Goal: Task Accomplishment & Management: Complete application form

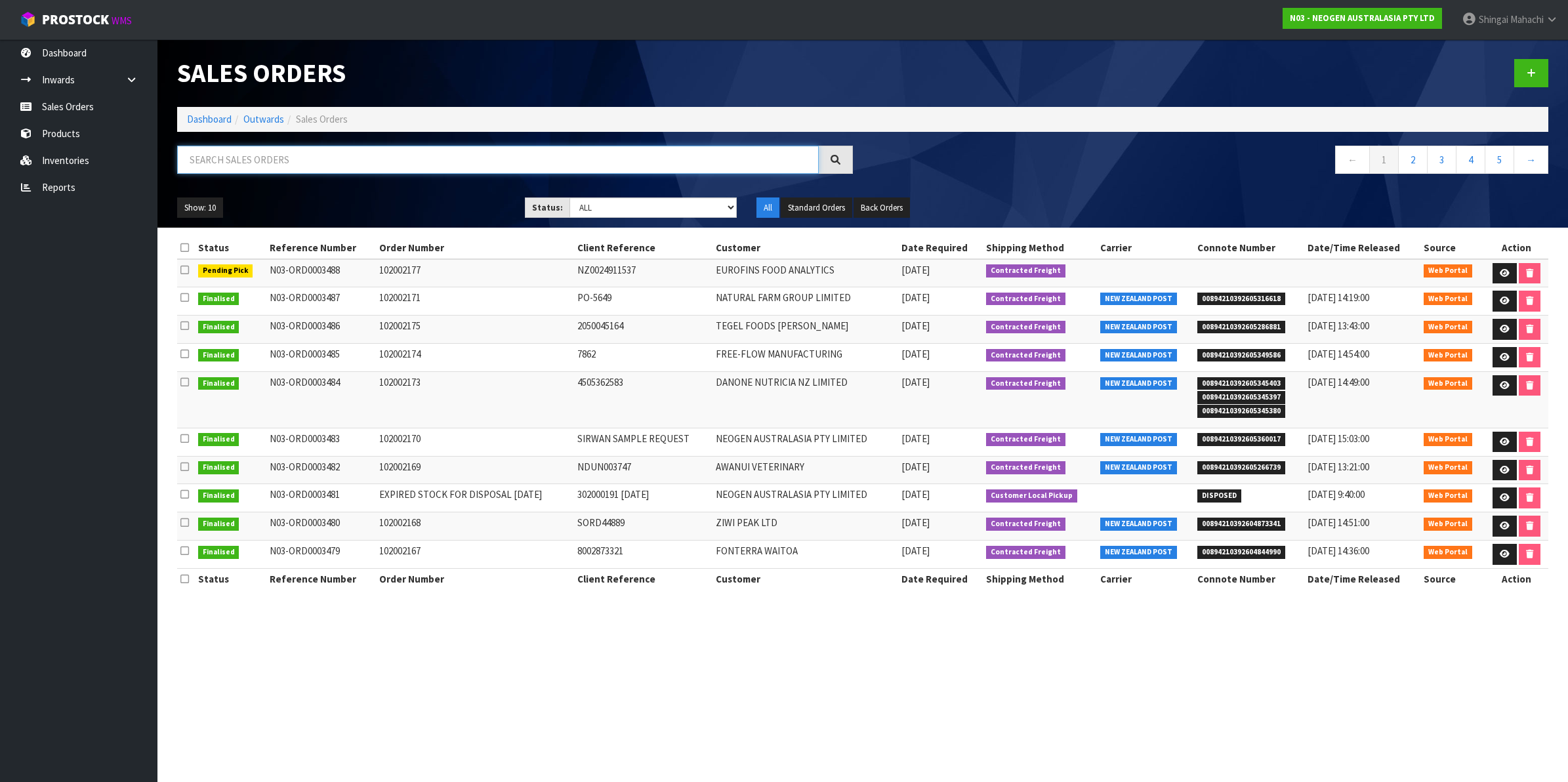
click at [215, 161] on input "text" at bounding box center [498, 159] width 641 height 28
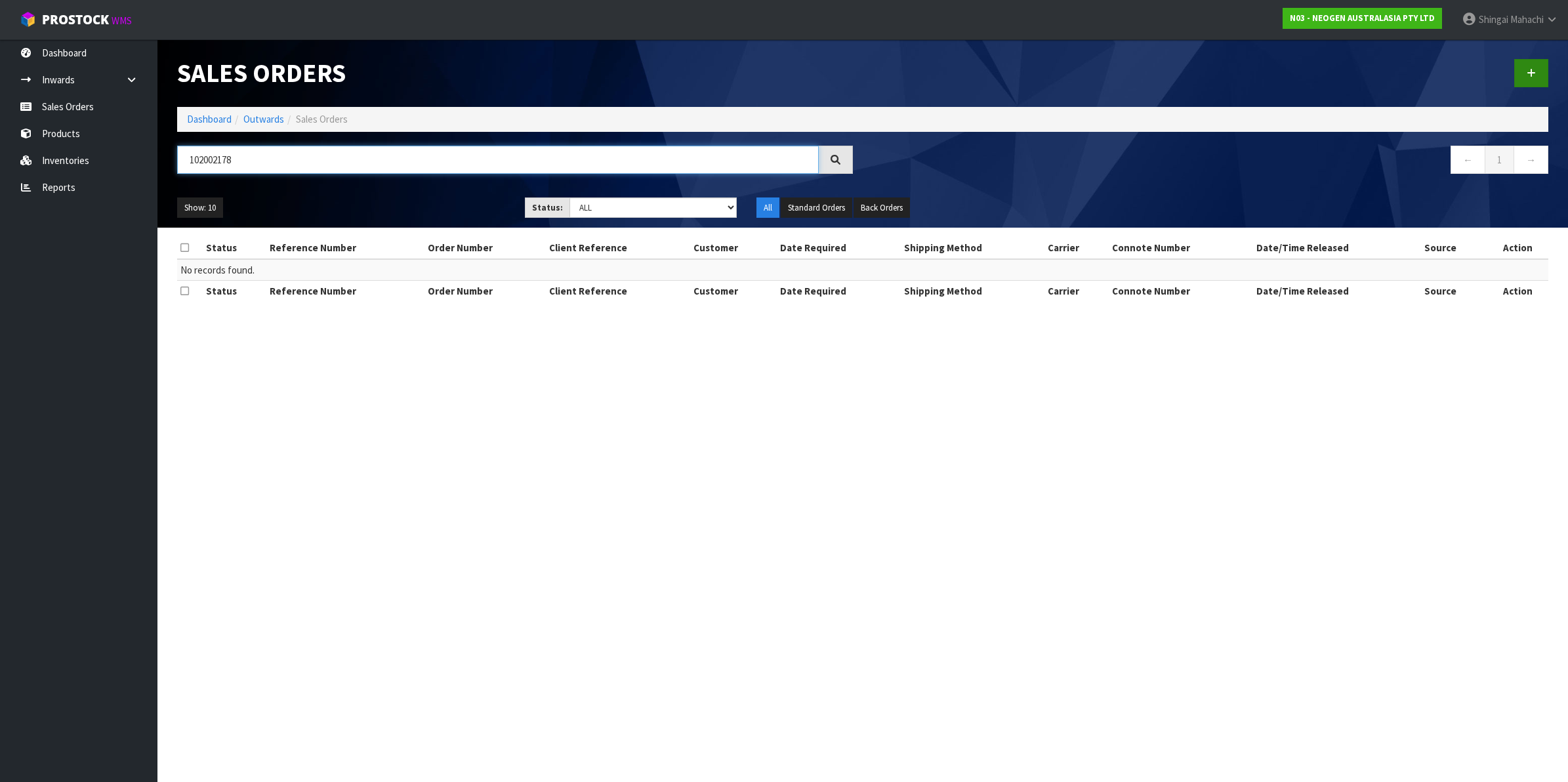
type input "102002178"
click at [1534, 71] on icon at bounding box center [1531, 73] width 9 height 10
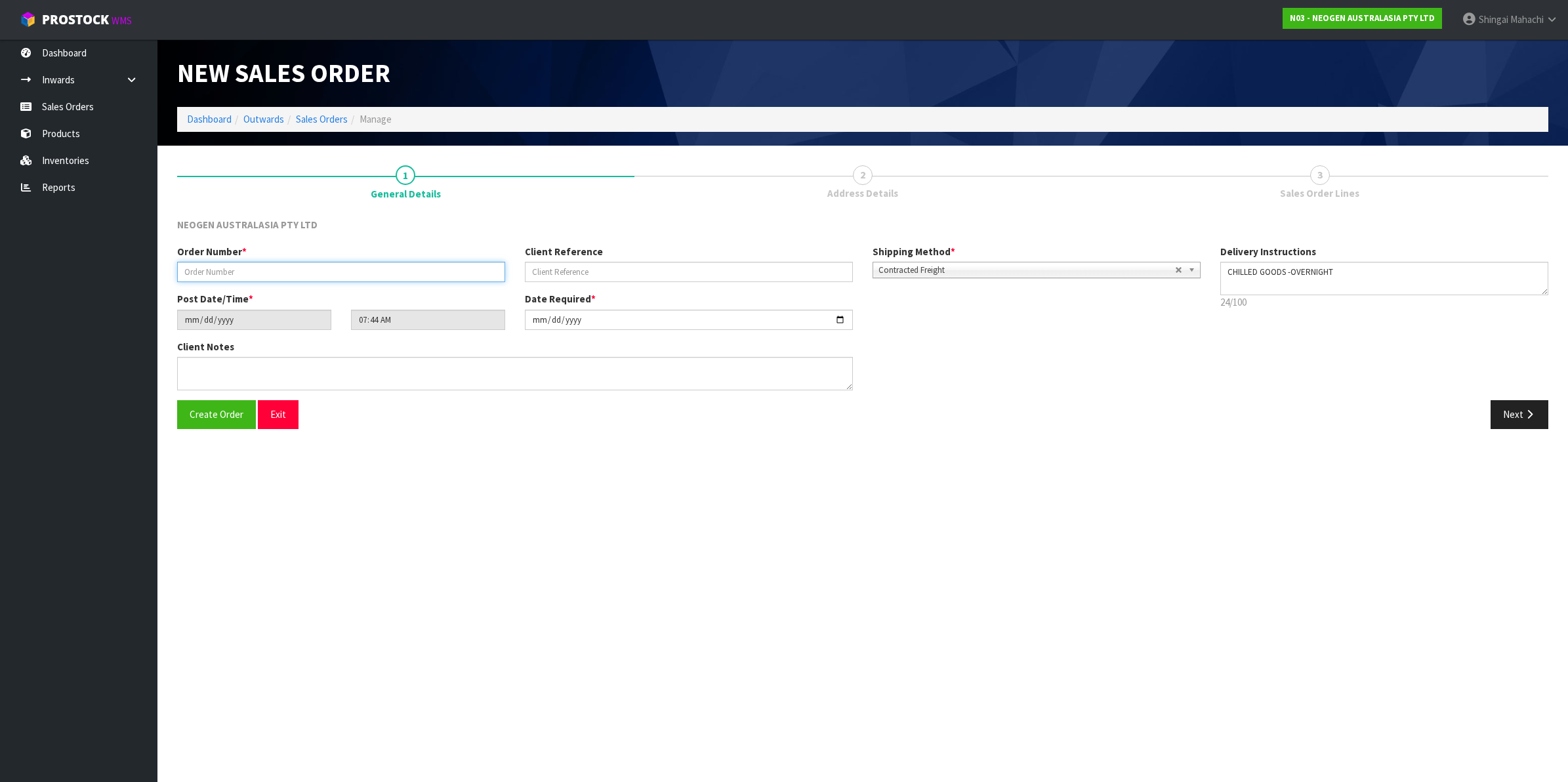
click at [245, 269] on input "text" at bounding box center [341, 272] width 328 height 20
type input "102002178"
click at [584, 270] on input "text" at bounding box center [689, 272] width 328 height 20
paste input "PO1065460"
type input "PO1065460"
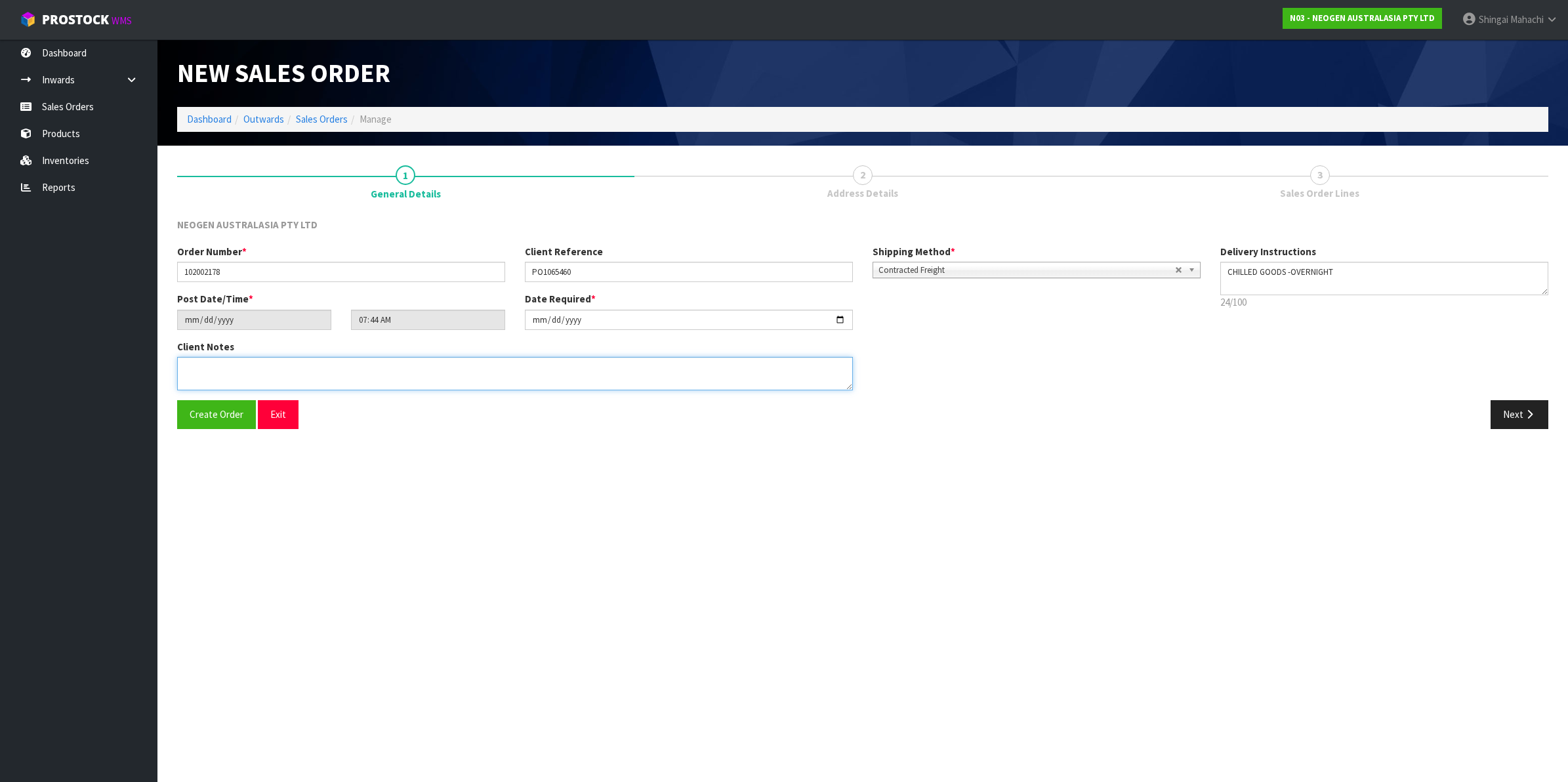
click at [217, 369] on textarea at bounding box center [515, 374] width 676 height 33
click at [246, 369] on textarea at bounding box center [515, 374] width 676 height 33
paste textarea "[PERSON_NAME]"
type textarea "ATTN: [PERSON_NAME]"
click at [1527, 419] on icon "button" at bounding box center [1529, 415] width 12 height 10
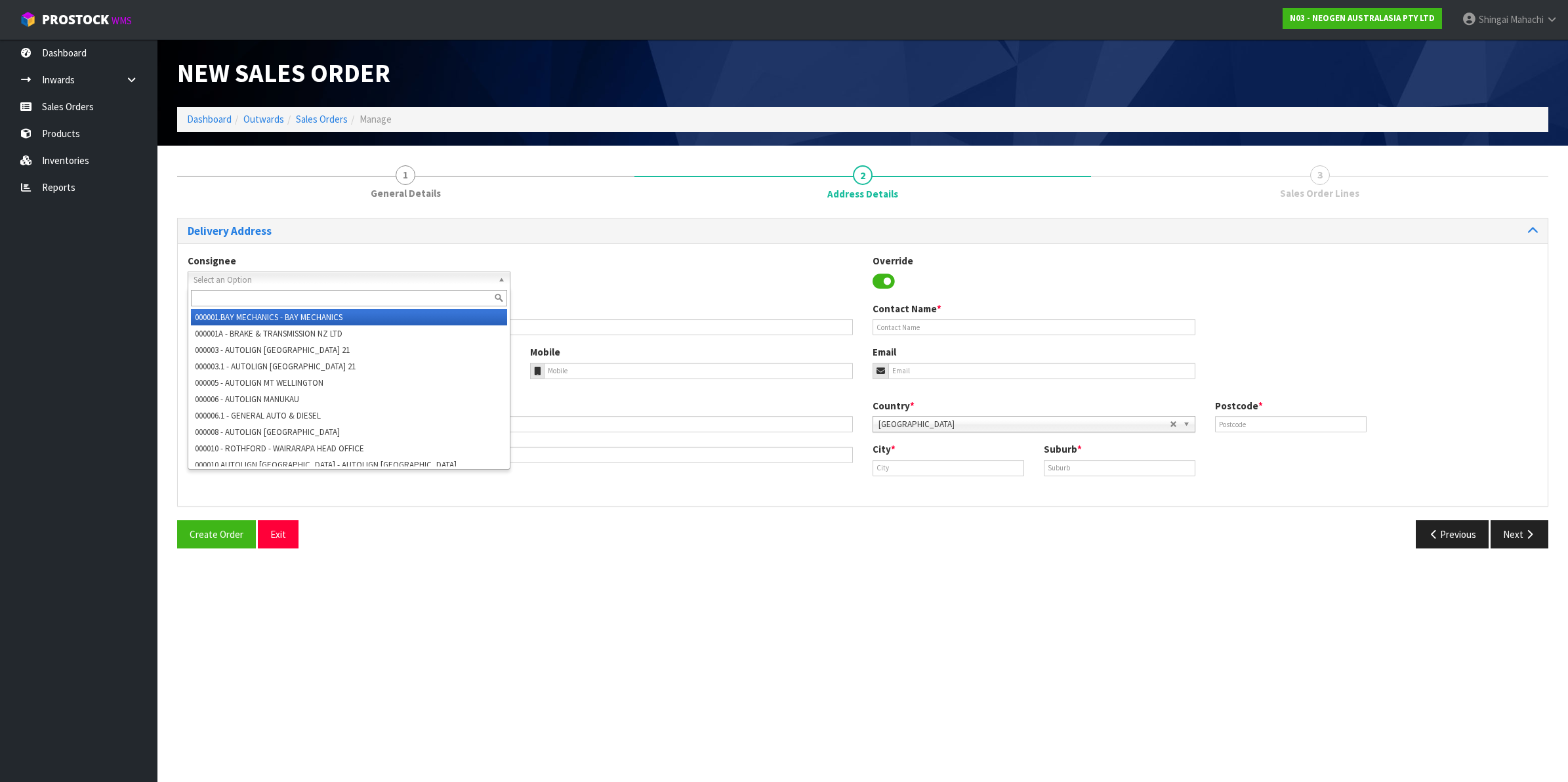
click at [282, 281] on span "Select an Option" at bounding box center [343, 280] width 299 height 16
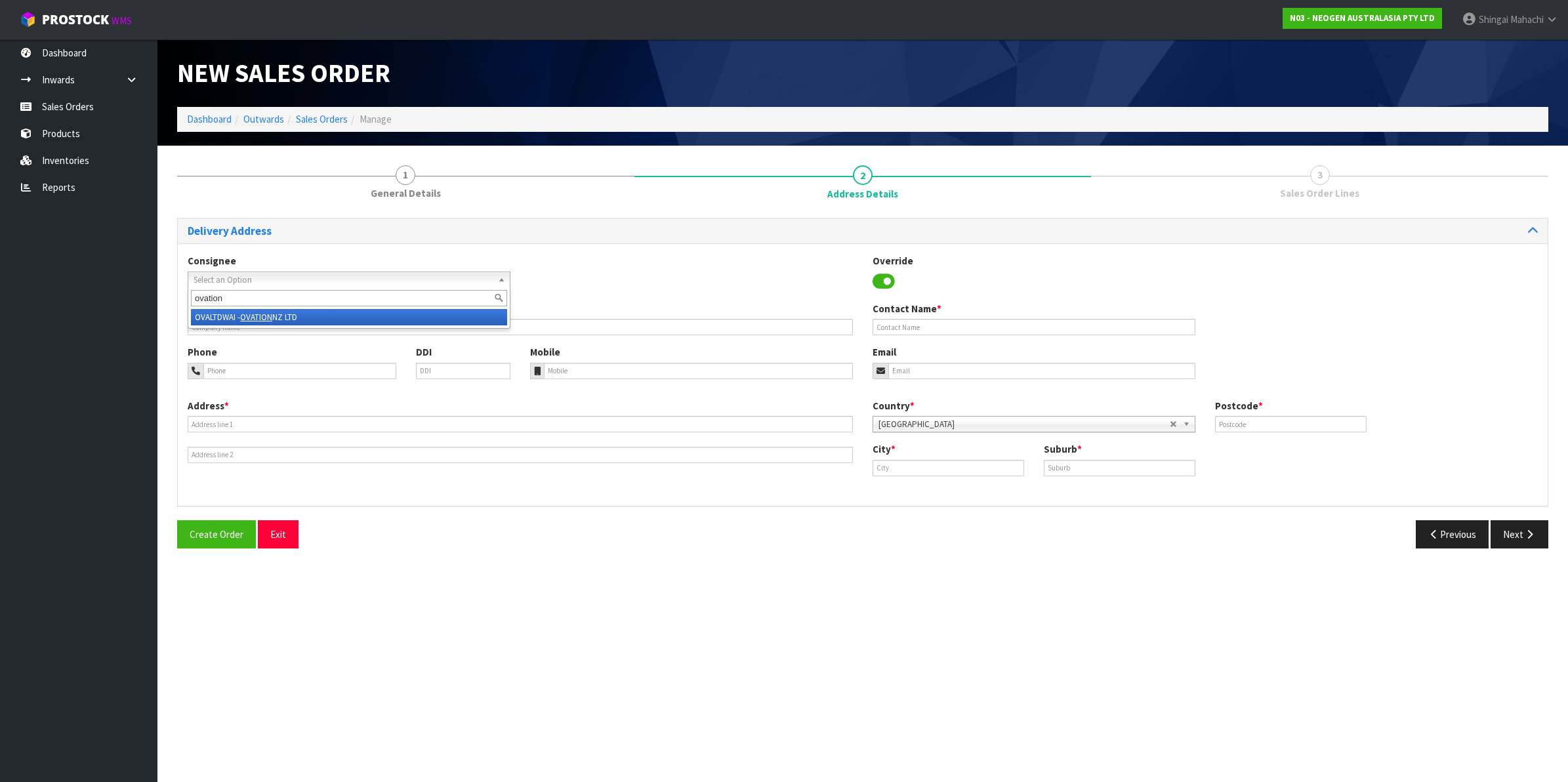
type input "ovation"
click at [282, 316] on li "OVALTDWAI - OVATION NZ LTD" at bounding box center [349, 317] width 316 height 17
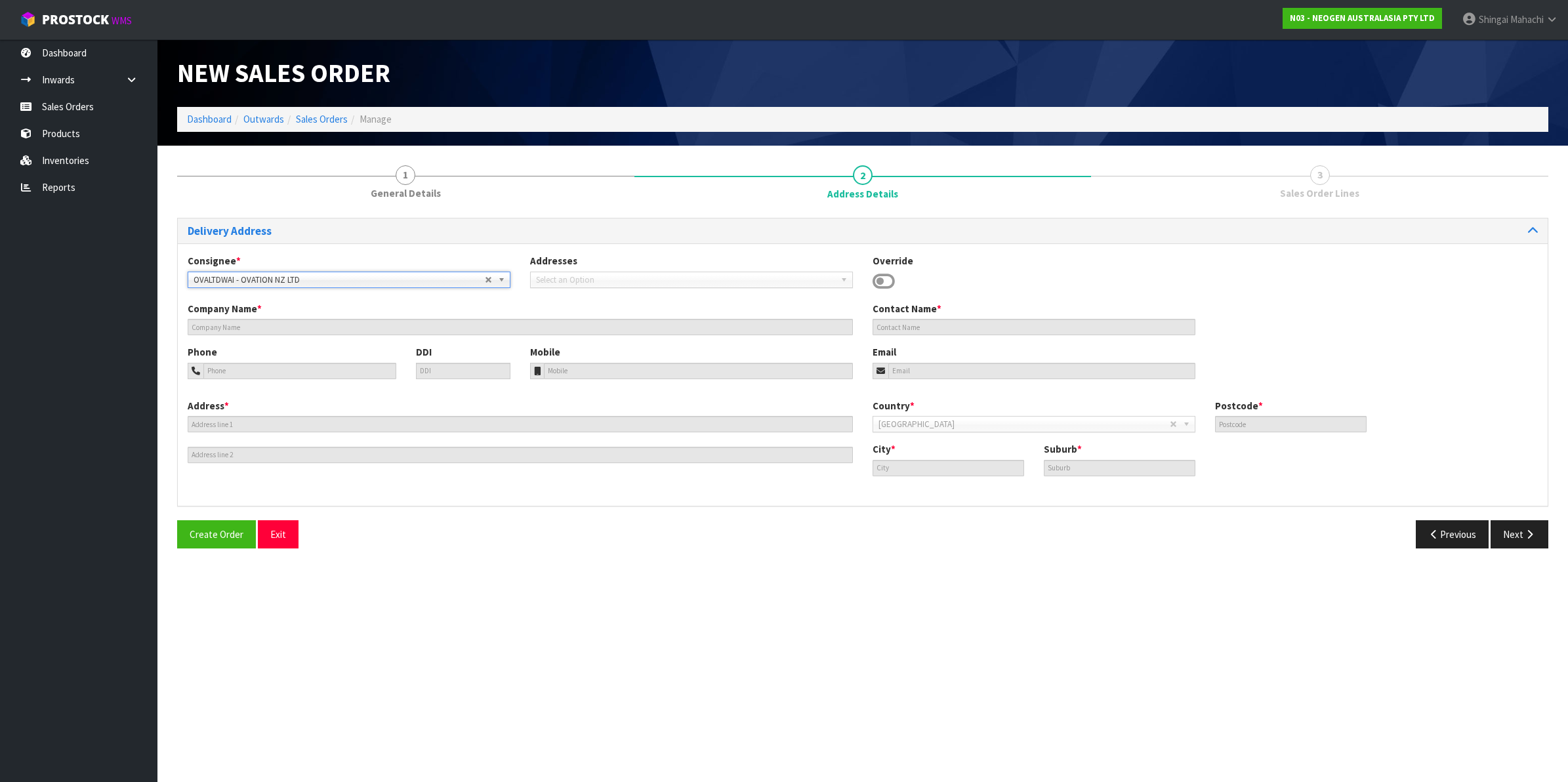
type input "OVATION NZ LTD"
type input "[STREET_ADDRESS]"
type input "4200"
type input "WAIPUKURAU"
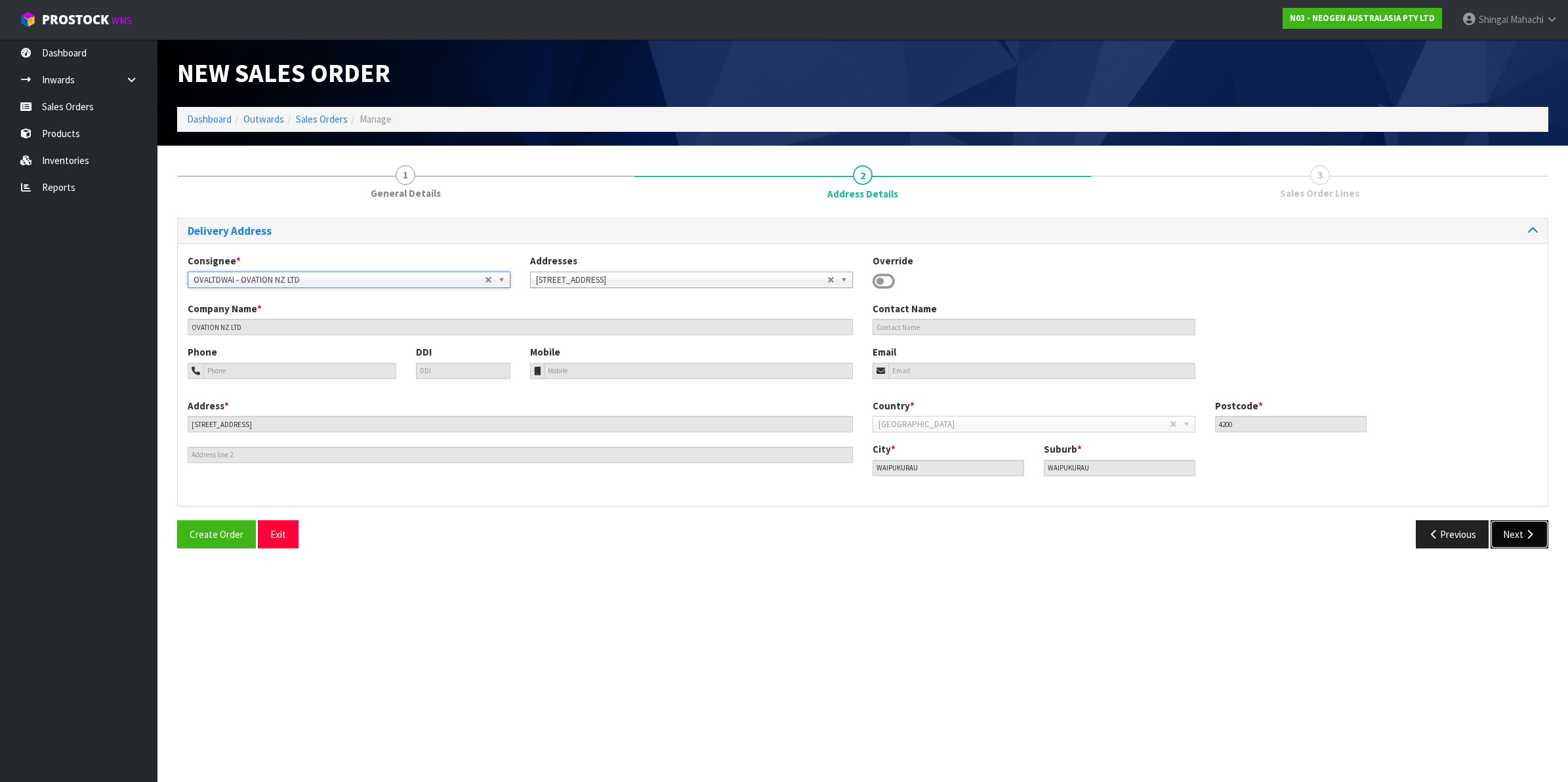
click at [1512, 530] on button "Next" at bounding box center [1519, 534] width 57 height 28
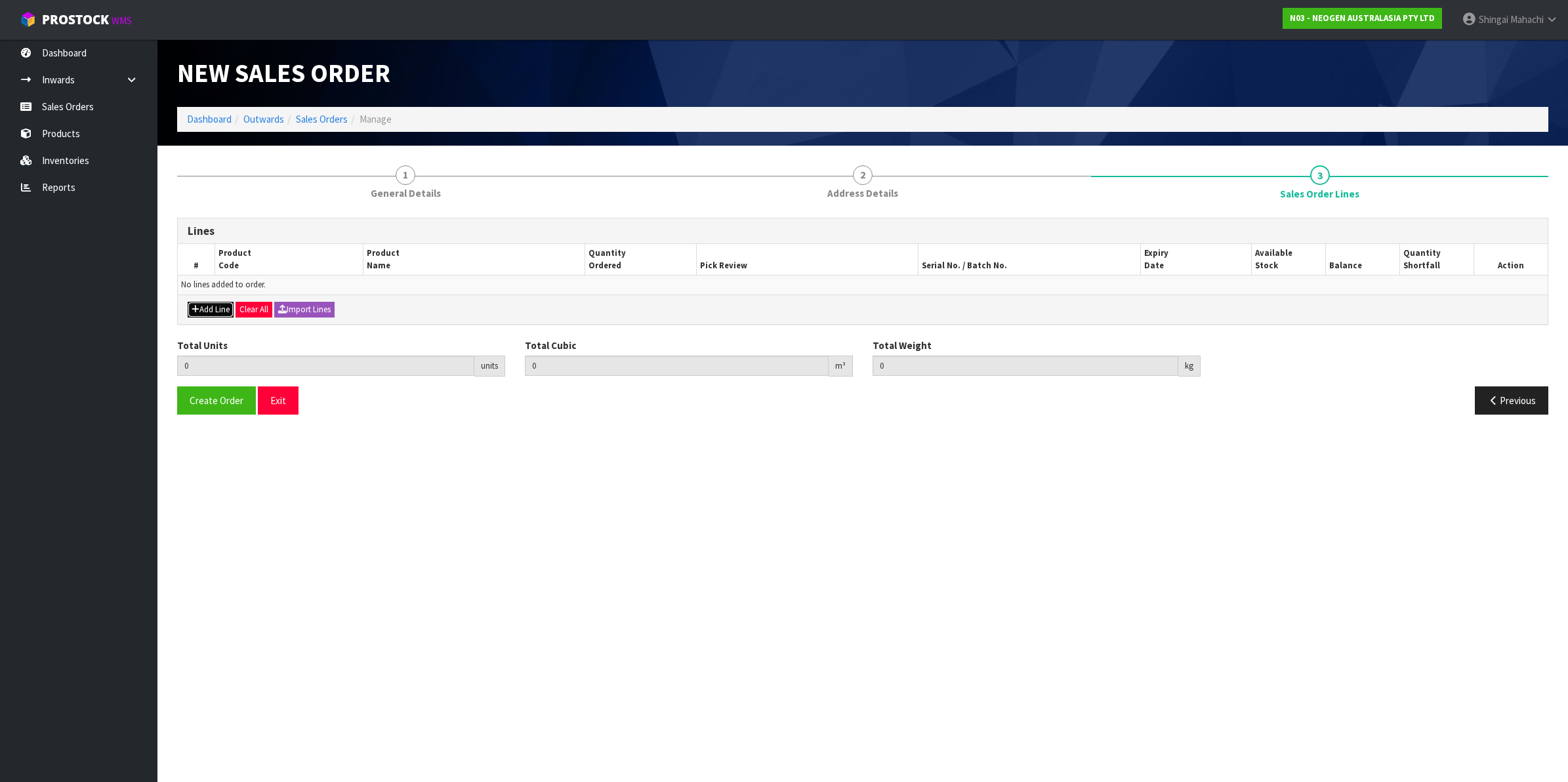
click at [217, 303] on button "Add Line" at bounding box center [210, 310] width 46 height 16
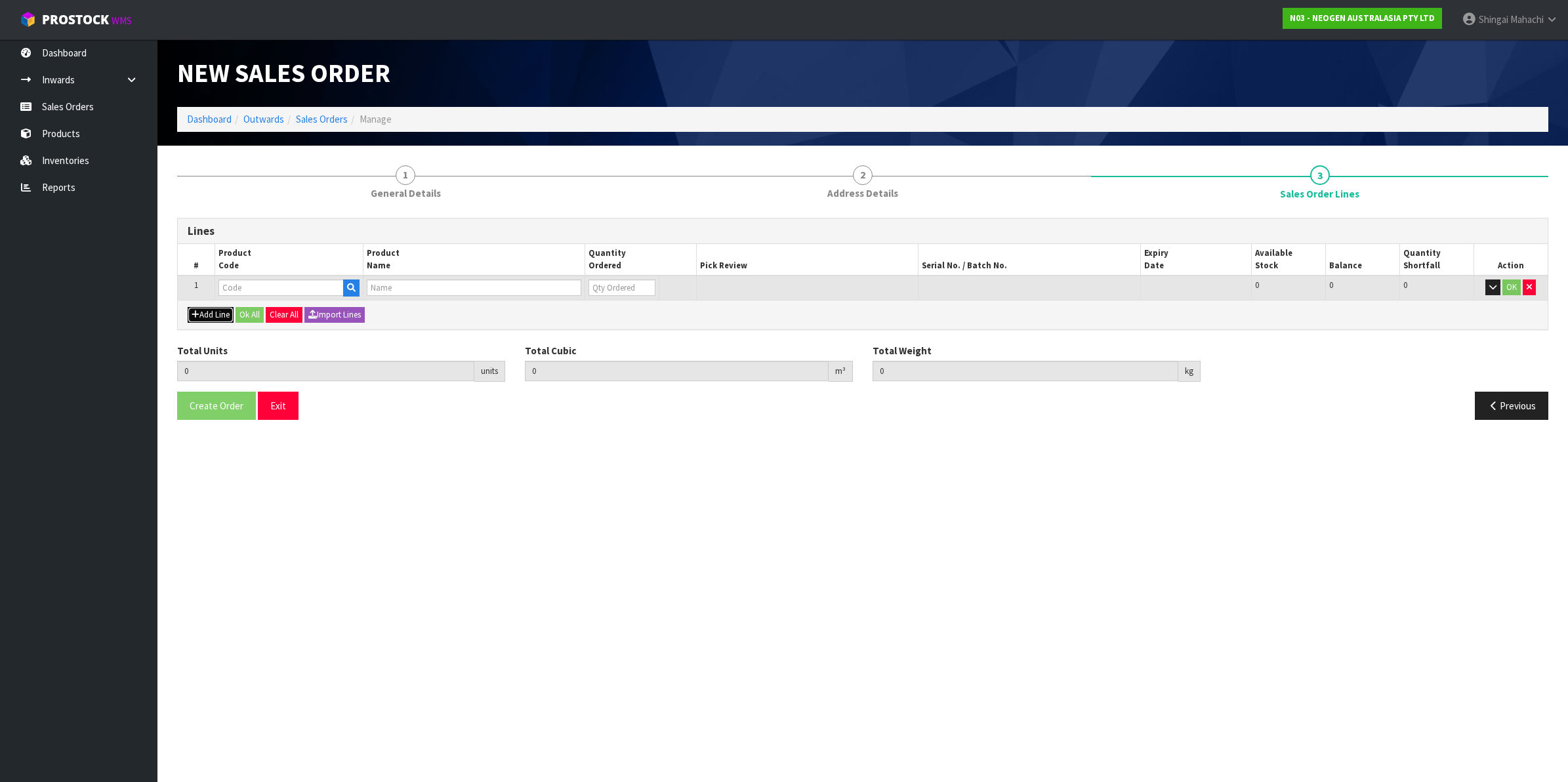
click at [211, 312] on button "Add Line" at bounding box center [210, 315] width 46 height 16
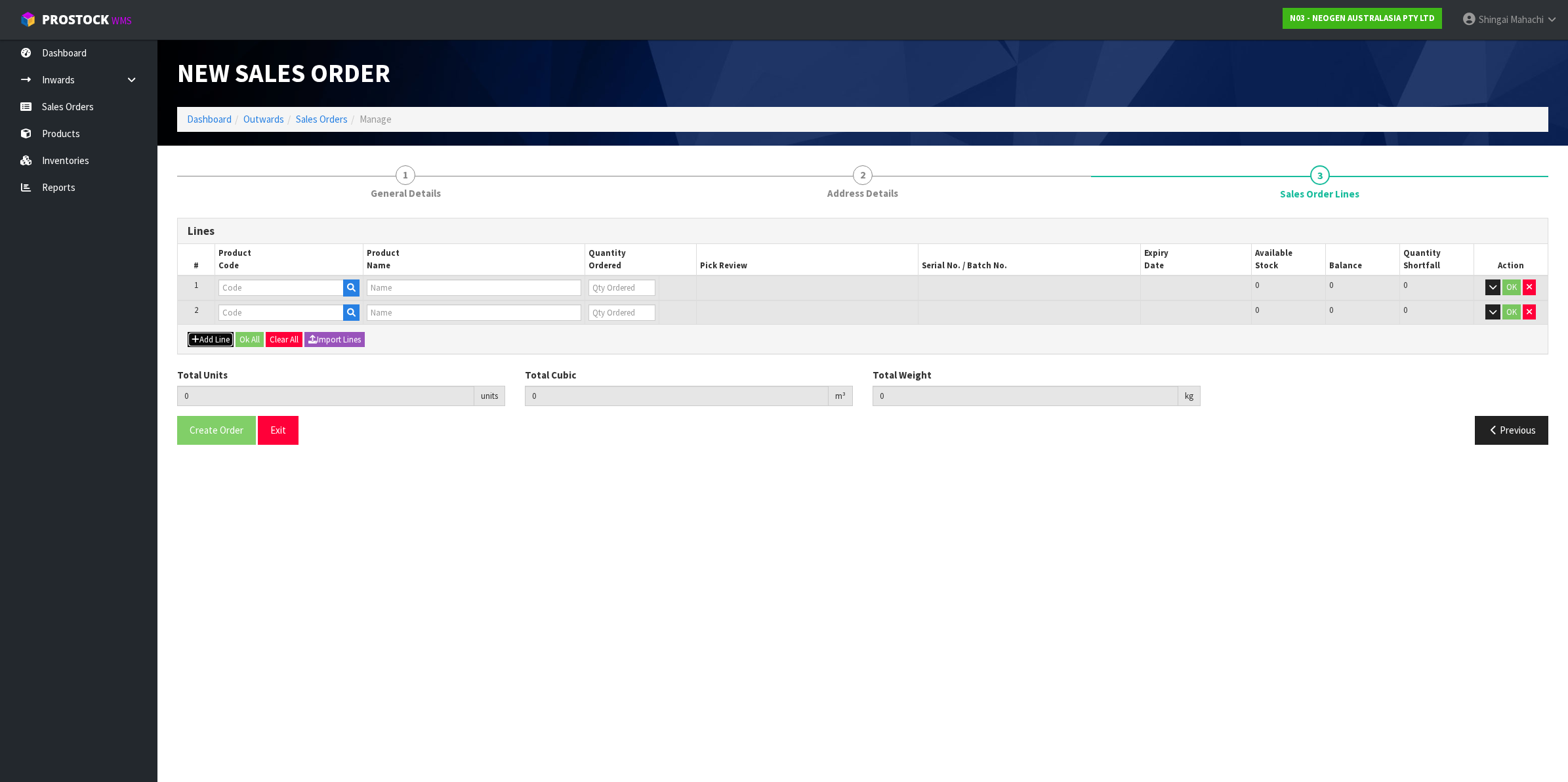
click at [211, 342] on button "Add Line" at bounding box center [210, 340] width 46 height 16
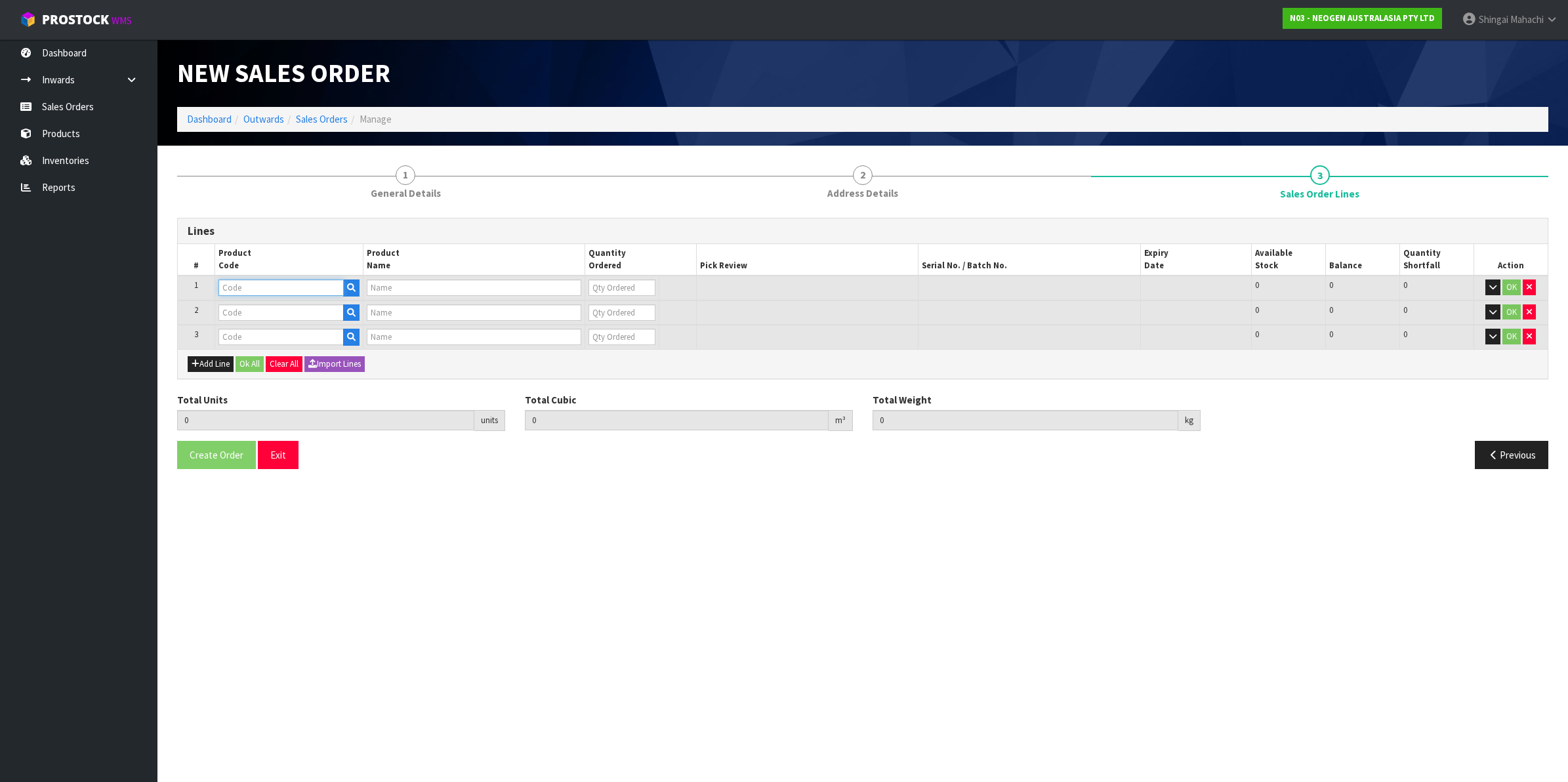
click at [265, 286] on input "text" at bounding box center [281, 287] width 125 height 17
paste input "700006852"
type input "700006852"
type input "DPWS9 DILUENT PWS (9ML 400/BOX) LABEL - IN VITRO ONLY"
type input "0"
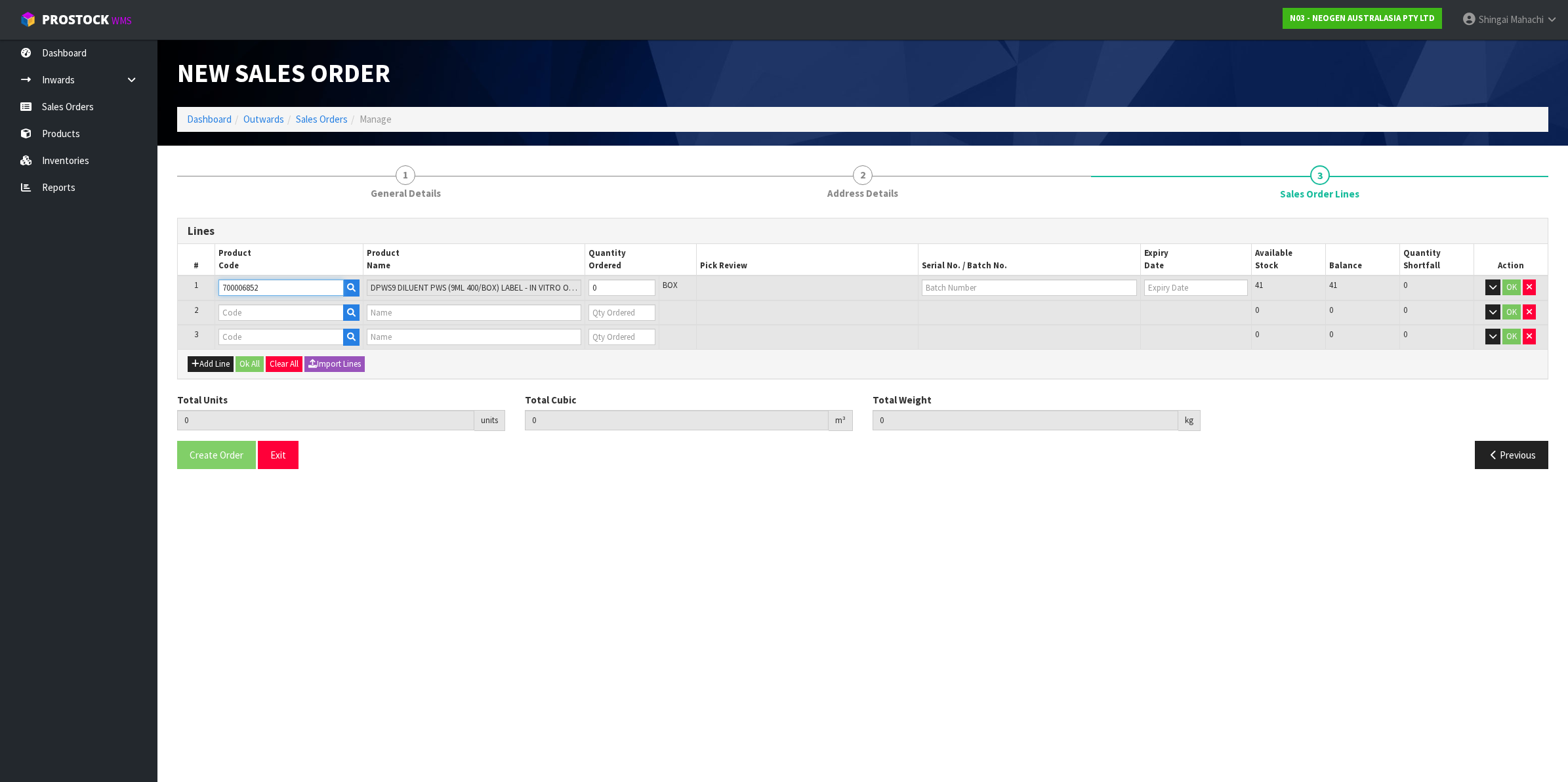
type input "700006852"
click at [253, 306] on input "text" at bounding box center [281, 313] width 125 height 17
paste input "700002120"
type input "700002120"
type input "7100039374 - 6406 PETRIFILM AEROBIC CT PLT 1000EA/CS"
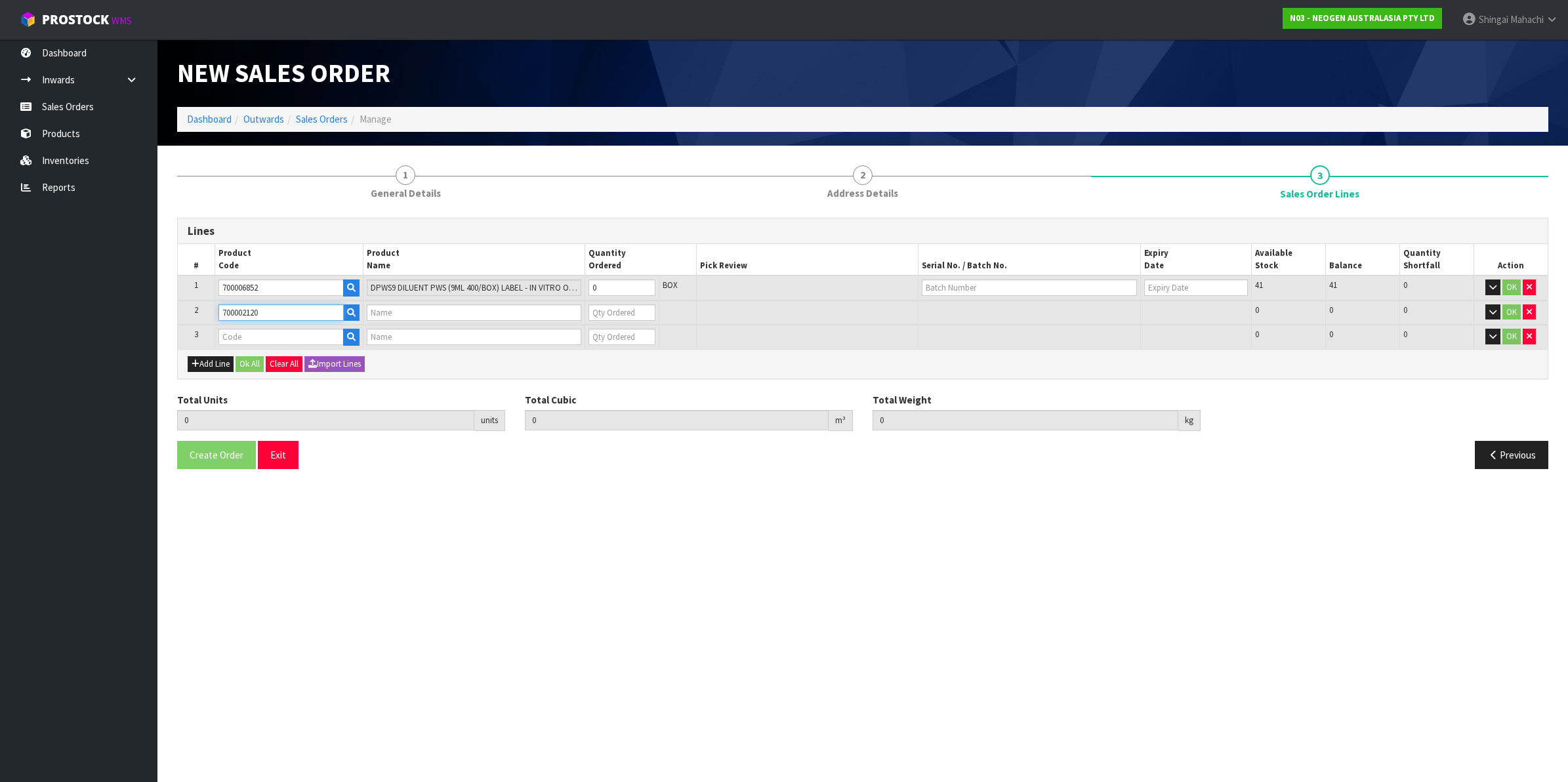
type input "0"
type input "700002120"
click at [257, 338] on input "text" at bounding box center [281, 337] width 125 height 17
paste input "700002277"
type input "700002277"
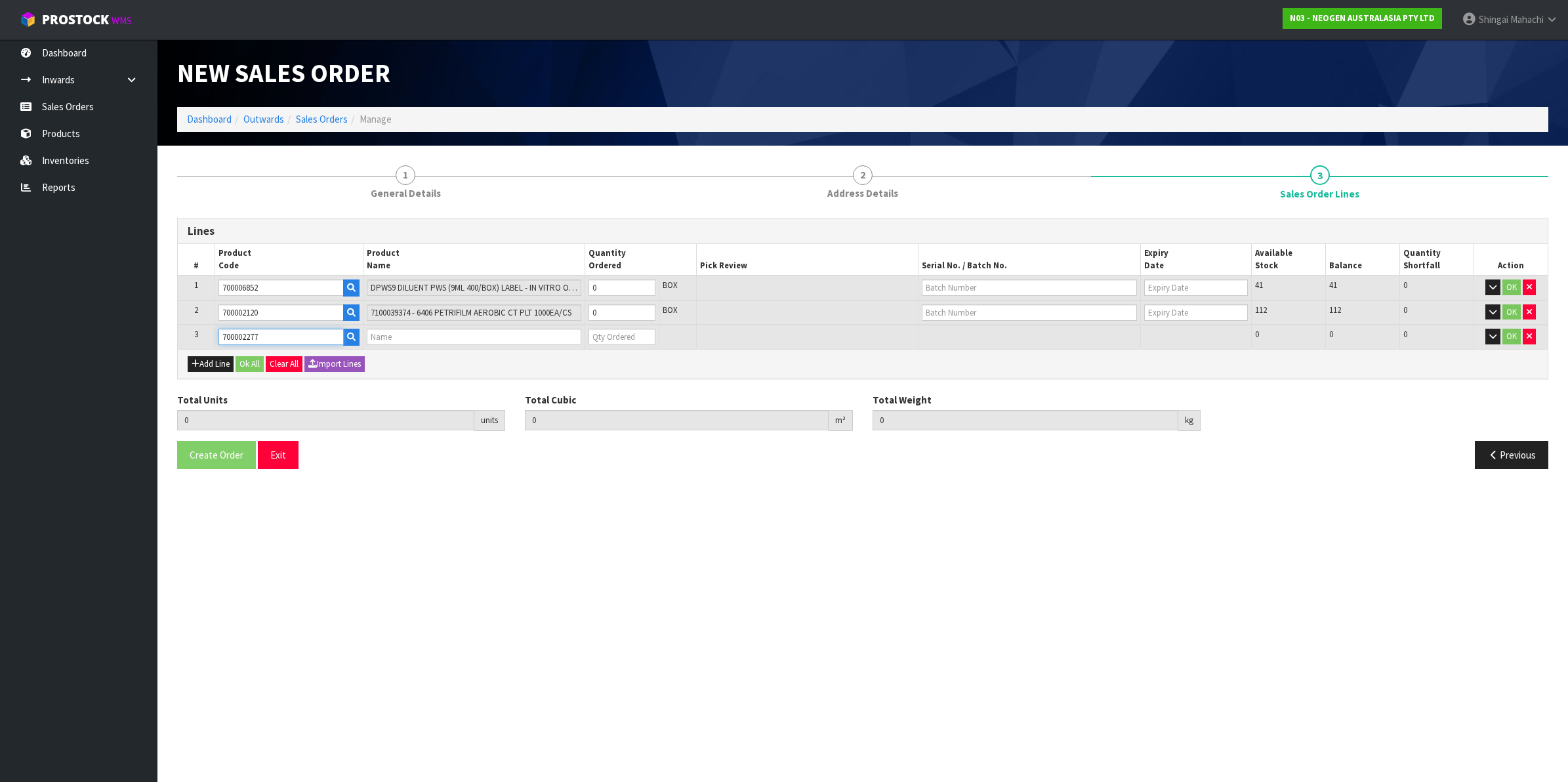
type input "0.000000"
type input "0.000"
type input "7100126845 - 6414 PETRIFILM ECOLI/COLI CT PLT 500C PL"
type input "0"
type input "700002277"
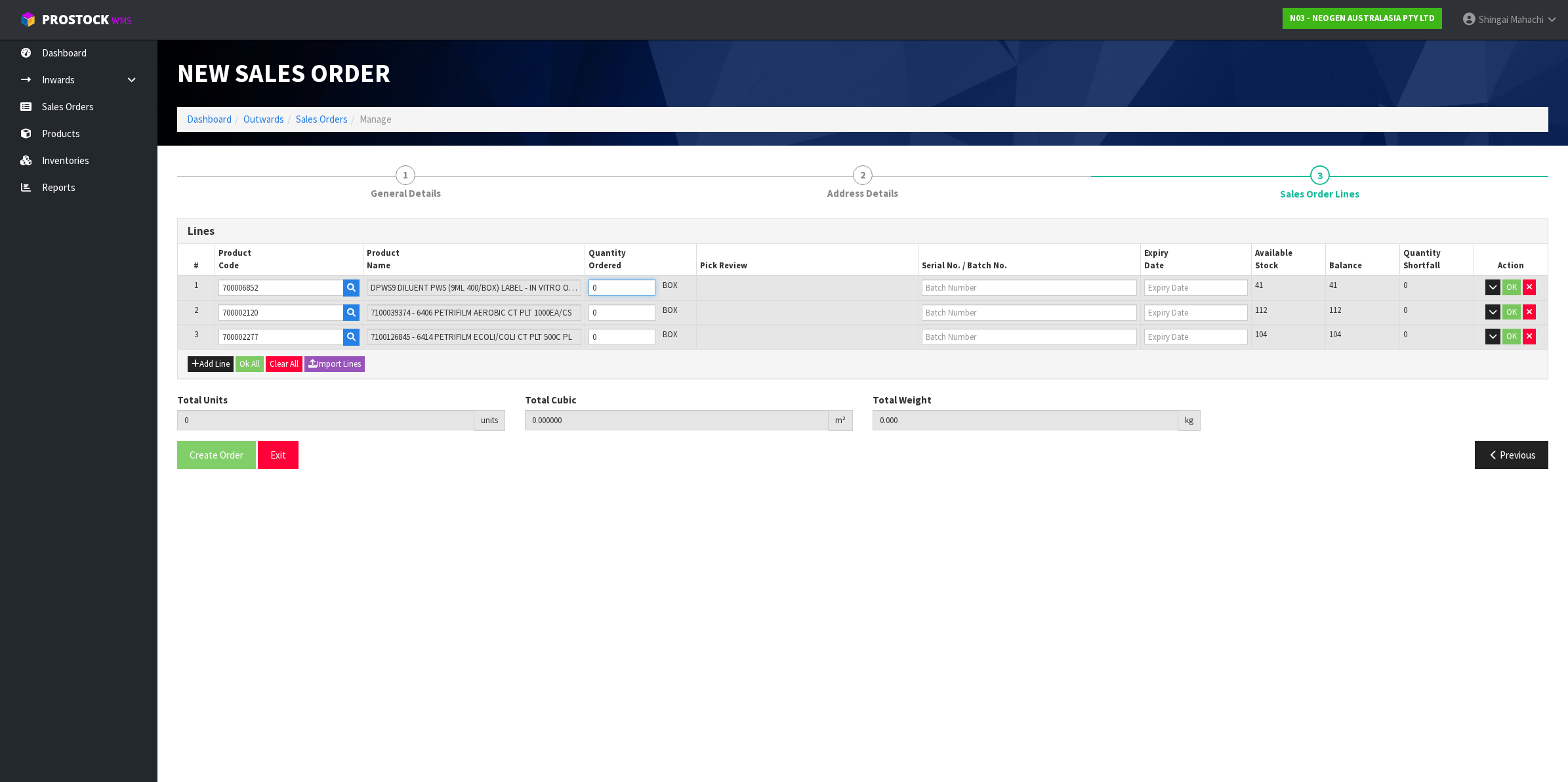
scroll to position [0, 5]
click at [517, 287] on tr "1 700006852 DPWS9 DILUENT PWS (9ML 400/BOX) LABEL - IN VITRO ONLY 0 BOX 41 41 0…" at bounding box center [863, 288] width 1370 height 25
type input "4"
type input "0.14616"
type input "37.76"
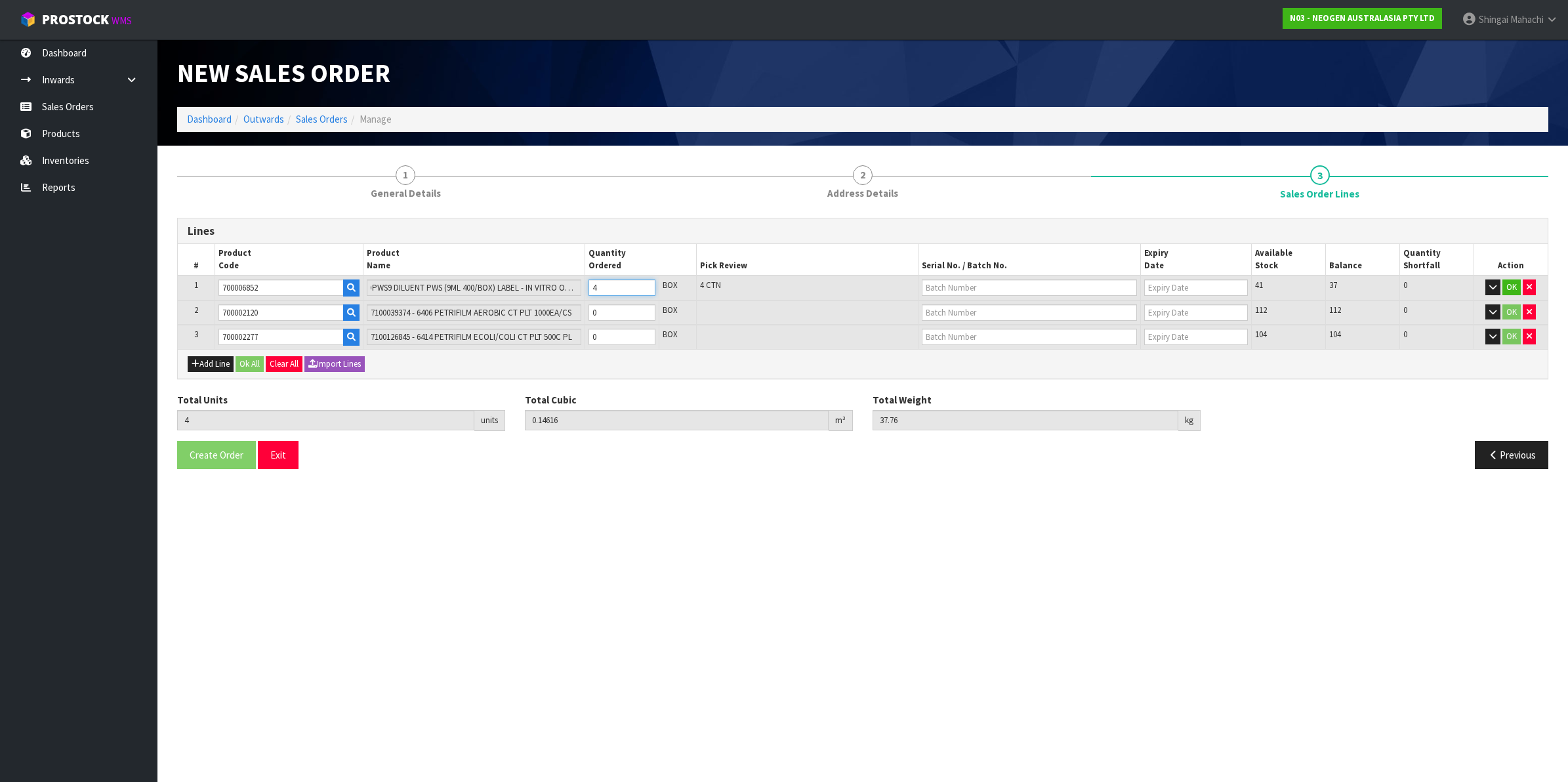
type input "4"
click at [500, 306] on tr "2 700002120 7100039374 - 6406 PETRIFILM AEROBIC CT PLT 1000EA/CS 0 BOX 112 112 …" at bounding box center [863, 313] width 1370 height 25
type input "6"
type input "0.16088"
type input "41.76"
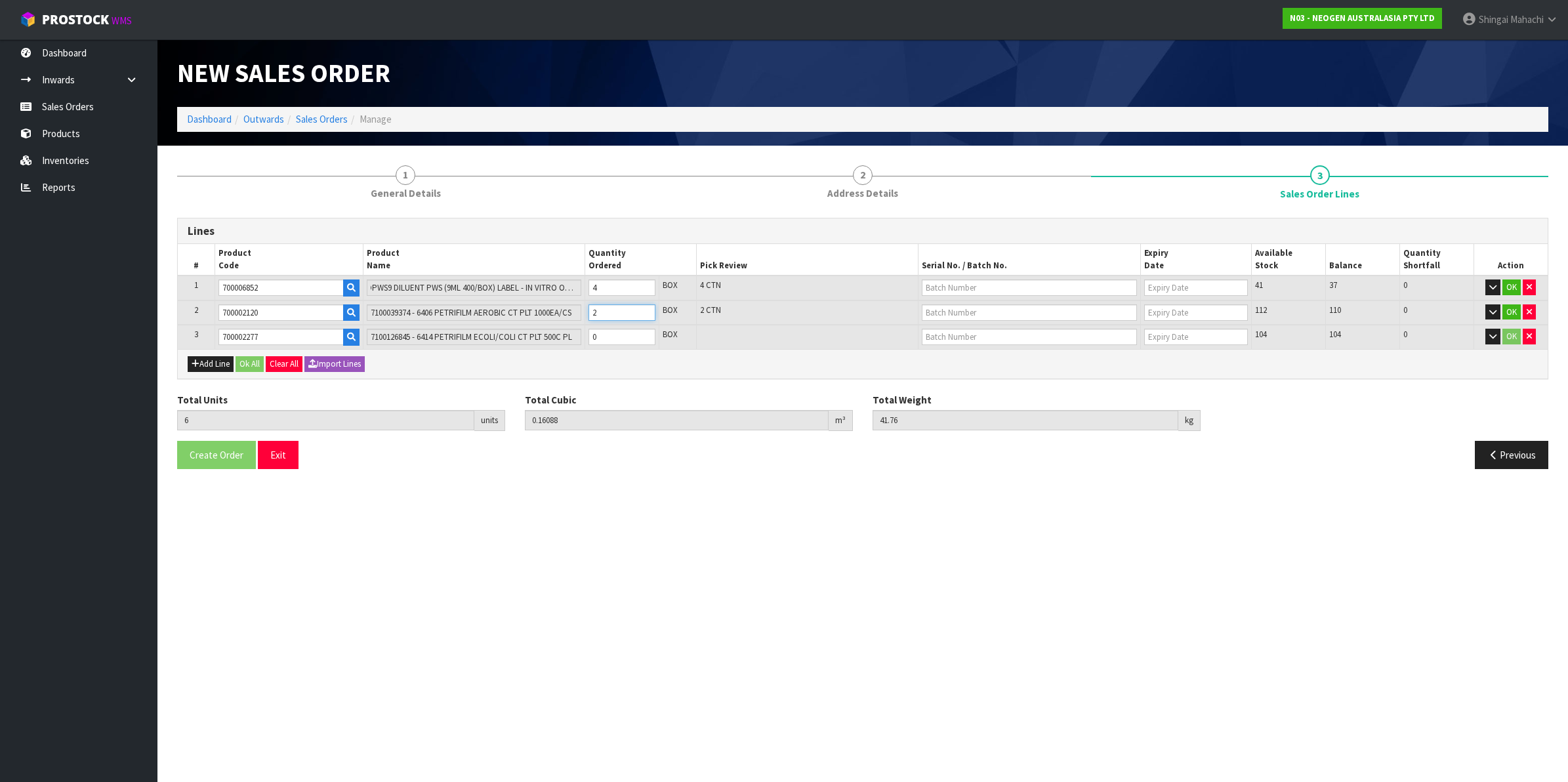
type input "2"
click at [565, 337] on tr "3 700002277 7100126845 - 6414 PETRIFILM ECOLI/COLI CT PLT 500C PL 0 BOX 104 104…" at bounding box center [863, 337] width 1370 height 24
type input "7"
type input "0.17228"
type input "43.46"
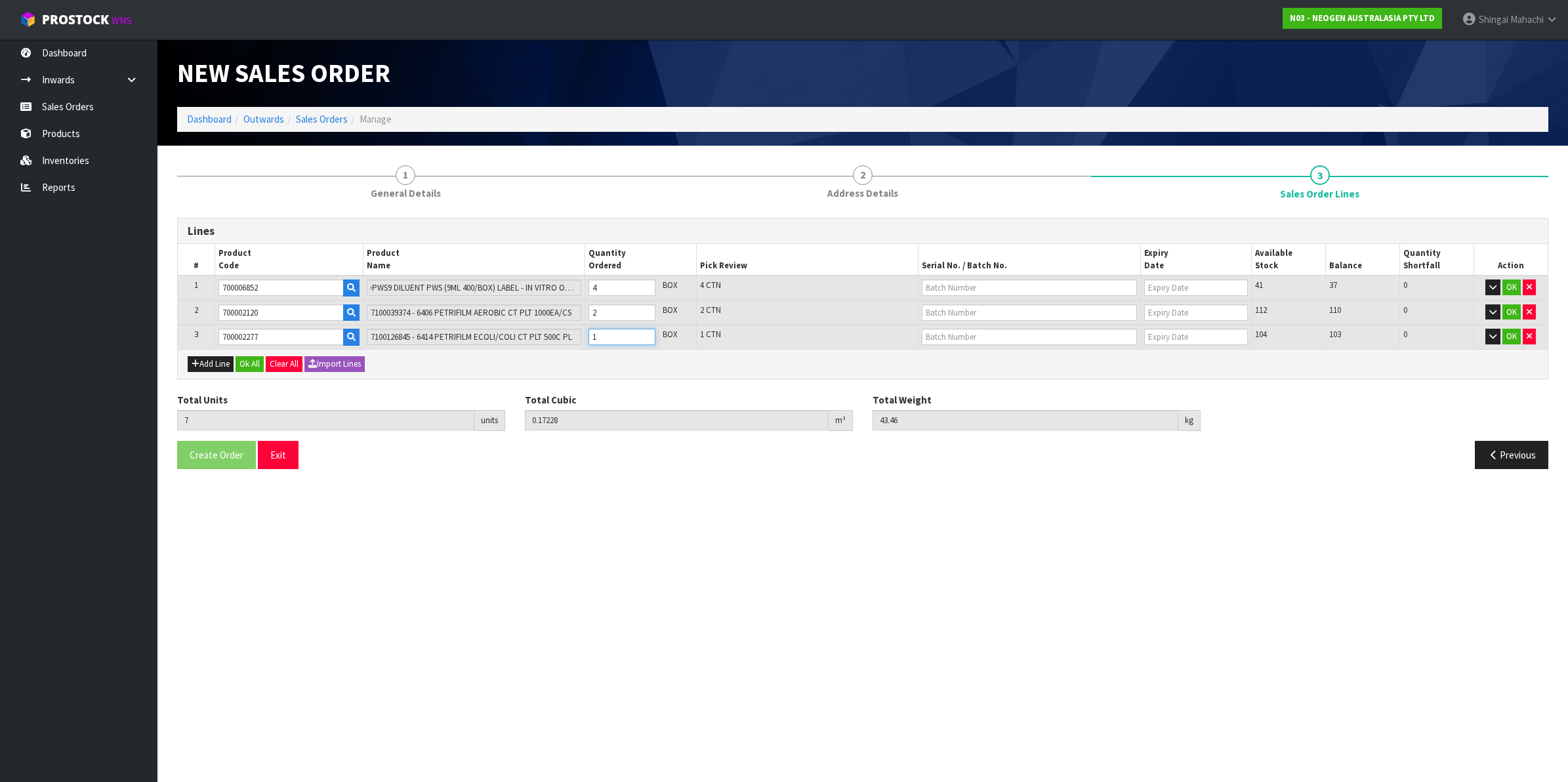
type input "1"
click at [950, 292] on input "text" at bounding box center [1030, 287] width 215 height 17
click at [960, 306] on link "250721M" at bounding box center [974, 309] width 104 height 17
type input "250721M"
type input "[DATE]"
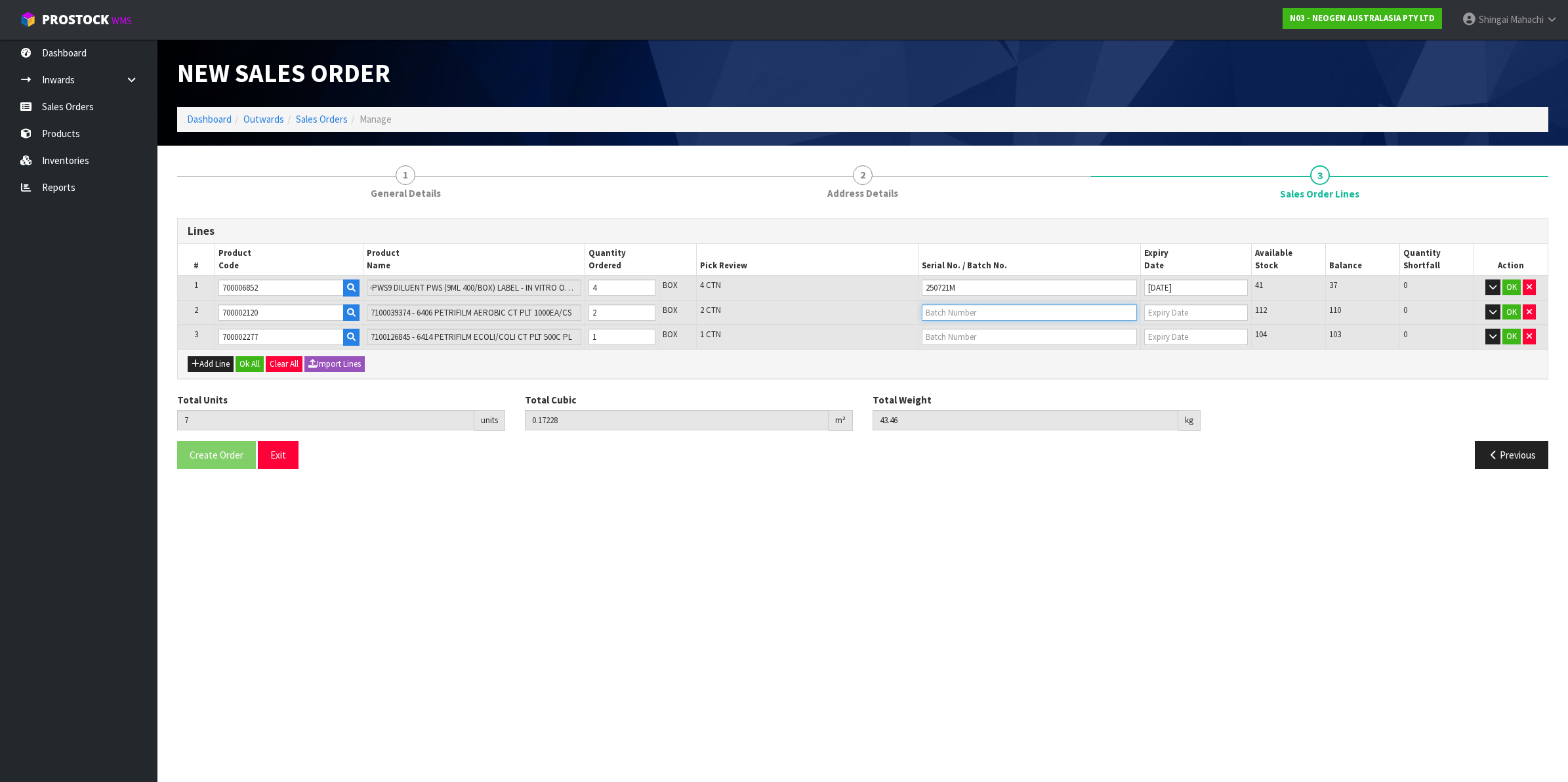
click at [967, 316] on input "text" at bounding box center [1030, 313] width 215 height 17
click at [964, 337] on link "345946" at bounding box center [974, 334] width 104 height 17
type input "345946"
type input "[DATE]"
click at [943, 339] on input "text" at bounding box center [1030, 337] width 215 height 17
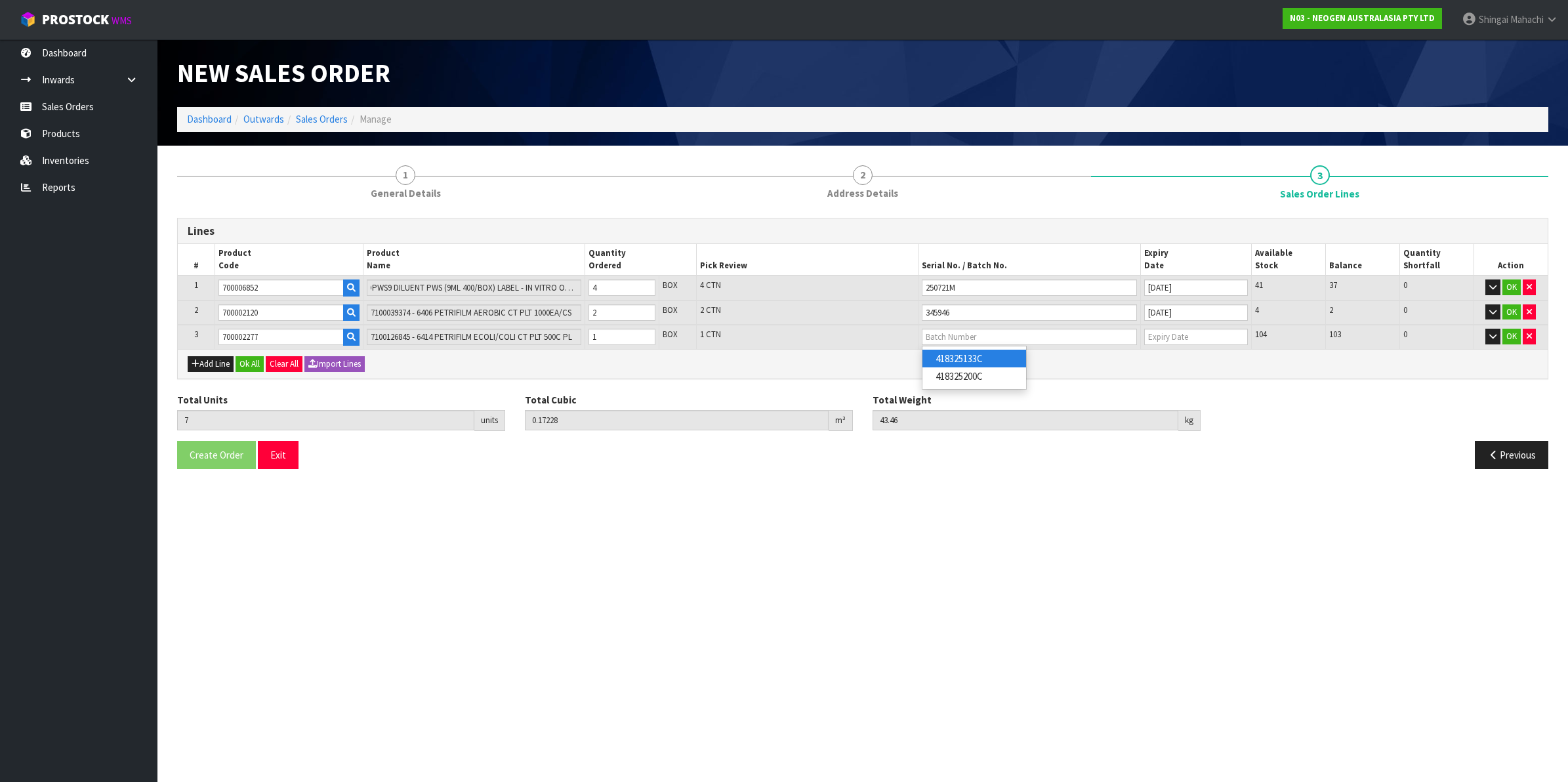
click at [988, 365] on link "418325133C" at bounding box center [974, 359] width 104 height 17
type input "418325133C"
type input "[DATE]"
click at [1507, 335] on button "OK" at bounding box center [1511, 337] width 18 height 16
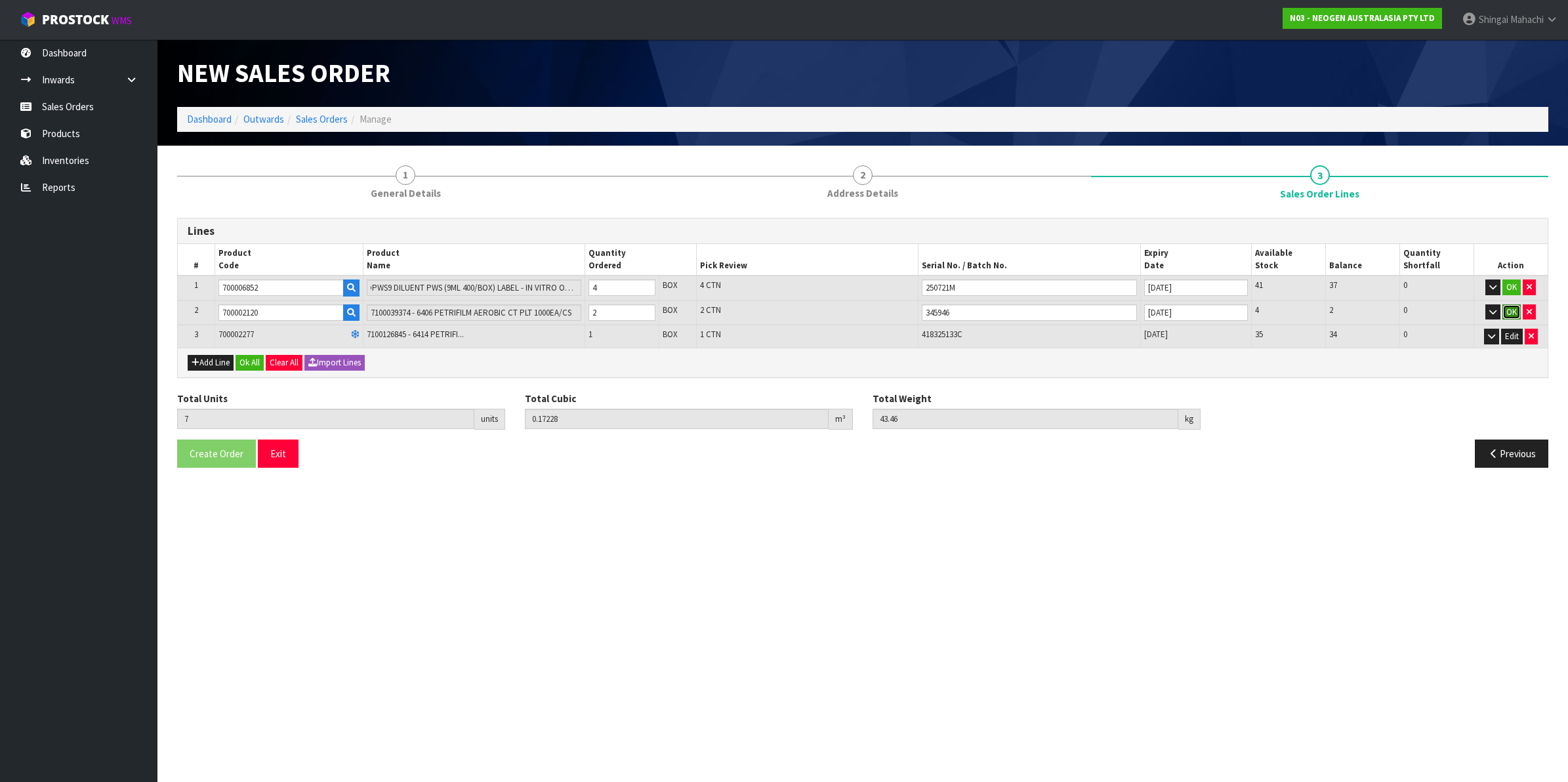
click at [1507, 319] on button "OK" at bounding box center [1511, 313] width 18 height 16
click at [1510, 290] on button "OK" at bounding box center [1511, 287] width 18 height 16
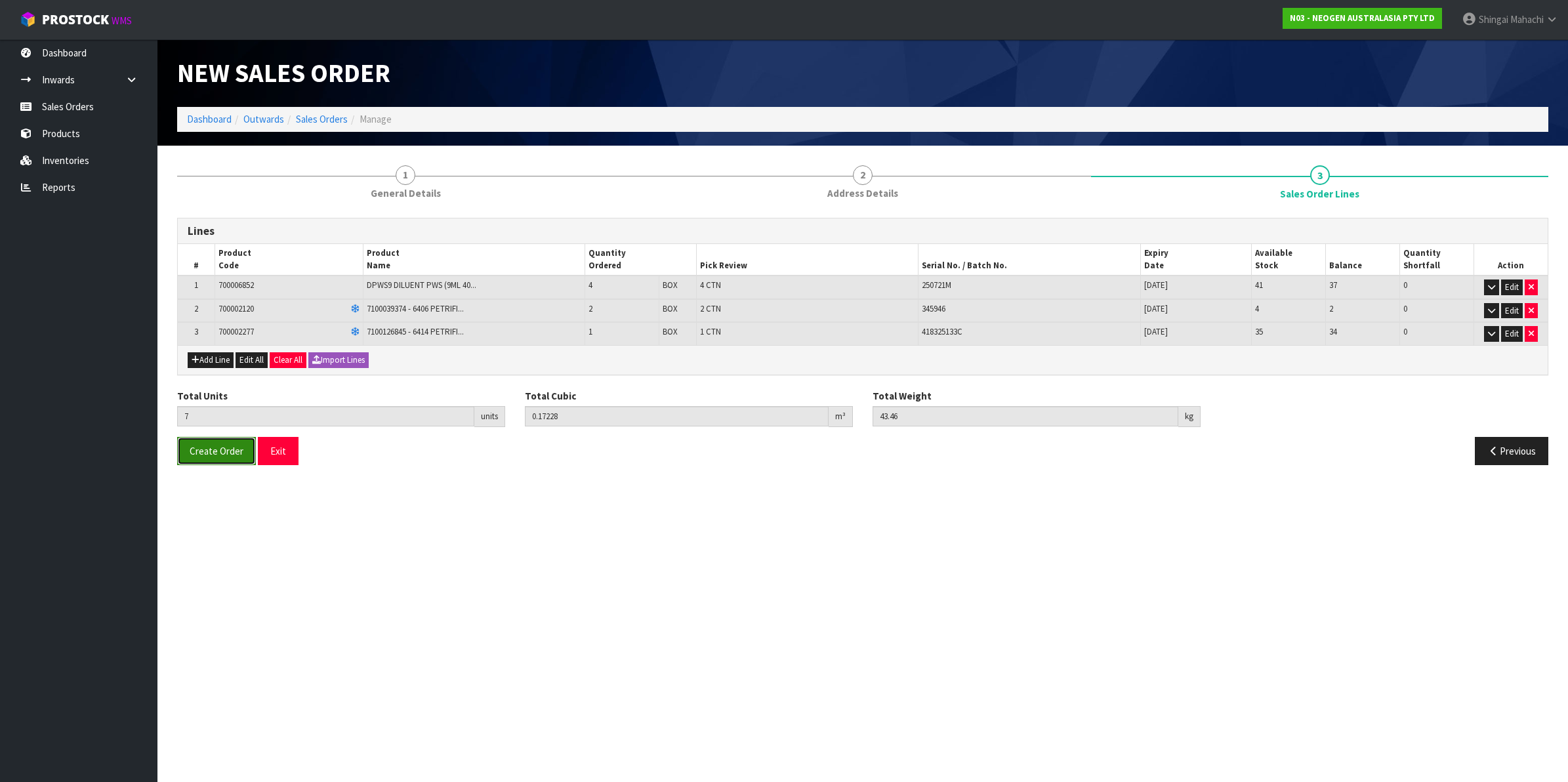
click at [184, 452] on button "Create Order" at bounding box center [217, 451] width 79 height 28
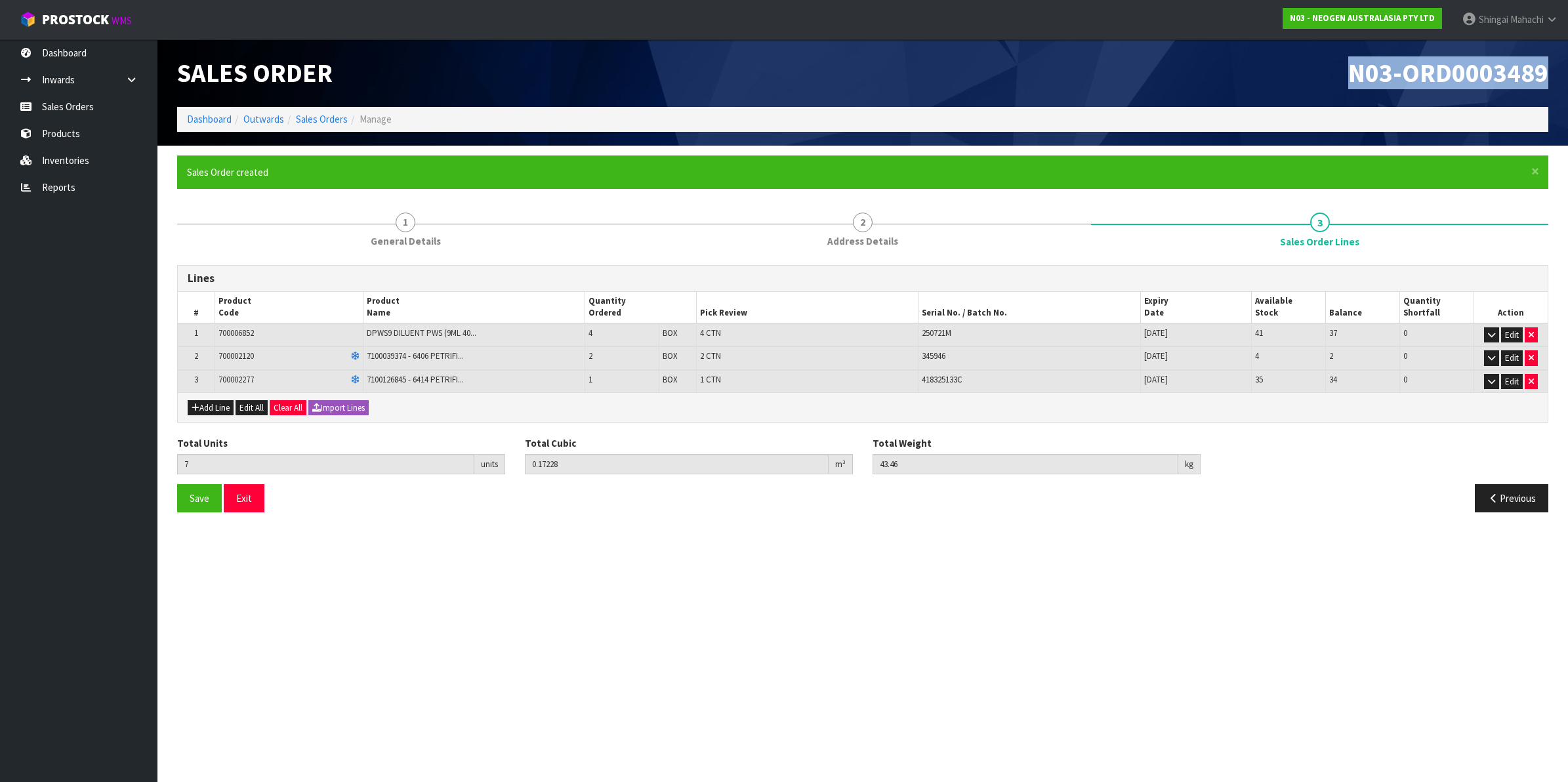
drag, startPoint x: 1353, startPoint y: 76, endPoint x: 1552, endPoint y: 77, distance: 199.0
click at [1552, 77] on div "N03-ORD0003489" at bounding box center [1210, 73] width 695 height 68
copy span "N03-ORD0003489"
click at [317, 122] on link "Sales Orders" at bounding box center [321, 119] width 52 height 12
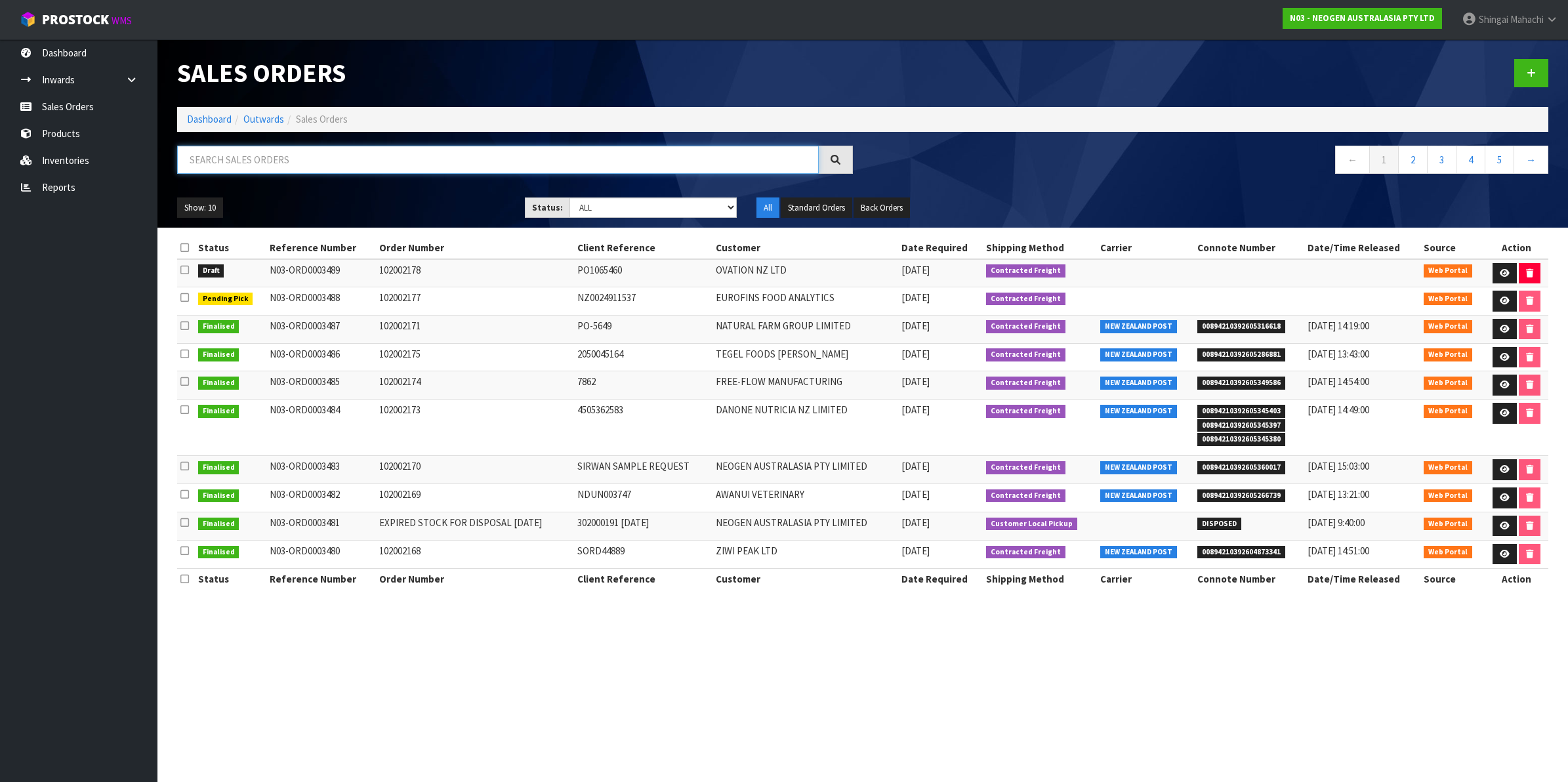
click at [273, 164] on input "text" at bounding box center [498, 159] width 641 height 28
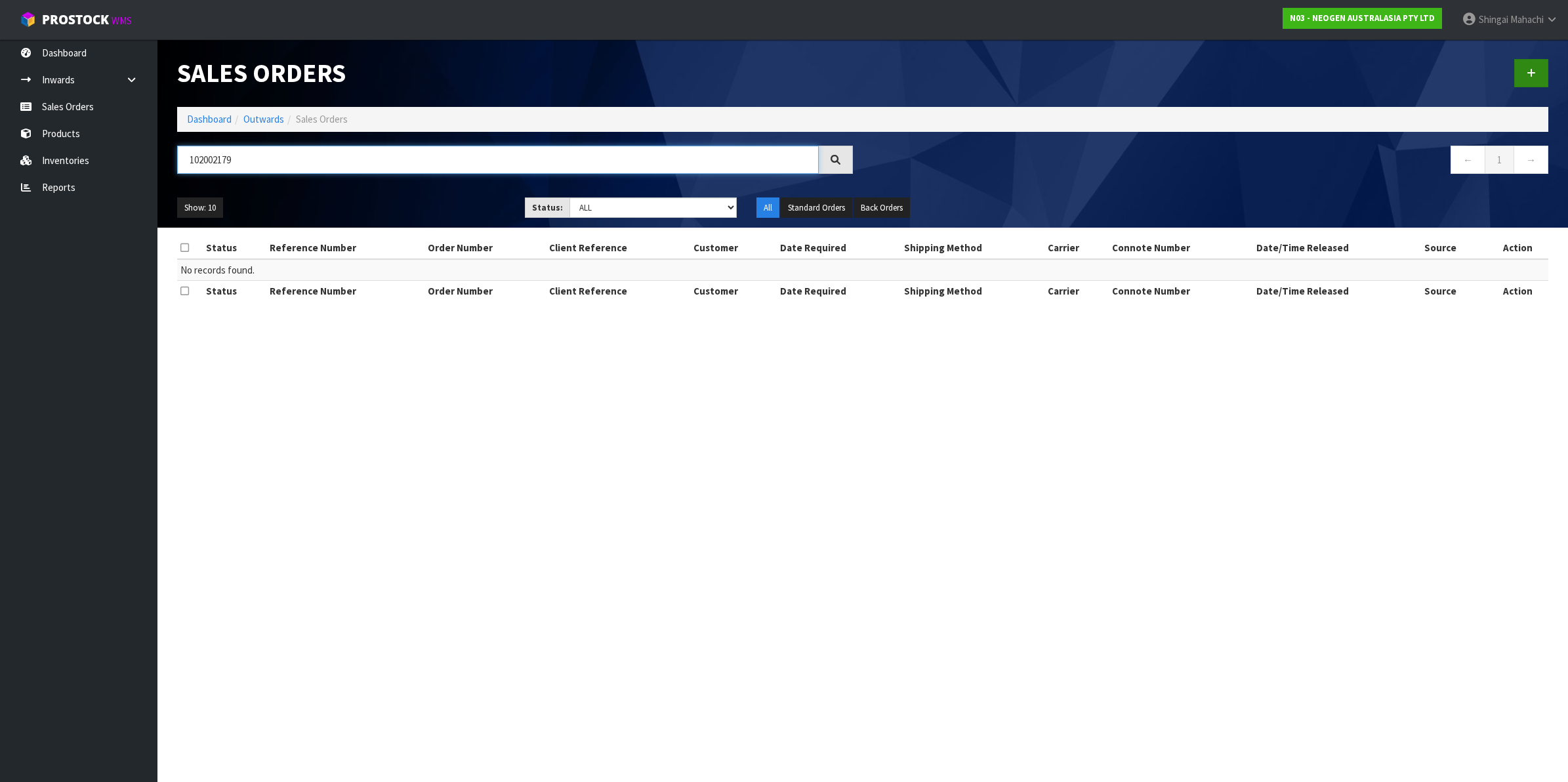
type input "102002179"
click at [1529, 71] on icon at bounding box center [1531, 73] width 9 height 10
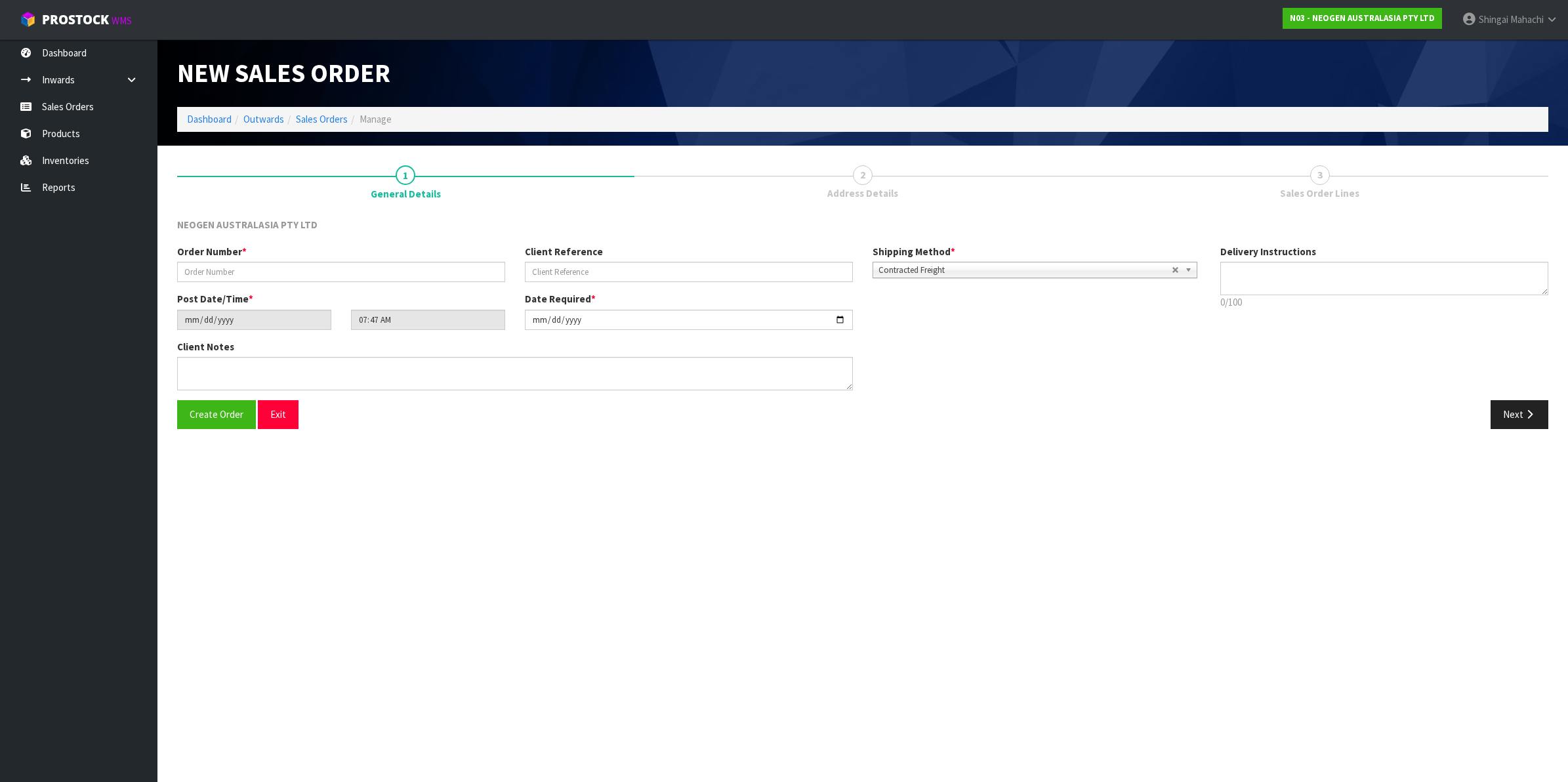
type textarea "CHILLED GOODS -OVERNIGHT"
click at [249, 265] on input "text" at bounding box center [341, 272] width 328 height 20
type input "102002179"
click at [556, 272] on input "text" at bounding box center [689, 272] width 328 height 20
paste input "9500378664 SEPT"
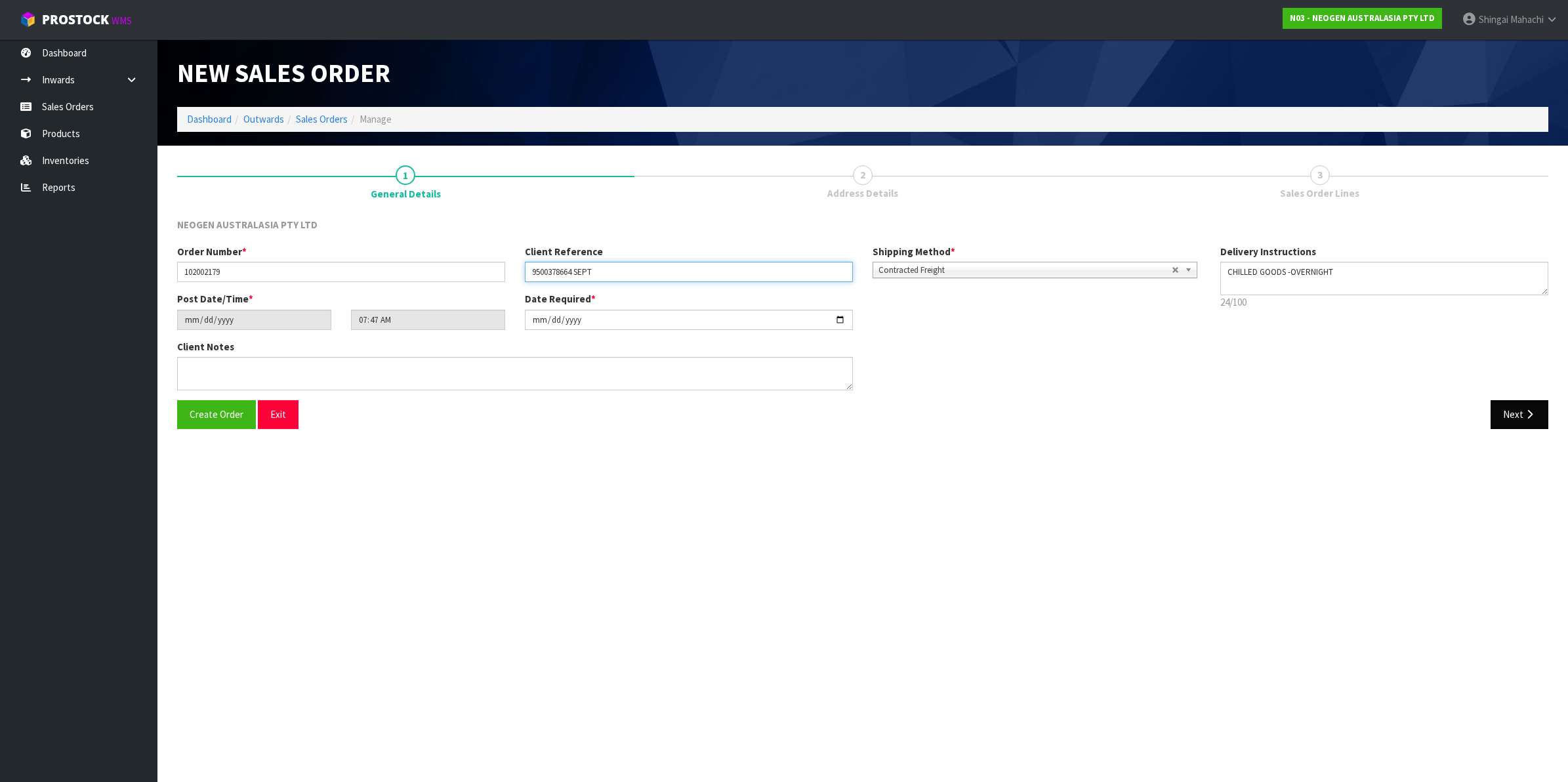
type input "9500378664 SEPT"
click at [1529, 412] on icon "button" at bounding box center [1529, 415] width 12 height 10
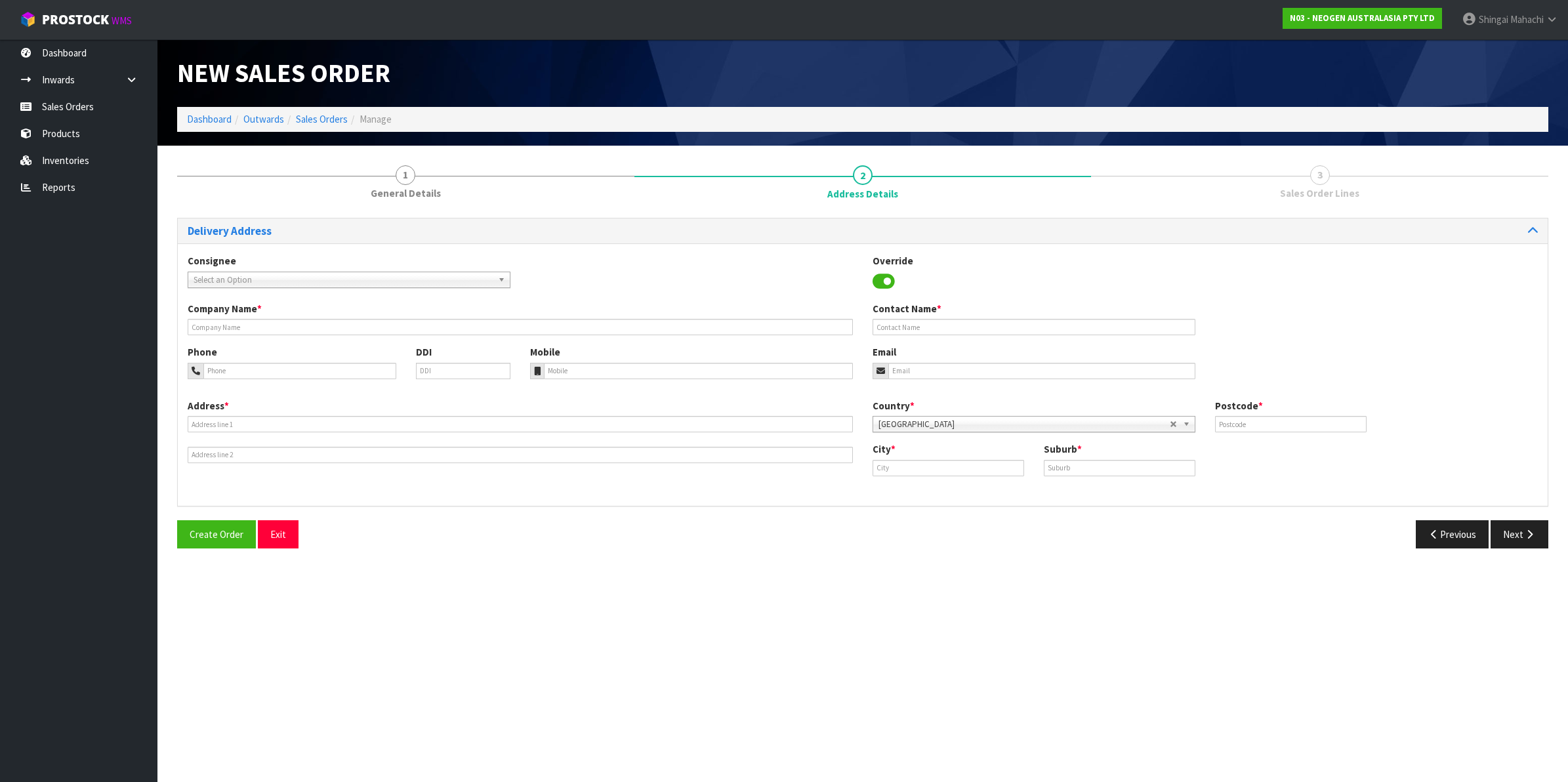
click at [289, 283] on span "Select an Option" at bounding box center [343, 280] width 299 height 16
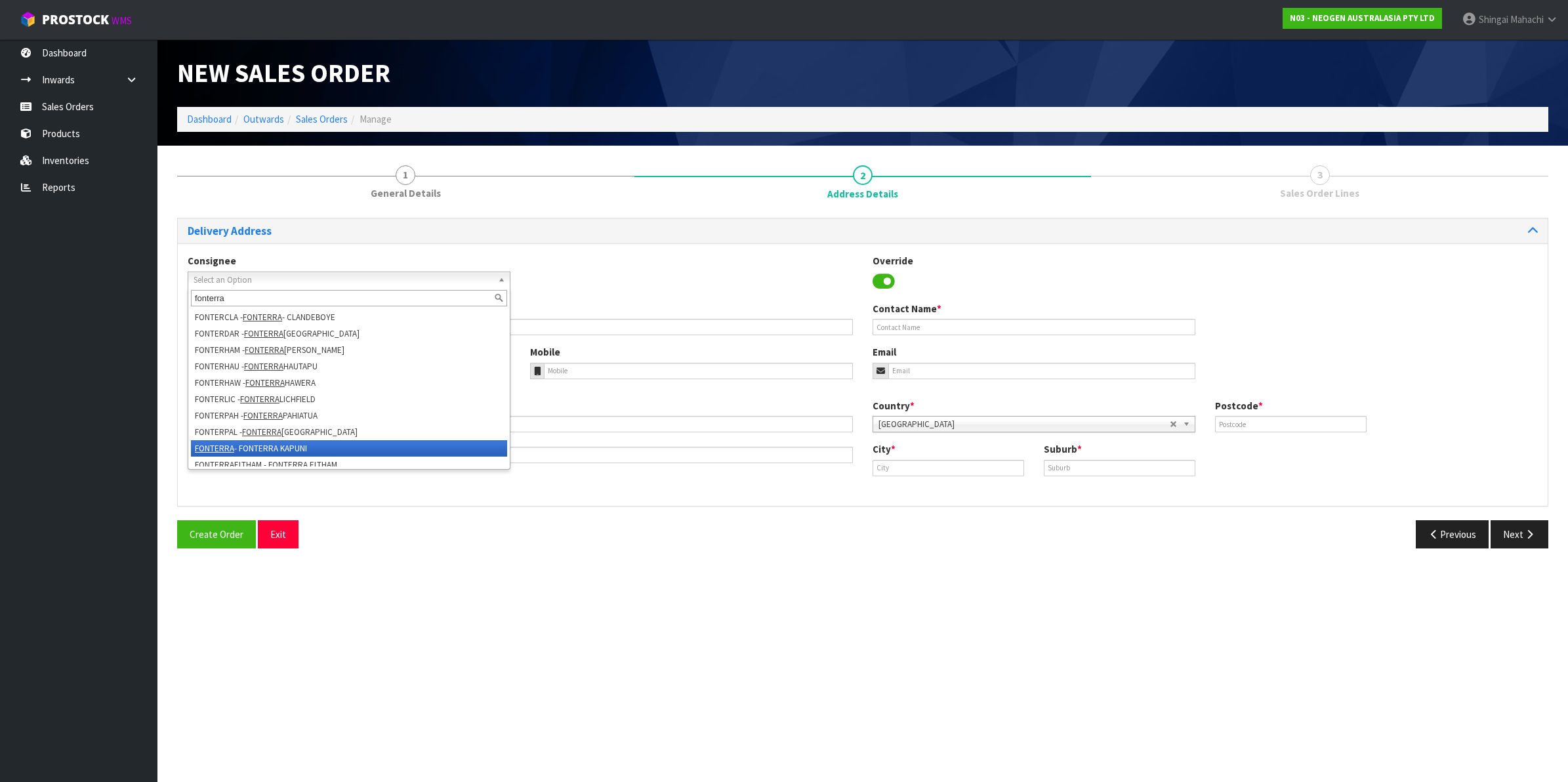
scroll to position [246, 0]
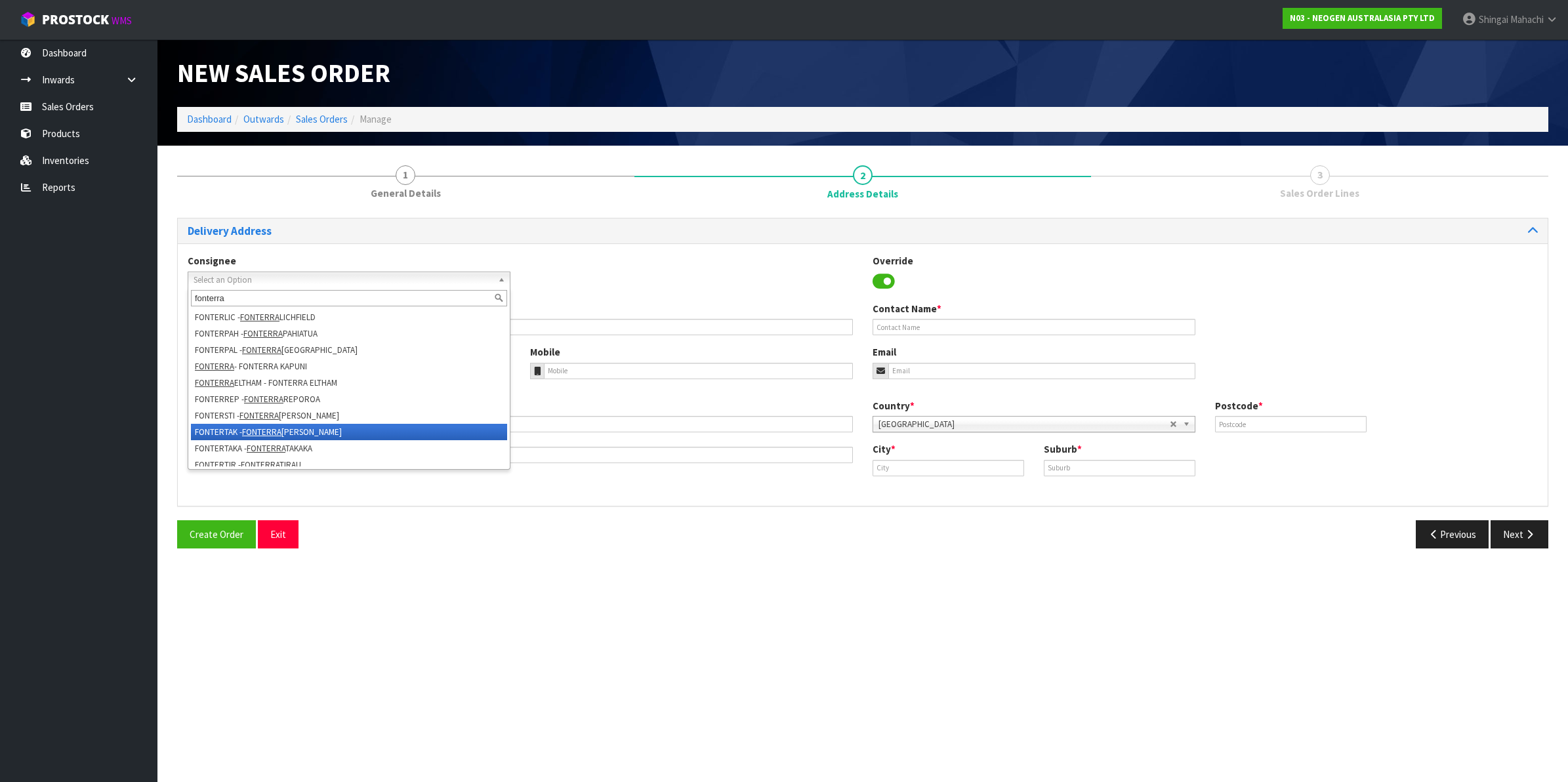
type input "fonterra"
click at [332, 428] on li "FONTERTAK - [PERSON_NAME]" at bounding box center [349, 432] width 316 height 17
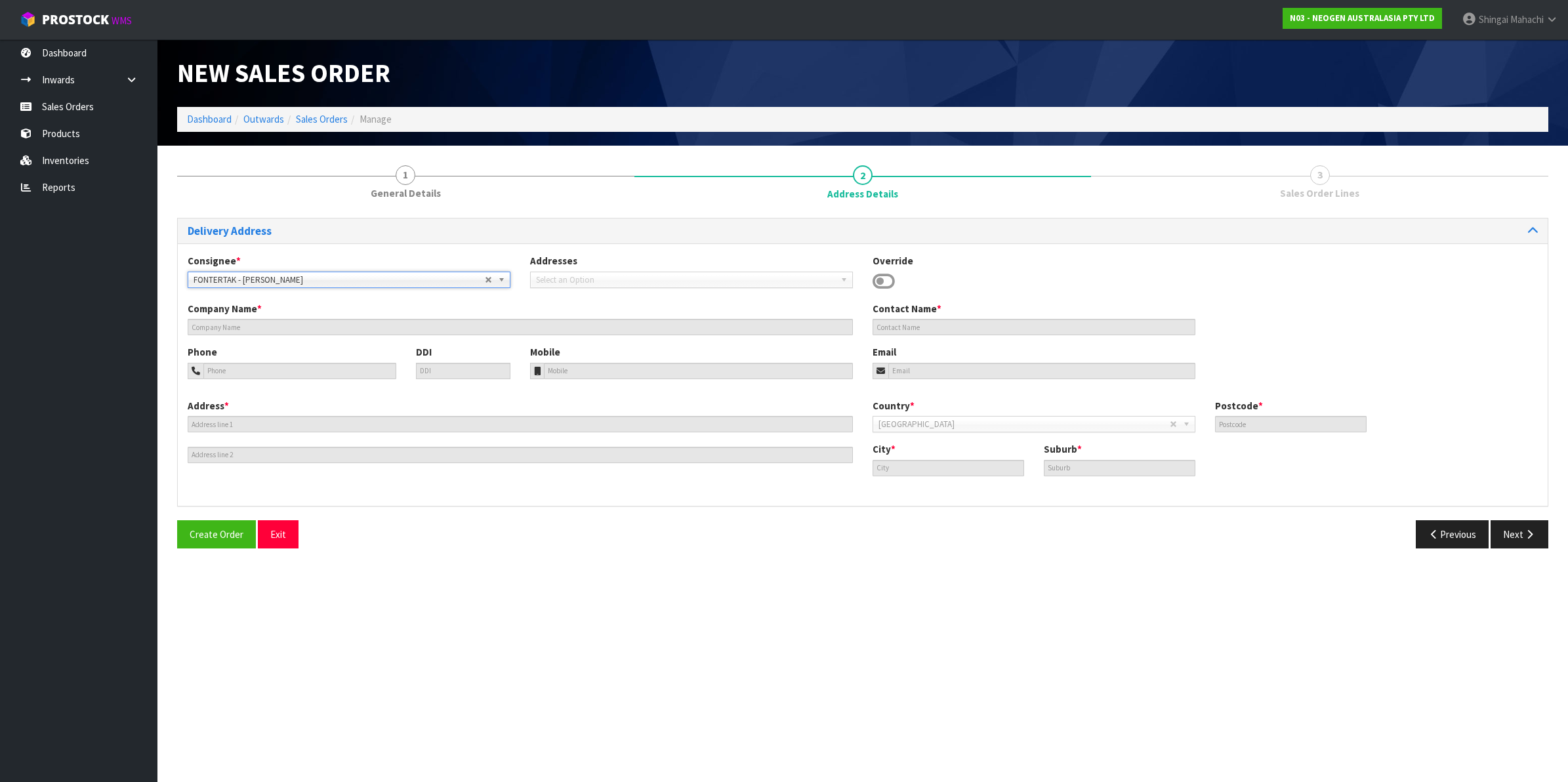
type input "[PERSON_NAME]"
type input "UNA STREET"
type input "2112"
type input "[PERSON_NAME]"
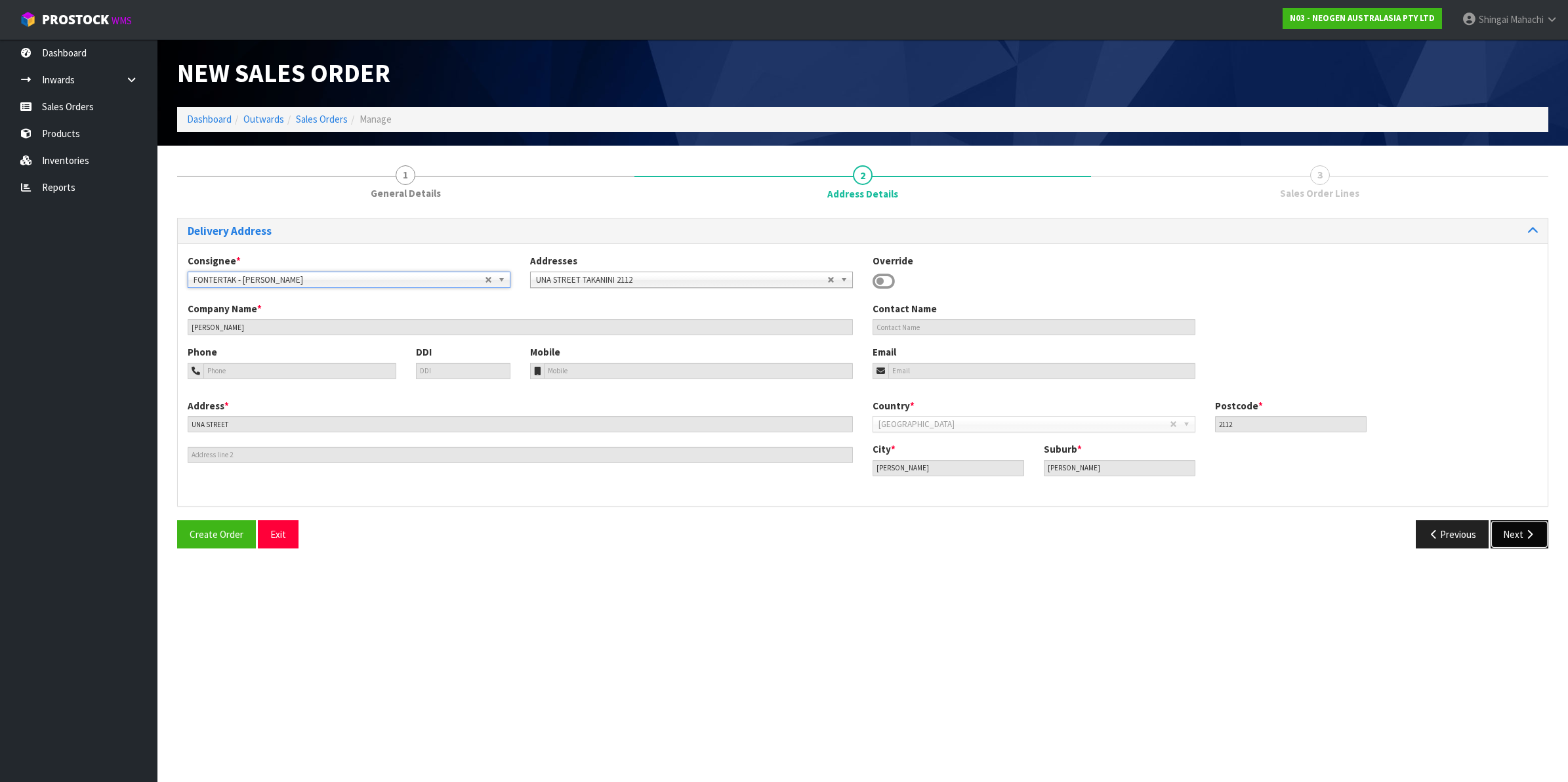
click at [1531, 533] on icon "button" at bounding box center [1529, 535] width 12 height 10
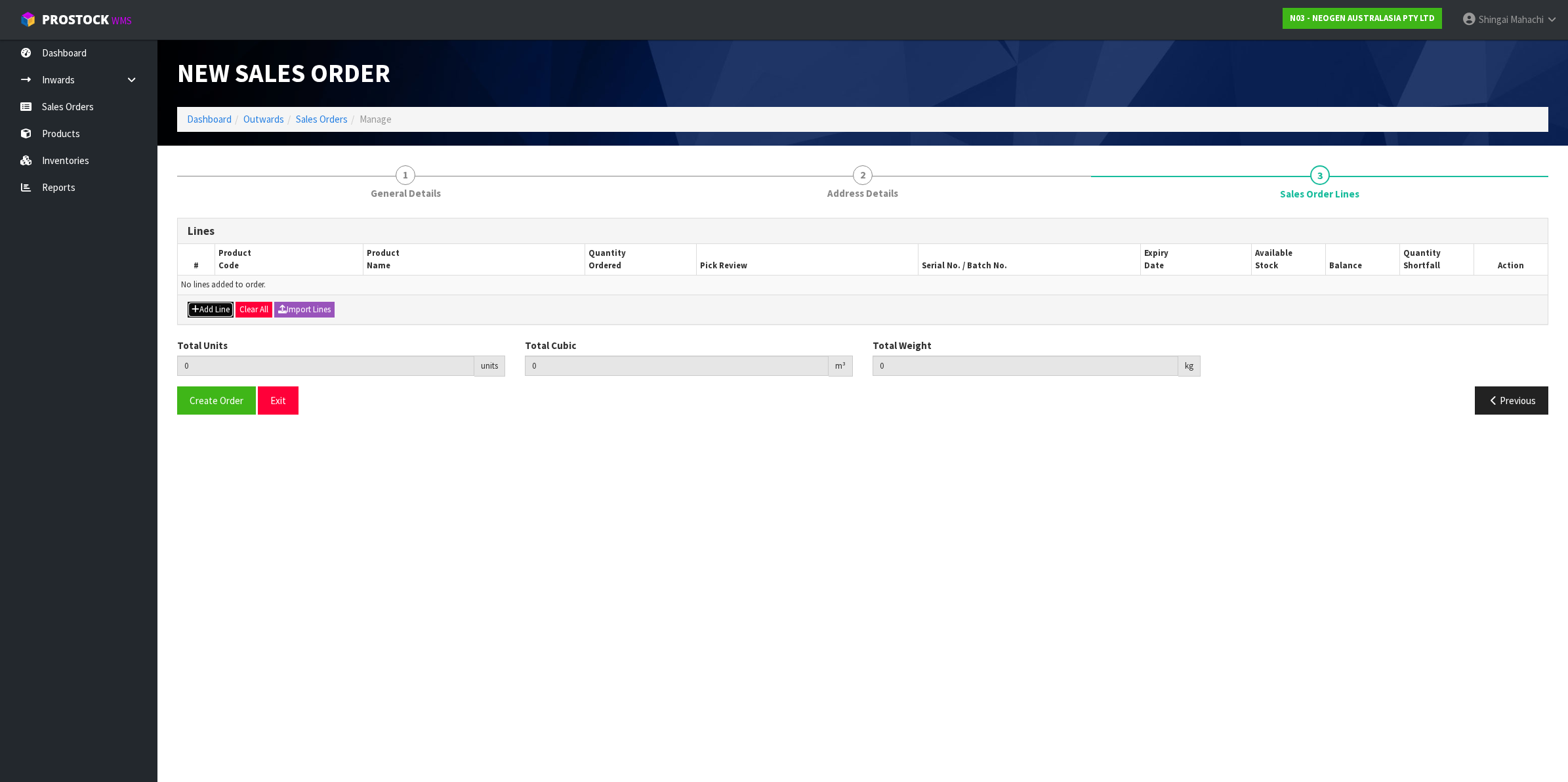
click at [212, 306] on button "Add Line" at bounding box center [210, 310] width 46 height 16
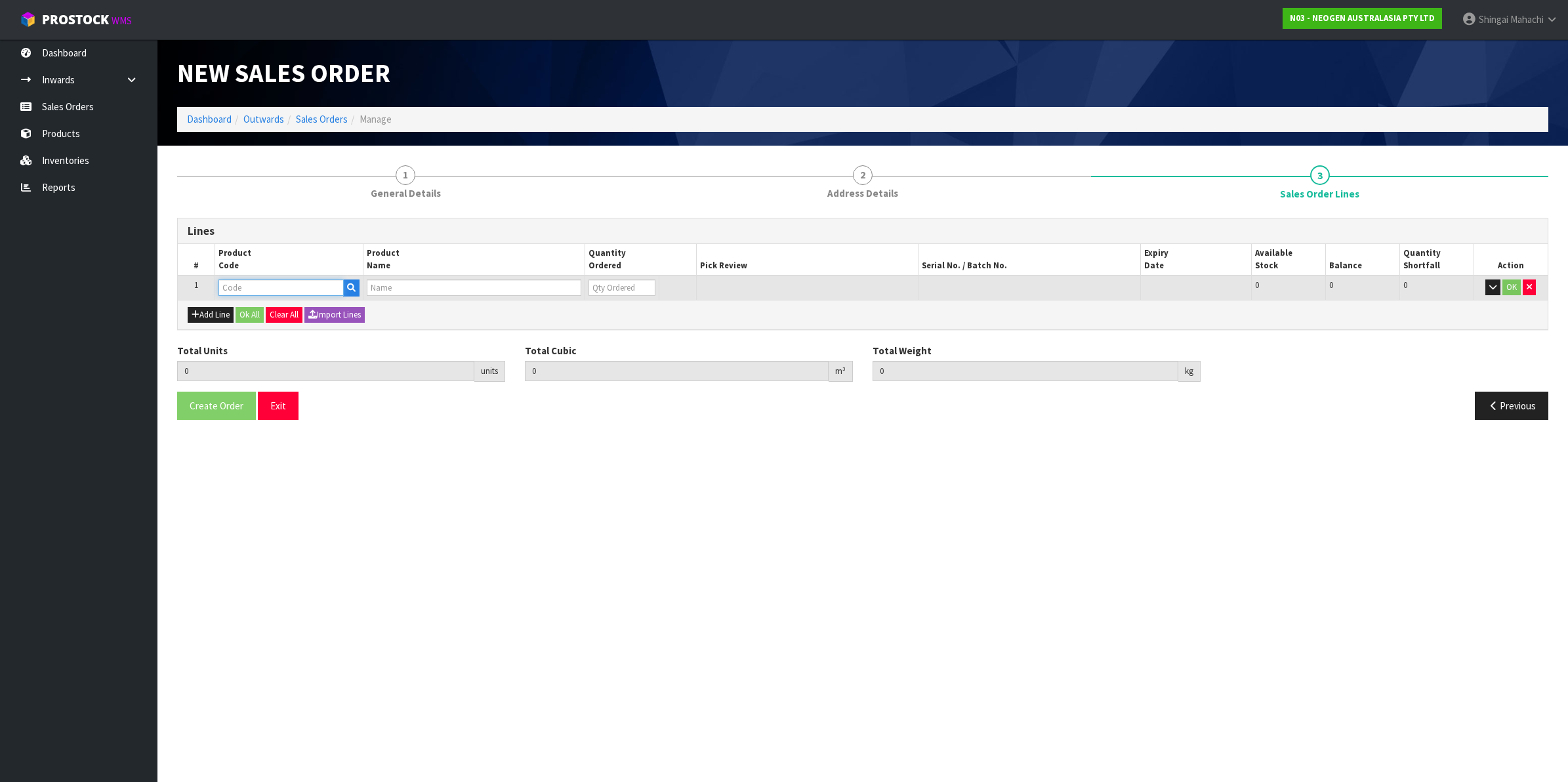
click at [237, 281] on input "text" at bounding box center [281, 287] width 125 height 17
click at [243, 286] on input "text" at bounding box center [281, 287] width 125 height 17
paste input "700002207"
type input "700002207"
type input "0.000000"
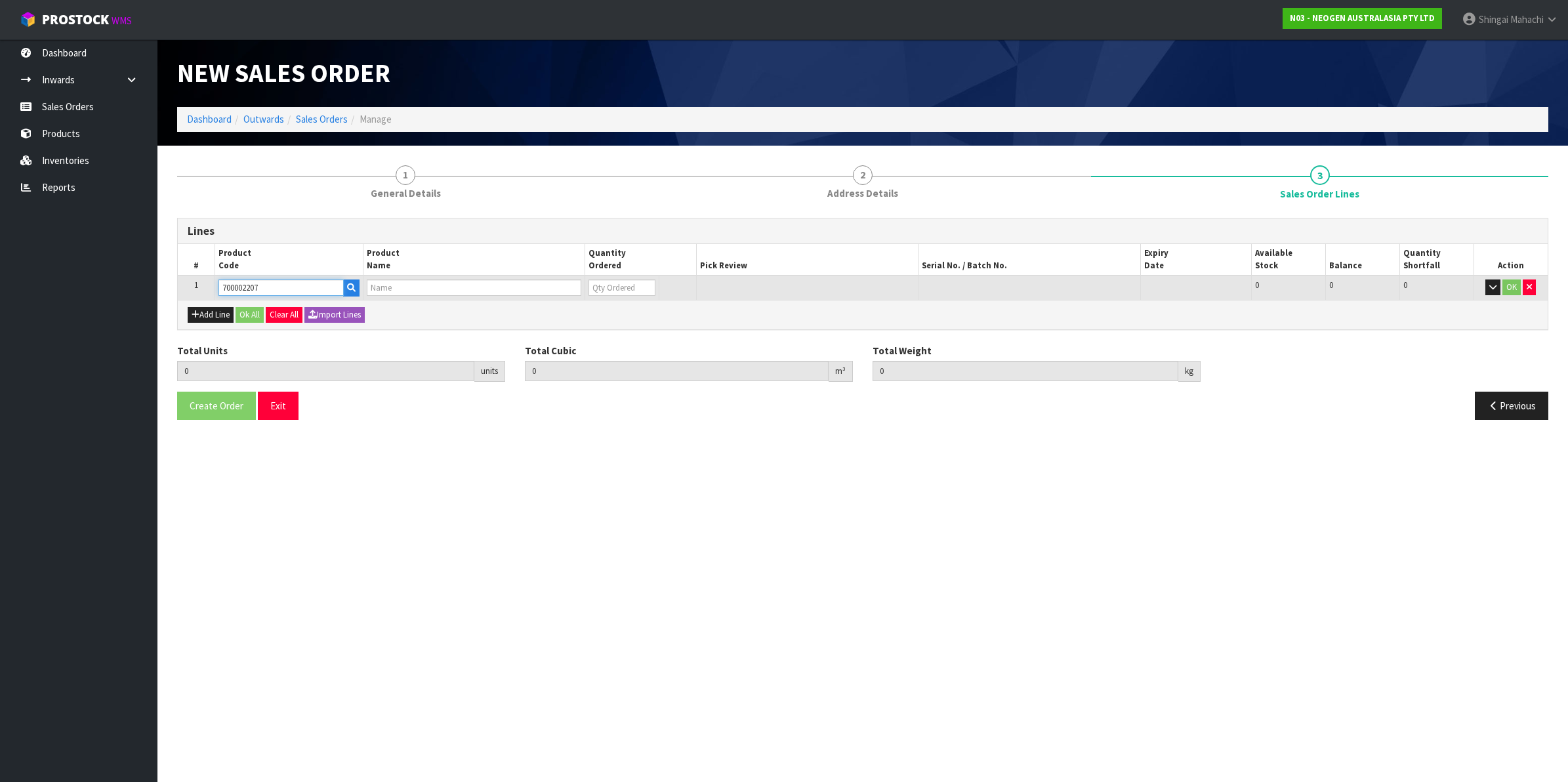
type input "0.000"
type input "7100067519 - UXL100 CLEAN-TRACE SURF ATP 100EA/PK"
type input "0"
type input "700002207"
click at [556, 295] on tr "1 700002207 7100067519 - UXL100 CLEAN-TRACE SURF ATP 100EA/PK 0 BOX 558 558 0 OK" at bounding box center [863, 287] width 1370 height 24
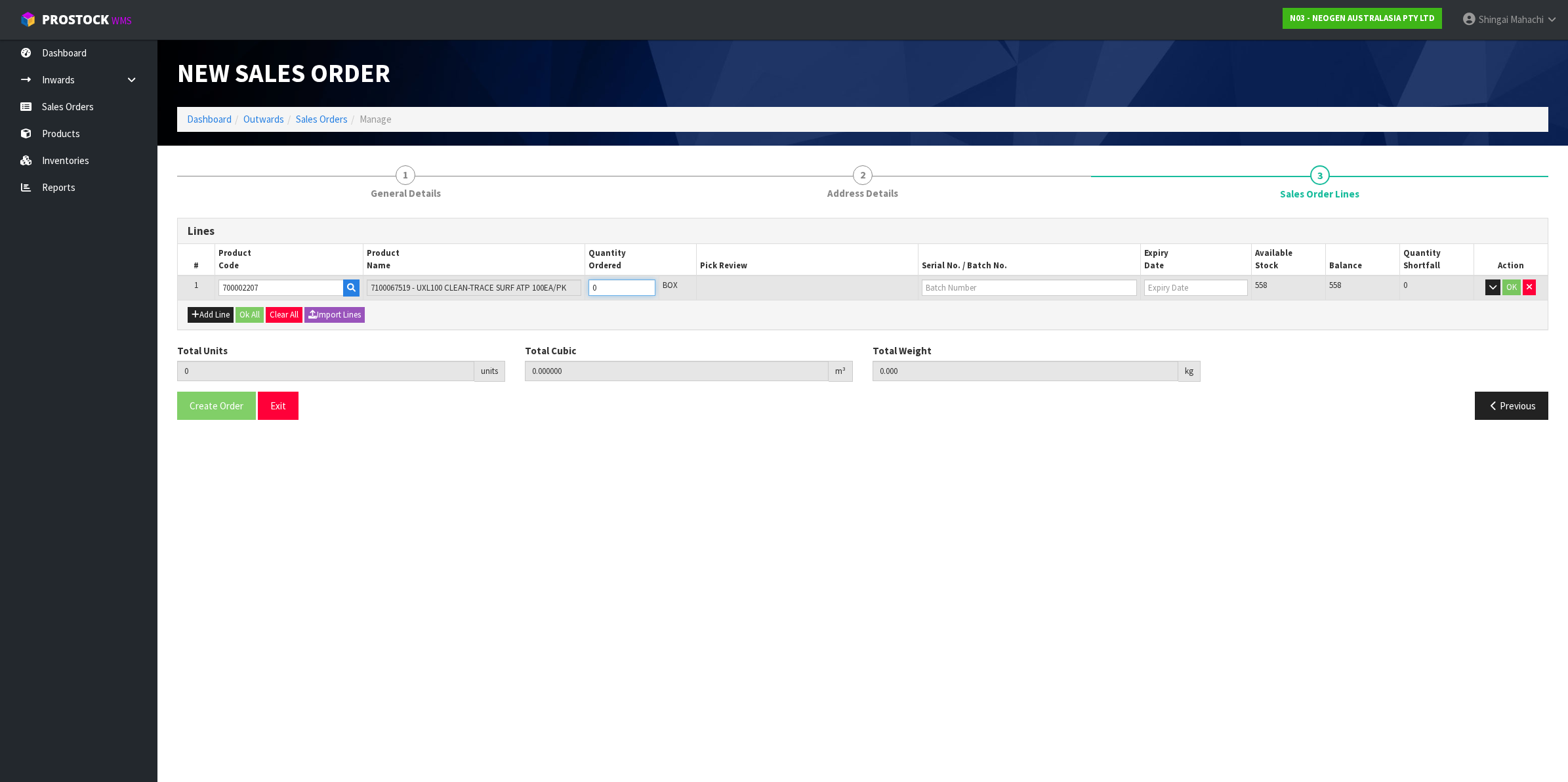
type input "1"
type input "0.006496"
type input "0.96"
type input "1"
type input "15"
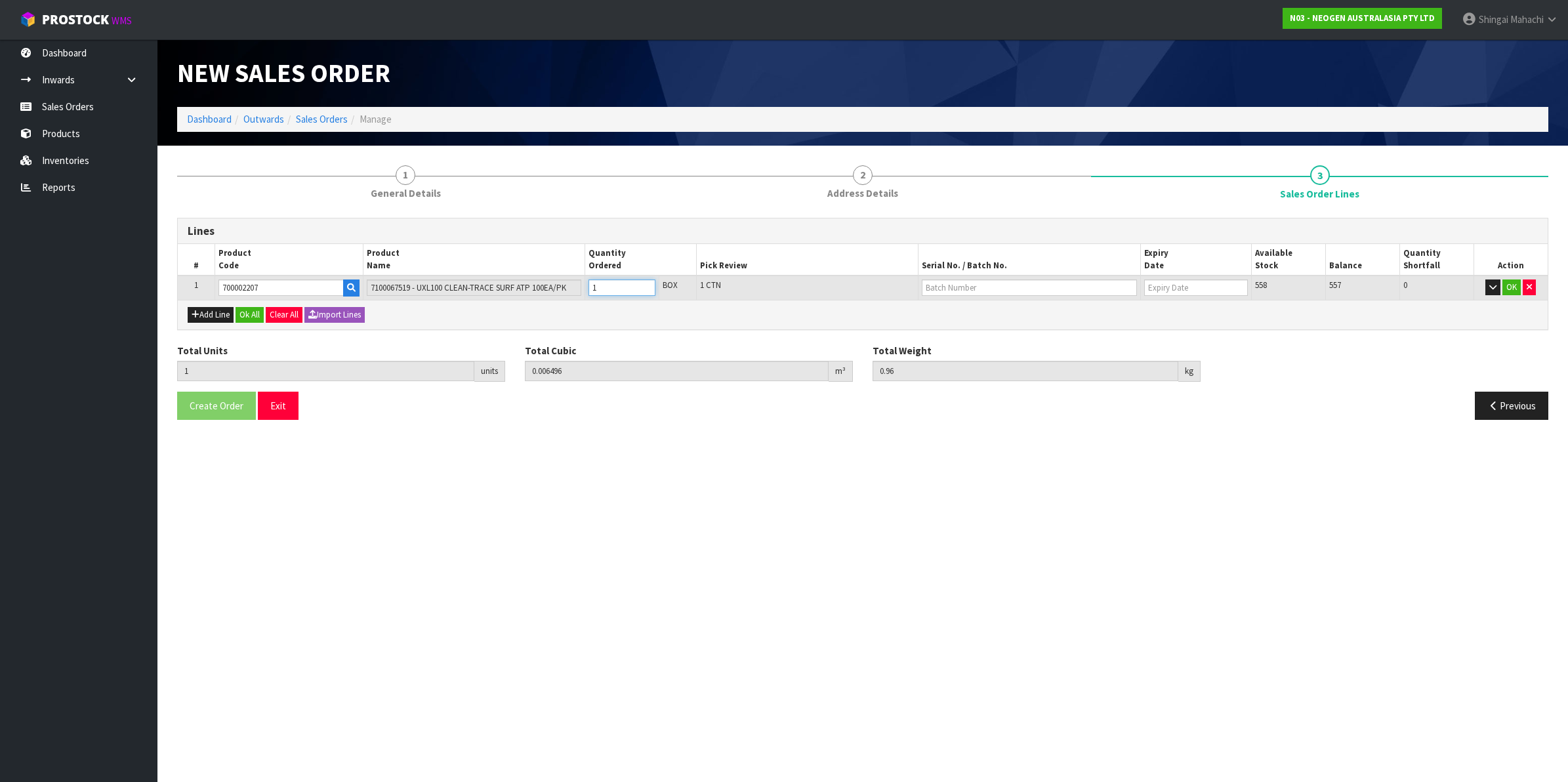
type input "0.09744"
type input "14.4"
type input "15"
click at [530, 289] on tr "1 700002207 7100067519 - UXL100 CLEAN-TRACE SURF ATP 100EA/PK 15 BOX 15 CTN 558…" at bounding box center [863, 287] width 1370 height 24
type input "1"
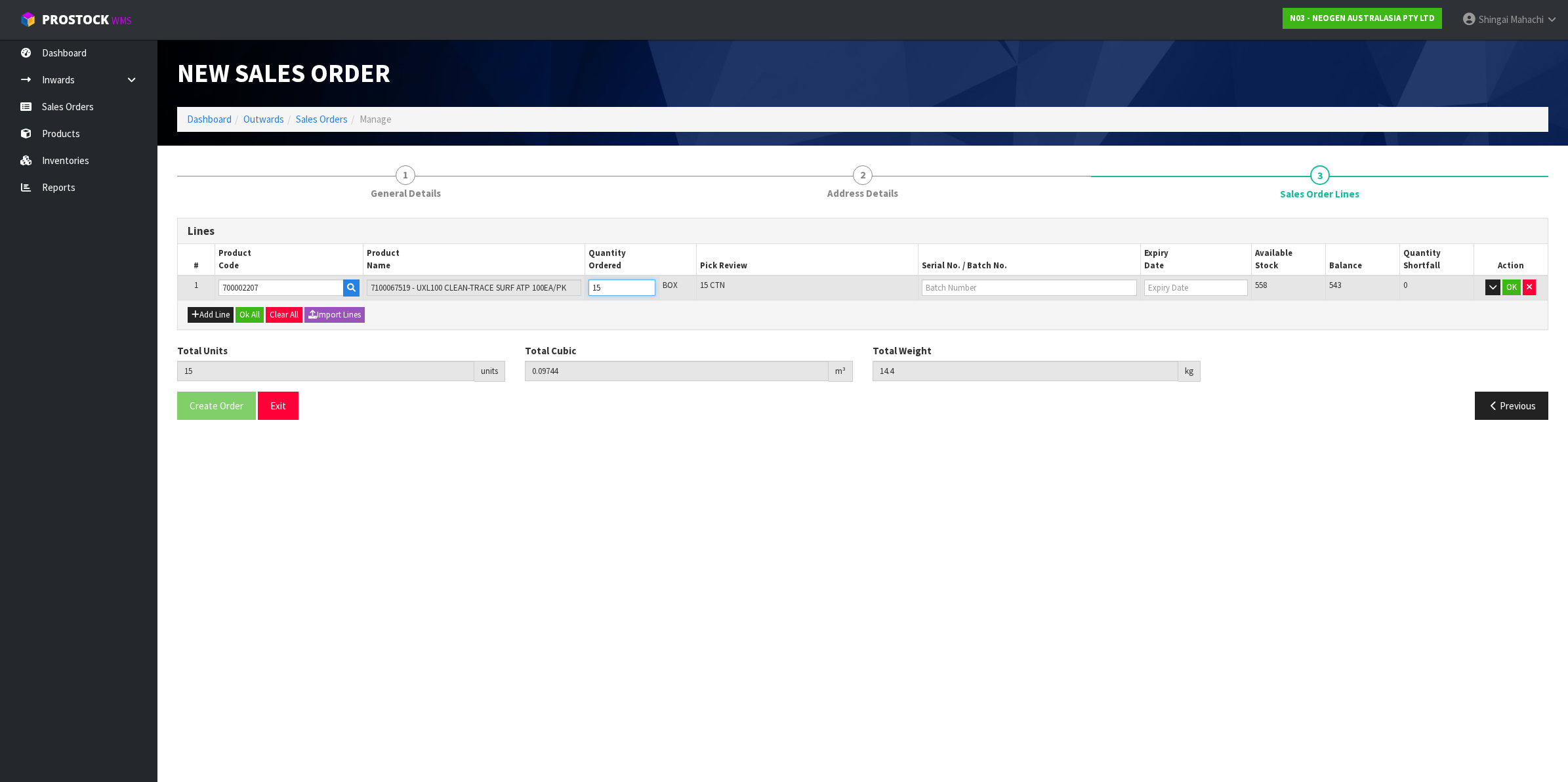
type input "0.006496"
type input "0.96"
type input "1"
type input "13"
type input "0.084448"
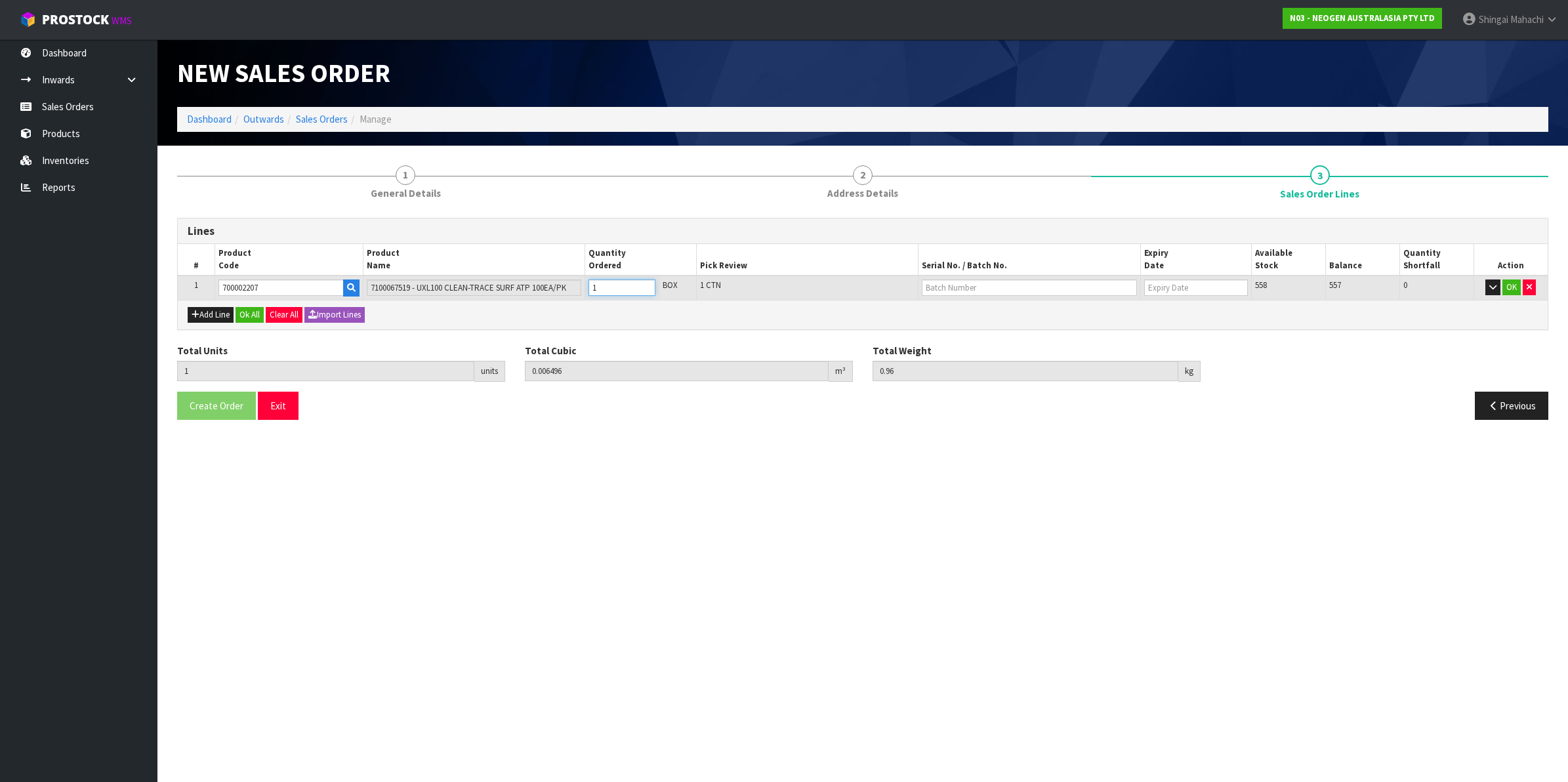
type input "12.48"
type input "13"
click at [217, 319] on button "Add Line" at bounding box center [210, 315] width 46 height 16
type input "0"
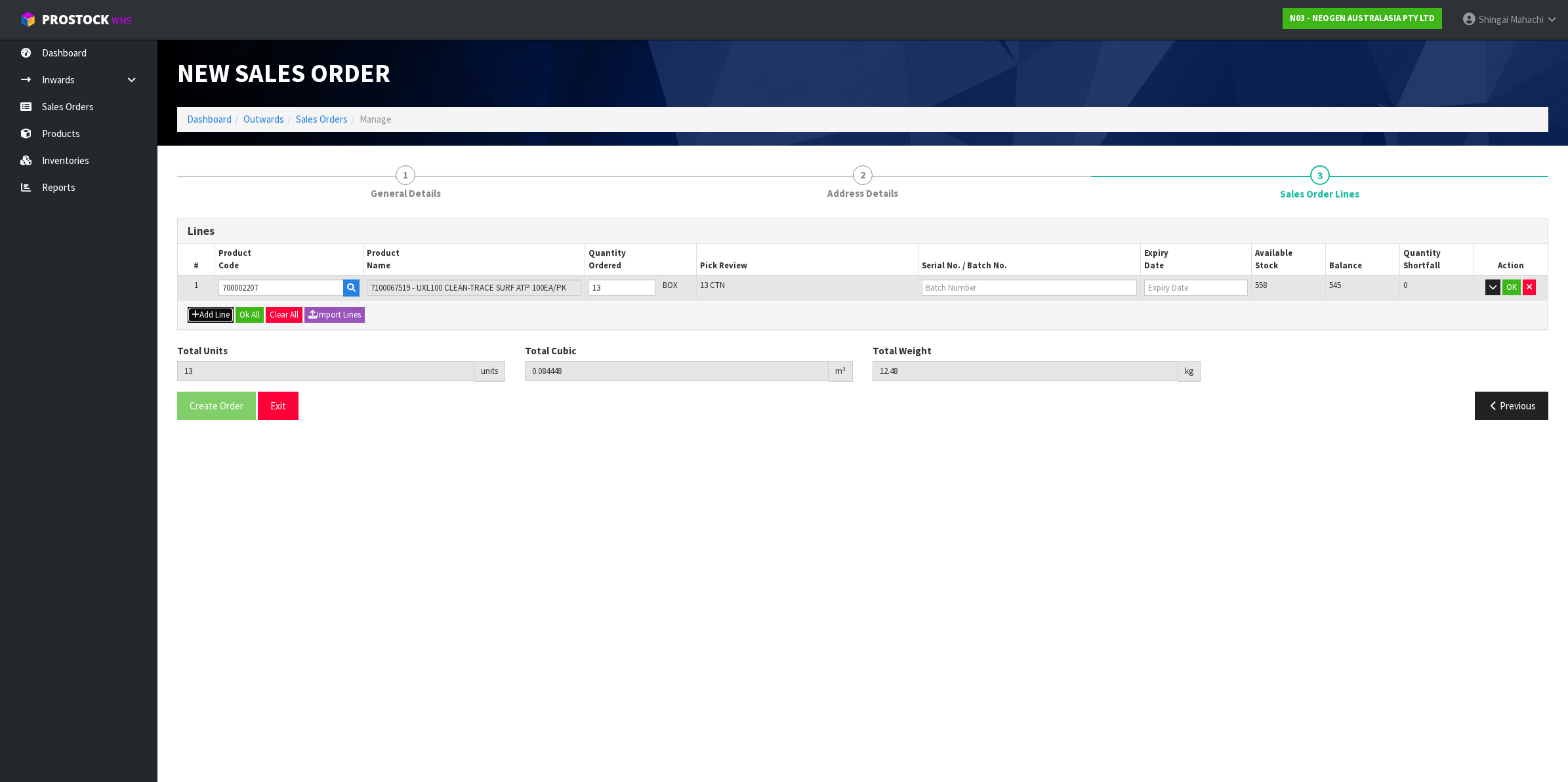
type input "0"
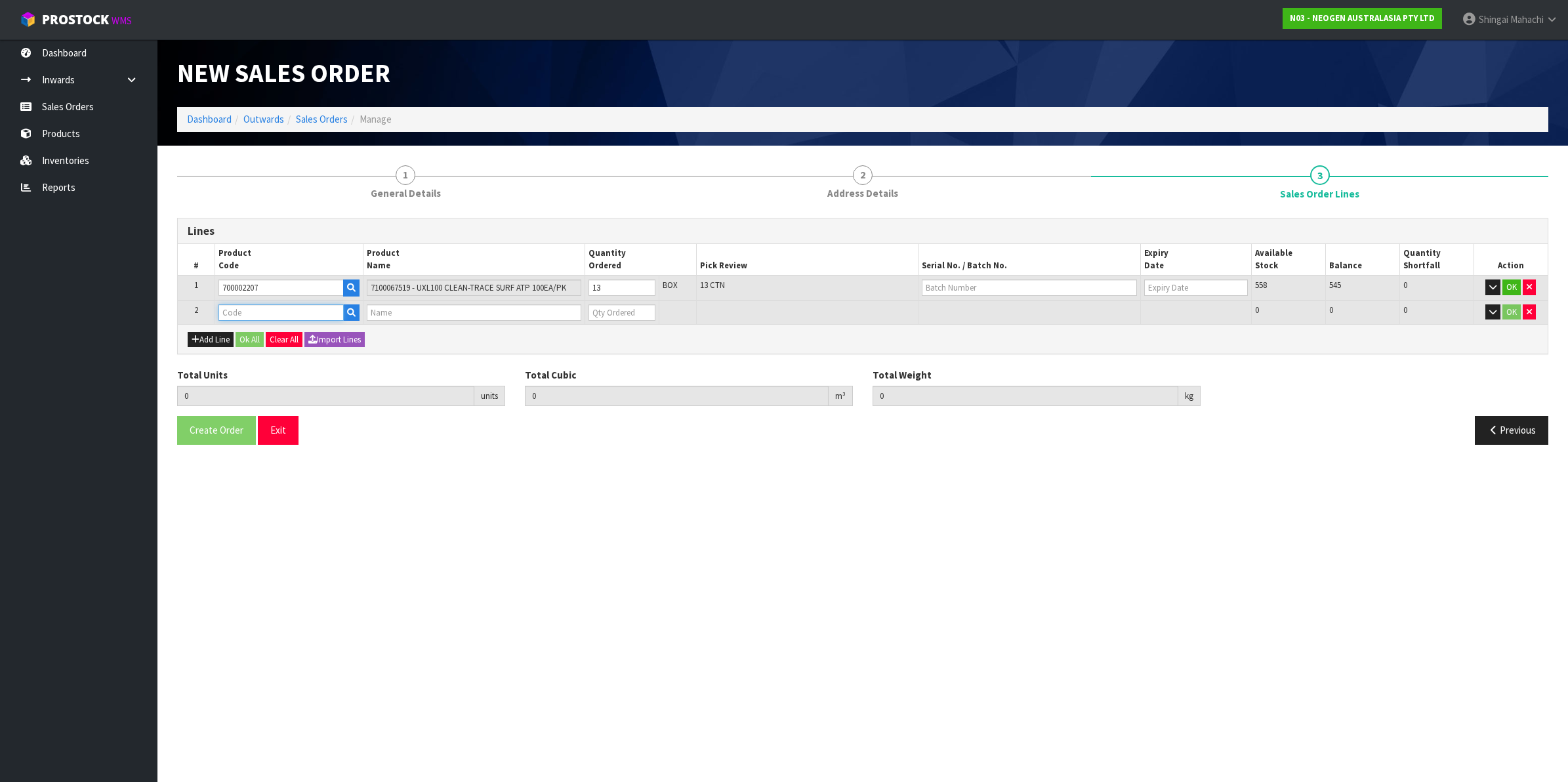
click at [231, 307] on input "text" at bounding box center [281, 313] width 125 height 17
paste input "700002207"
type input "700002207"
type input "13"
type input "0.084448"
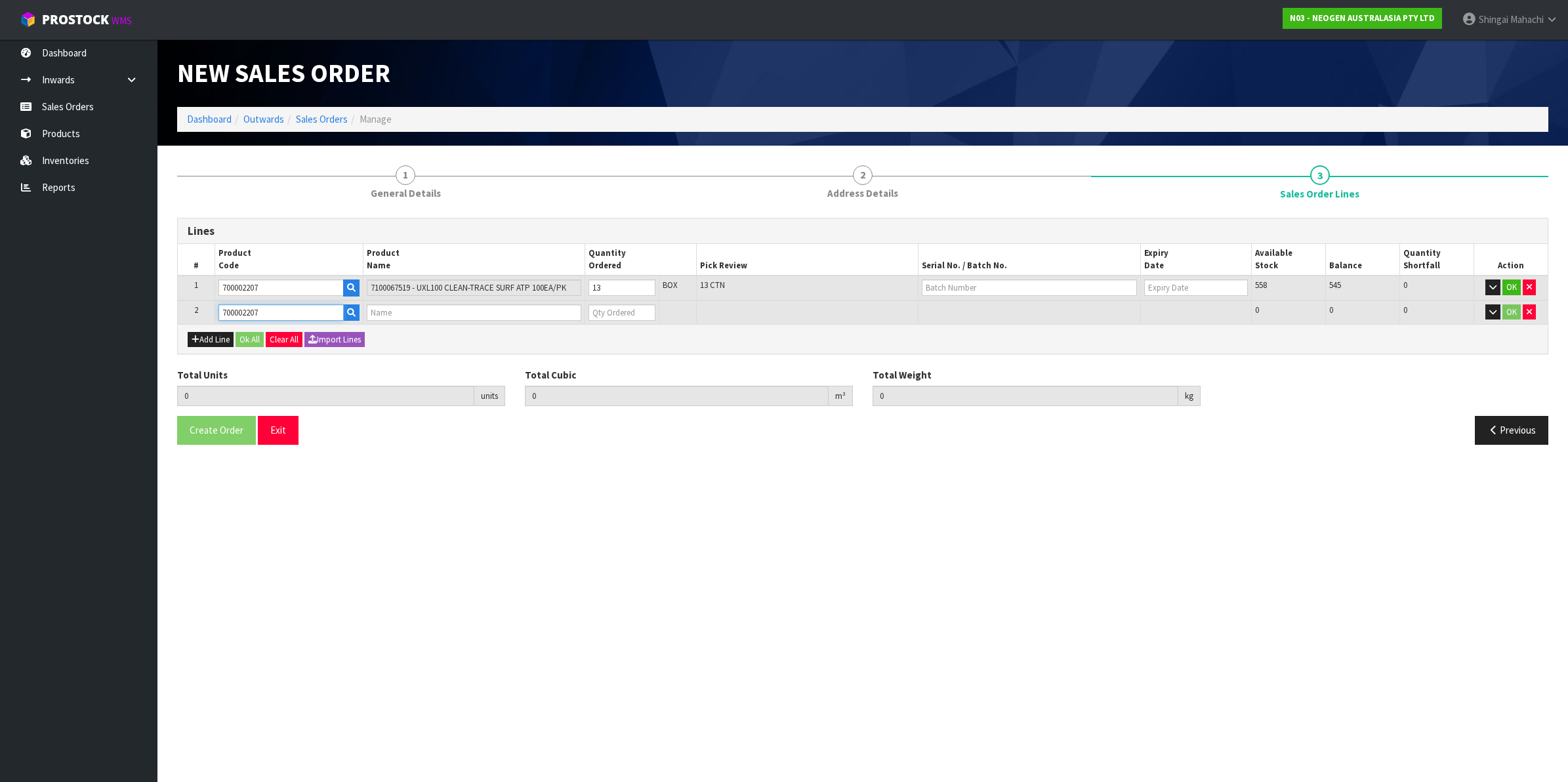
type input "12.48"
type input "7100067519 - UXL100 CLEAN-TRACE SURF ATP 100EA/PK"
type input "0"
type input "700002207"
click at [564, 315] on tr "2 700002207 7100067519 - UXL100 CLEAN-TRACE SURF ATP 100EA/PK 0 BOX 558 558 0 OK" at bounding box center [863, 312] width 1370 height 24
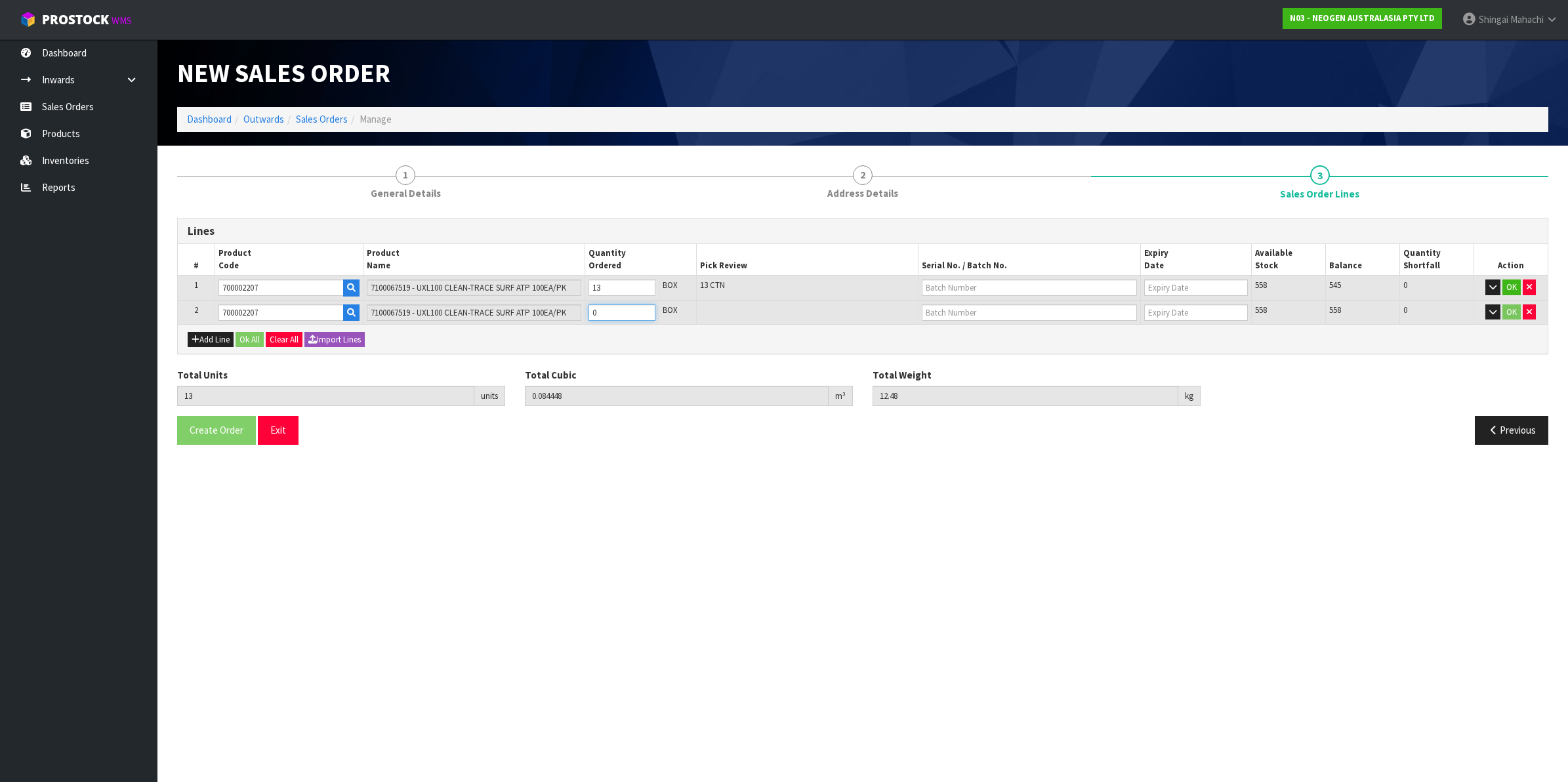
type input "15"
type input "0.09744"
type input "14.4"
type input "2"
click at [956, 278] on td at bounding box center [1030, 288] width 223 height 25
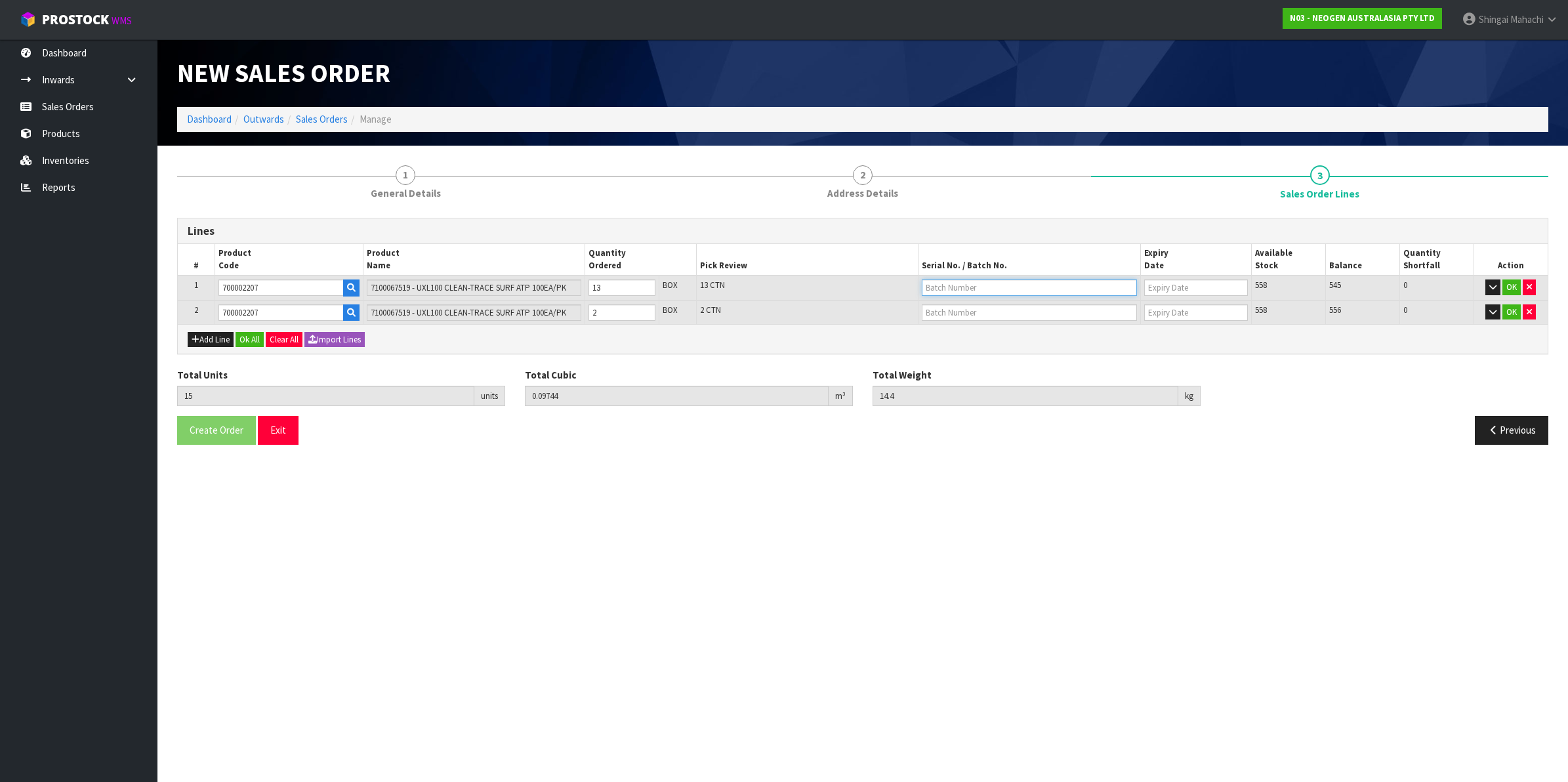
drag, startPoint x: 956, startPoint y: 278, endPoint x: 959, endPoint y: 284, distance: 6.7
click at [959, 284] on input "text" at bounding box center [1030, 287] width 215 height 17
click at [975, 315] on link "3000031847" at bounding box center [974, 309] width 104 height 17
type input "3000031847"
type input "[DATE]"
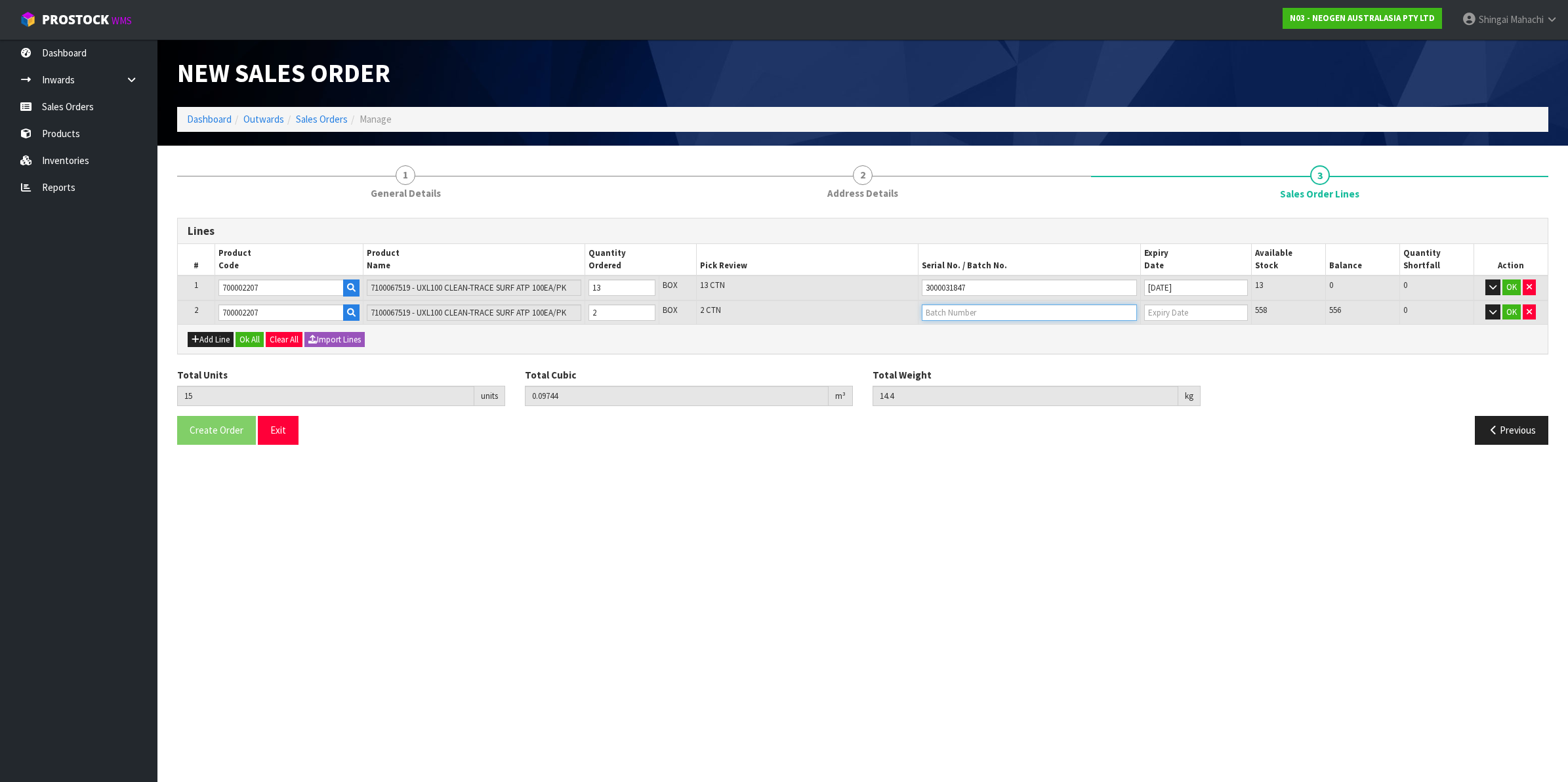
click at [932, 314] on input "text" at bounding box center [1030, 313] width 215 height 17
click at [991, 359] on link "3000033292" at bounding box center [974, 351] width 104 height 17
type input "3000033292"
type input "[DATE]"
click at [1506, 290] on button "OK" at bounding box center [1511, 287] width 18 height 16
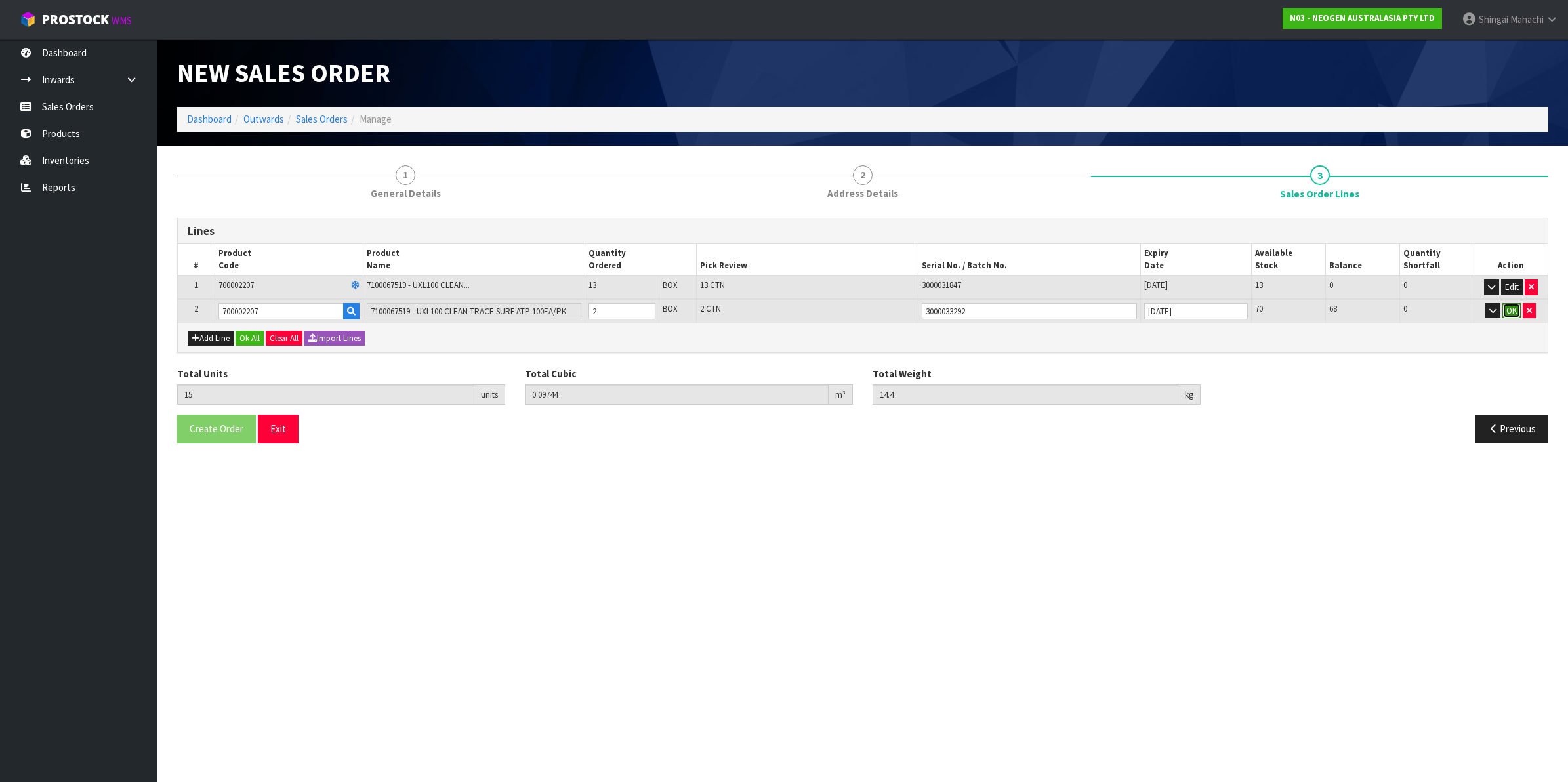
click at [1511, 306] on button "OK" at bounding box center [1511, 311] width 18 height 16
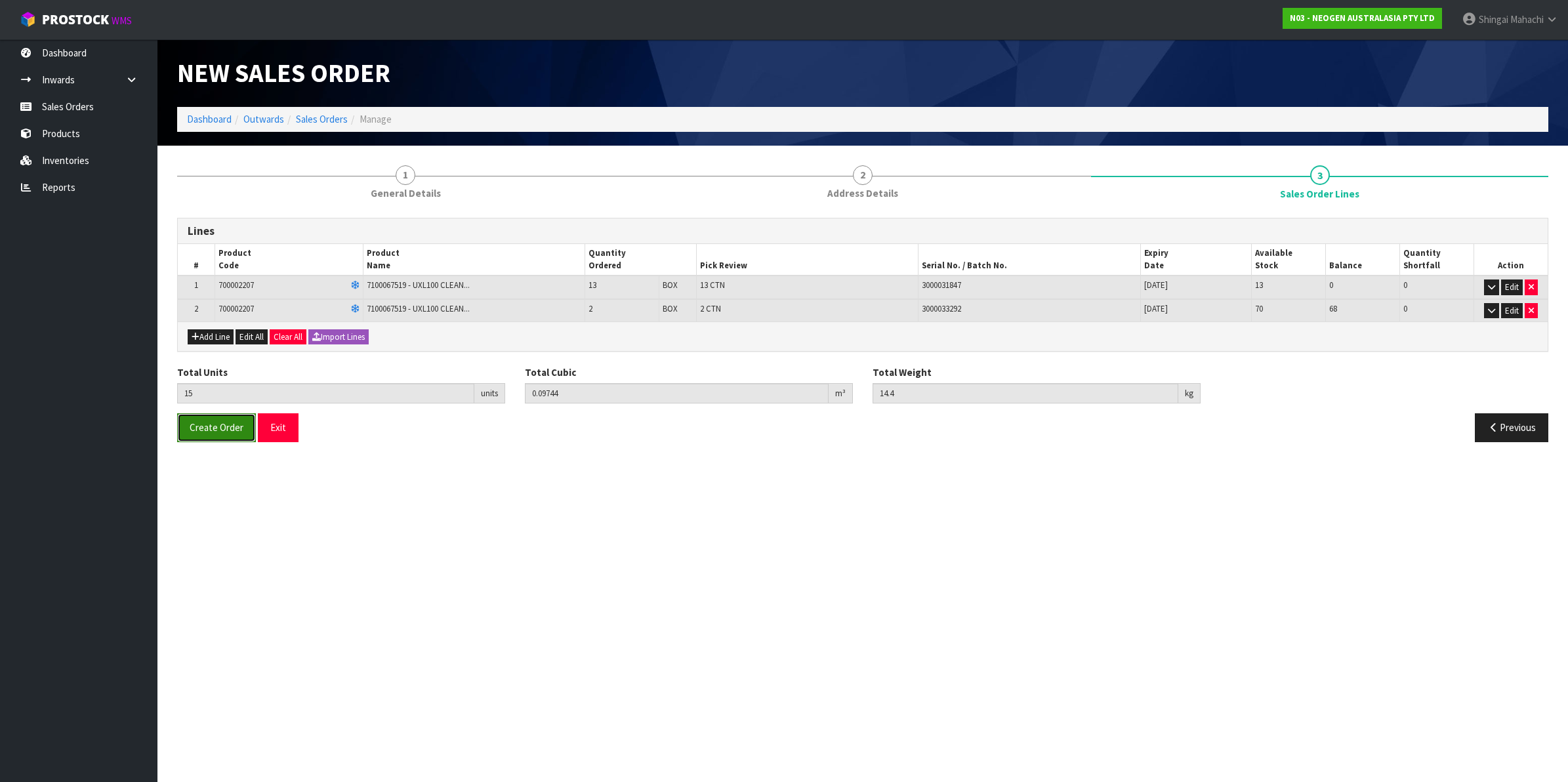
click at [210, 431] on span "Create Order" at bounding box center [217, 427] width 54 height 12
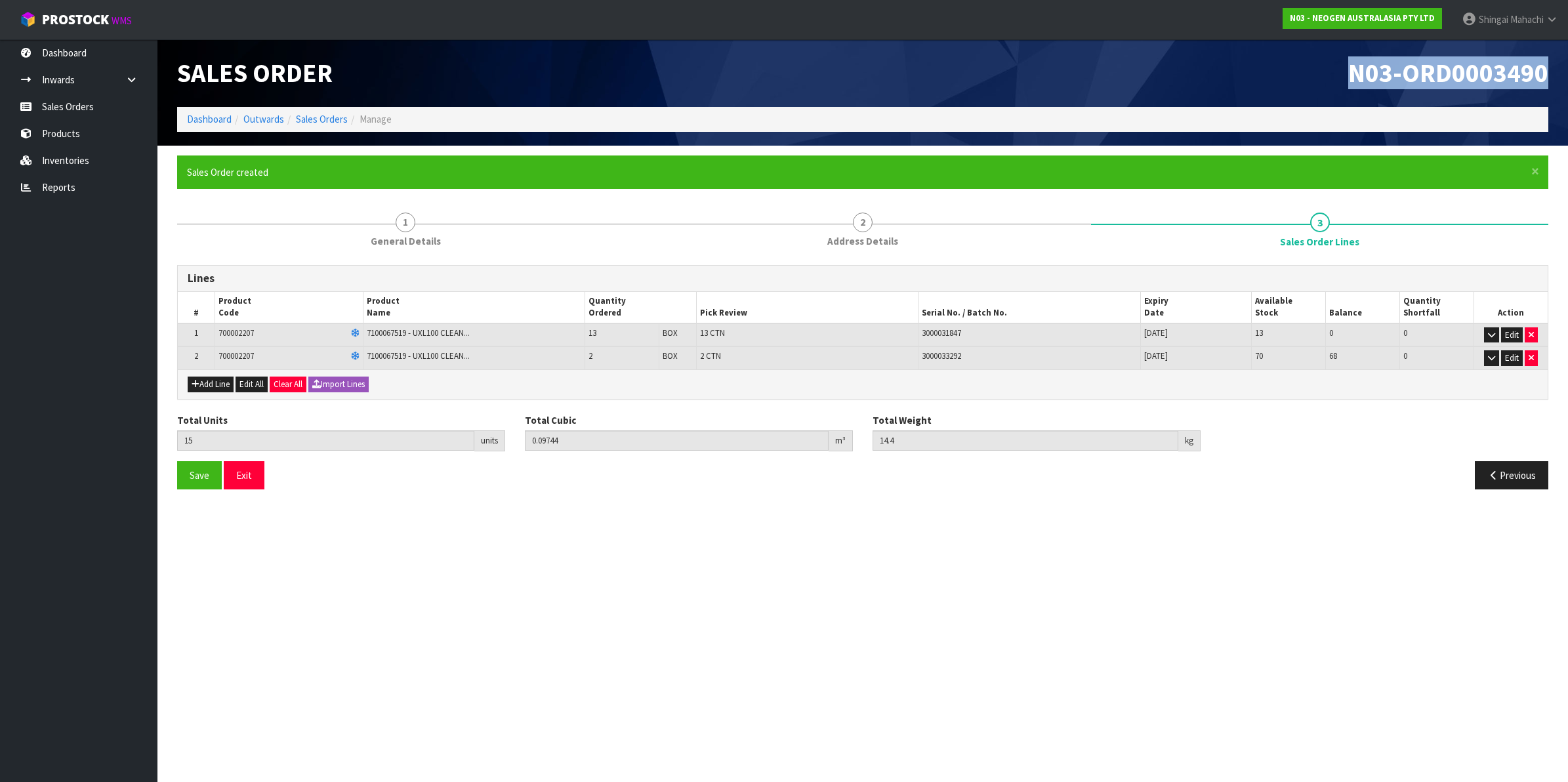
drag, startPoint x: 1343, startPoint y: 73, endPoint x: 1552, endPoint y: 64, distance: 209.2
click at [1552, 64] on div "N03-ORD0003490" at bounding box center [1210, 73] width 695 height 68
click at [325, 118] on link "Sales Orders" at bounding box center [321, 119] width 52 height 12
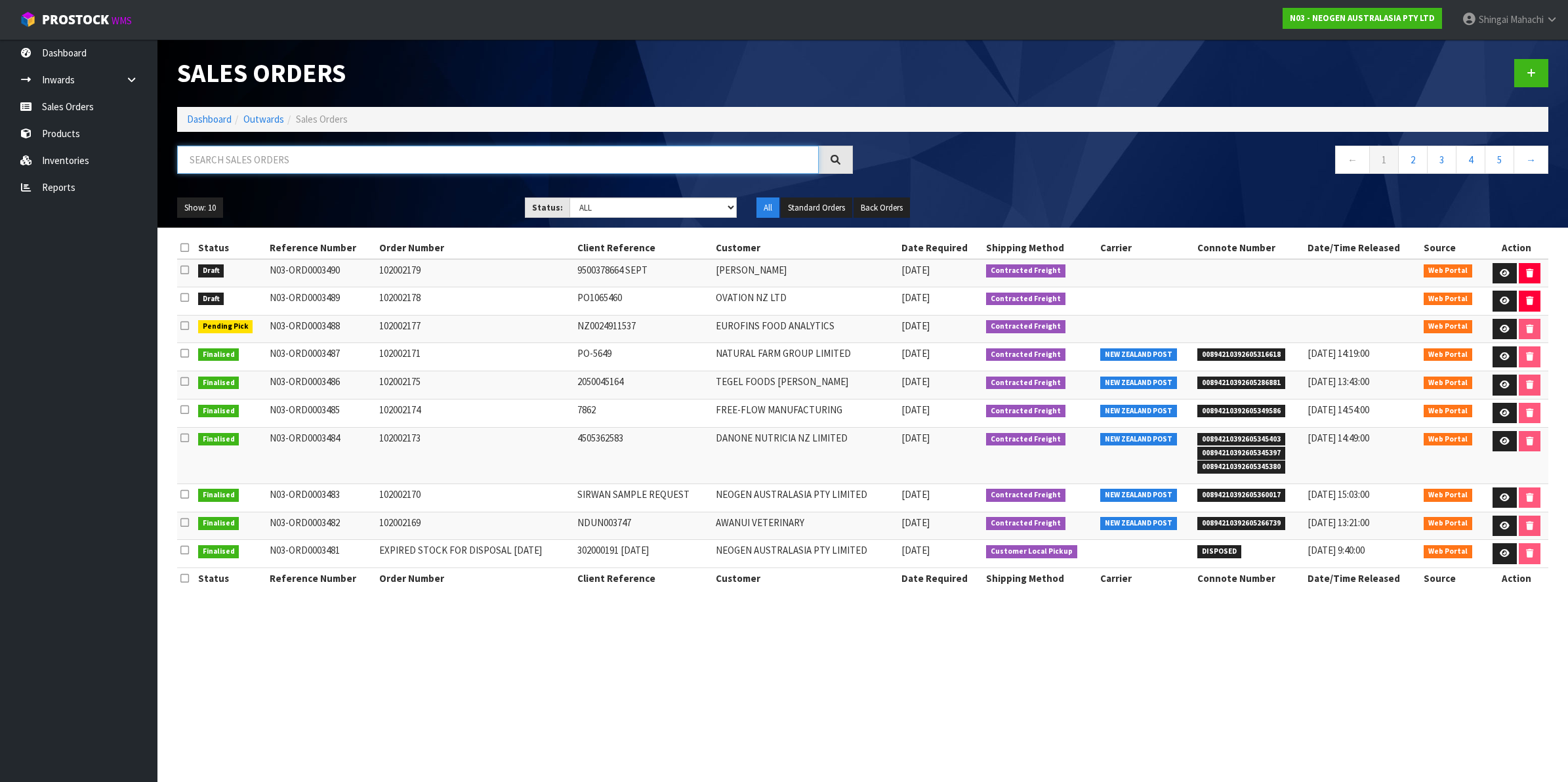
click at [257, 156] on input "text" at bounding box center [498, 159] width 641 height 28
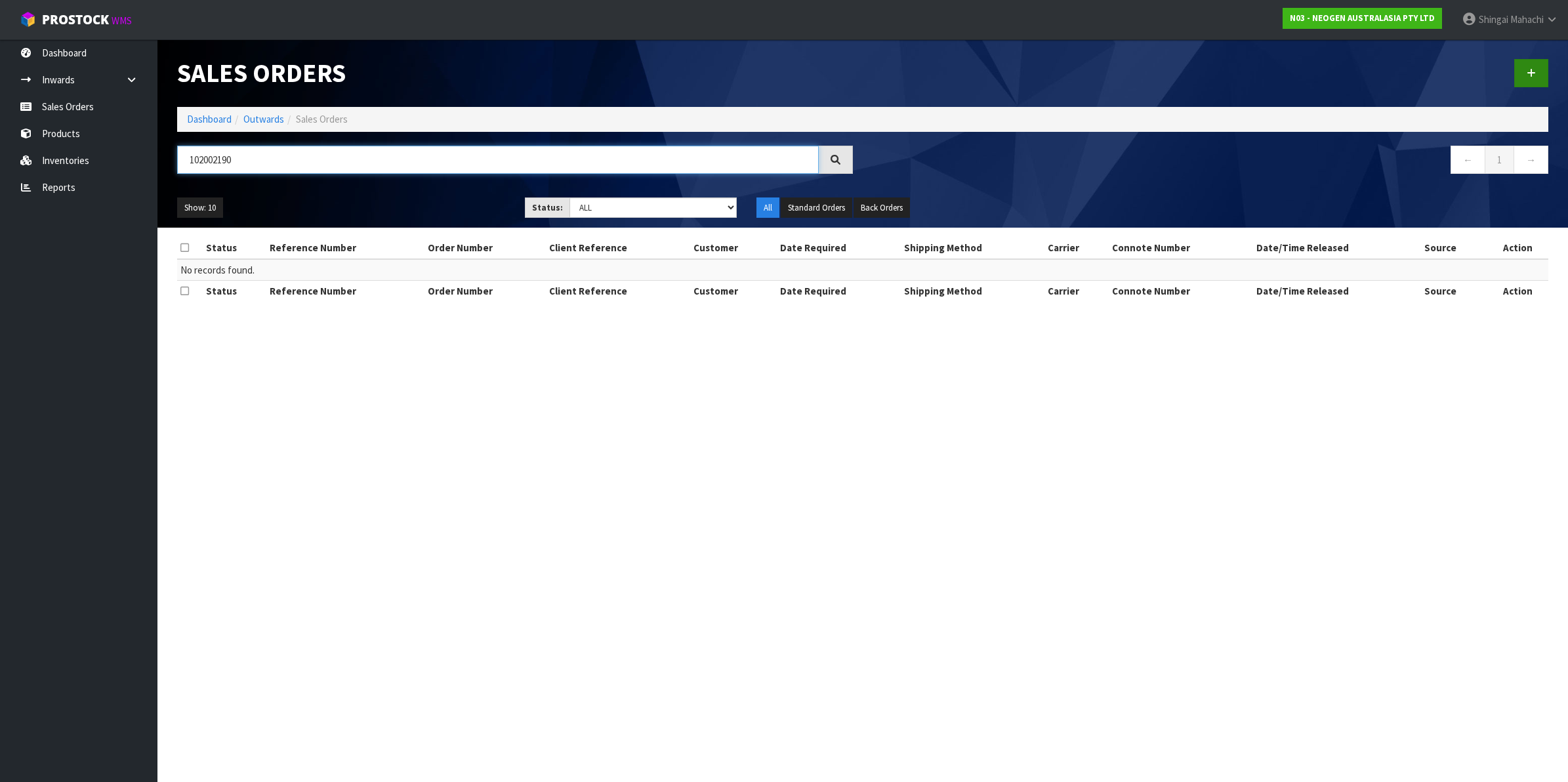
type input "102002190"
drag, startPoint x: 1530, startPoint y: 73, endPoint x: 1514, endPoint y: 71, distance: 16.1
click at [1529, 74] on icon at bounding box center [1531, 73] width 9 height 10
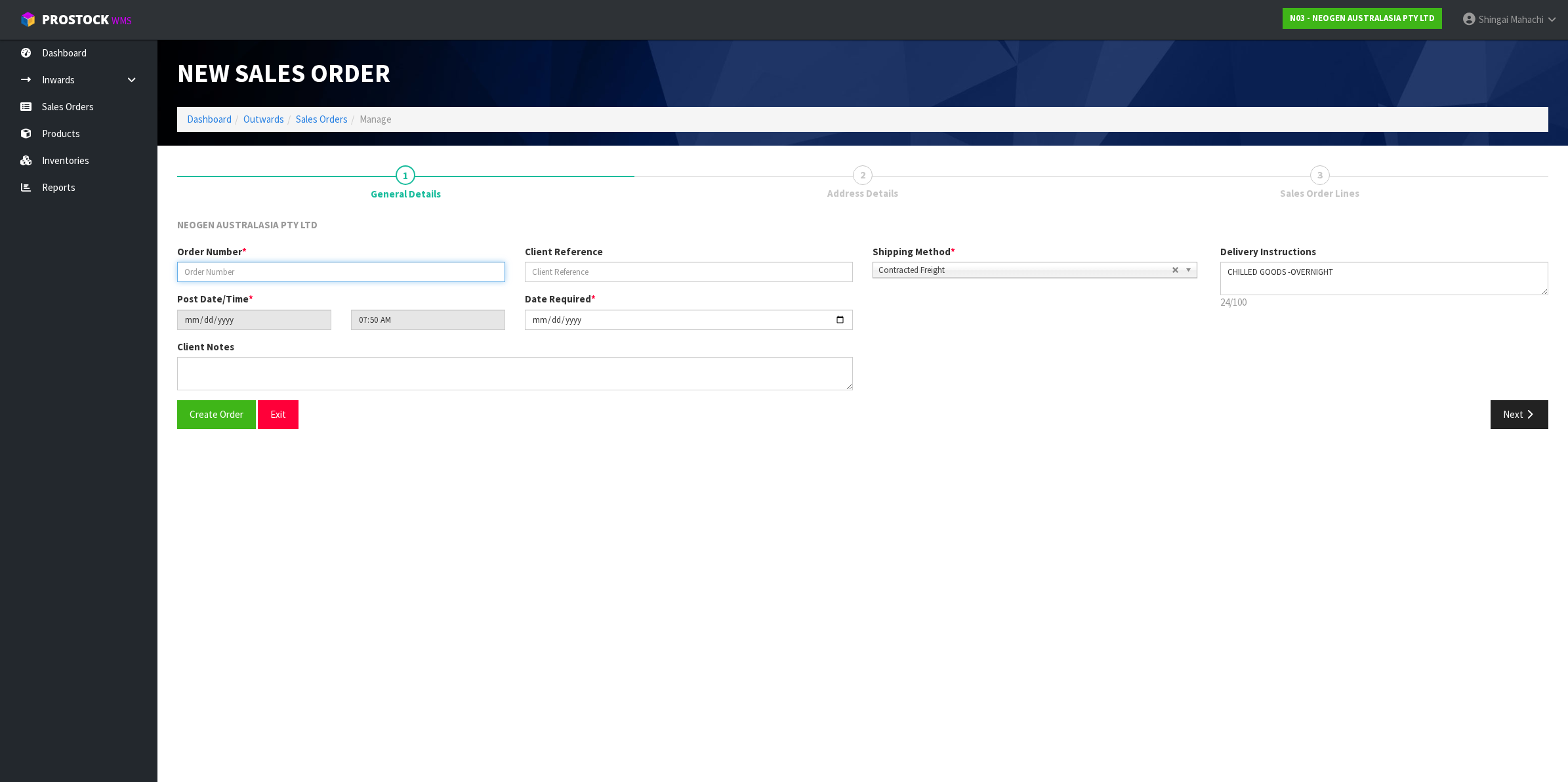
click at [245, 272] on input "text" at bounding box center [341, 272] width 328 height 20
type input "102002190"
click at [558, 266] on input "text" at bounding box center [689, 272] width 328 height 20
paste input "8002874765"
type input "8002874765"
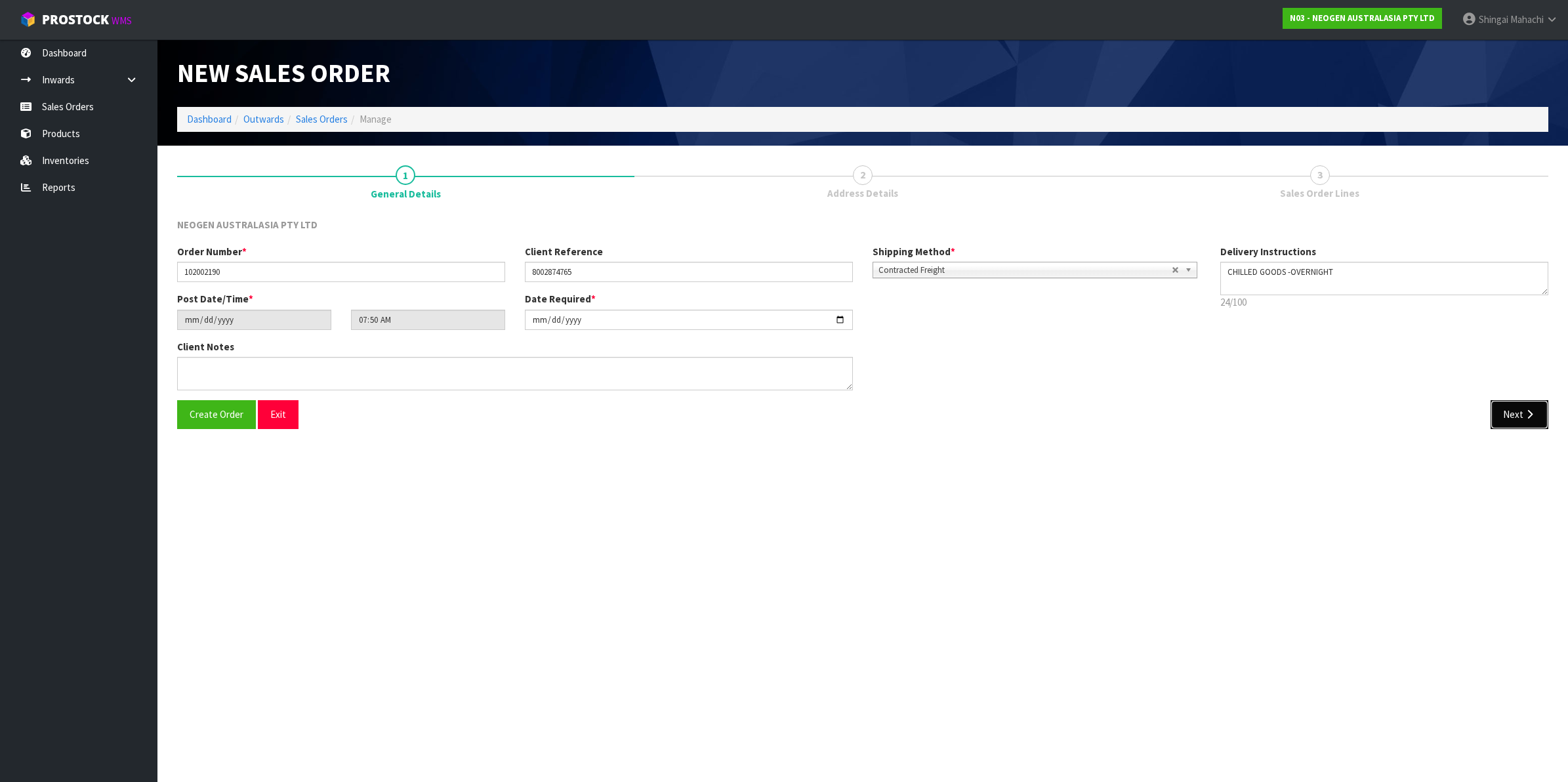
click at [1524, 412] on icon "button" at bounding box center [1529, 415] width 12 height 10
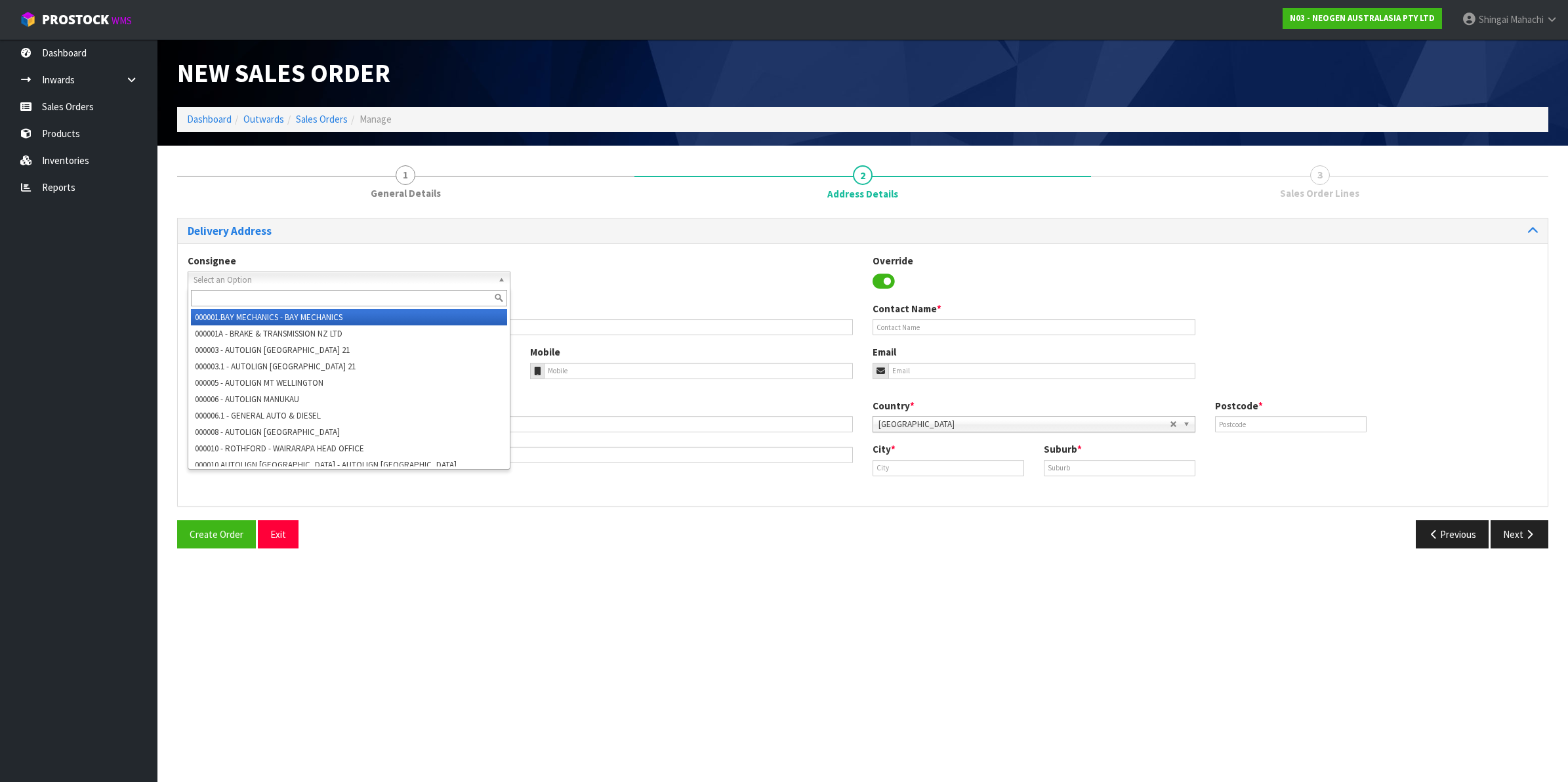
click at [220, 280] on span "Select an Option" at bounding box center [343, 280] width 299 height 16
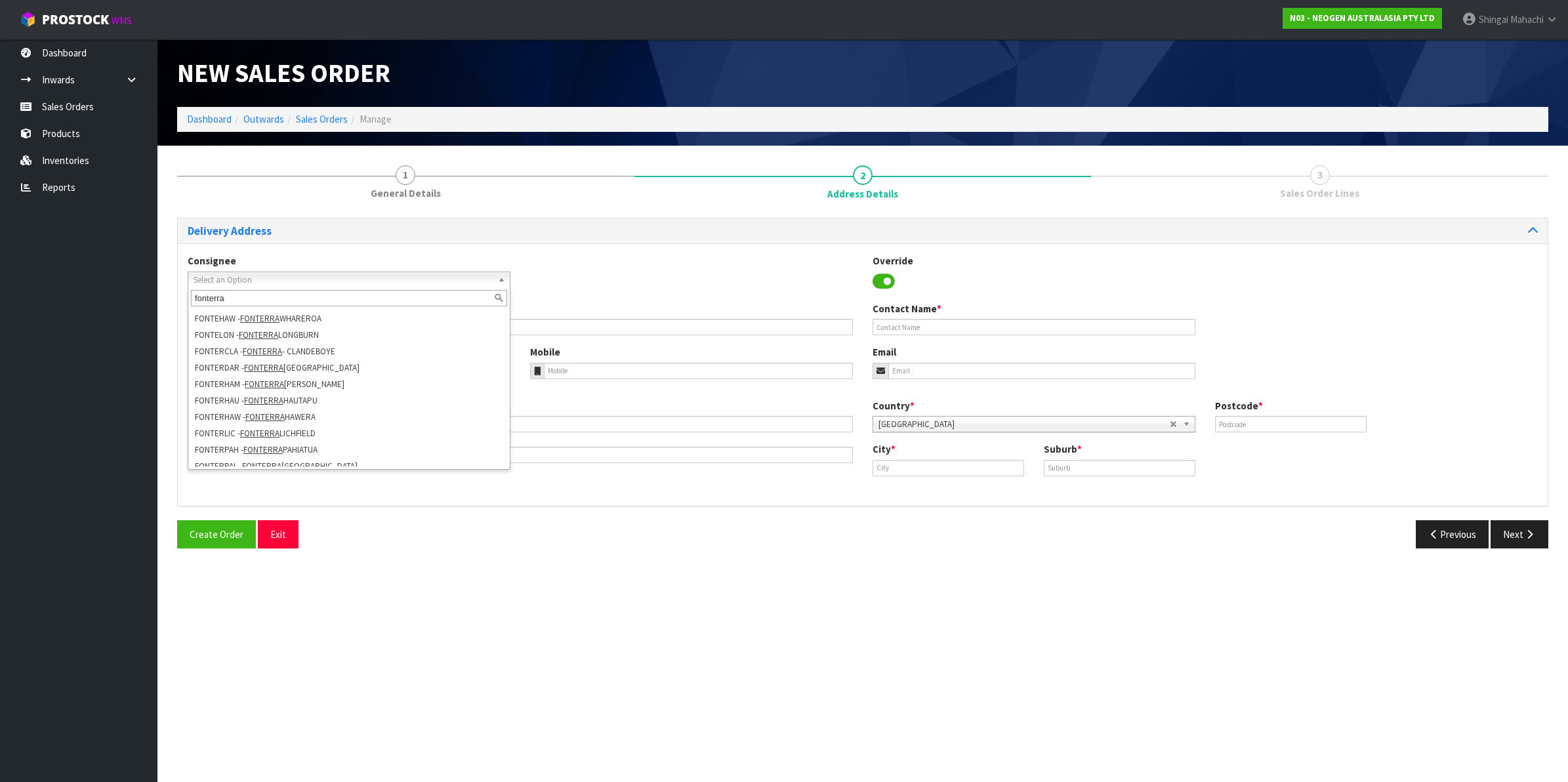
scroll to position [131, 0]
type input "fonterra"
click at [300, 425] on li "FONTERLIC - FONTERRA LICHFIELD" at bounding box center [349, 432] width 316 height 17
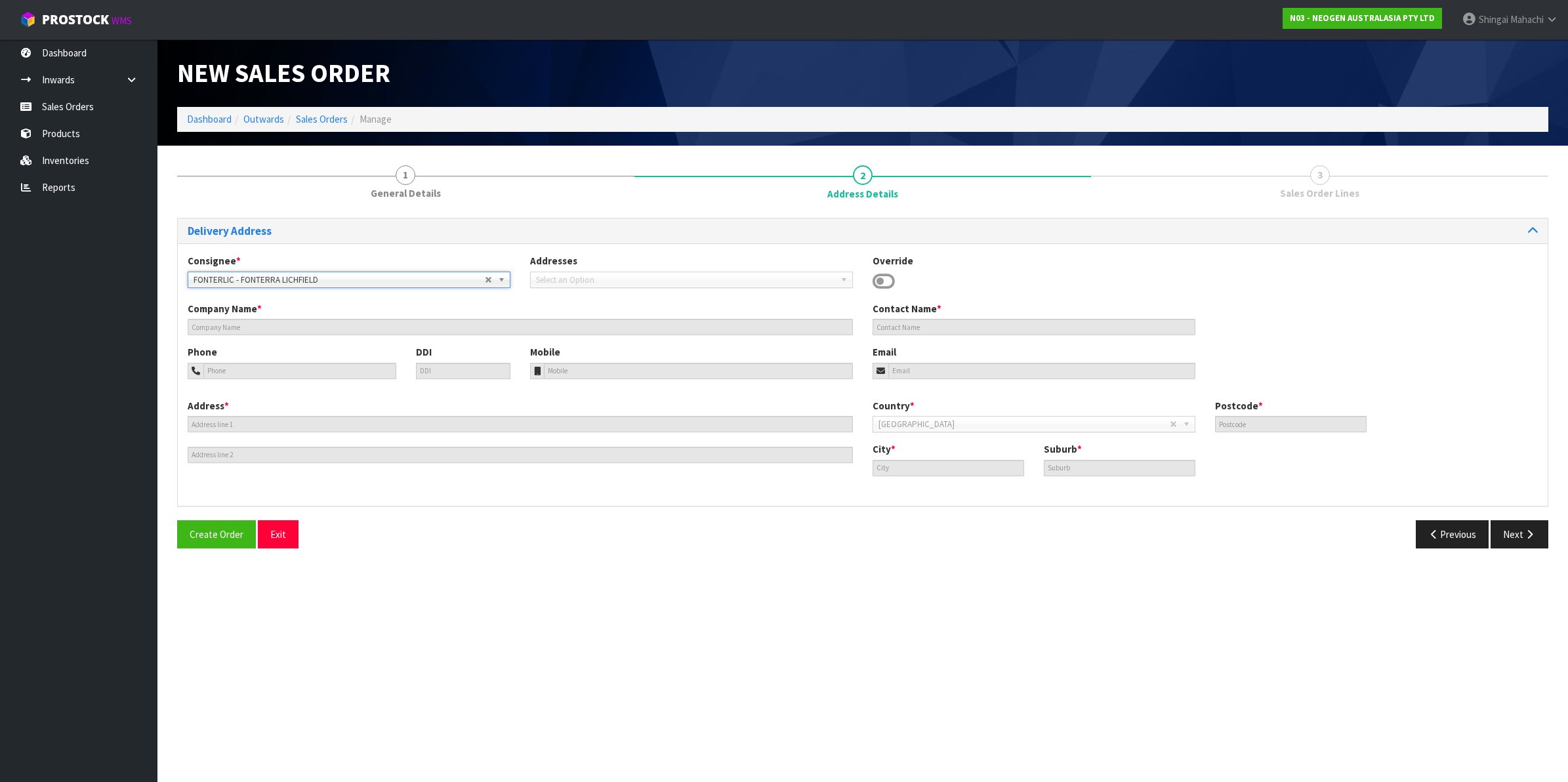
type input "FONTERRA LICHFIELD"
type input "SITE STORE, STATE HIGHWAY 1 & [GEOGRAPHIC_DATA]"
type input "3482"
type input "LICHFIELD"
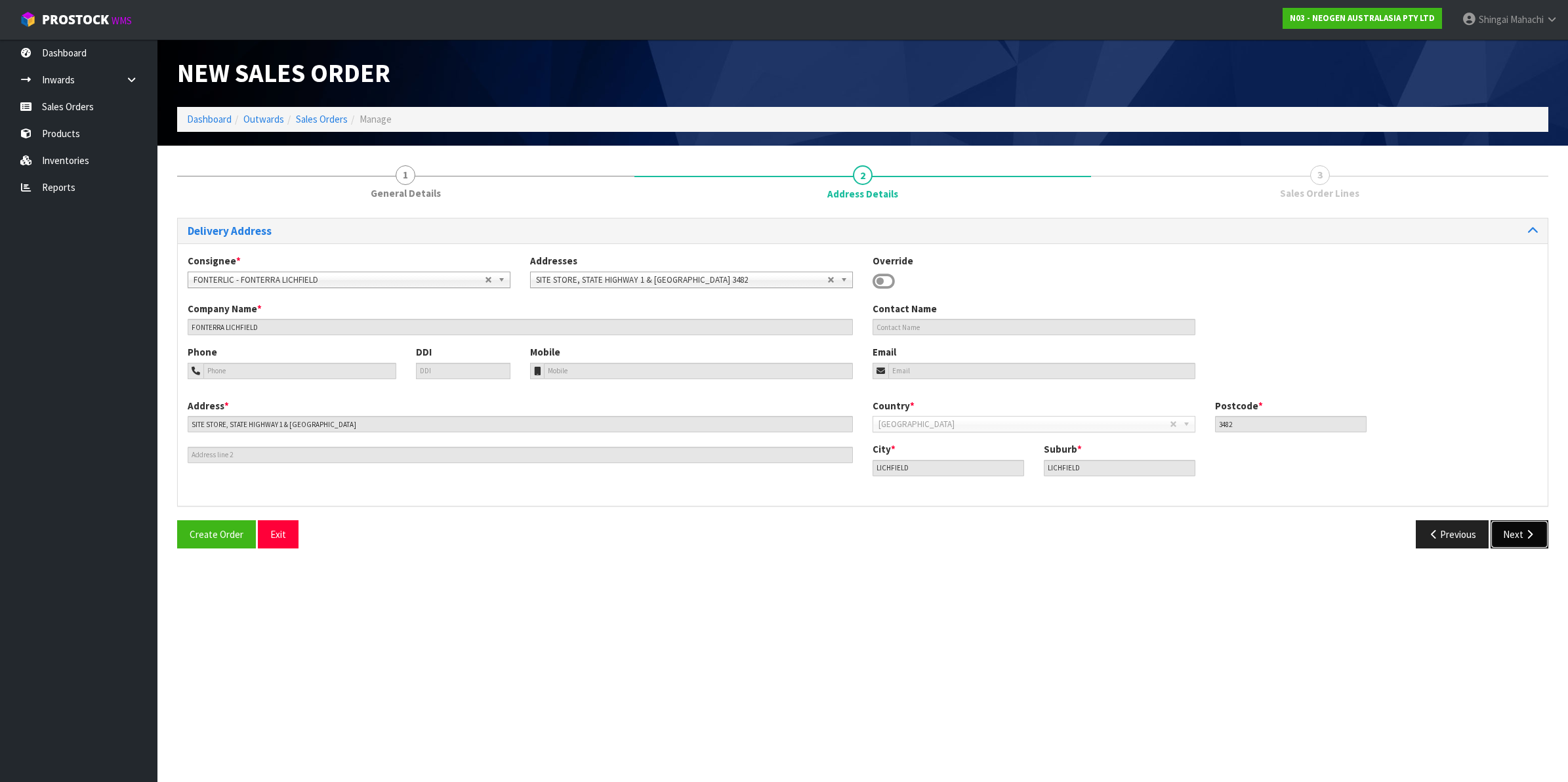
click at [1510, 532] on button "Next" at bounding box center [1519, 534] width 57 height 28
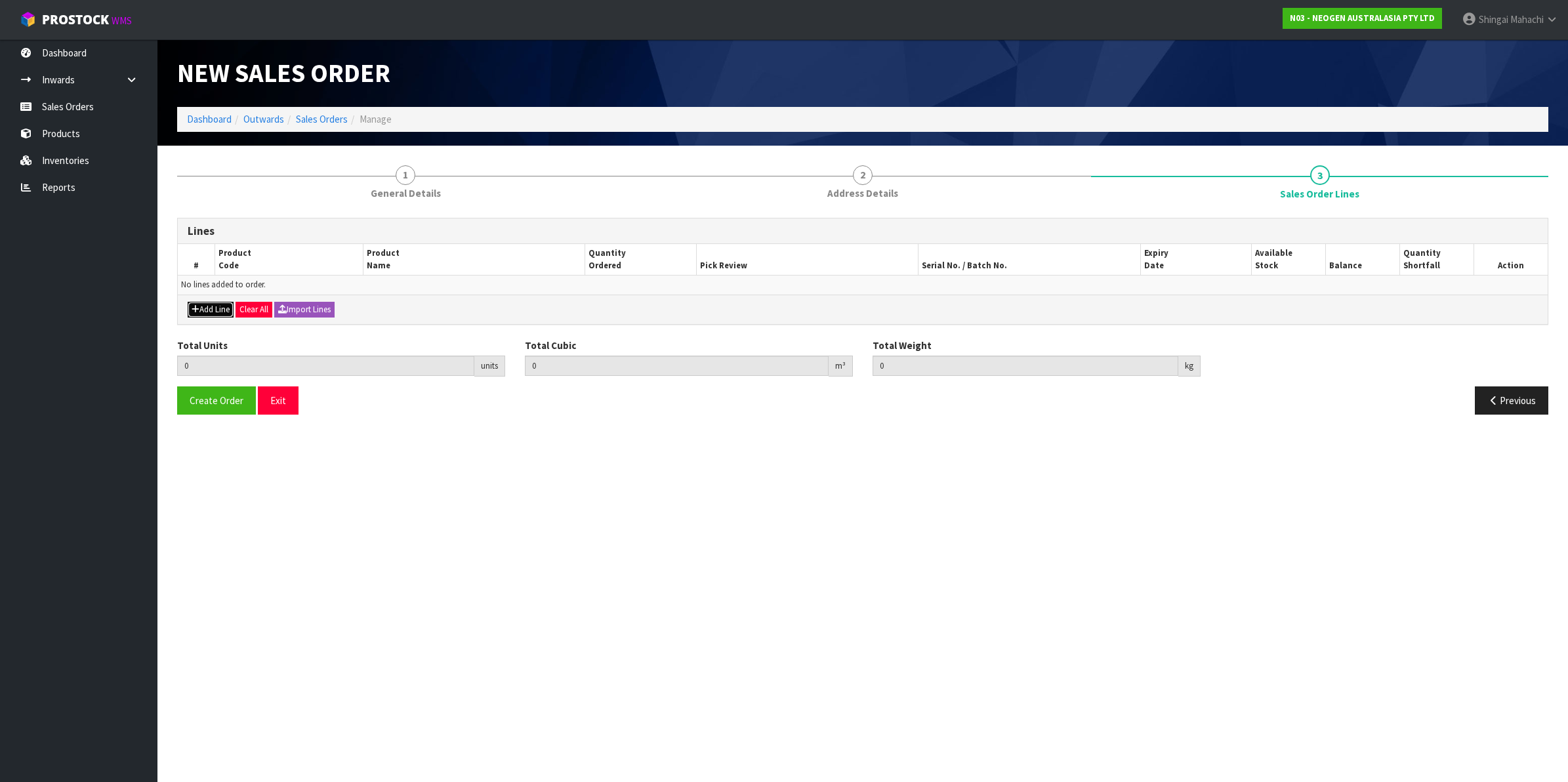
click at [215, 302] on button "Add Line" at bounding box center [210, 310] width 46 height 16
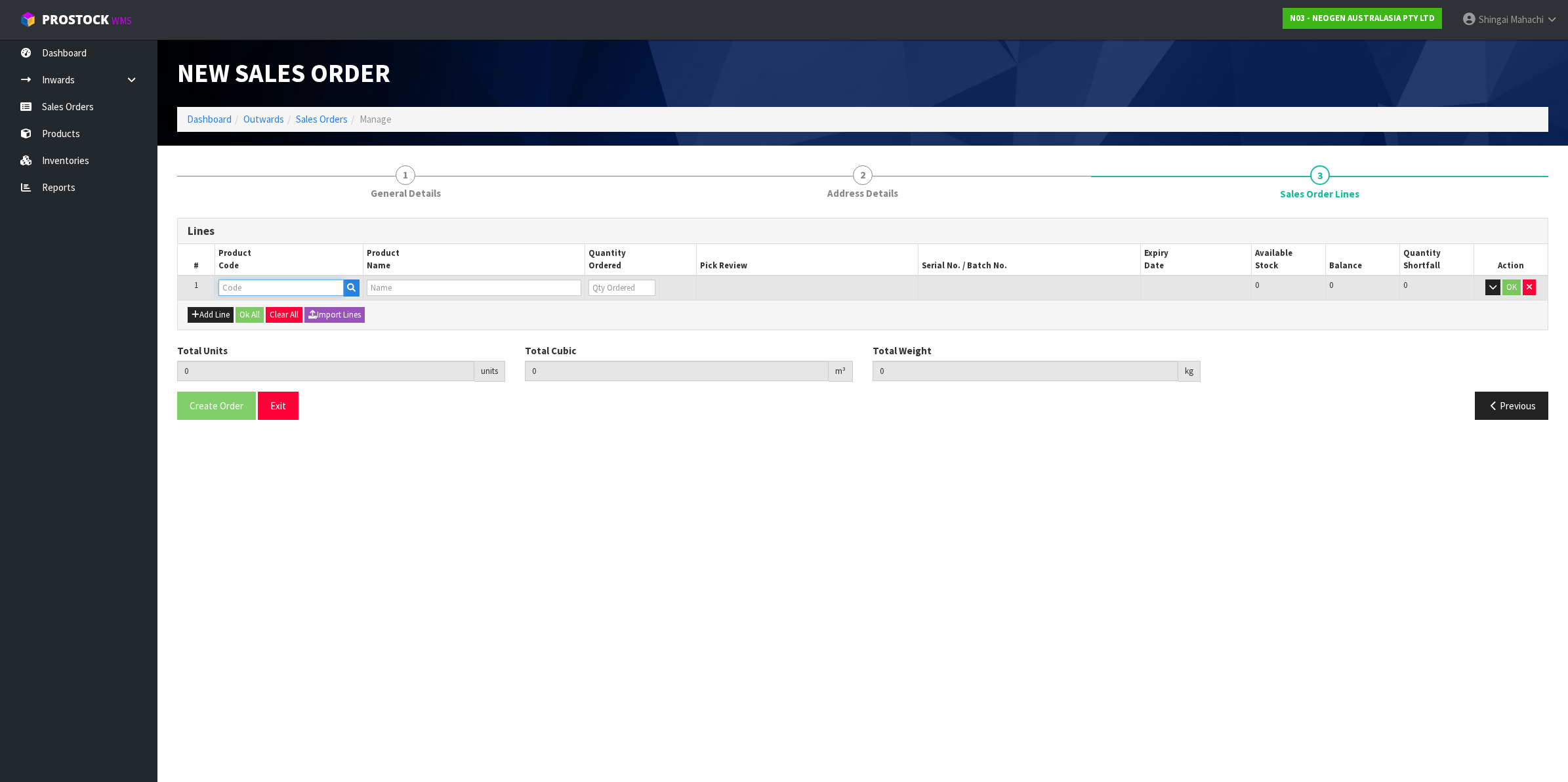
click at [226, 291] on input "text" at bounding box center [281, 287] width 125 height 17
click at [245, 292] on input "text" at bounding box center [281, 287] width 125 height 17
paste input "700002207"
type input "700002207"
type input "0.000000"
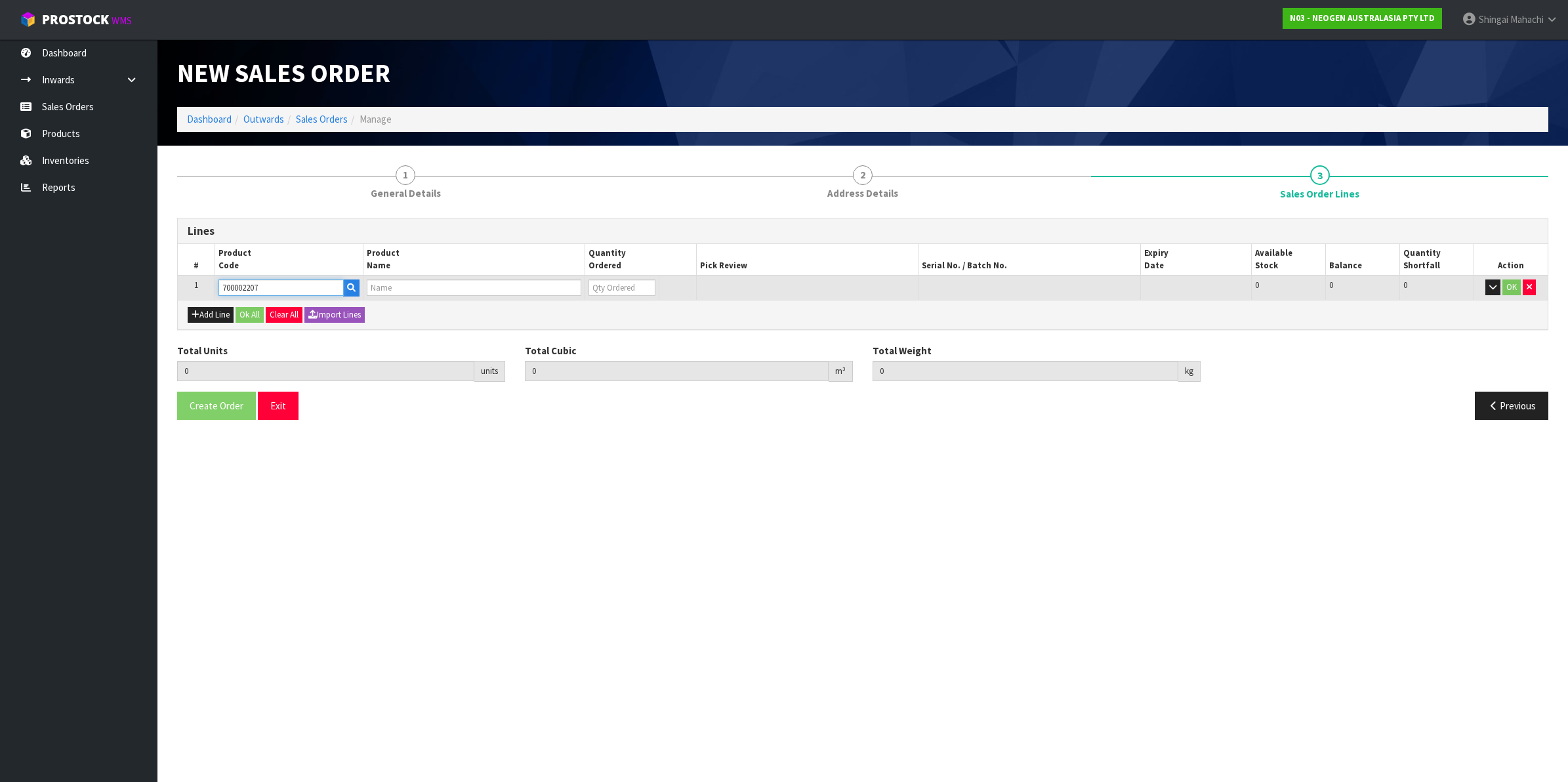
type input "0.000"
type input "7100067519 - UXL100 CLEAN-TRACE SURF ATP 100EA/PK"
type input "0"
type input "700002207"
drag, startPoint x: 607, startPoint y: 274, endPoint x: 597, endPoint y: 287, distance: 16.4
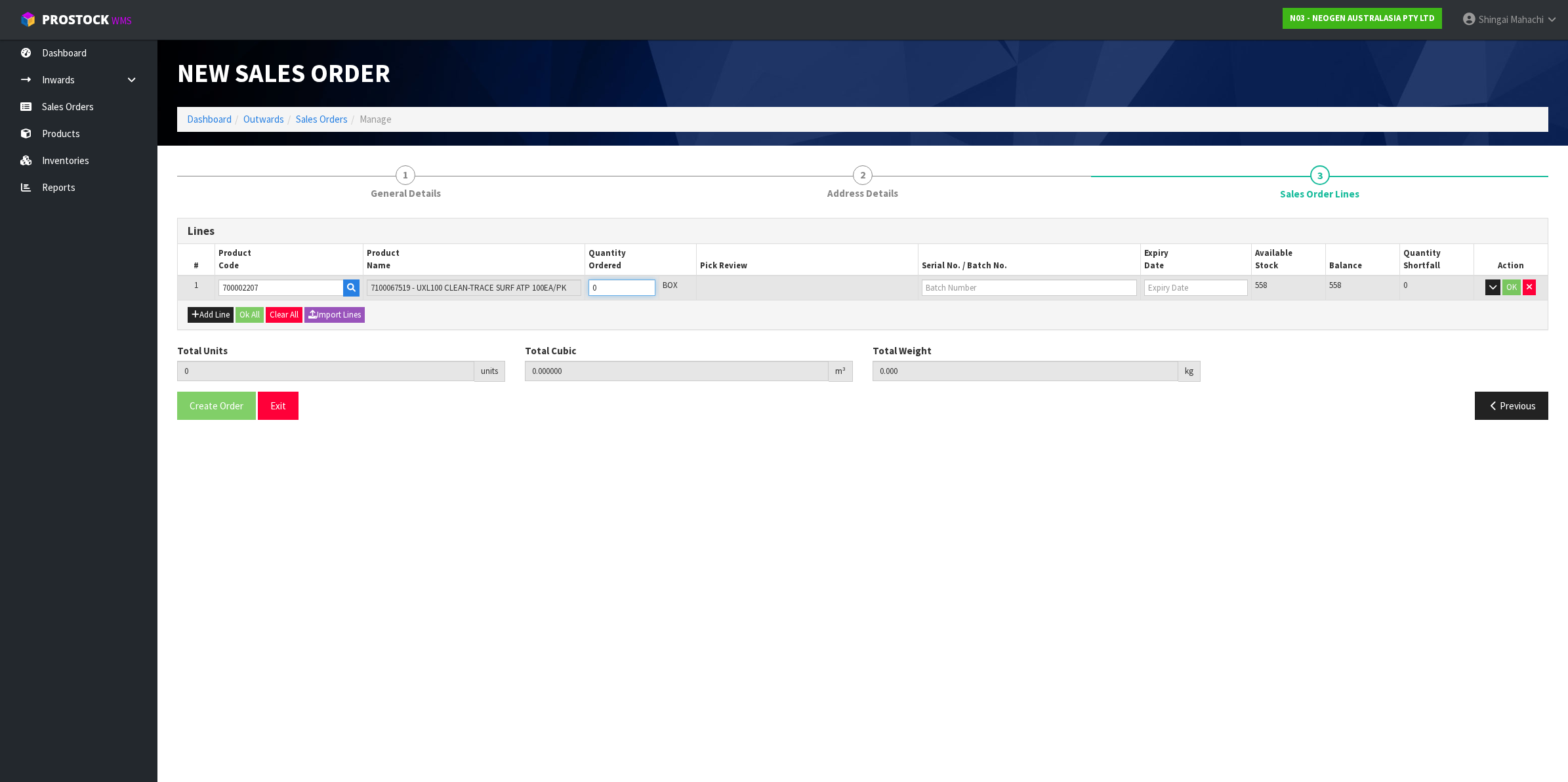
click at [597, 287] on td "0" at bounding box center [623, 287] width 74 height 24
drag, startPoint x: 597, startPoint y: 287, endPoint x: 480, endPoint y: 304, distance: 118.2
click at [510, 300] on div "Lines # Product Code Product Name Quantity Ordered Pick Review Serial No. / Bat…" at bounding box center [863, 274] width 1371 height 112
type input "5"
type input "0.03248"
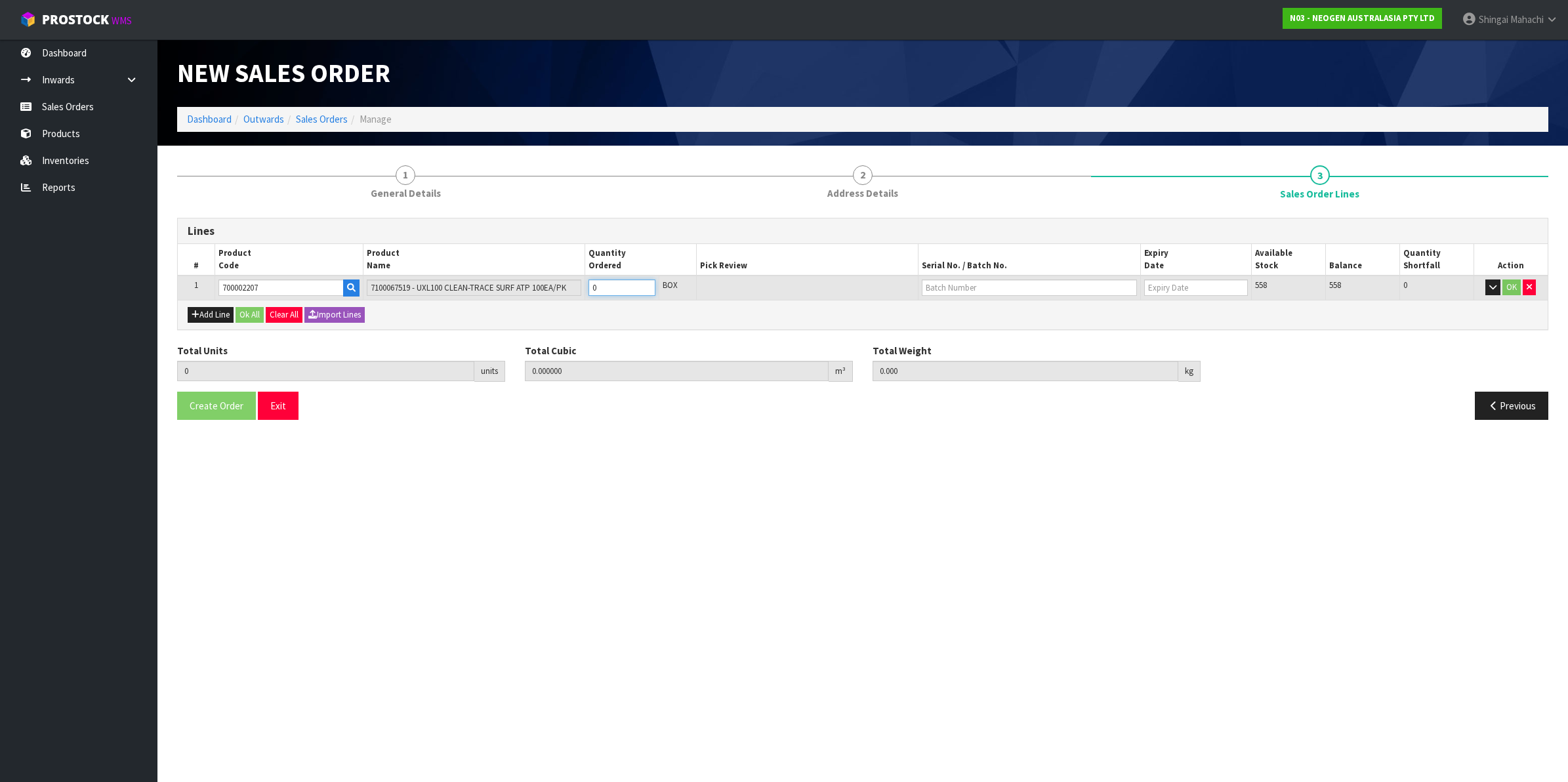
type input "4.8"
type input "5"
click at [956, 289] on input "text" at bounding box center [1030, 287] width 215 height 17
click at [975, 325] on link "3000033292" at bounding box center [974, 327] width 104 height 17
type input "3000033292"
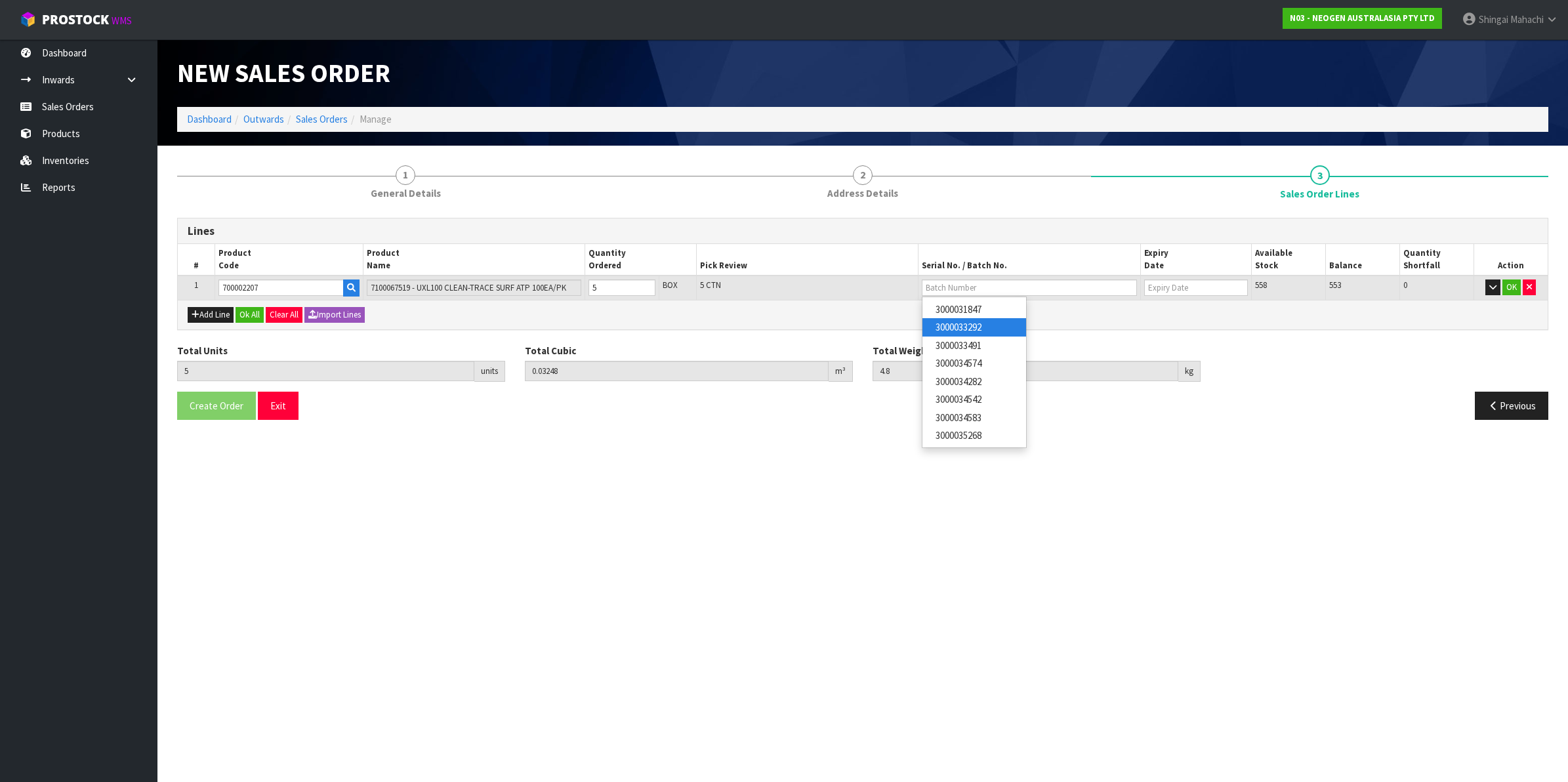
type input "[DATE]"
click at [1512, 290] on button "OK" at bounding box center [1511, 287] width 18 height 16
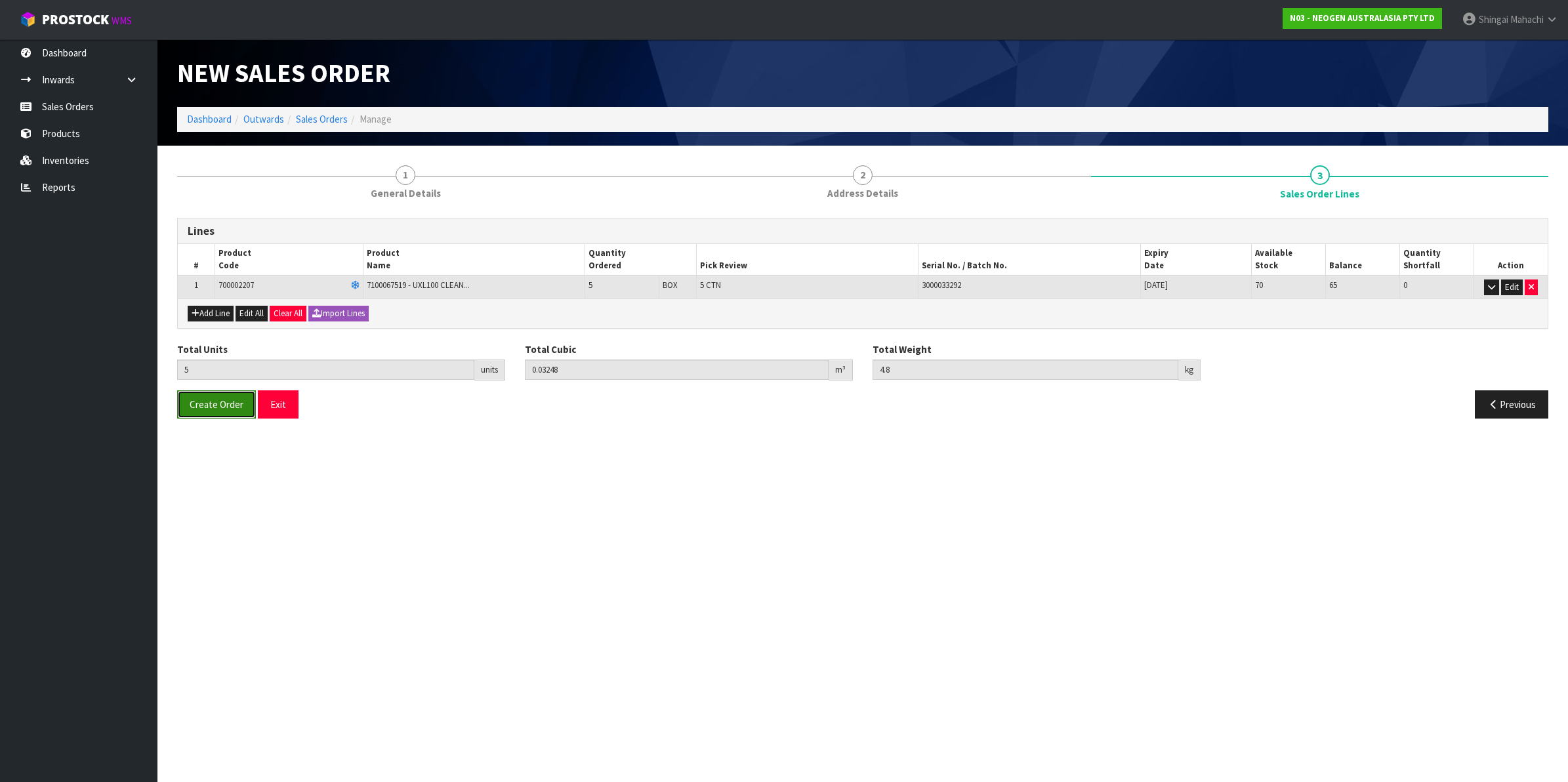
click at [211, 399] on span "Create Order" at bounding box center [217, 404] width 54 height 12
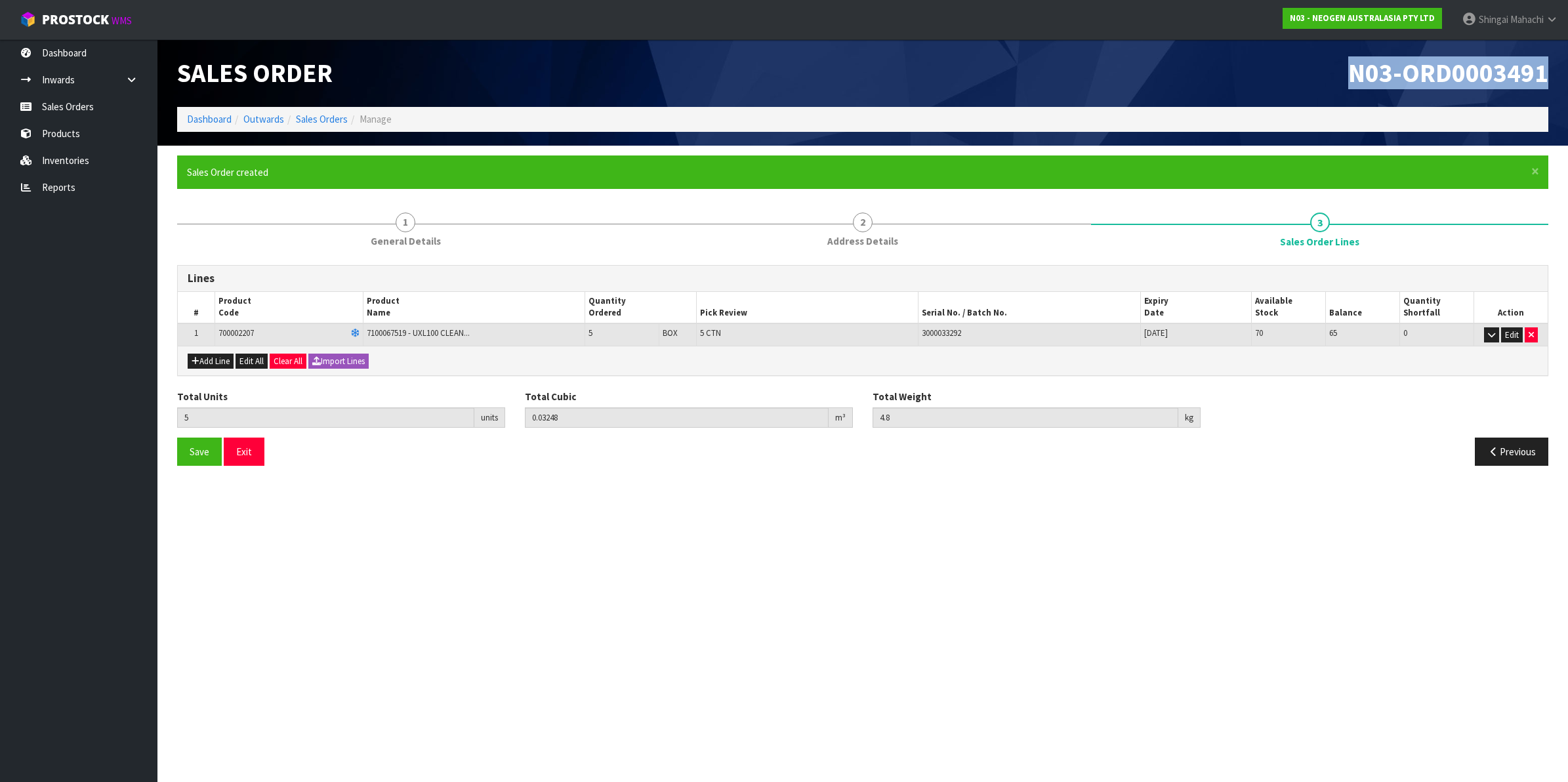
drag, startPoint x: 1352, startPoint y: 70, endPoint x: 1546, endPoint y: 65, distance: 194.1
click at [1546, 65] on span "N03-ORD0003491" at bounding box center [1448, 73] width 200 height 33
copy span "N03-ORD0003491"
click at [316, 119] on link "Sales Orders" at bounding box center [321, 119] width 52 height 12
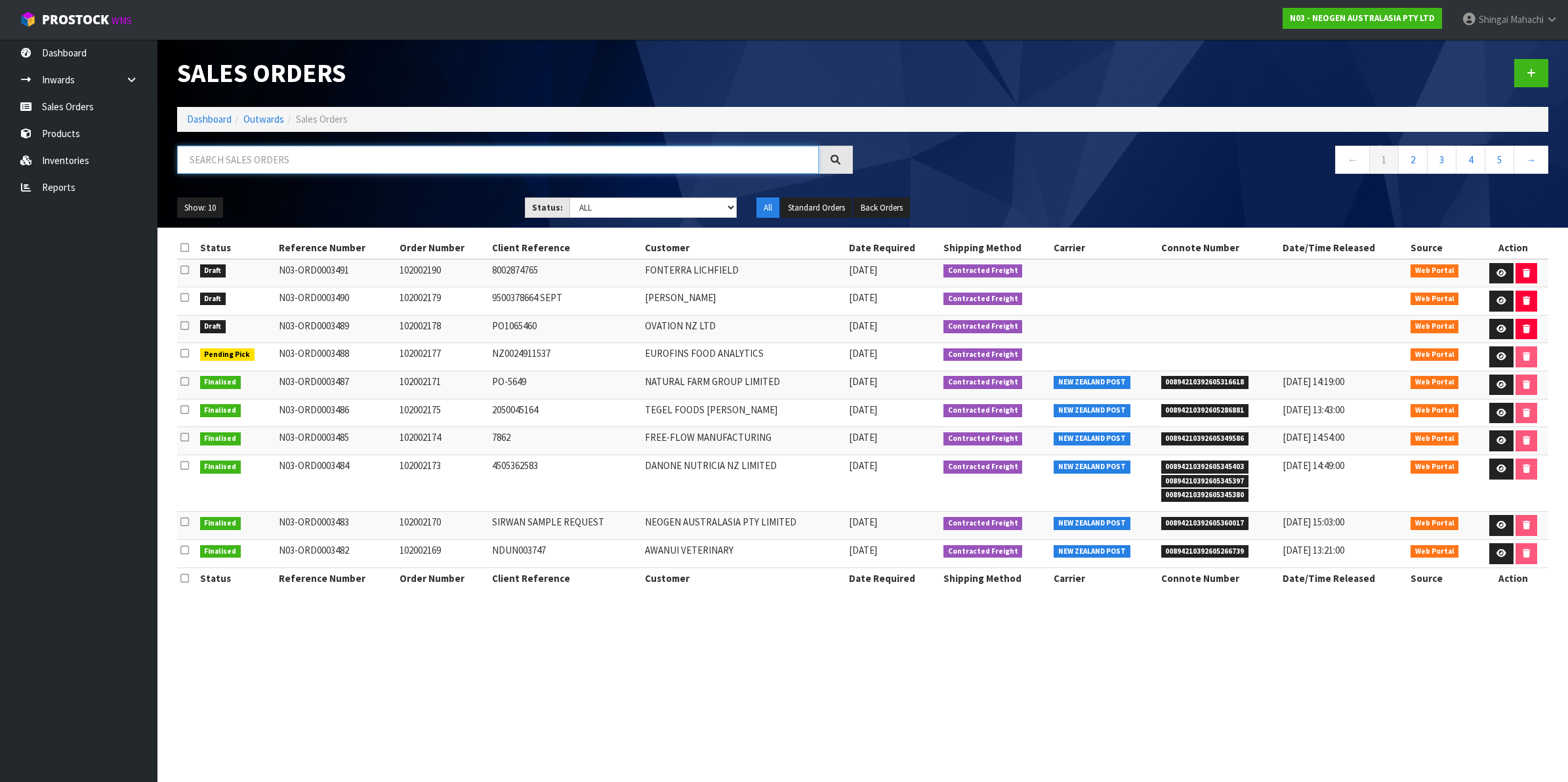
click at [224, 162] on input "text" at bounding box center [498, 159] width 641 height 28
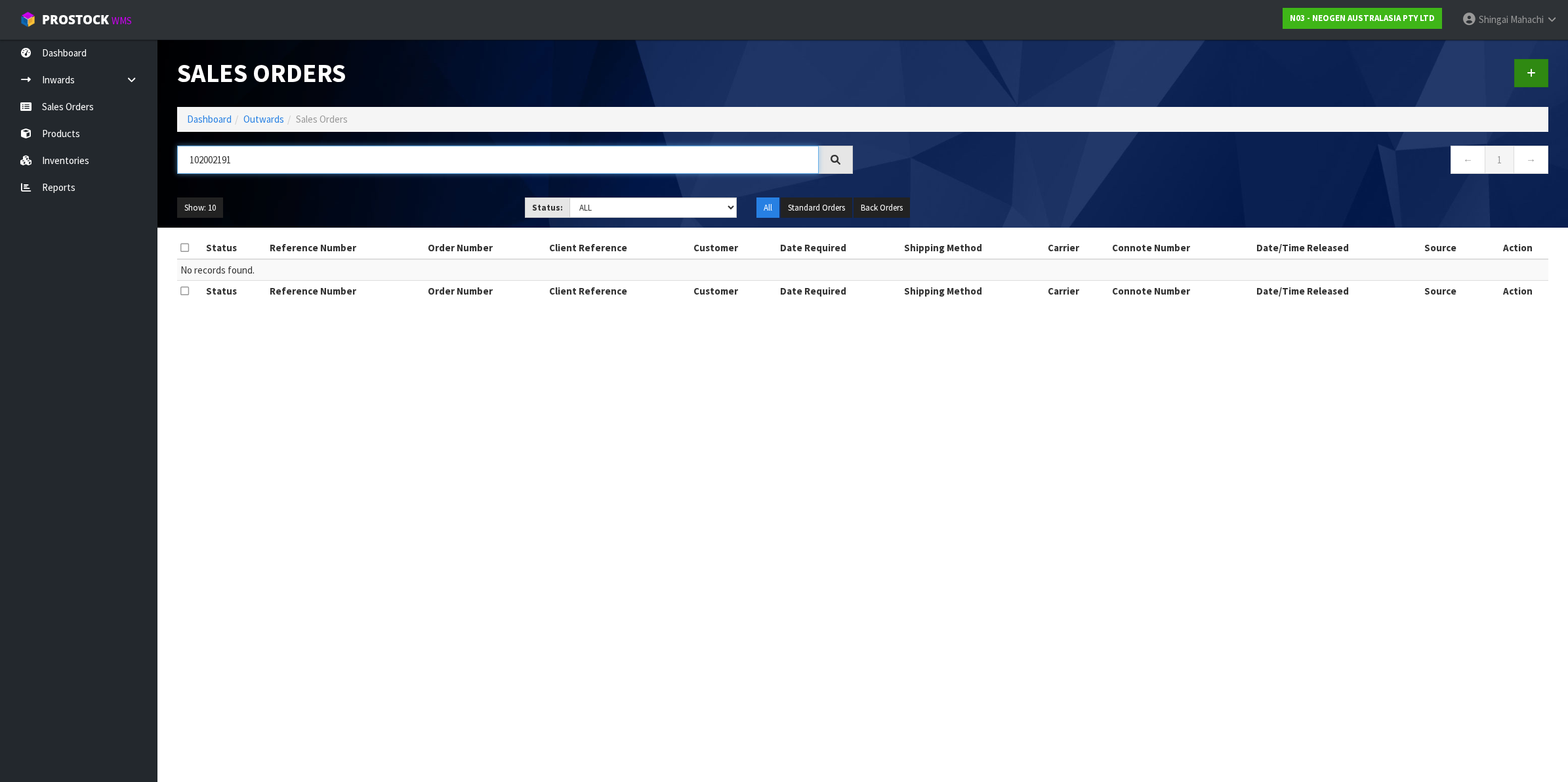
type input "102002191"
click at [1526, 67] on link at bounding box center [1531, 73] width 34 height 28
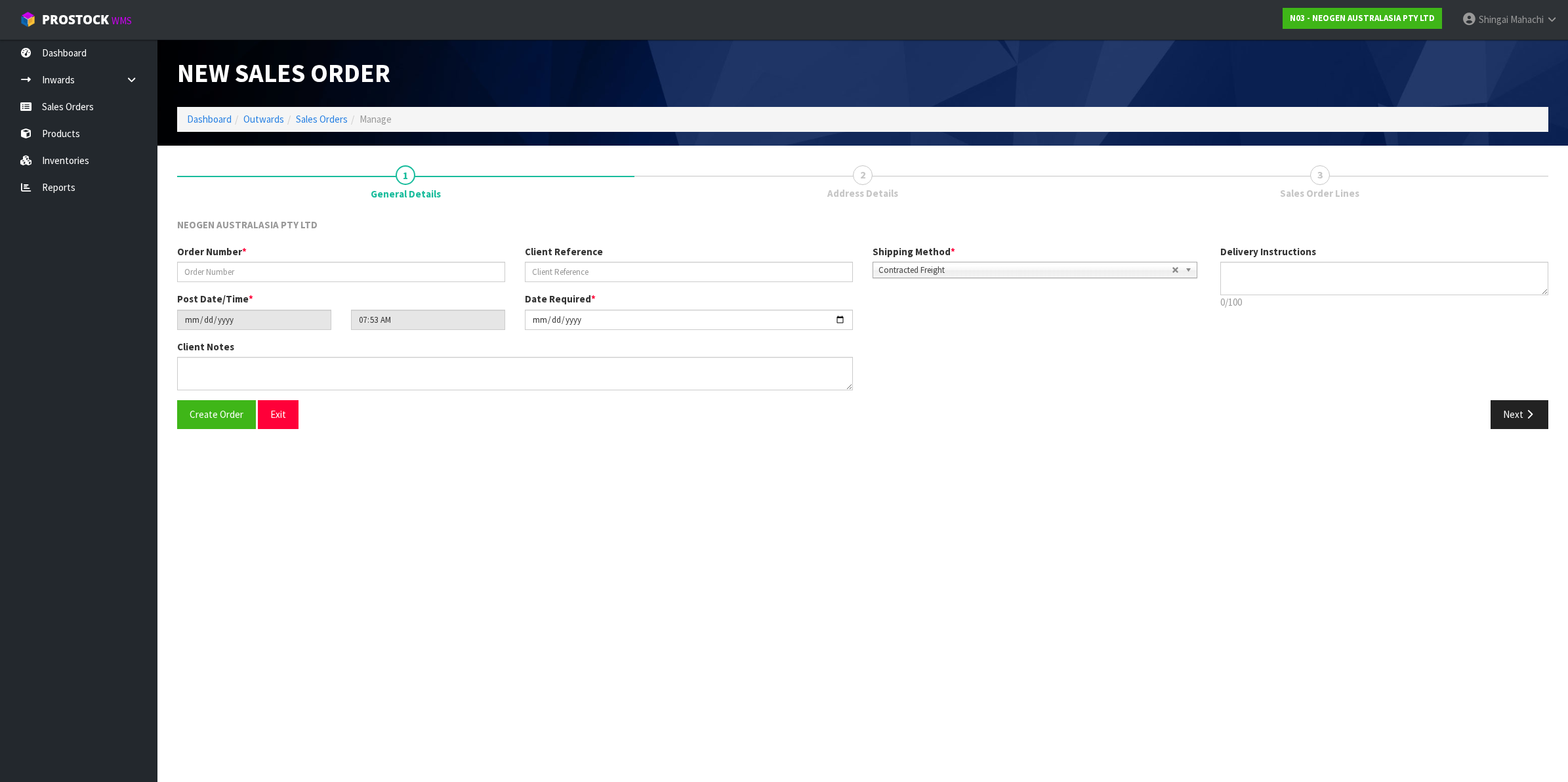
type textarea "CHILLED GOODS -OVERNIGHT"
click at [205, 269] on input "text" at bounding box center [341, 272] width 328 height 20
type input "102002191"
click at [543, 271] on input "text" at bounding box center [689, 272] width 328 height 20
paste input "4506700718"
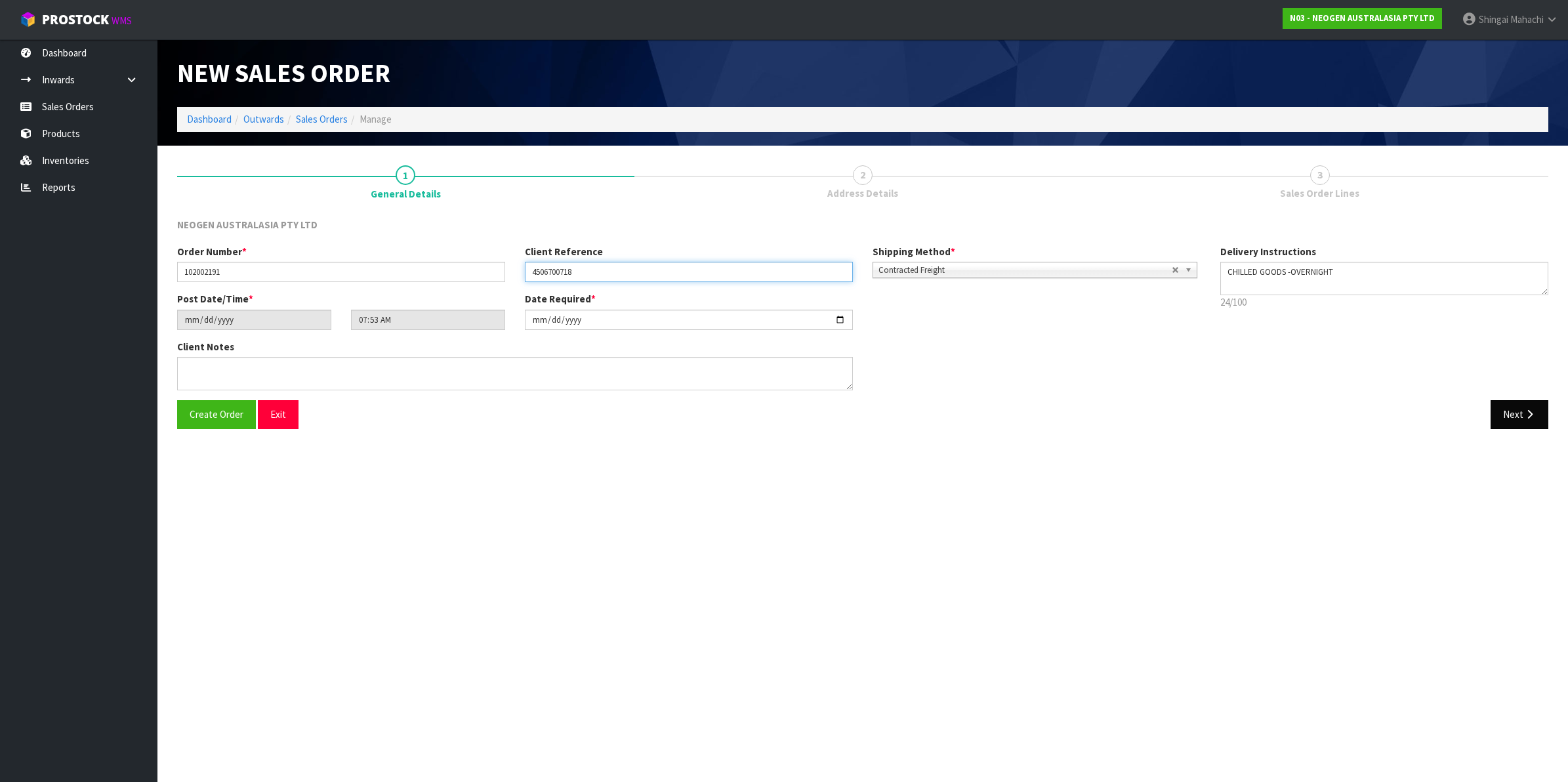
type input "4506700718"
click at [1519, 414] on button "Next" at bounding box center [1519, 414] width 57 height 28
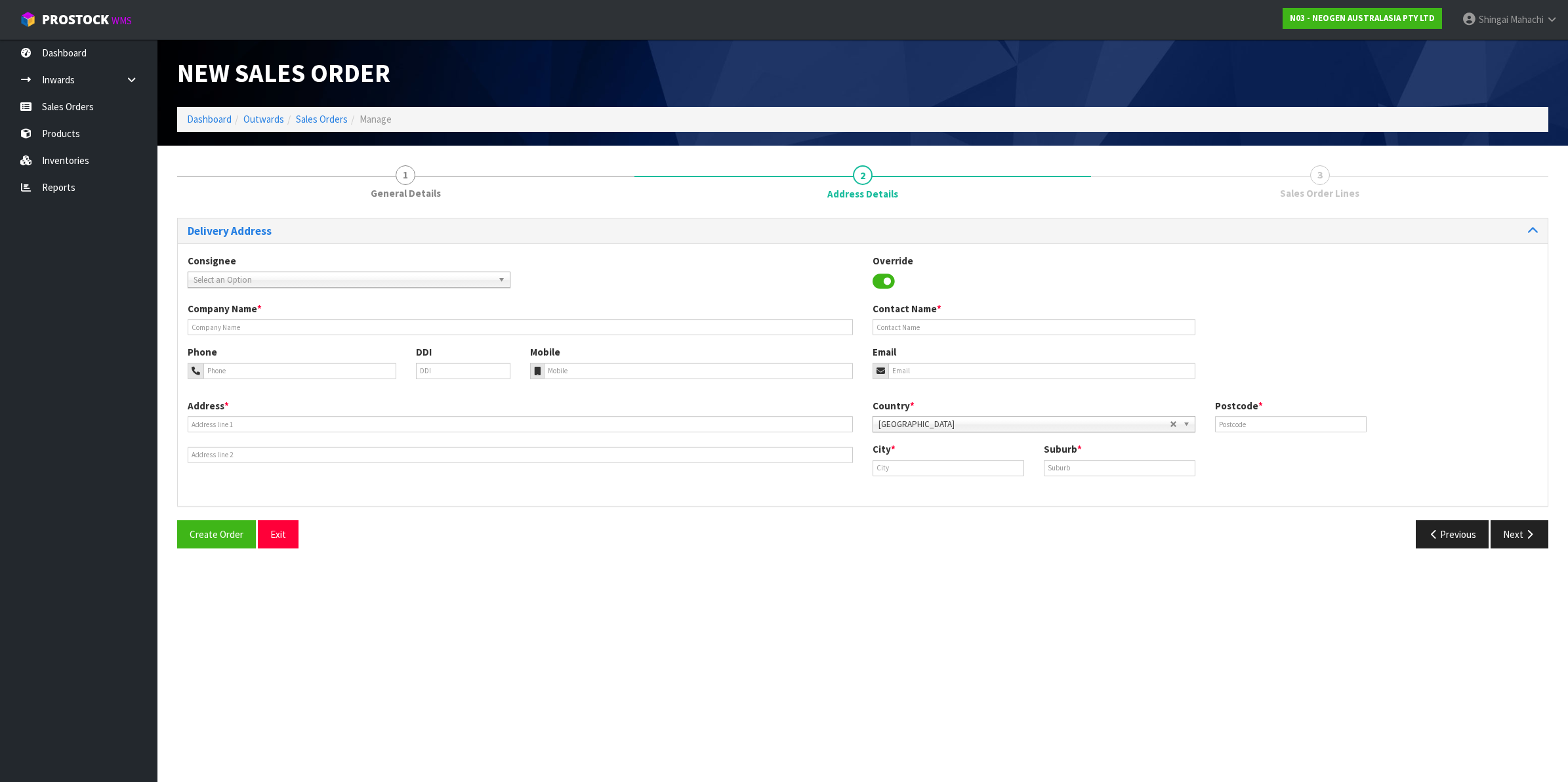
click at [228, 272] on span "Select an Option" at bounding box center [343, 280] width 299 height 16
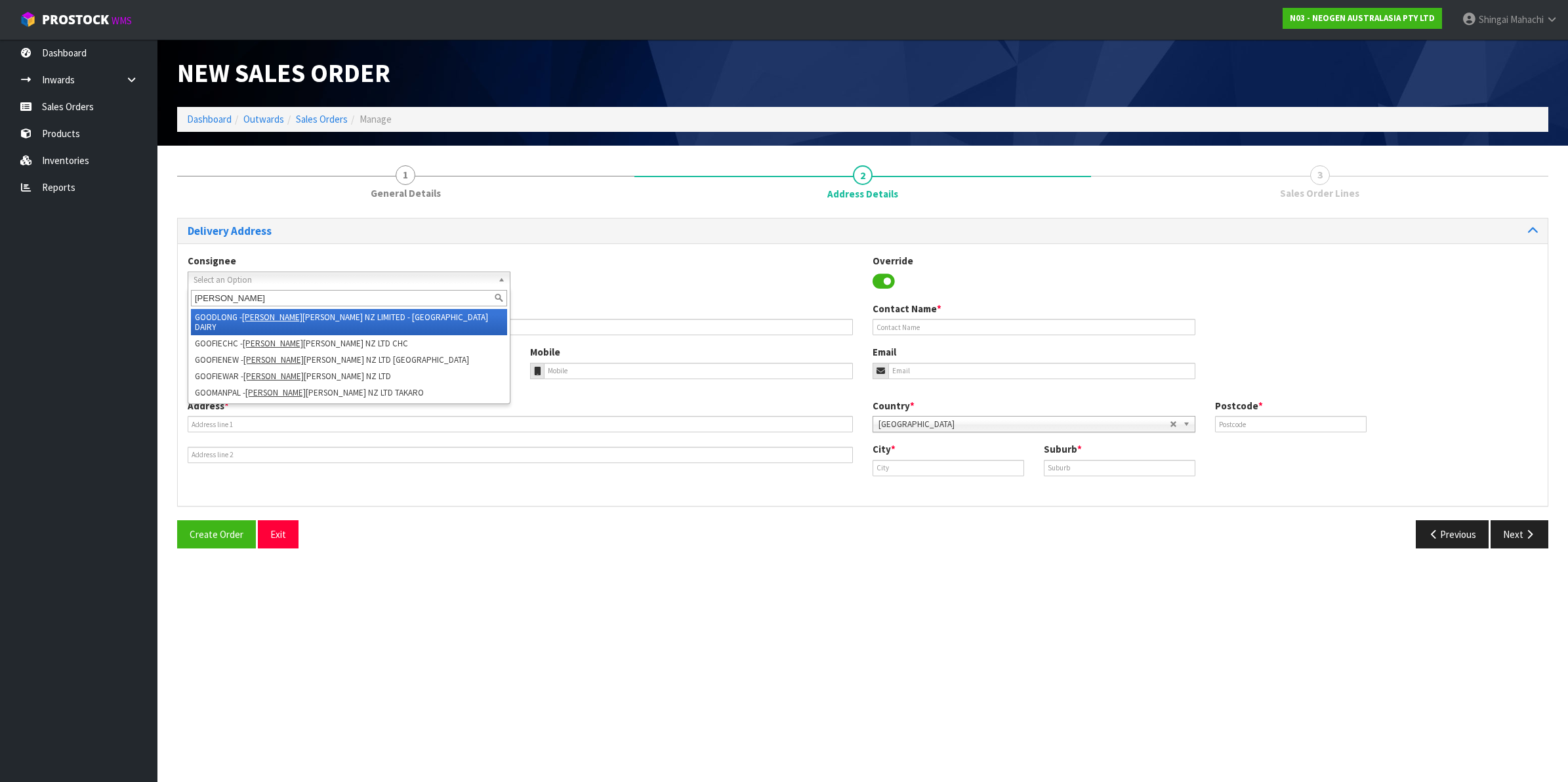
type input "[PERSON_NAME]"
click at [376, 319] on li "GOODLONG - [PERSON_NAME] [PERSON_NAME] NZ LIMITED - [GEOGRAPHIC_DATA] DAIRY" at bounding box center [349, 322] width 316 height 26
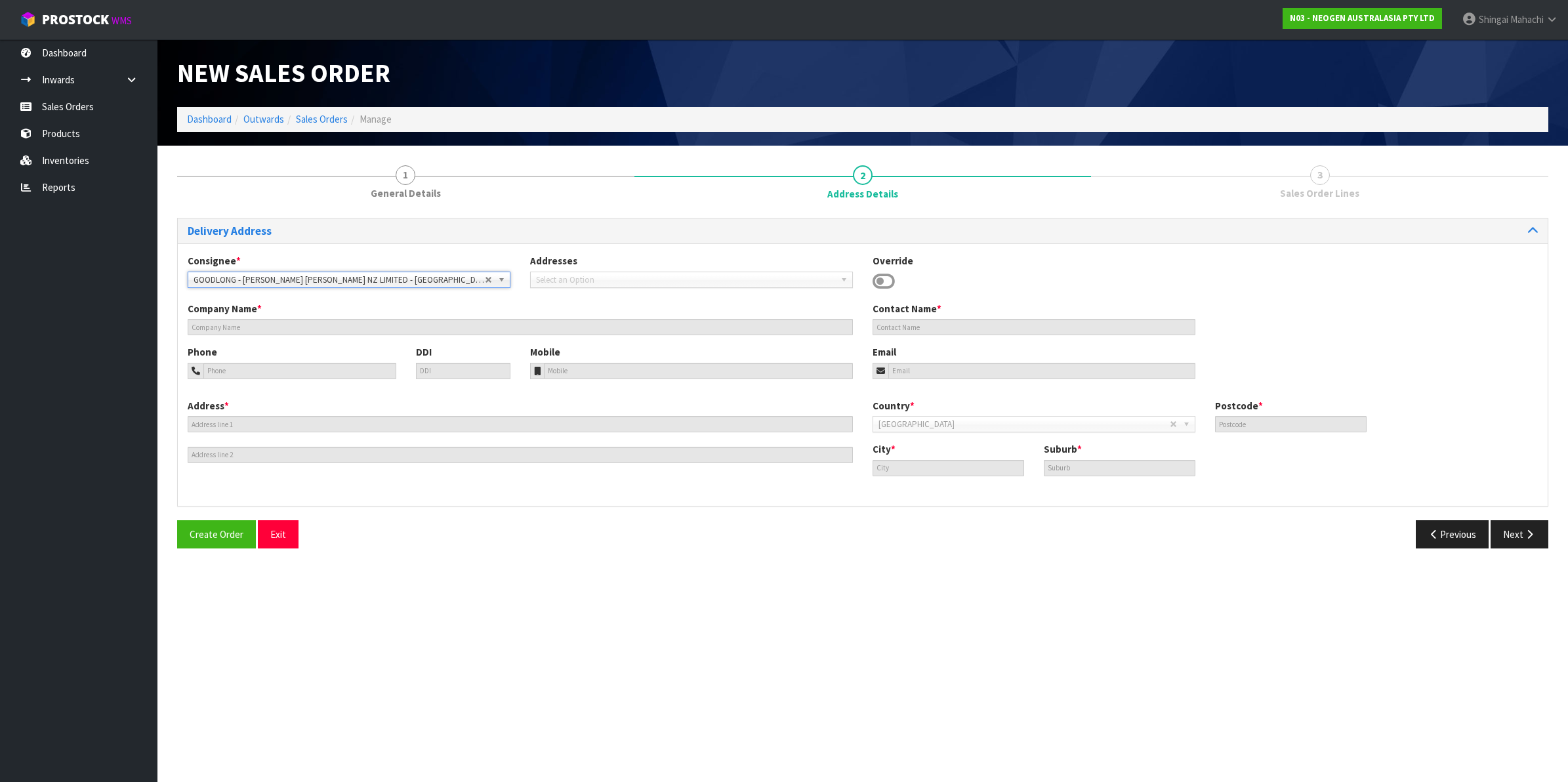
type input "[PERSON_NAME] [PERSON_NAME] NZ LIMITED - LONGBURN DAIRY"
type input "S LINCOLN"
type input "[GEOGRAPHIC_DATA]"
type input "4866"
type input "[GEOGRAPHIC_DATA]"
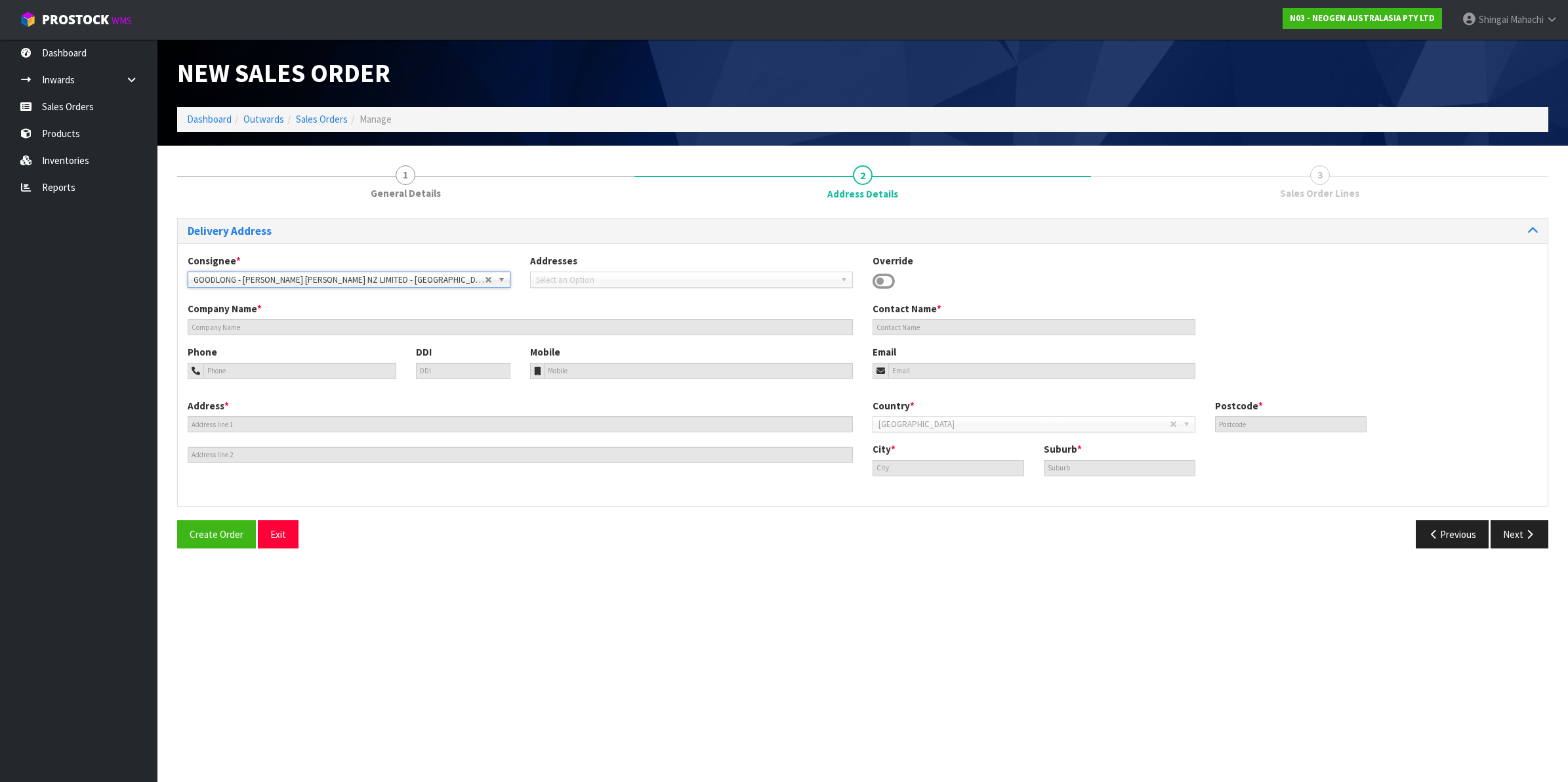
type input "LONGBURN"
click at [1508, 535] on button "Next" at bounding box center [1519, 534] width 57 height 28
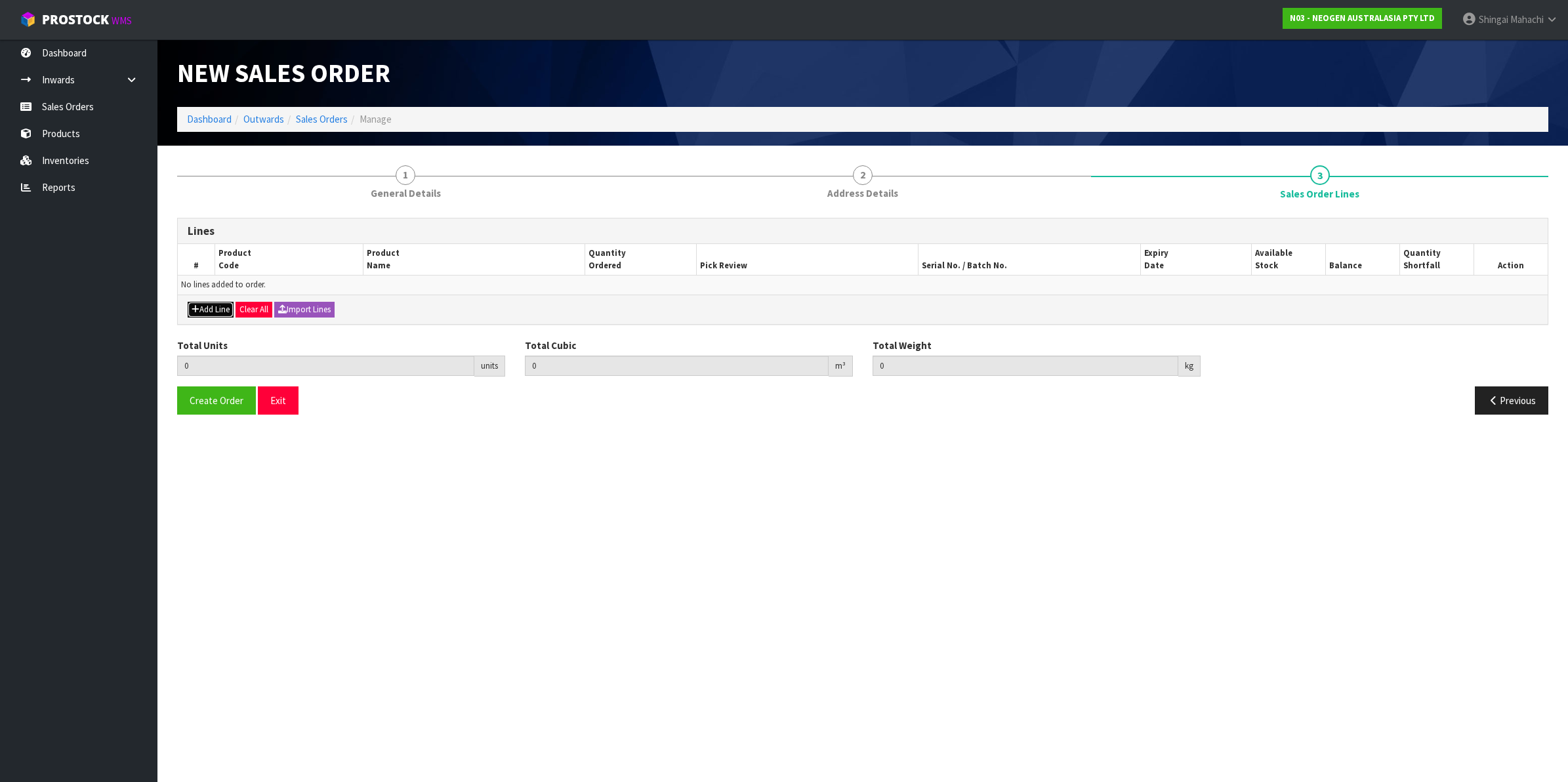
click at [215, 313] on button "Add Line" at bounding box center [210, 310] width 46 height 16
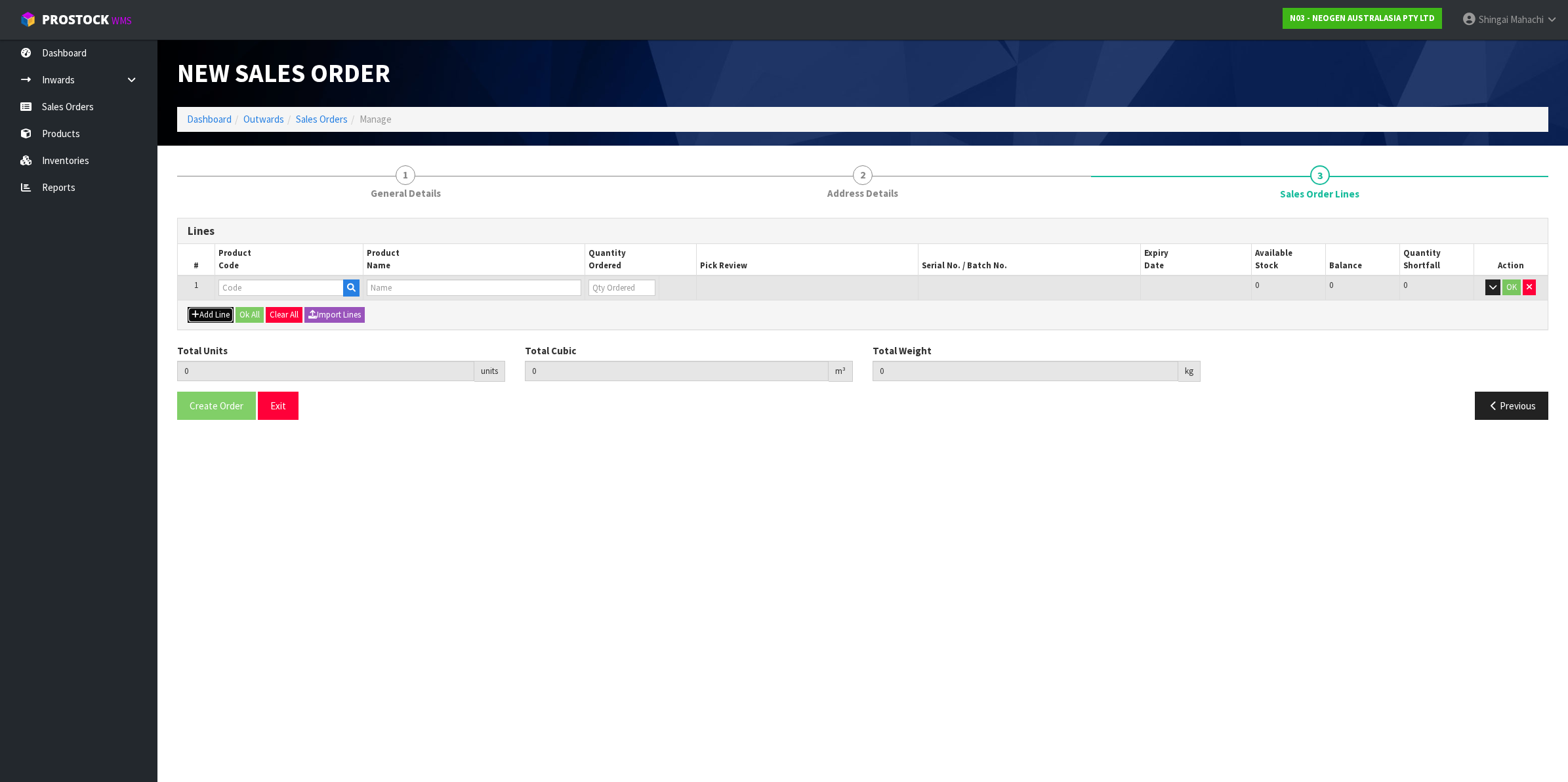
click at [207, 319] on button "Add Line" at bounding box center [210, 315] width 46 height 16
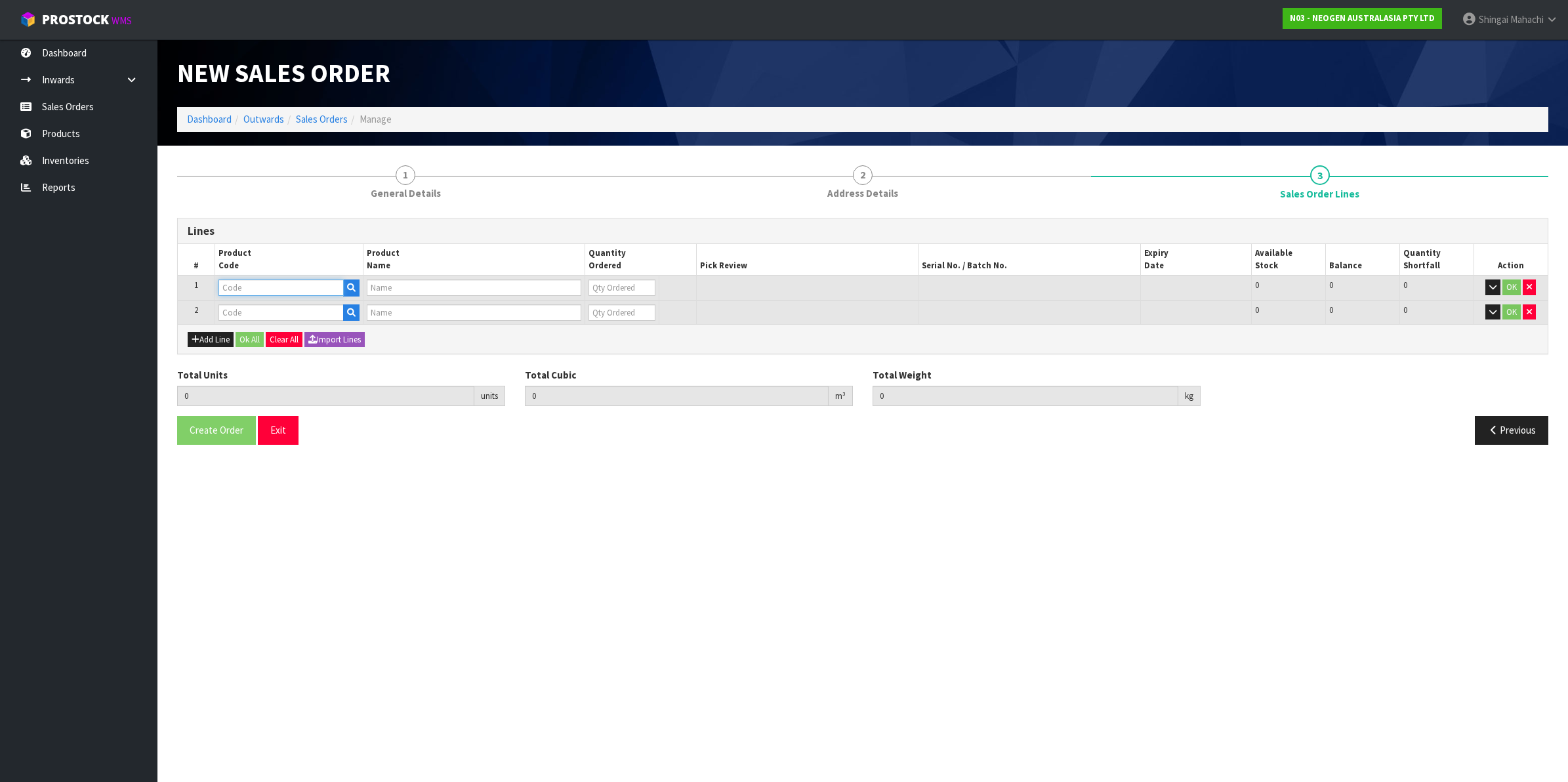
click at [238, 290] on input "text" at bounding box center [281, 287] width 125 height 17
paste input "700005495"
type input "700005495"
type input "7100263821 - 6479 PETRIFILM RAP AEROB PLT 500EA/CS PL"
type input "0"
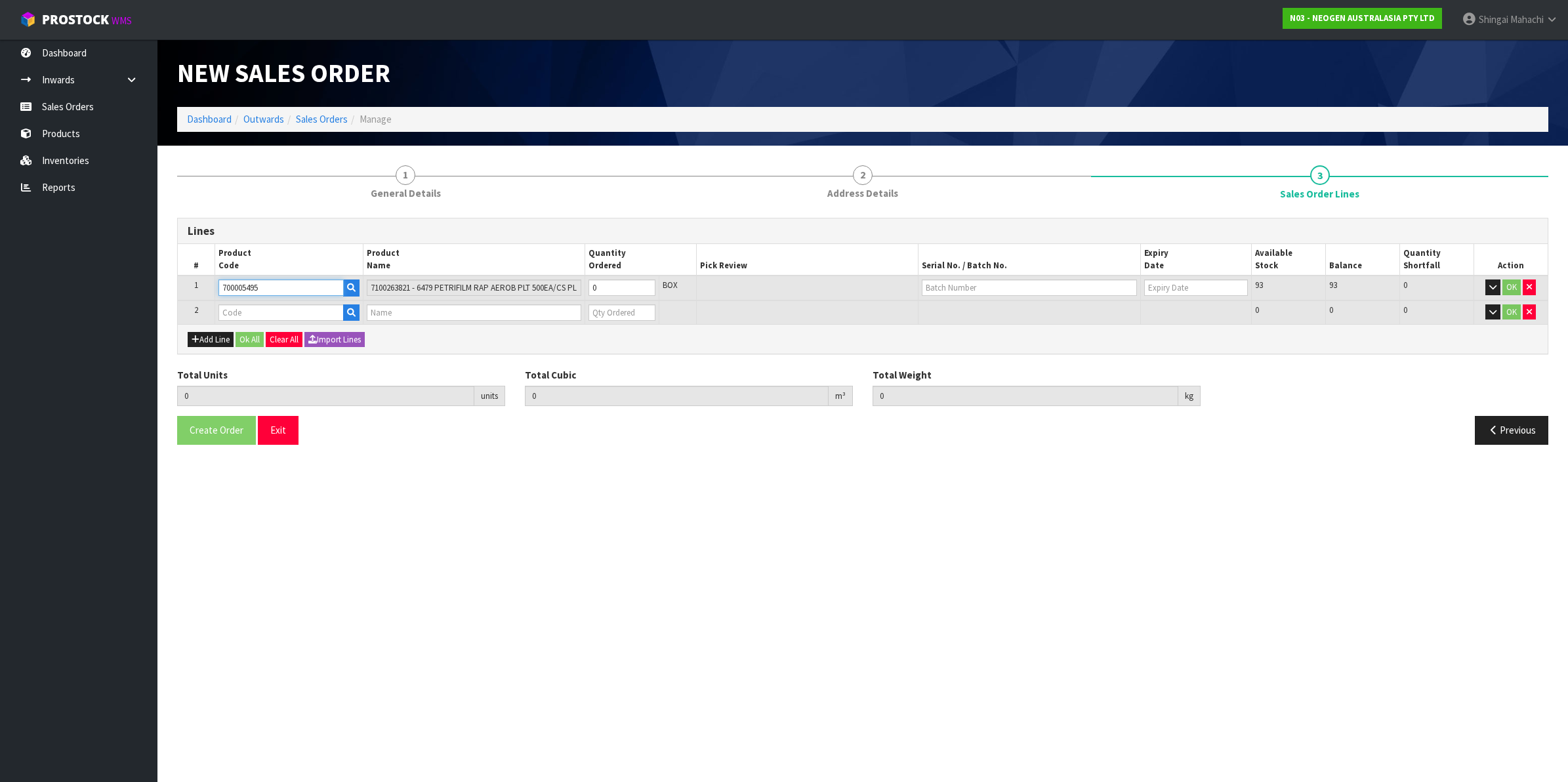
type input "700005495"
click at [245, 317] on input "text" at bounding box center [281, 313] width 125 height 17
paste input "700002338"
type input "700002338"
type input "0.000000"
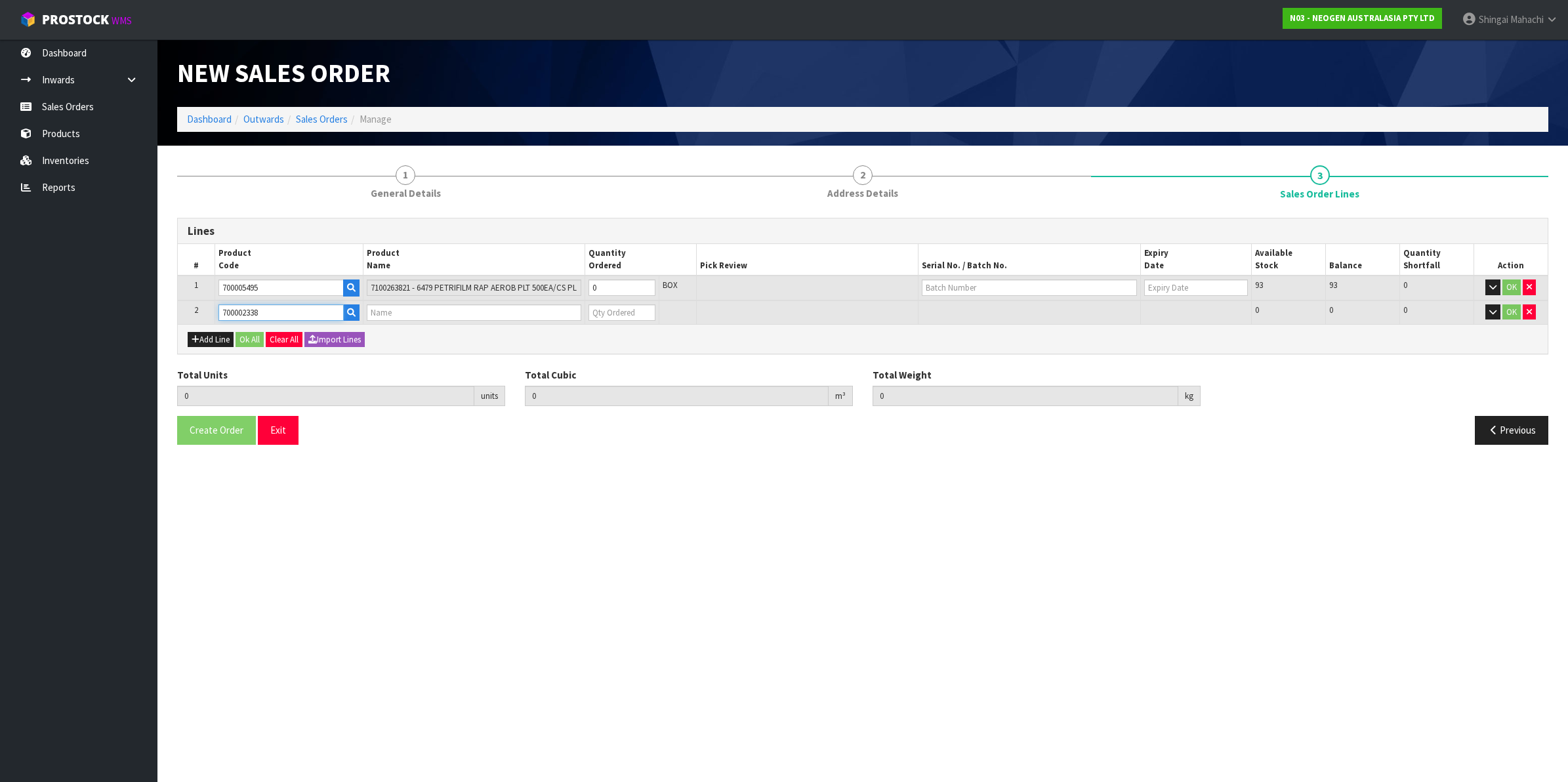
type input "0.000"
type input "7100237328 - ESS10WSN ENV SCR SPLR STK WIDE 100/CS"
type input "0"
type input "700002338"
drag, startPoint x: 601, startPoint y: 287, endPoint x: 592, endPoint y: 291, distance: 9.8
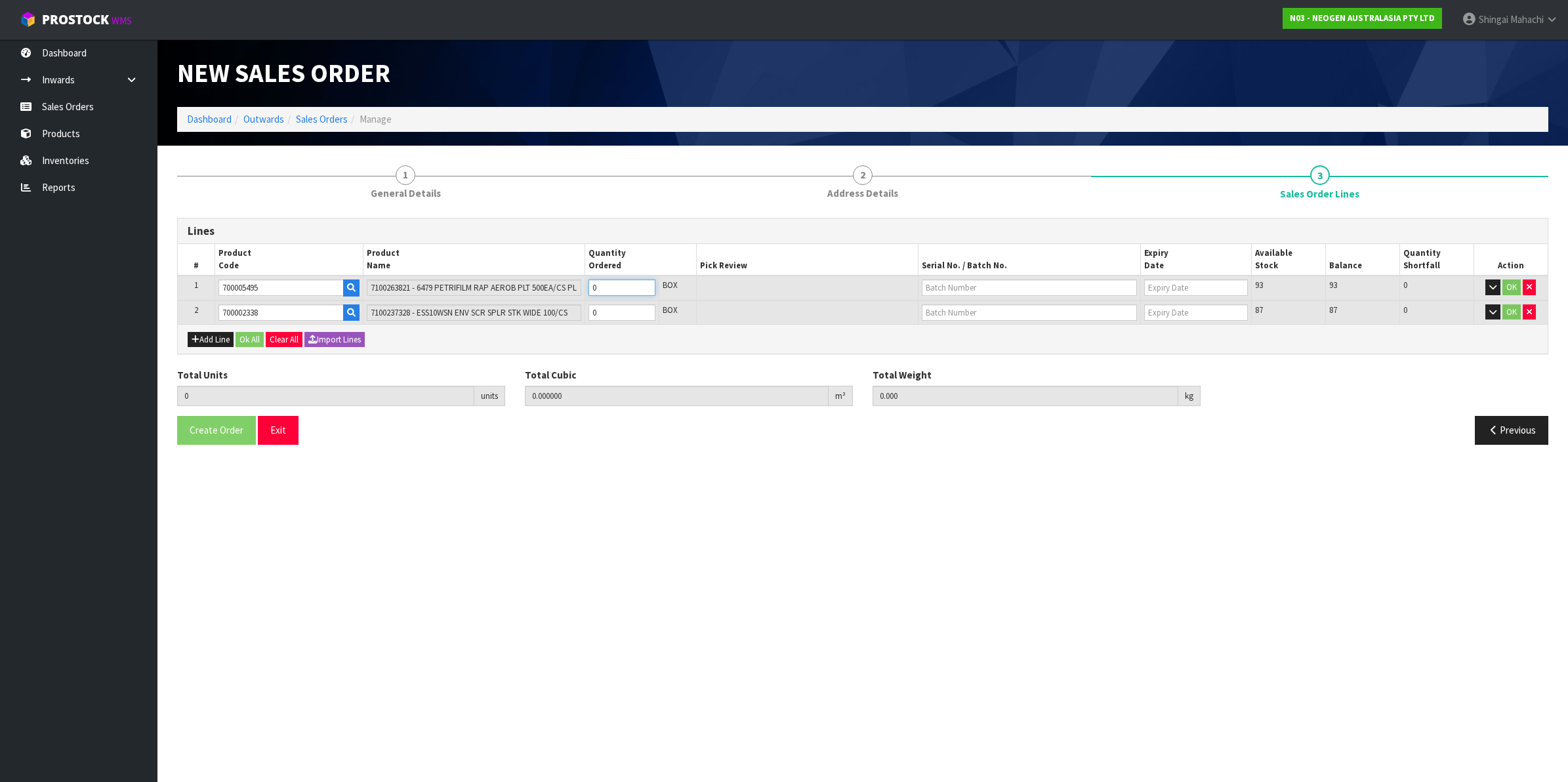
click at [592, 291] on input "0" at bounding box center [622, 287] width 67 height 17
type input "3"
type input "0.029526"
type input "4.8"
type input "3"
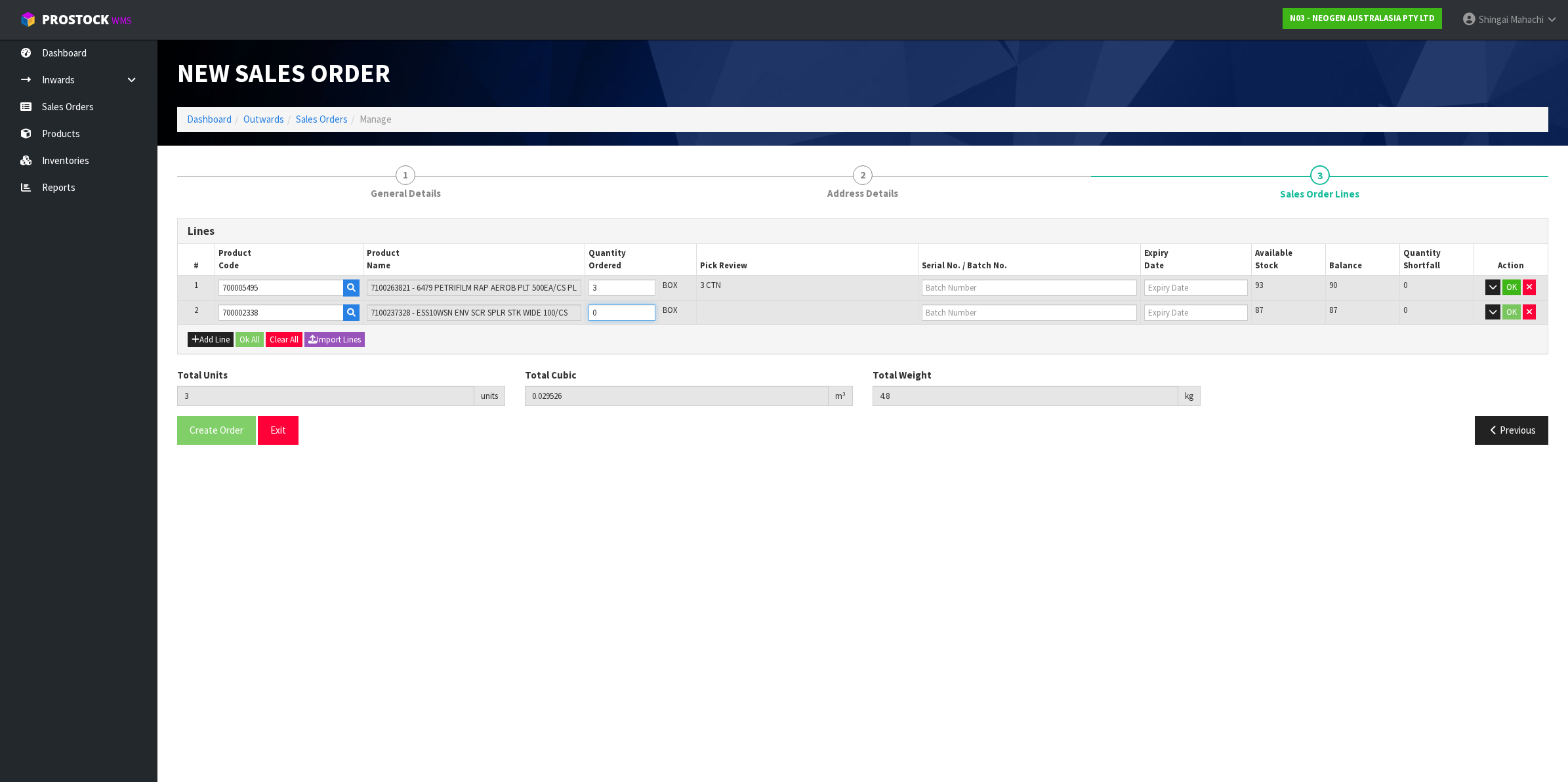
click at [566, 311] on tr "2 700002338 7100237328 - ESS10WSN ENV SCR SPLR STK WIDE 100/CS 0 BOX 87 87 0 OK" at bounding box center [863, 312] width 1370 height 24
type input "4"
type input "0.058961"
type input "8.22"
type input "1"
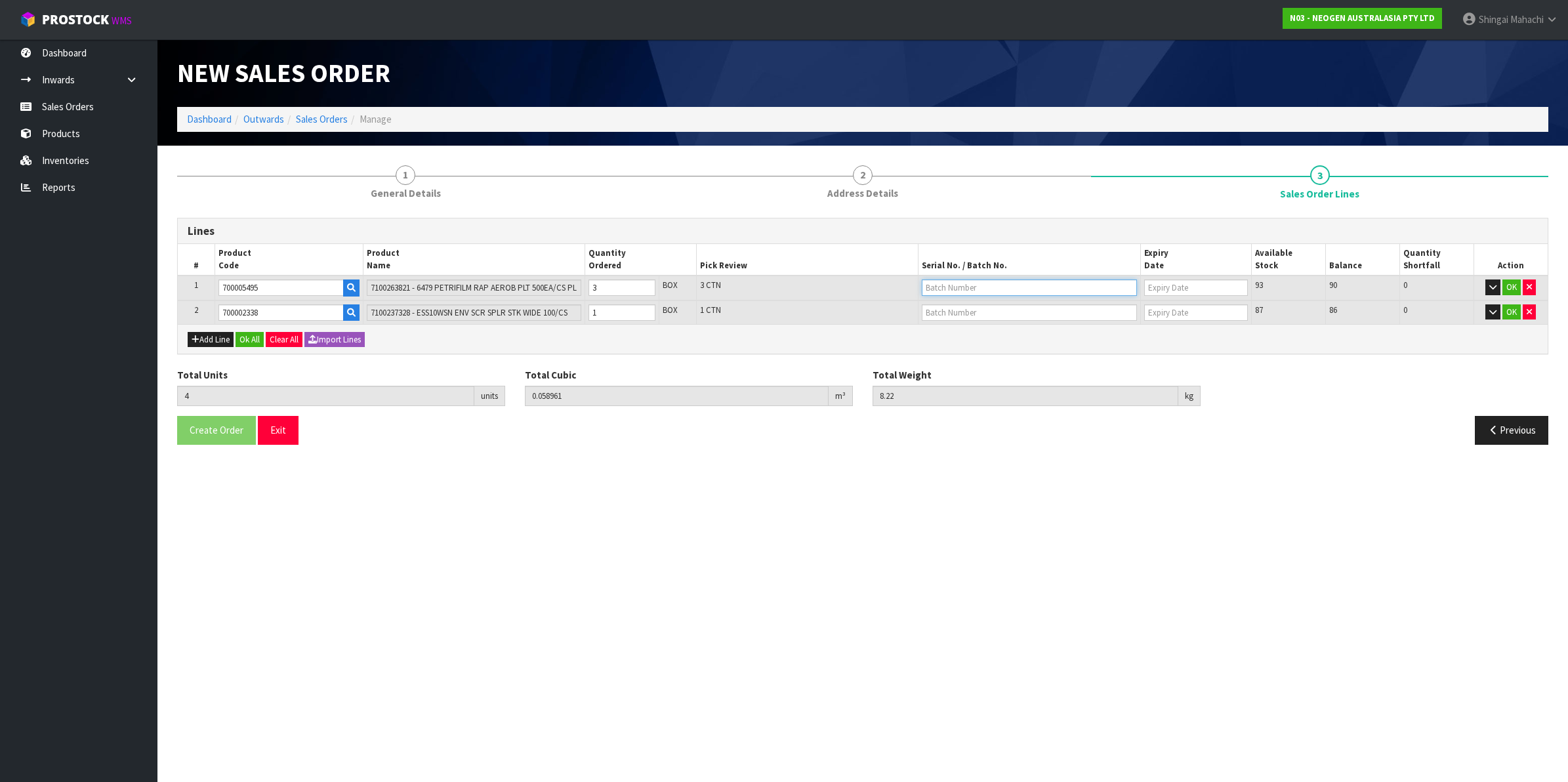
click at [955, 284] on input "text" at bounding box center [1030, 287] width 215 height 17
click at [999, 312] on link "418325017A" at bounding box center [974, 309] width 104 height 17
type input "418325017A"
type input "[DATE]"
click at [935, 313] on input "text" at bounding box center [1030, 313] width 215 height 17
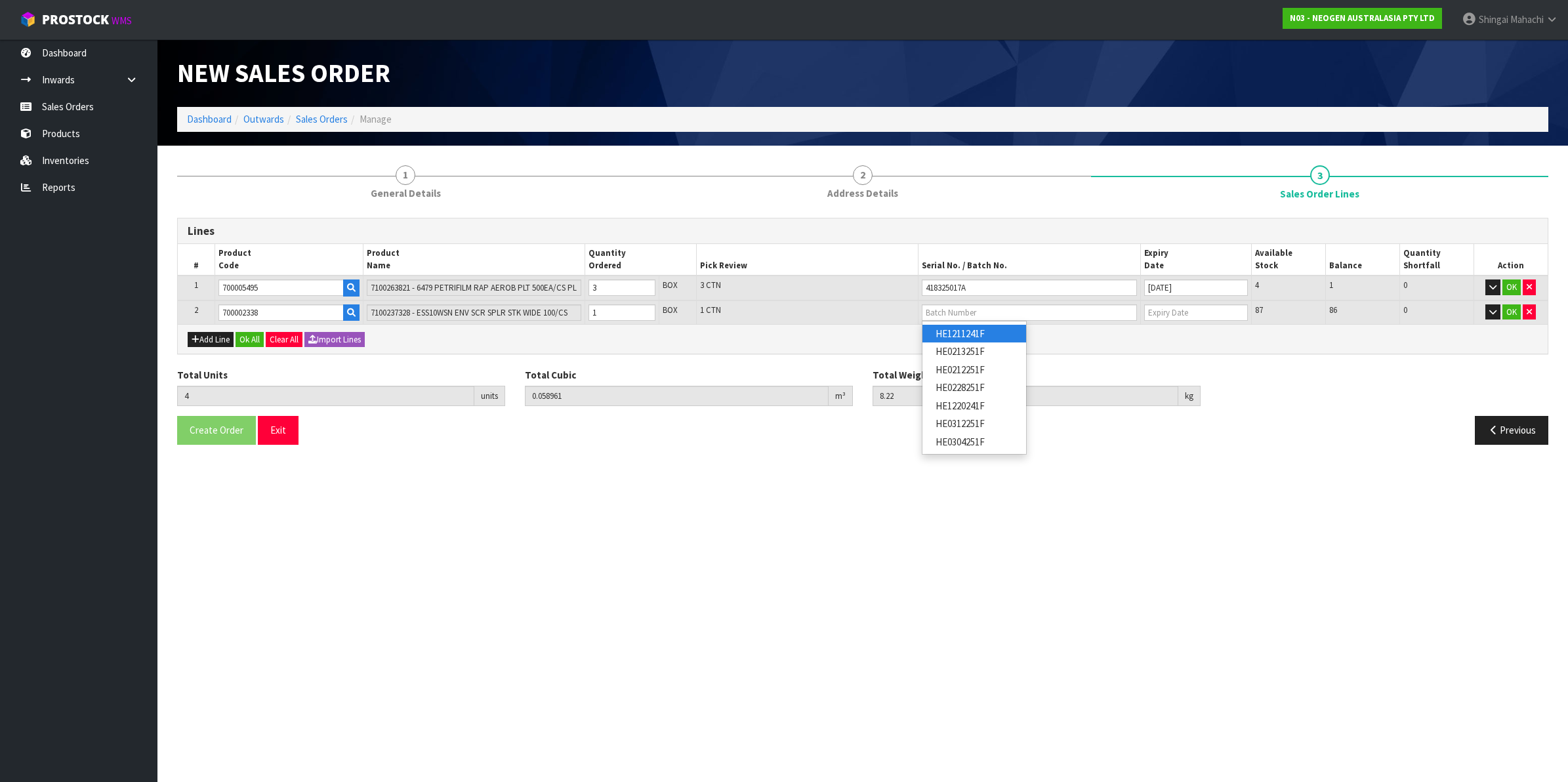
click at [994, 336] on link "HE1211241F" at bounding box center [974, 334] width 104 height 17
type input "HE1211241F"
type input "[DATE]"
click at [1512, 315] on button "OK" at bounding box center [1511, 313] width 18 height 16
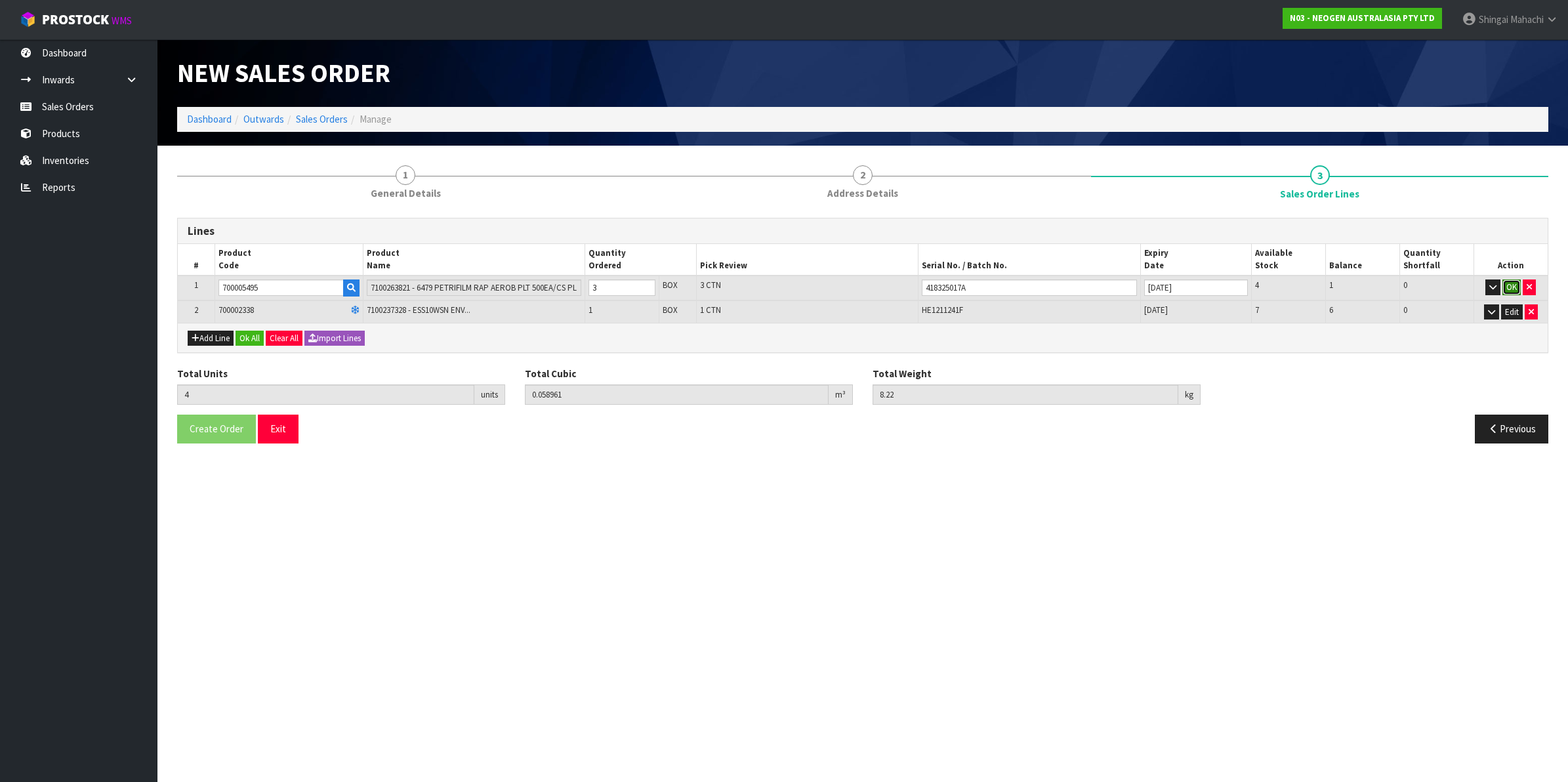
click at [1508, 284] on button "OK" at bounding box center [1511, 287] width 18 height 16
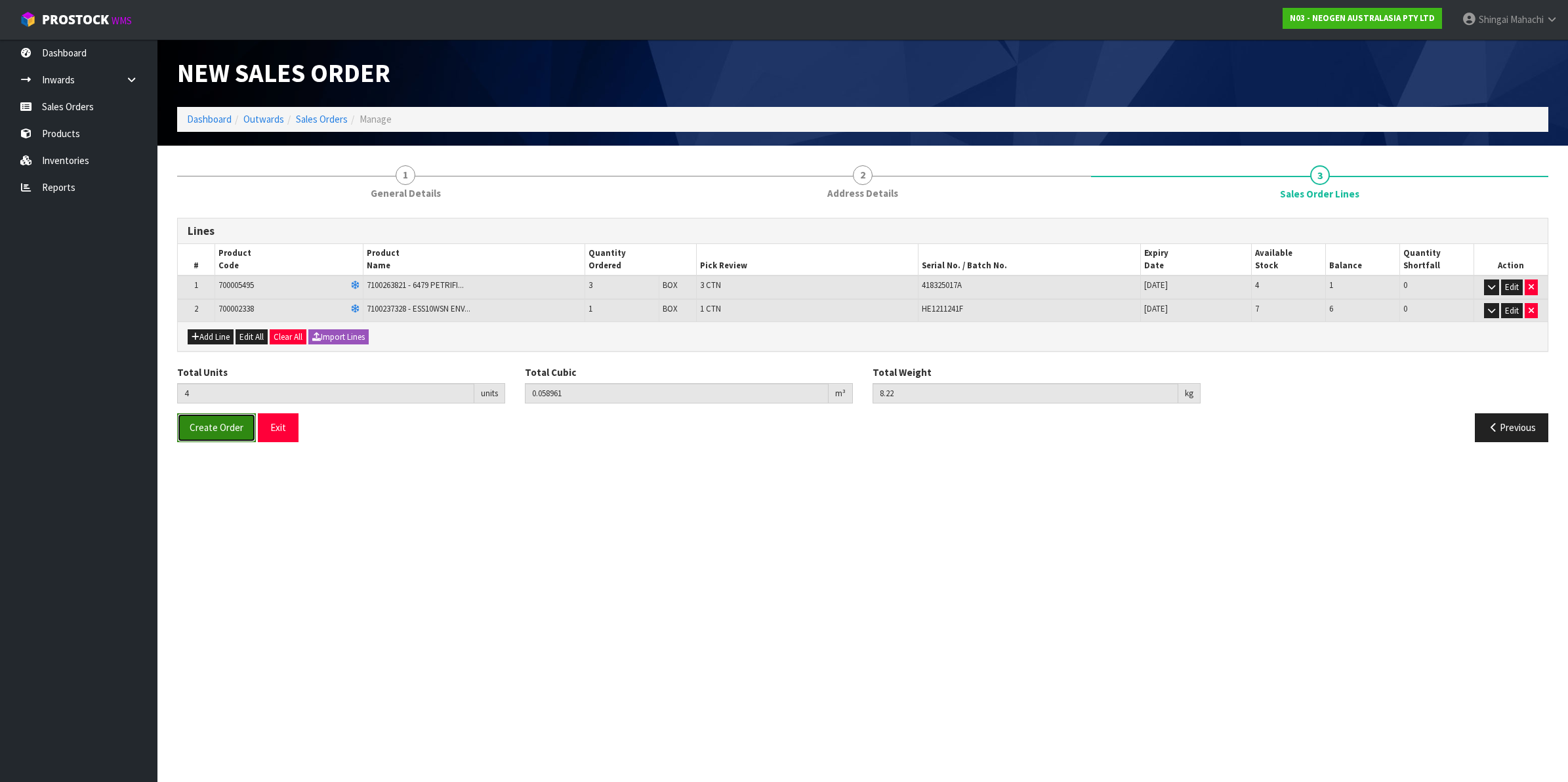
click at [231, 427] on span "Create Order" at bounding box center [217, 427] width 54 height 12
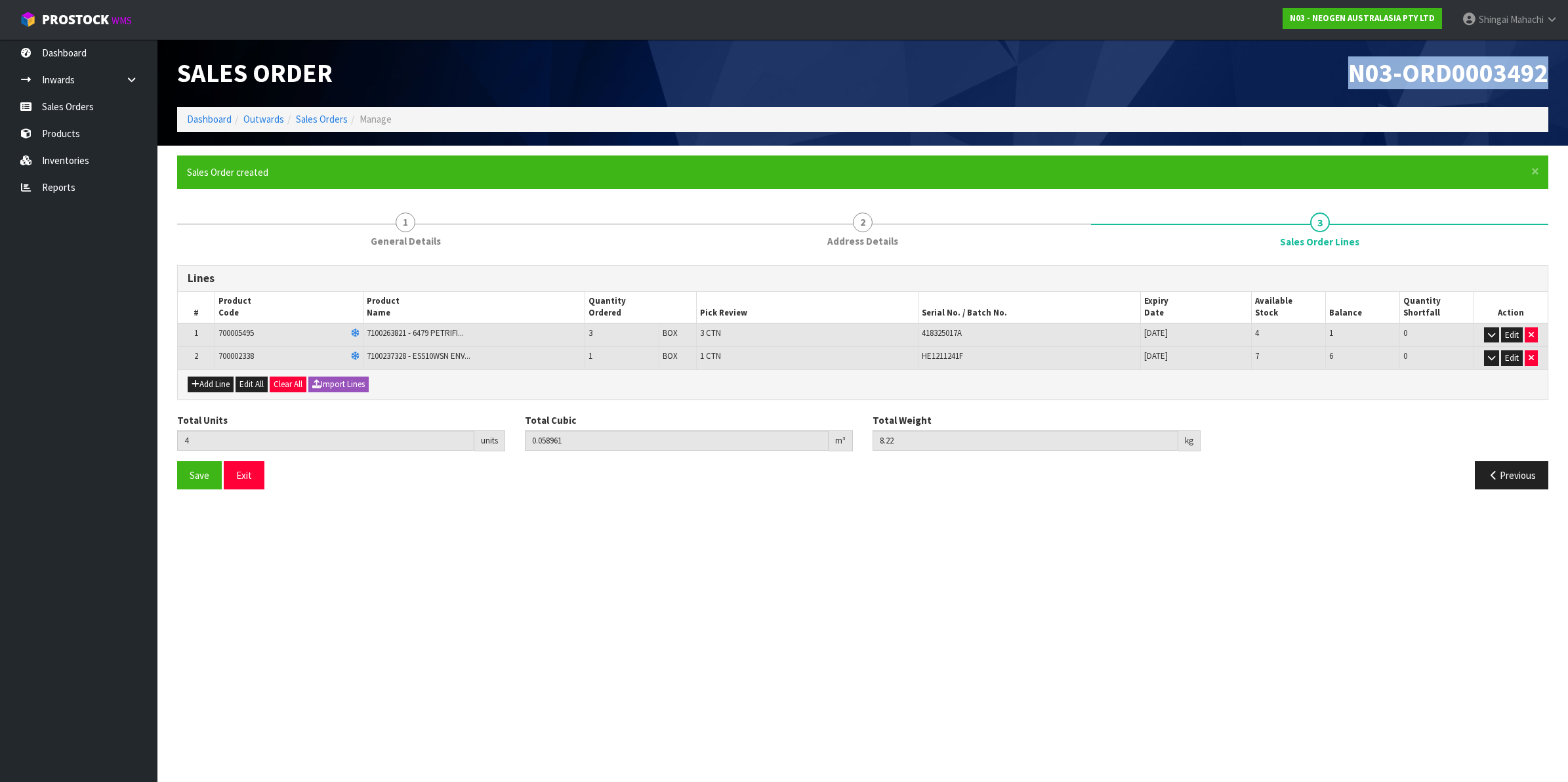
drag, startPoint x: 1350, startPoint y: 73, endPoint x: 1553, endPoint y: 70, distance: 203.0
click at [1553, 70] on div "N03-ORD0003492" at bounding box center [1210, 73] width 695 height 68
copy span "N03-ORD0003492"
click at [322, 116] on link "Sales Orders" at bounding box center [321, 119] width 52 height 12
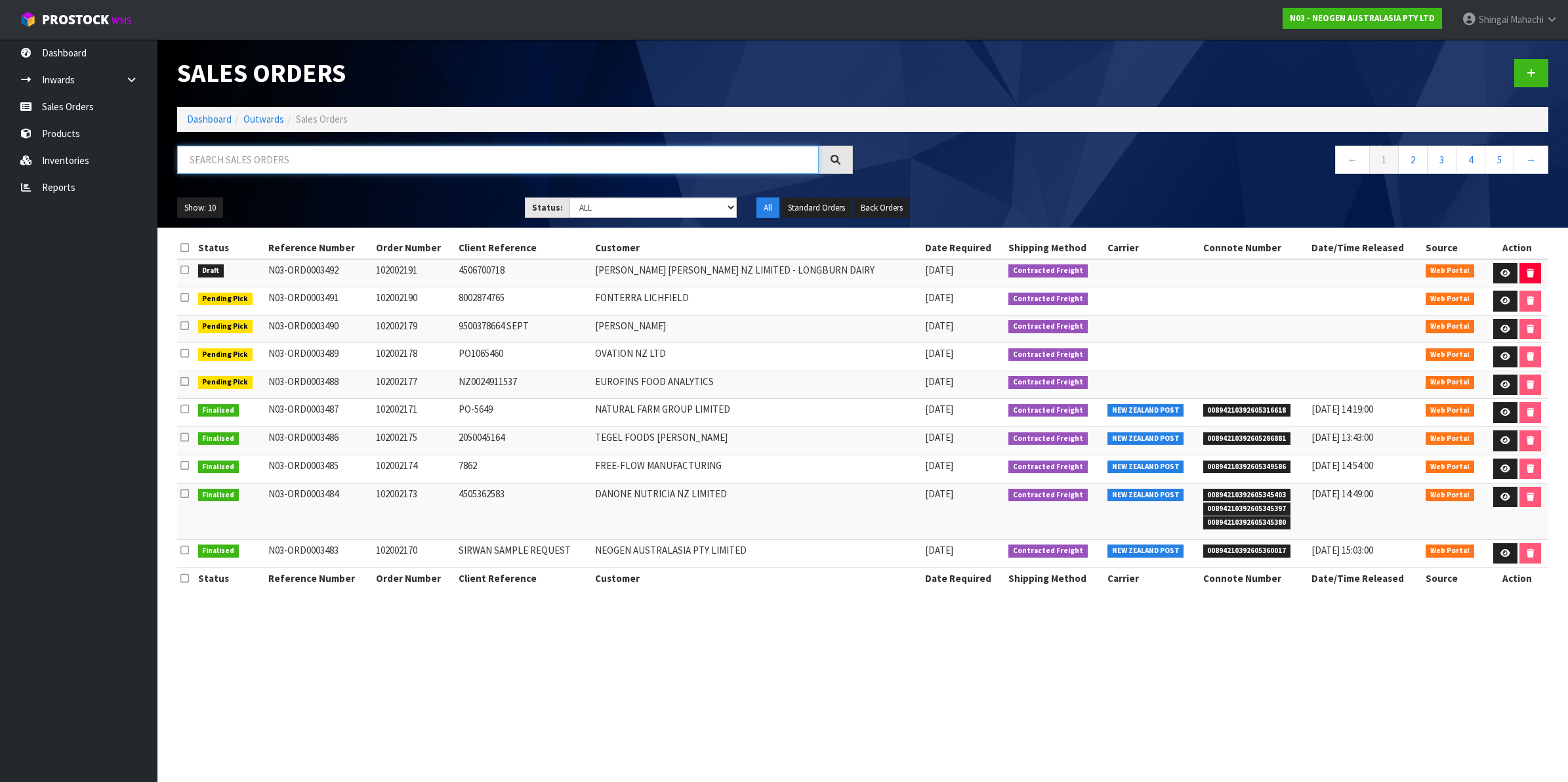
click at [291, 156] on input "text" at bounding box center [498, 159] width 641 height 28
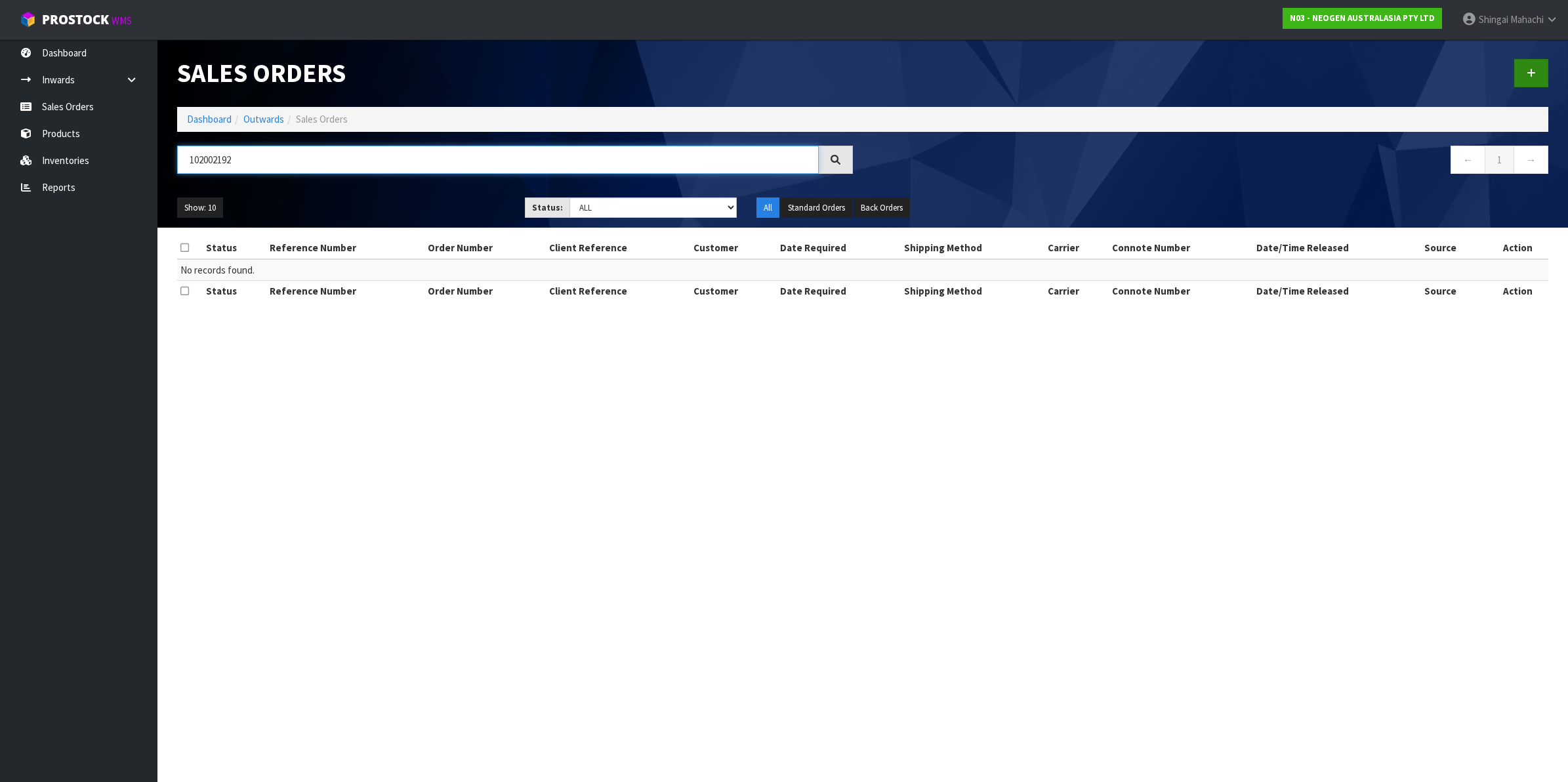
type input "102002192"
click at [1526, 71] on link at bounding box center [1531, 73] width 34 height 28
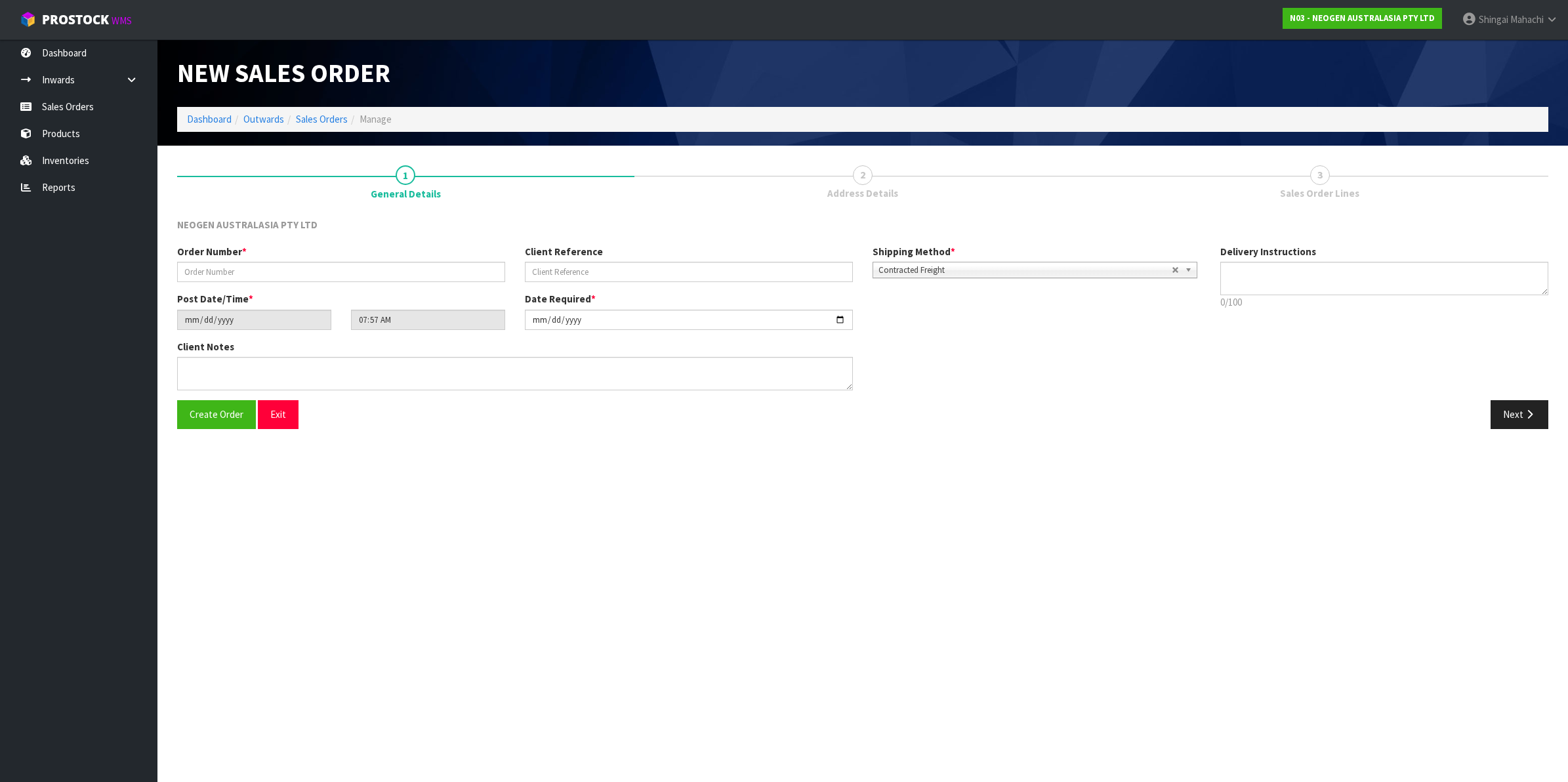
type textarea "CHILLED GOODS -OVERNIGHT"
click at [241, 268] on input "text" at bounding box center [341, 272] width 328 height 20
type input "102002192"
click at [592, 263] on input "text" at bounding box center [689, 272] width 328 height 20
paste input "8002874550"
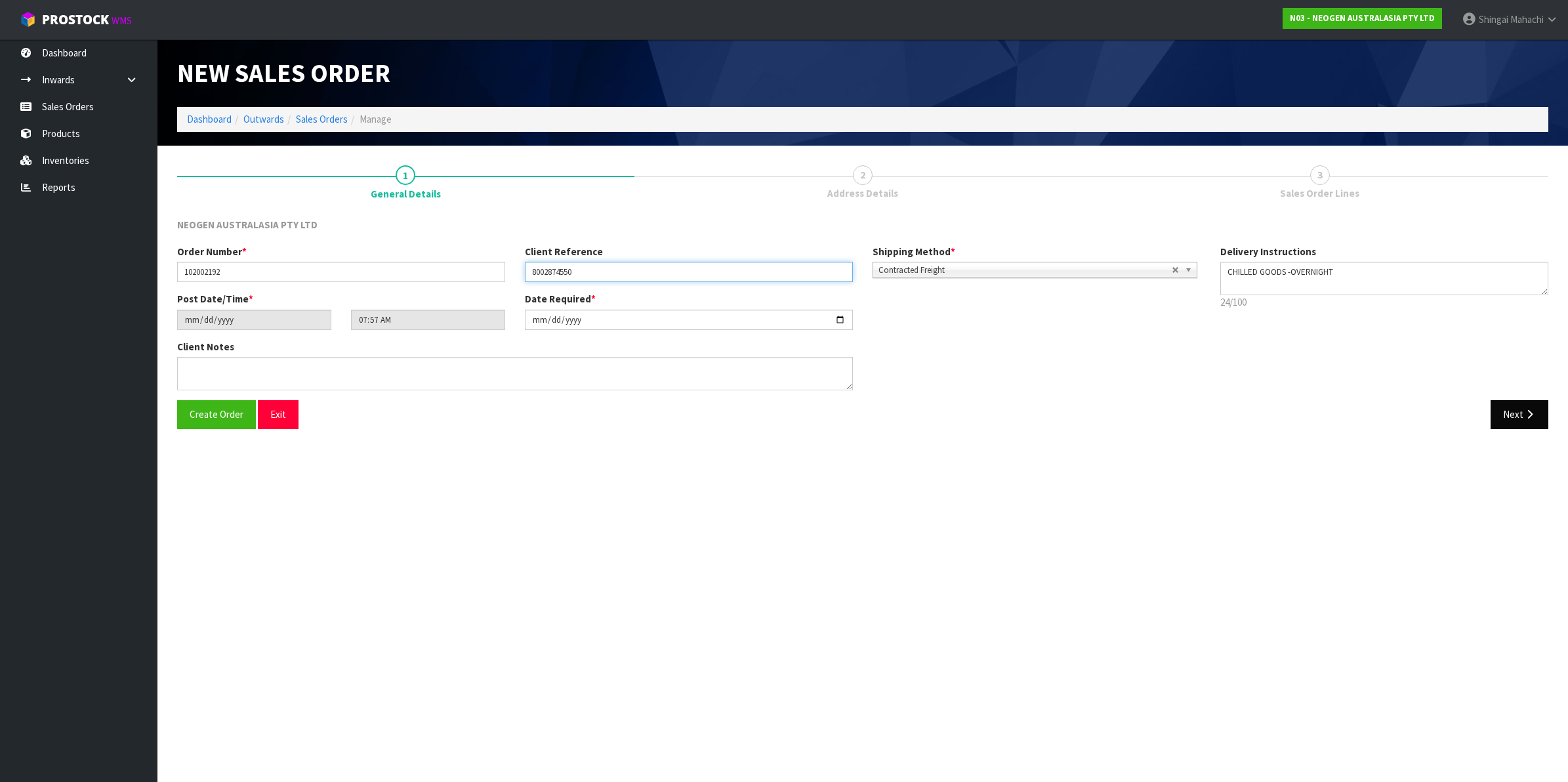
type input "8002874550"
click at [1526, 410] on icon "button" at bounding box center [1529, 415] width 12 height 10
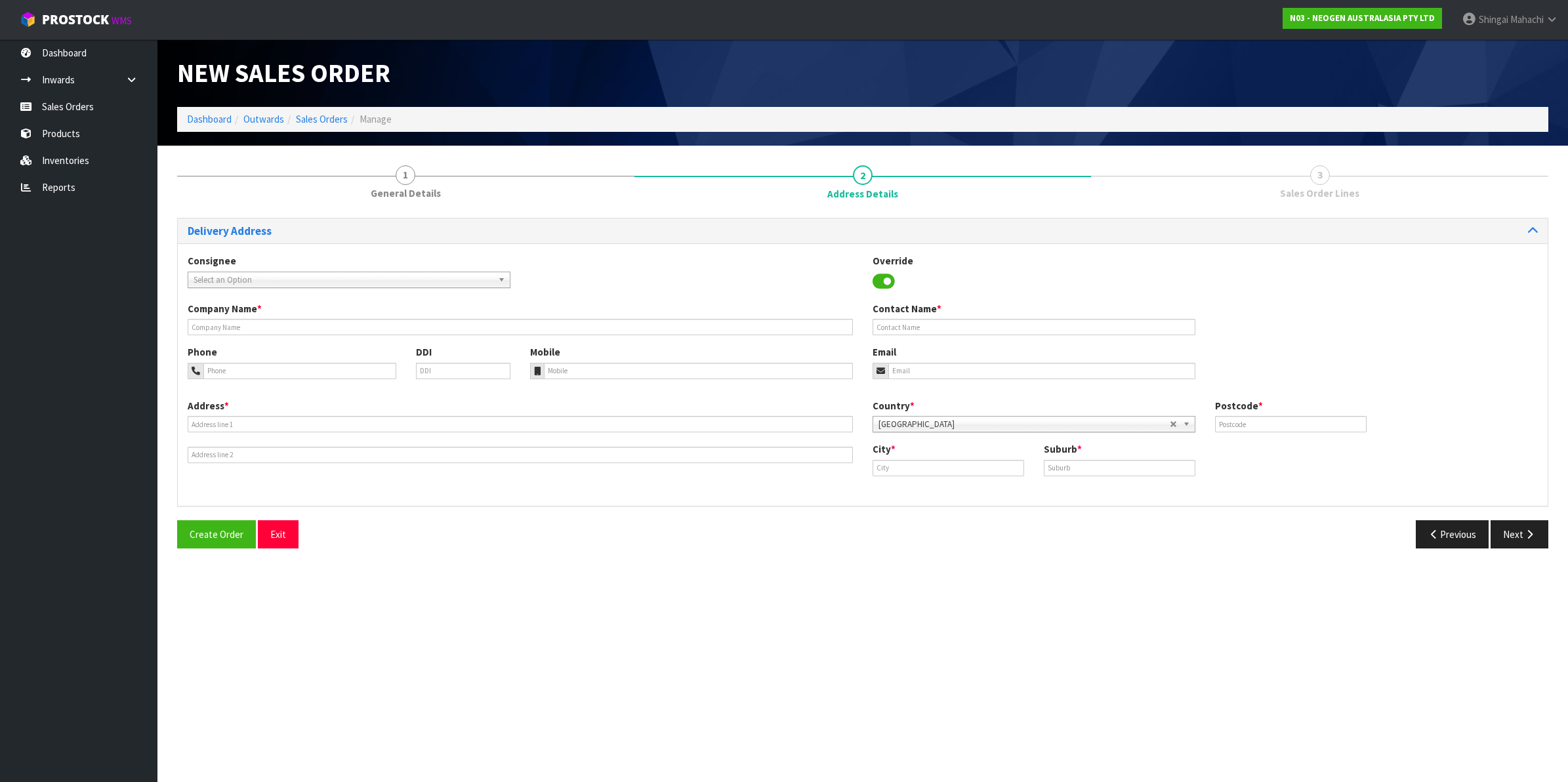
click at [457, 279] on span "Select an Option" at bounding box center [343, 280] width 299 height 16
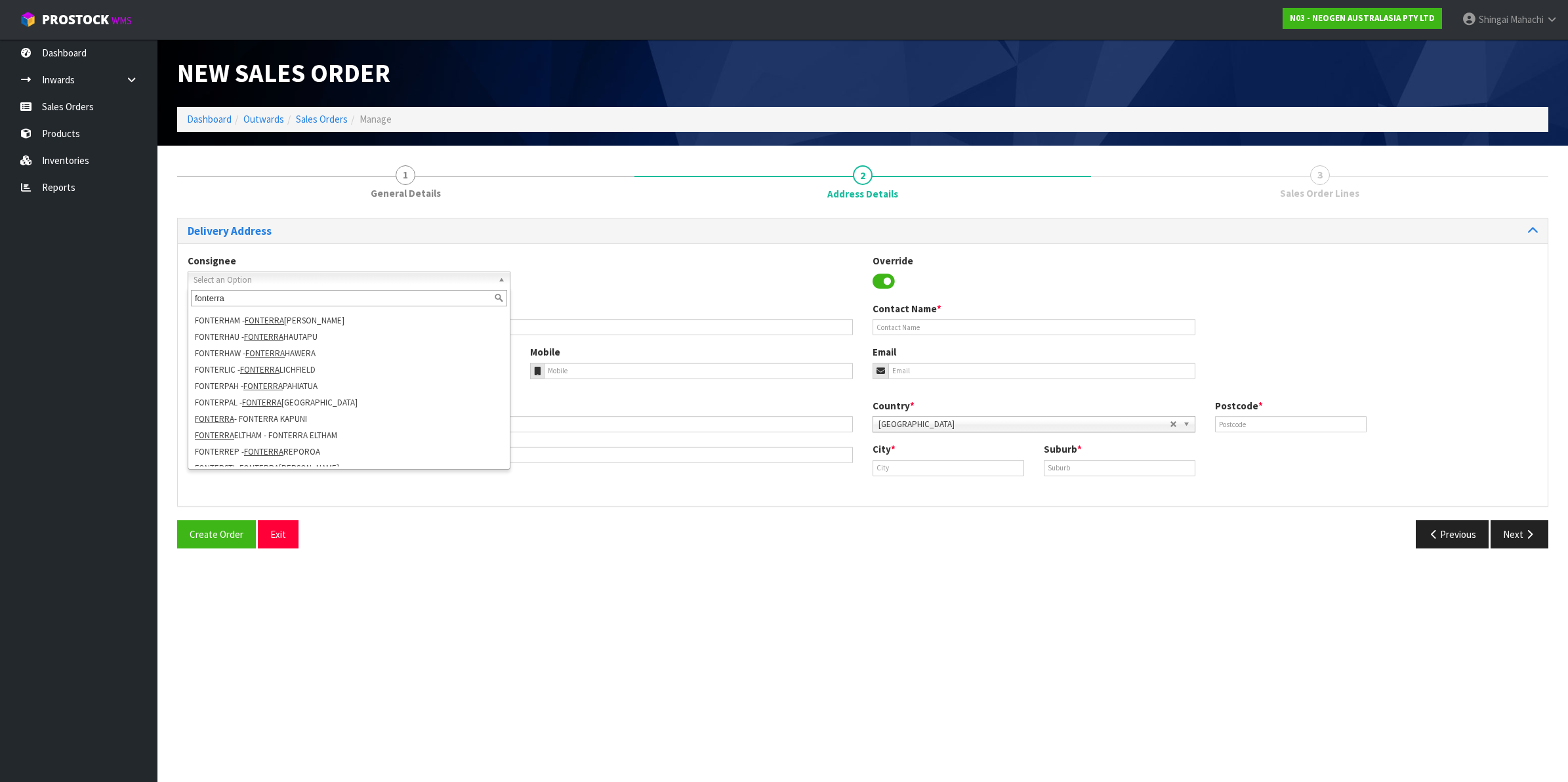
scroll to position [204, 0]
type input "fonterra"
click at [348, 430] on li "FONTERRA ELTHAM - FONTERRA ELTHAM" at bounding box center [349, 426] width 316 height 17
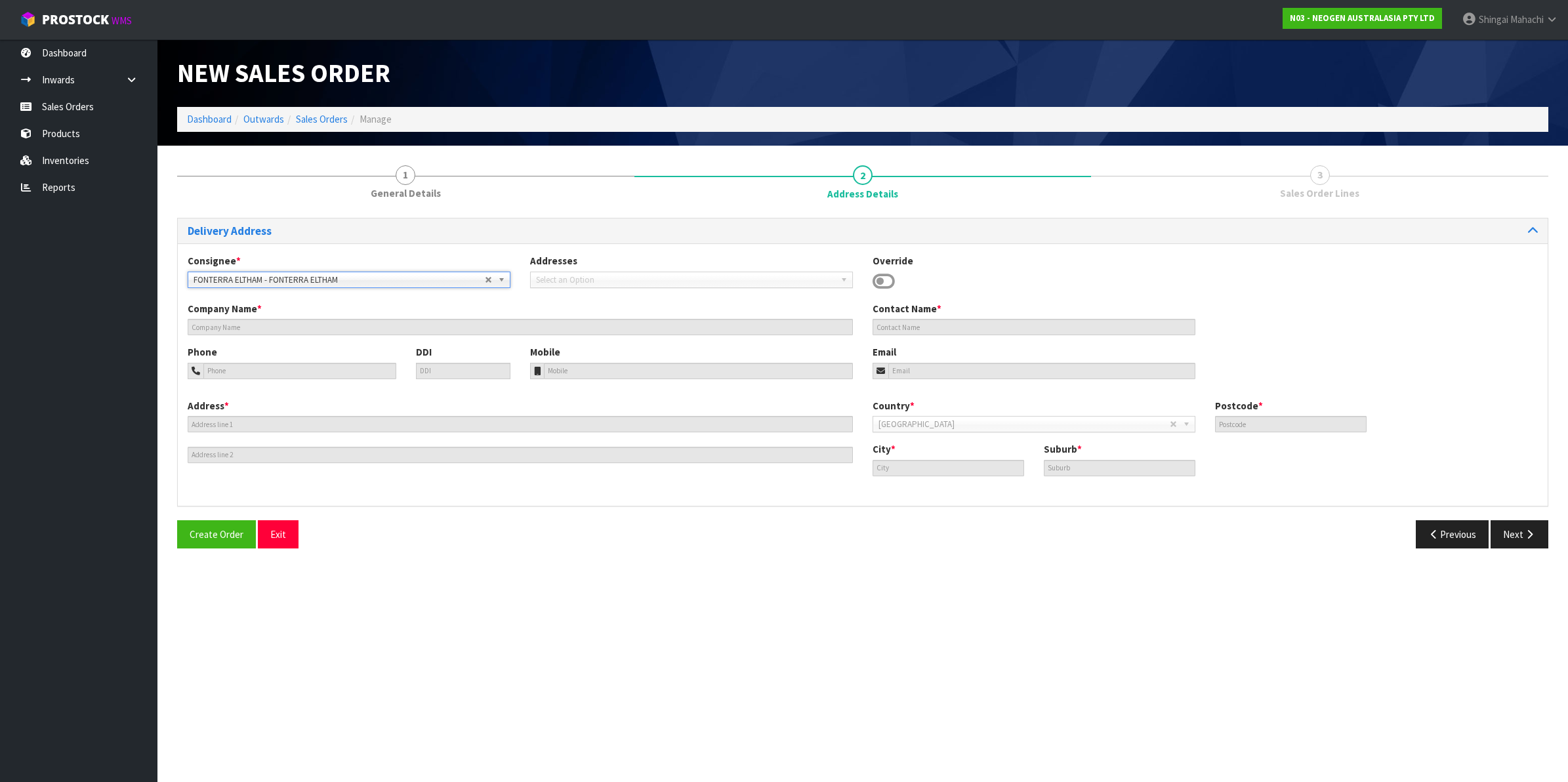
type input "FONTERRA ELTHAM"
type input "SITE STORE, [STREET_ADDRESS]"
type input "4322"
type input "ELTHAM"
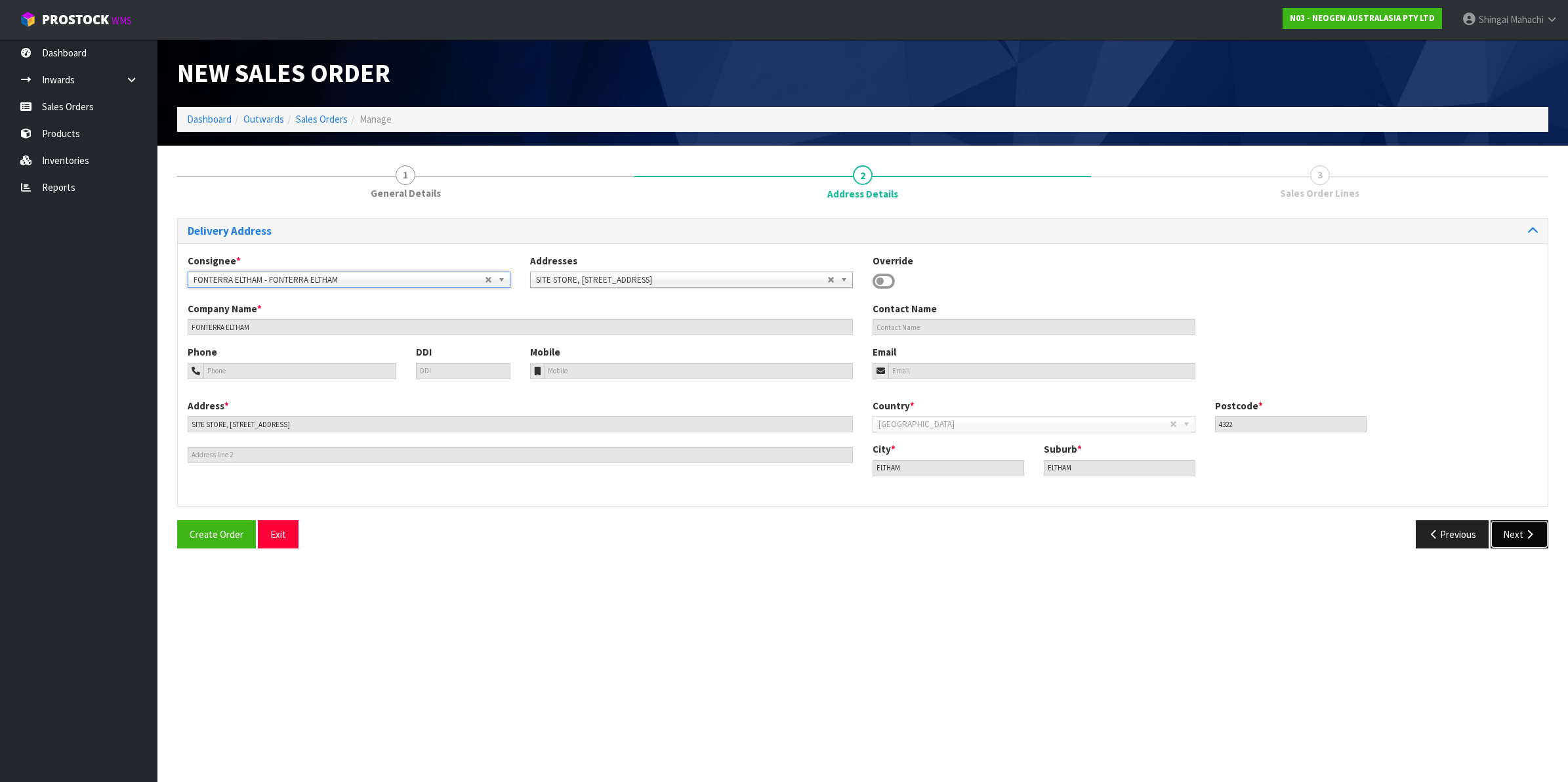
click at [1518, 536] on button "Next" at bounding box center [1519, 534] width 57 height 28
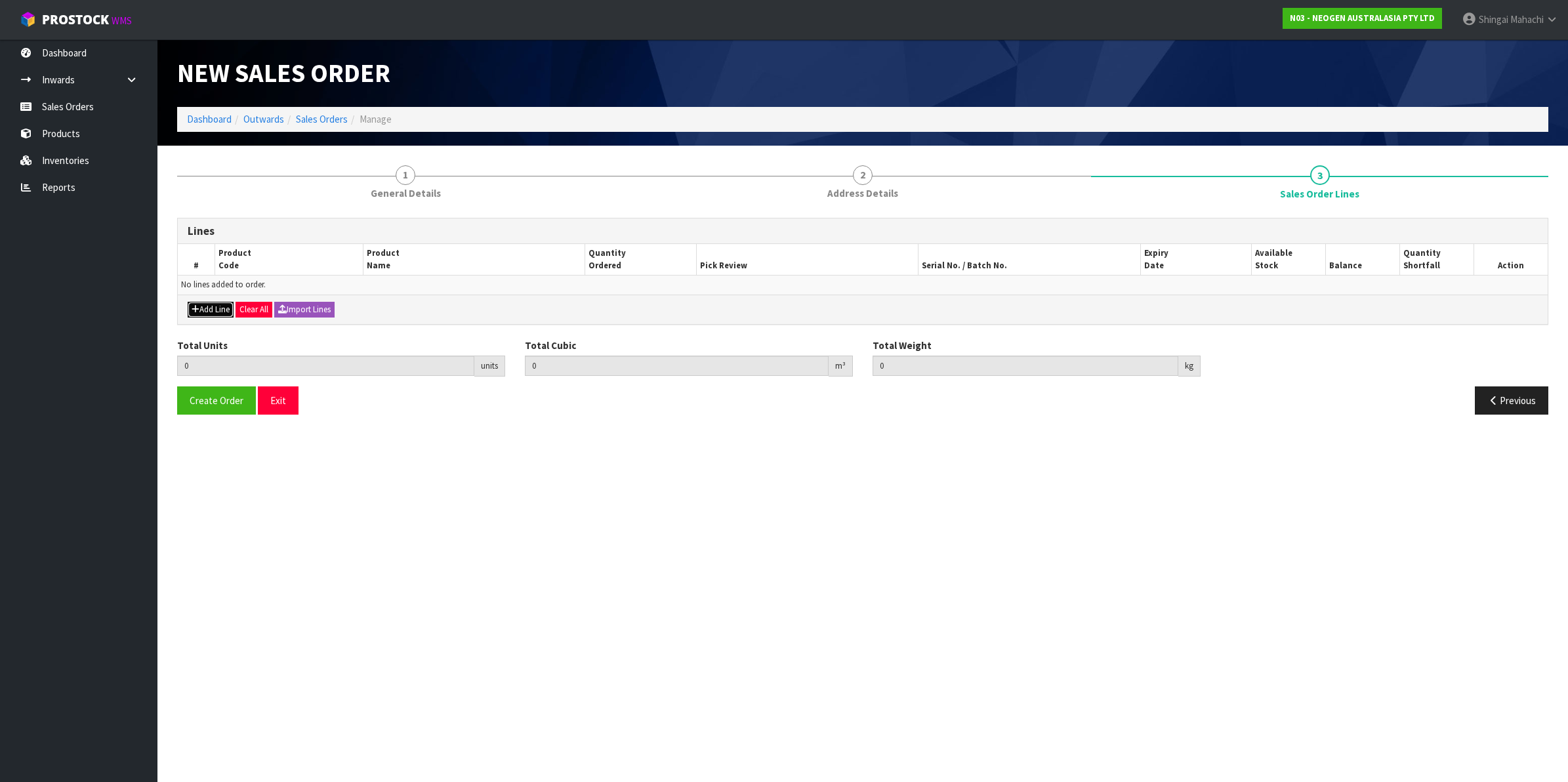
click at [225, 313] on button "Add Line" at bounding box center [210, 310] width 46 height 16
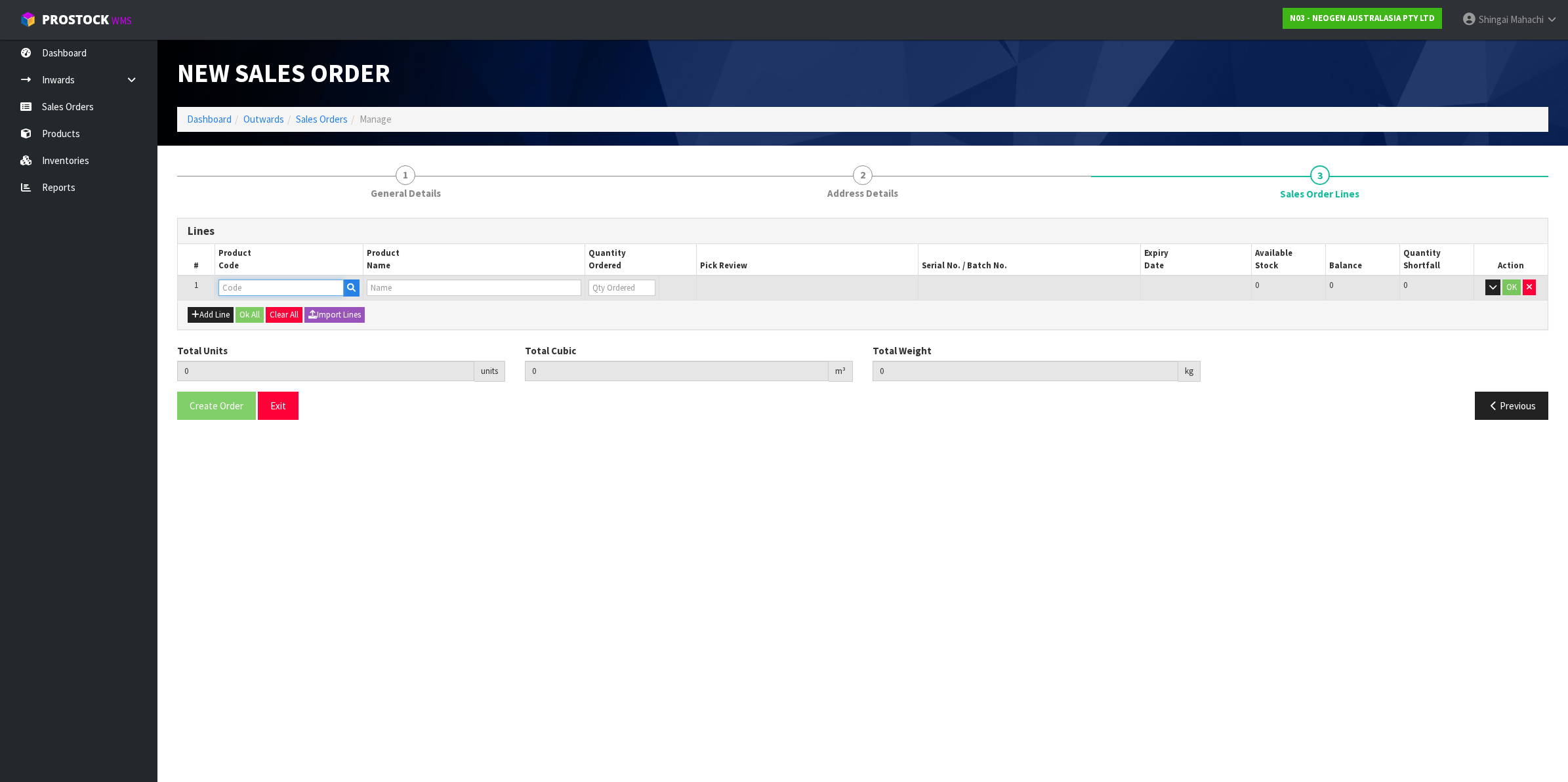
click at [236, 289] on input "text" at bounding box center [281, 287] width 125 height 17
paste input "700002207"
type input "700002207"
type input "0.000000"
type input "0.000"
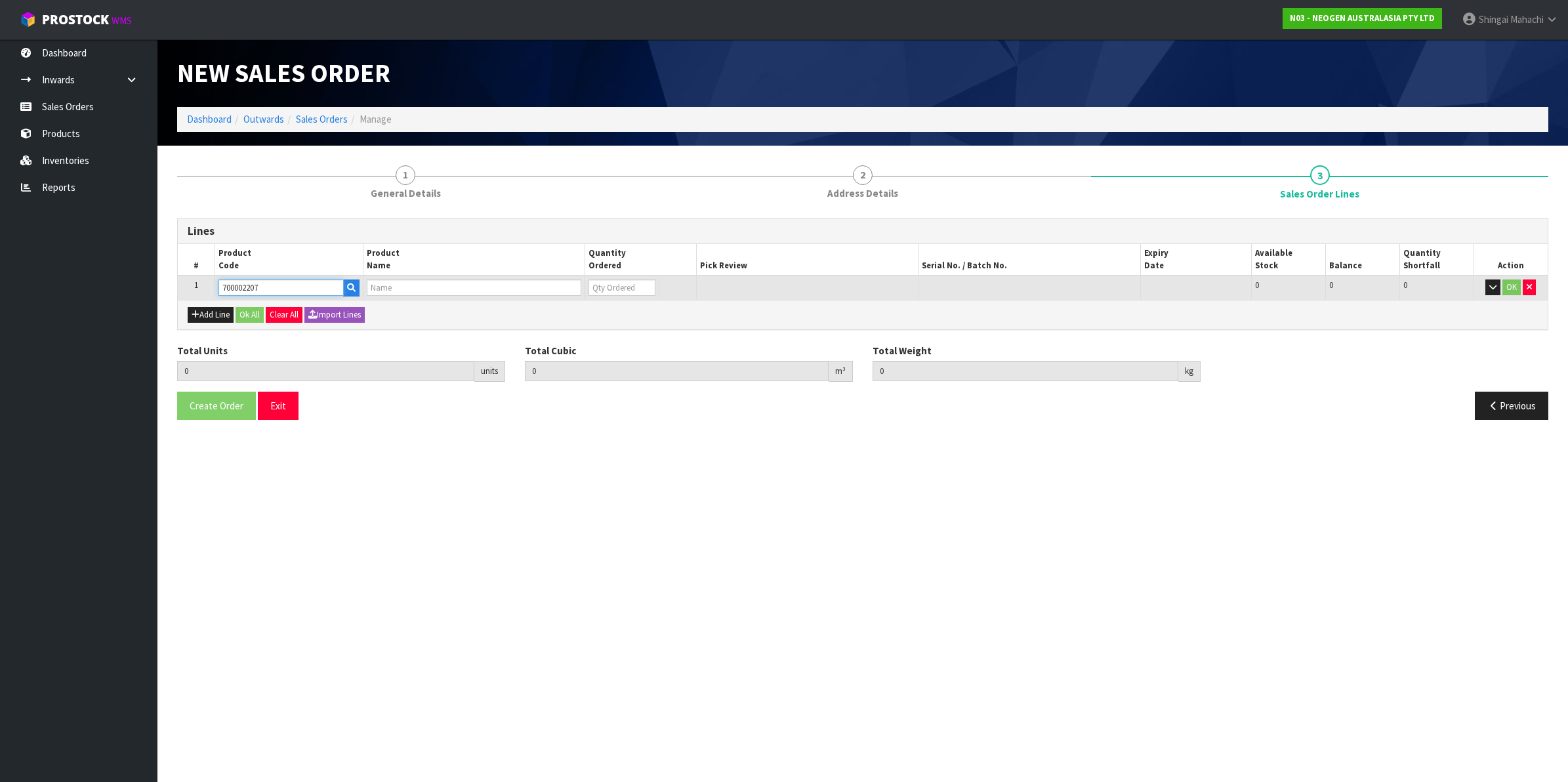
type input "7100067519 - UXL100 CLEAN-TRACE SURF ATP 100EA/PK"
type input "0"
type input "700002207"
click at [575, 286] on tr "1 700002207 7100067519 - UXL100 CLEAN-TRACE SURF ATP 100EA/PK 0 BOX 538 538 0 OK" at bounding box center [863, 287] width 1370 height 24
type input "2"
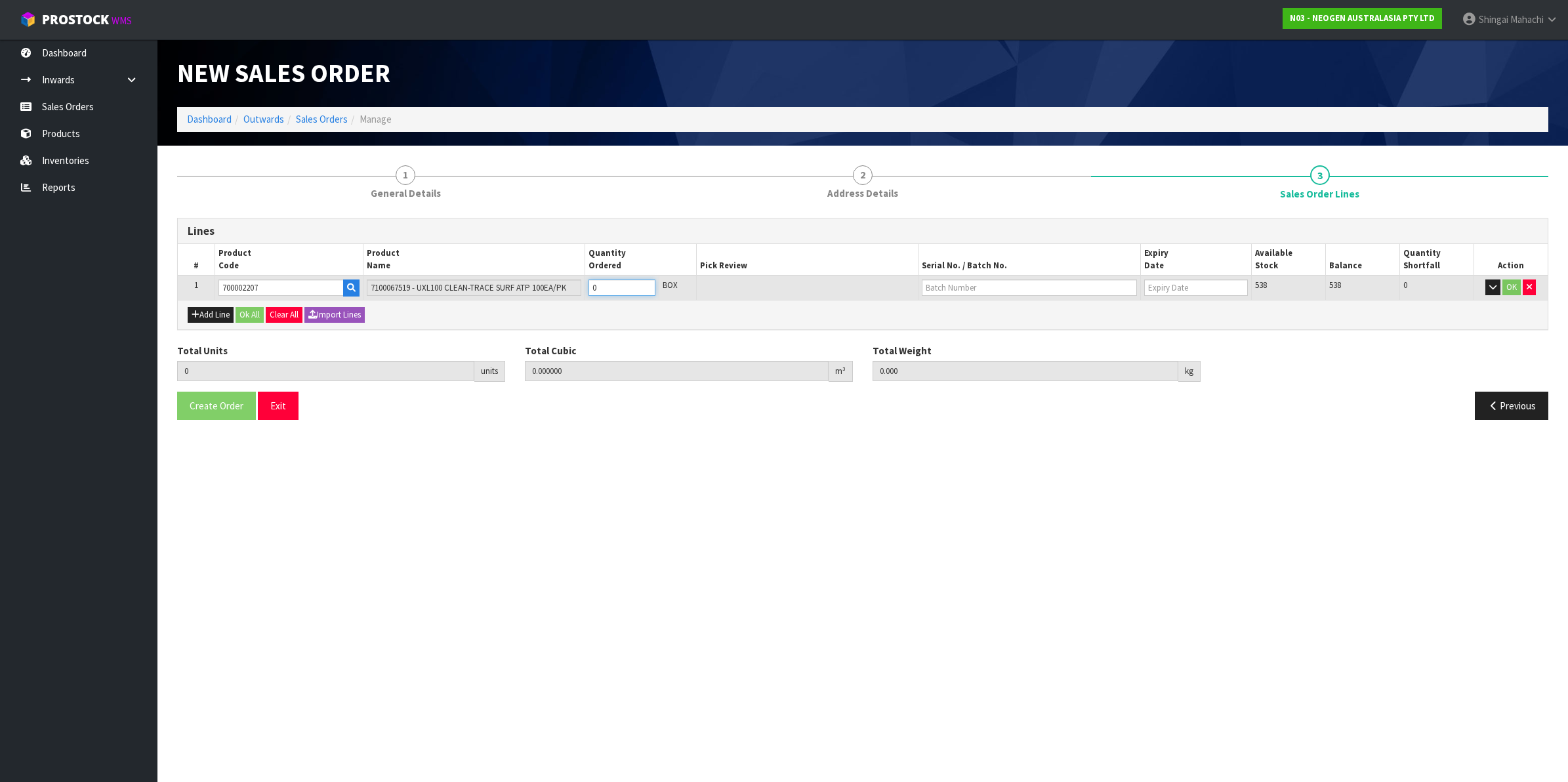
type input "0.012992"
type input "1.92"
type input "2"
click at [964, 289] on input "text" at bounding box center [1030, 287] width 215 height 17
click at [975, 306] on link "3000033292" at bounding box center [974, 309] width 104 height 17
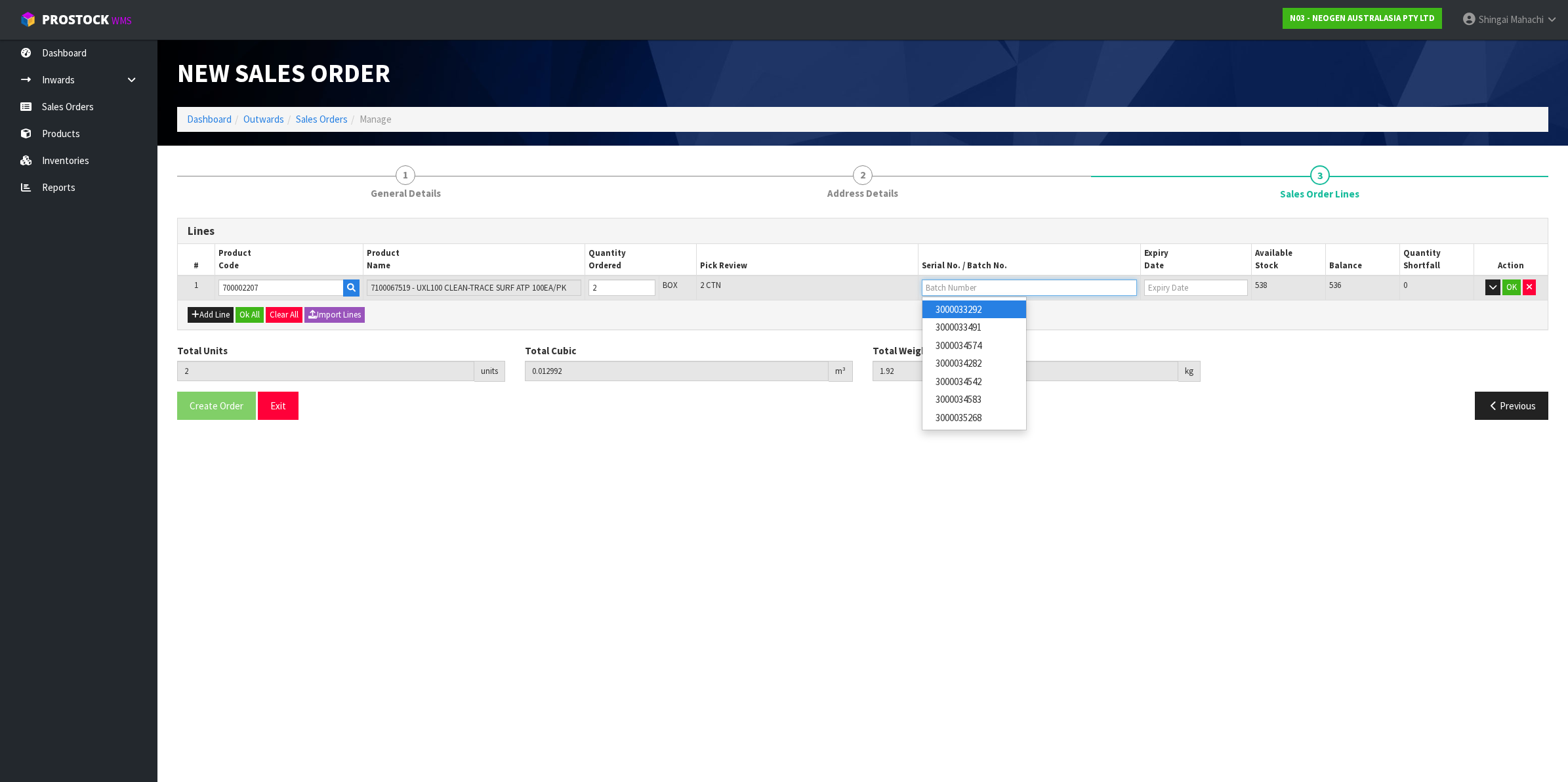
type input "3000033292"
type input "[DATE]"
click at [1507, 285] on button "OK" at bounding box center [1511, 287] width 18 height 16
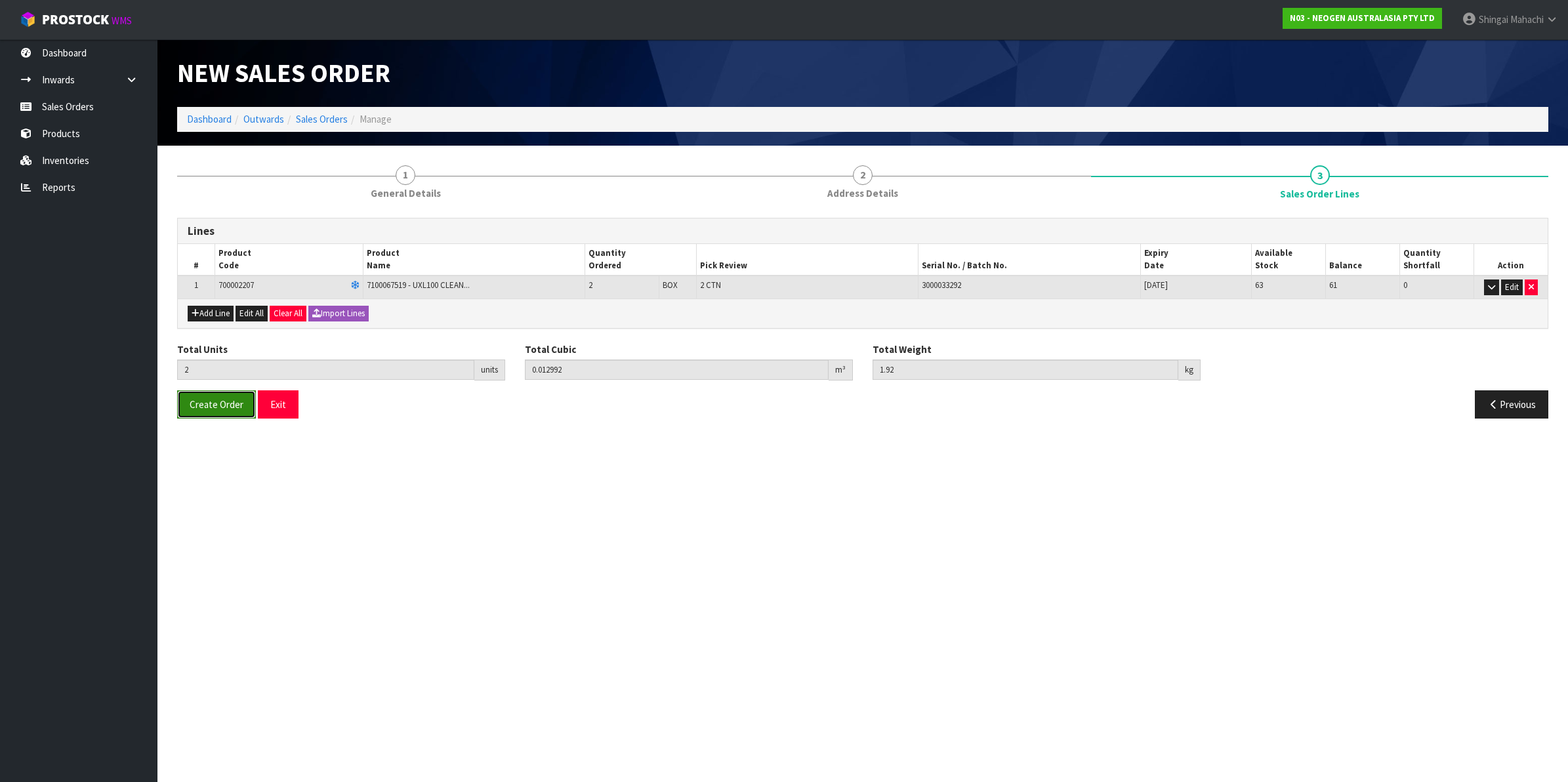
click at [200, 407] on span "Create Order" at bounding box center [217, 404] width 54 height 12
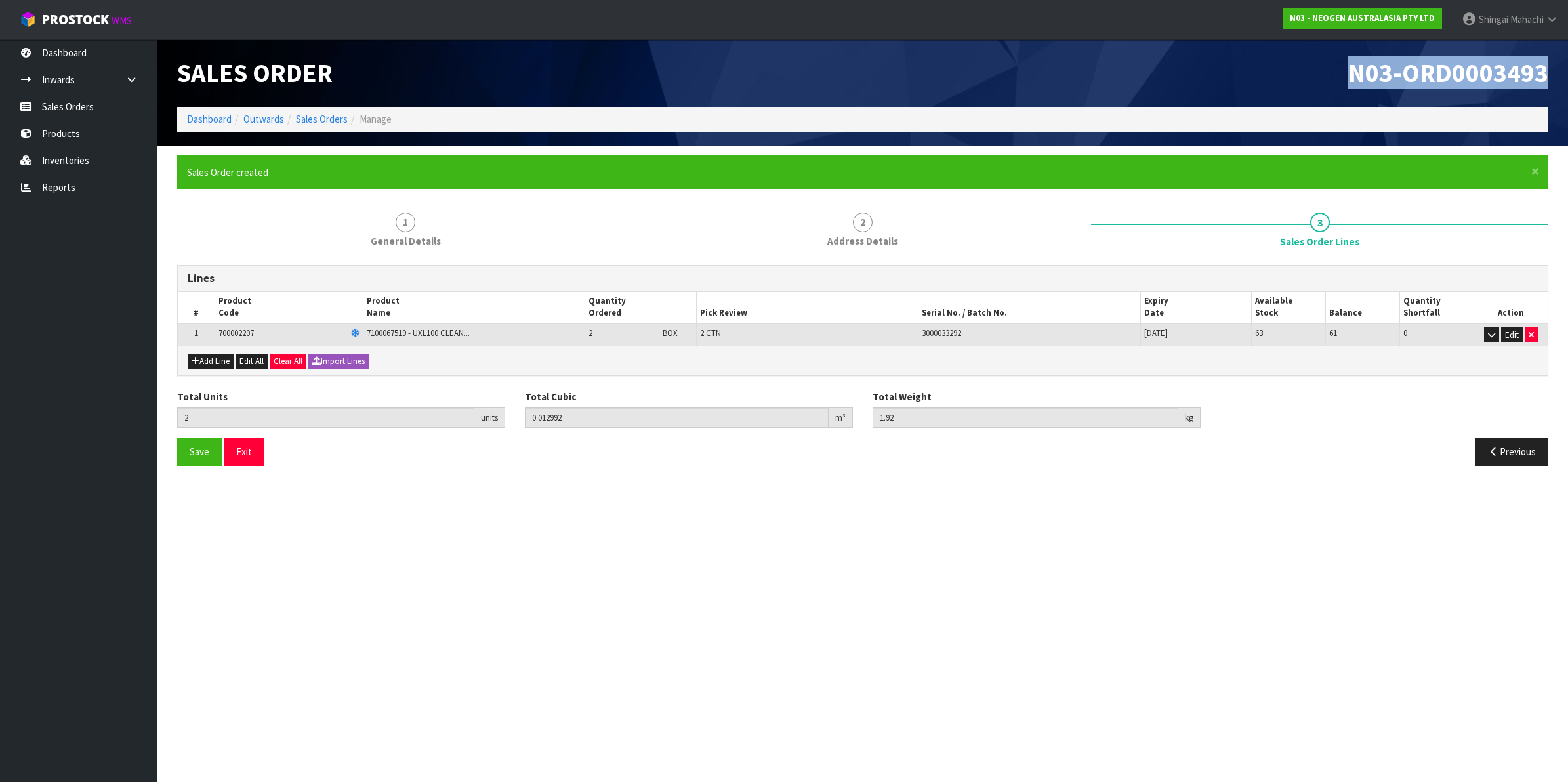
drag, startPoint x: 1348, startPoint y: 77, endPoint x: 1549, endPoint y: 82, distance: 201.1
click at [1549, 82] on div "N03-ORD0003493" at bounding box center [1210, 73] width 695 height 68
copy span "N03-ORD0003493"
click at [332, 122] on link "Sales Orders" at bounding box center [321, 119] width 52 height 12
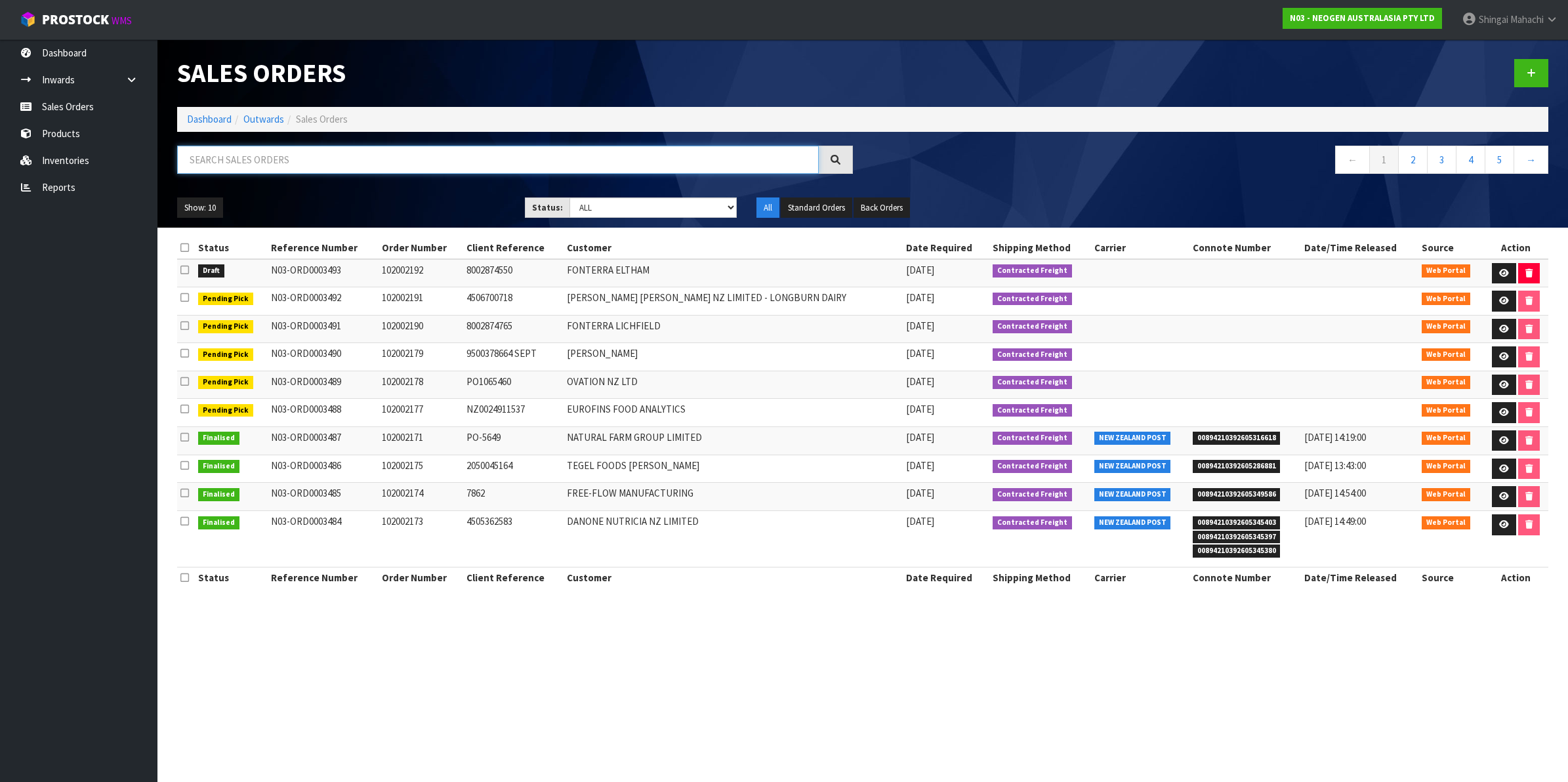
click at [281, 164] on input "text" at bounding box center [498, 159] width 641 height 28
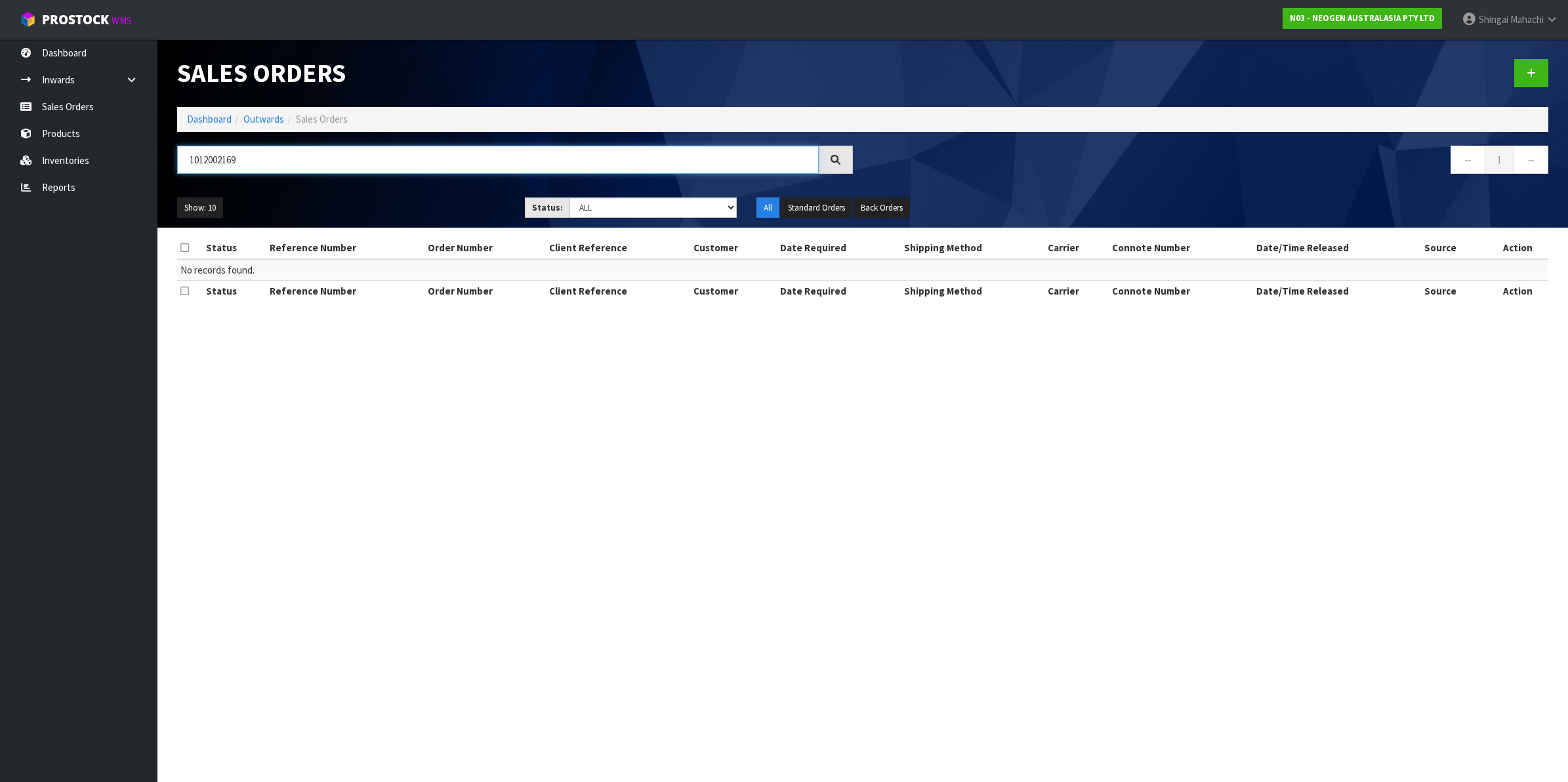
click at [205, 162] on input "1012002169" at bounding box center [498, 159] width 641 height 28
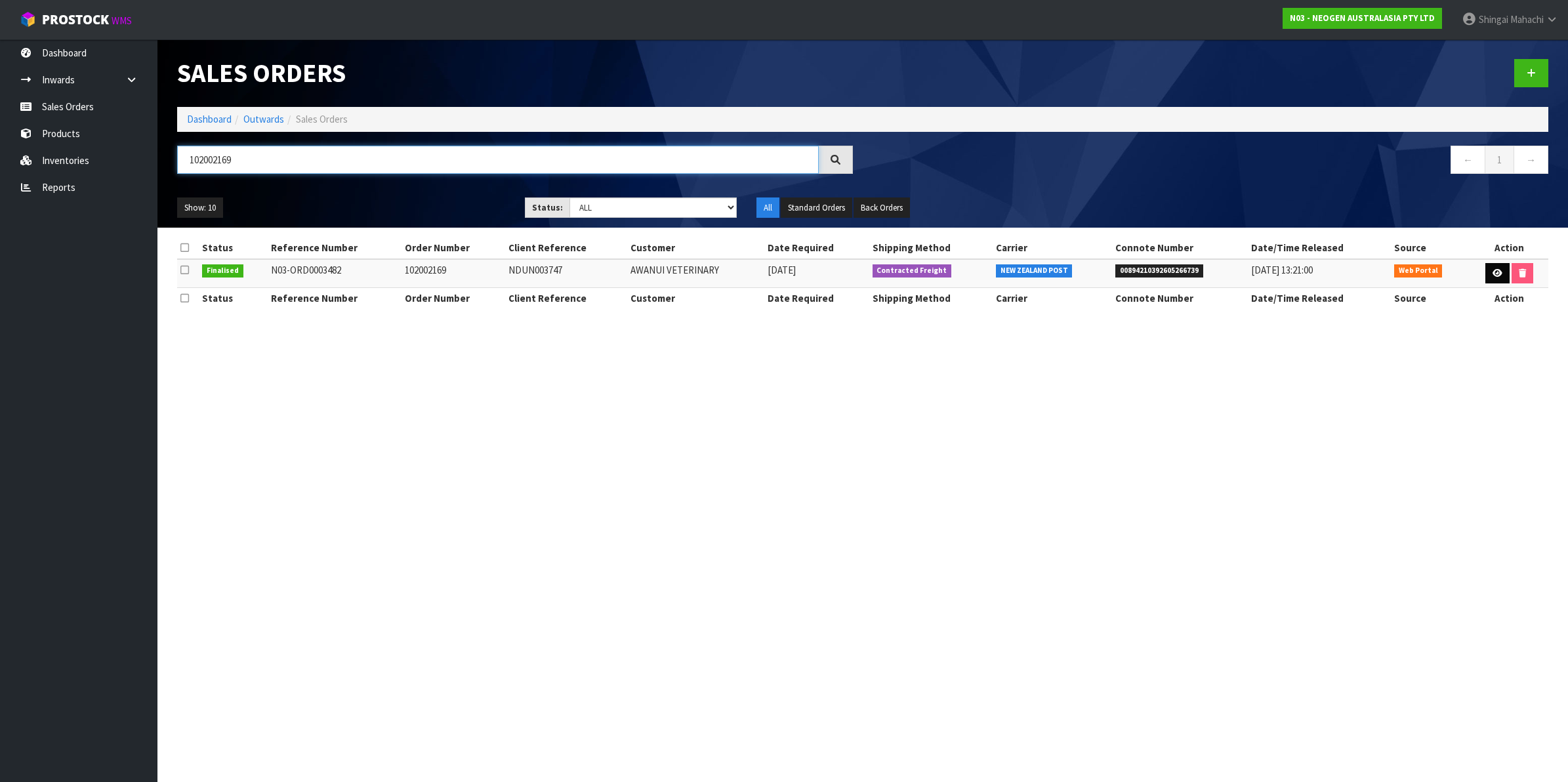
type input "102002169"
click at [1492, 277] on icon at bounding box center [1497, 274] width 10 height 9
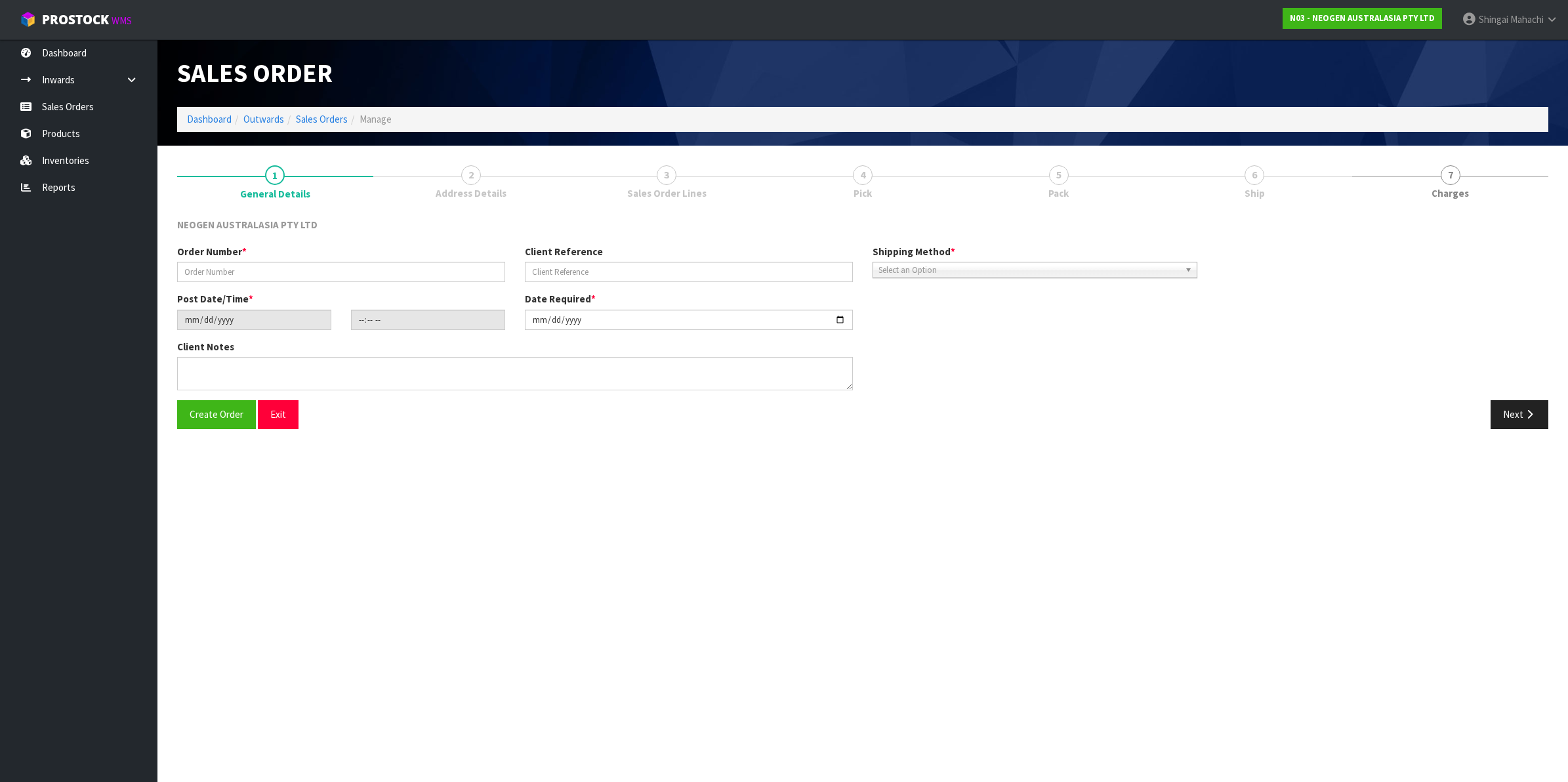
type input "102002169"
type input "NDUN003747"
type input "[DATE]"
type input "17:30:00.000"
type input "[DATE]"
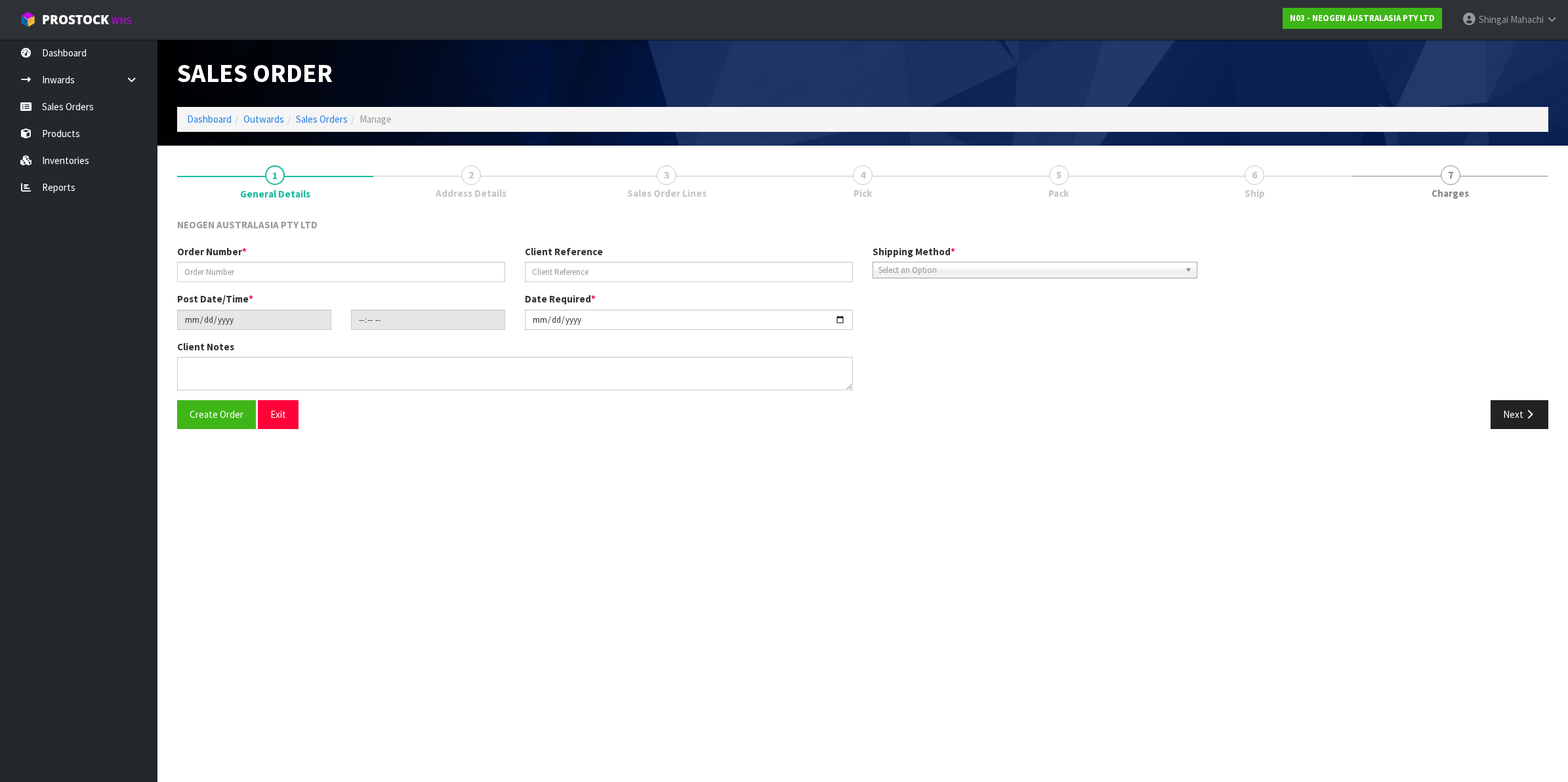
type textarea "ATTN: [PERSON_NAME] FITIAO_FOOD MICRO NDUN - GRIBBLES VETERINARY PATHOLOGY"
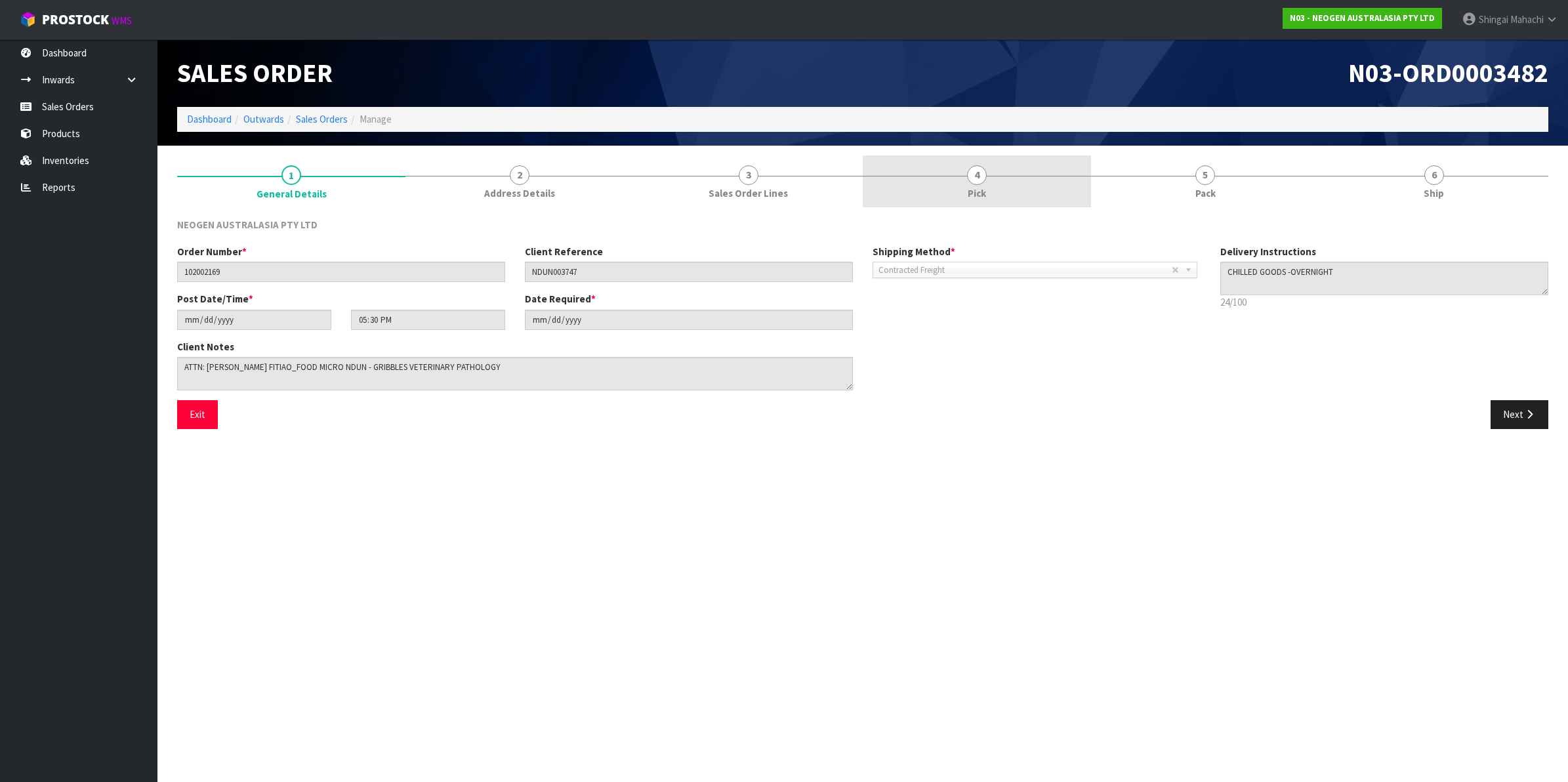
click at [972, 178] on span "4" at bounding box center [977, 175] width 20 height 20
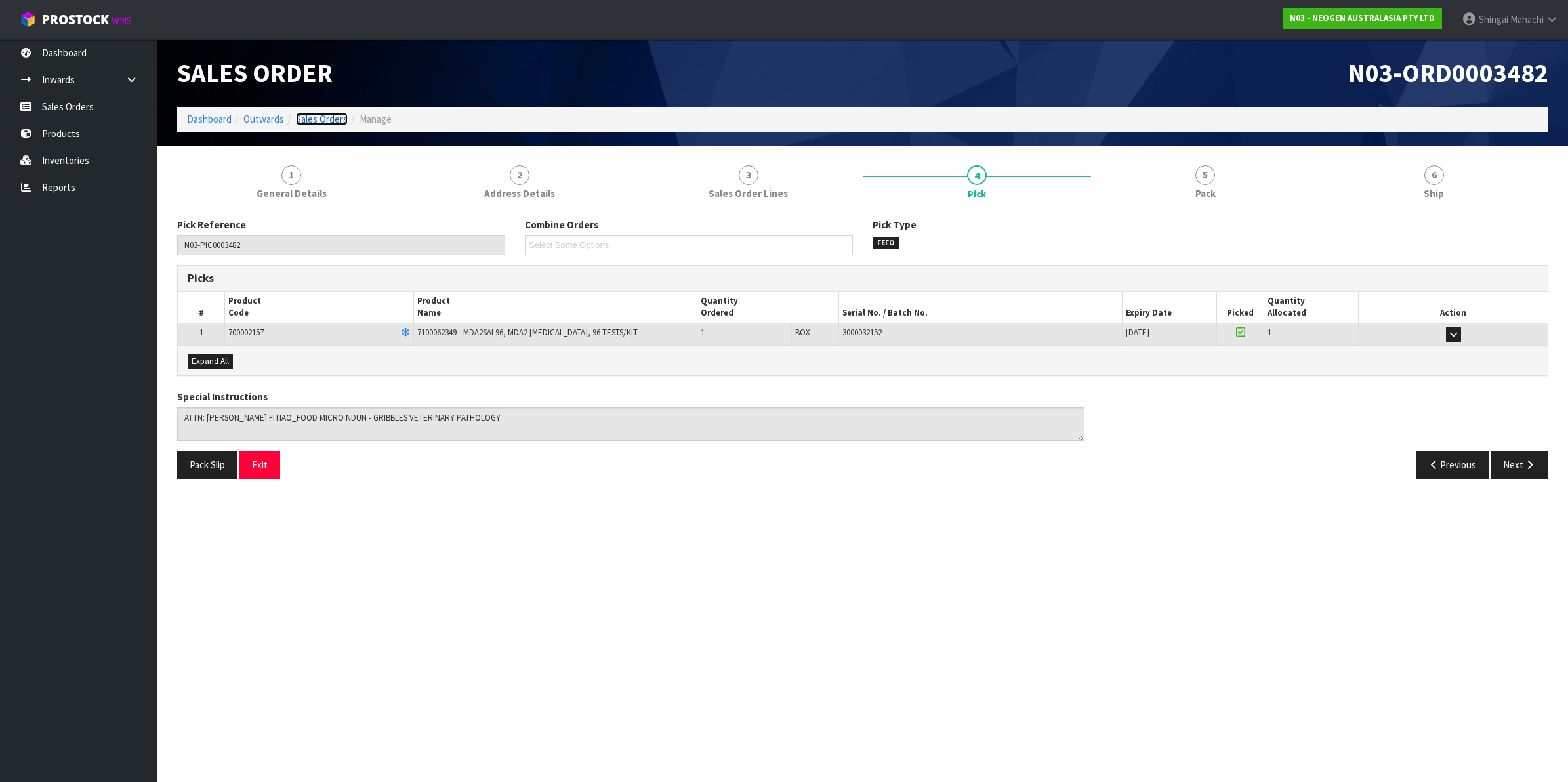
click at [321, 113] on link "Sales Orders" at bounding box center [321, 119] width 52 height 12
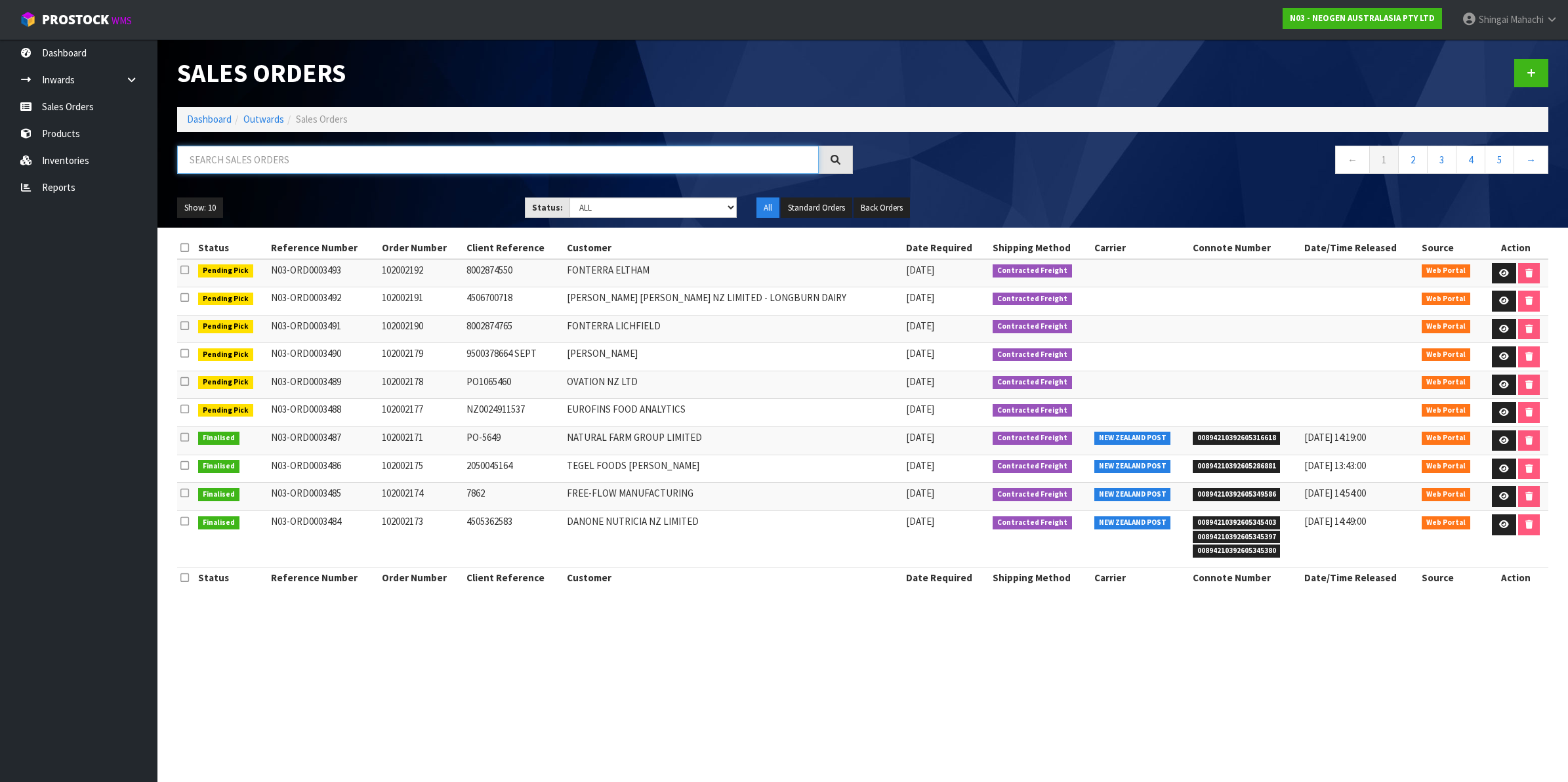
click at [341, 156] on input "text" at bounding box center [498, 159] width 641 height 28
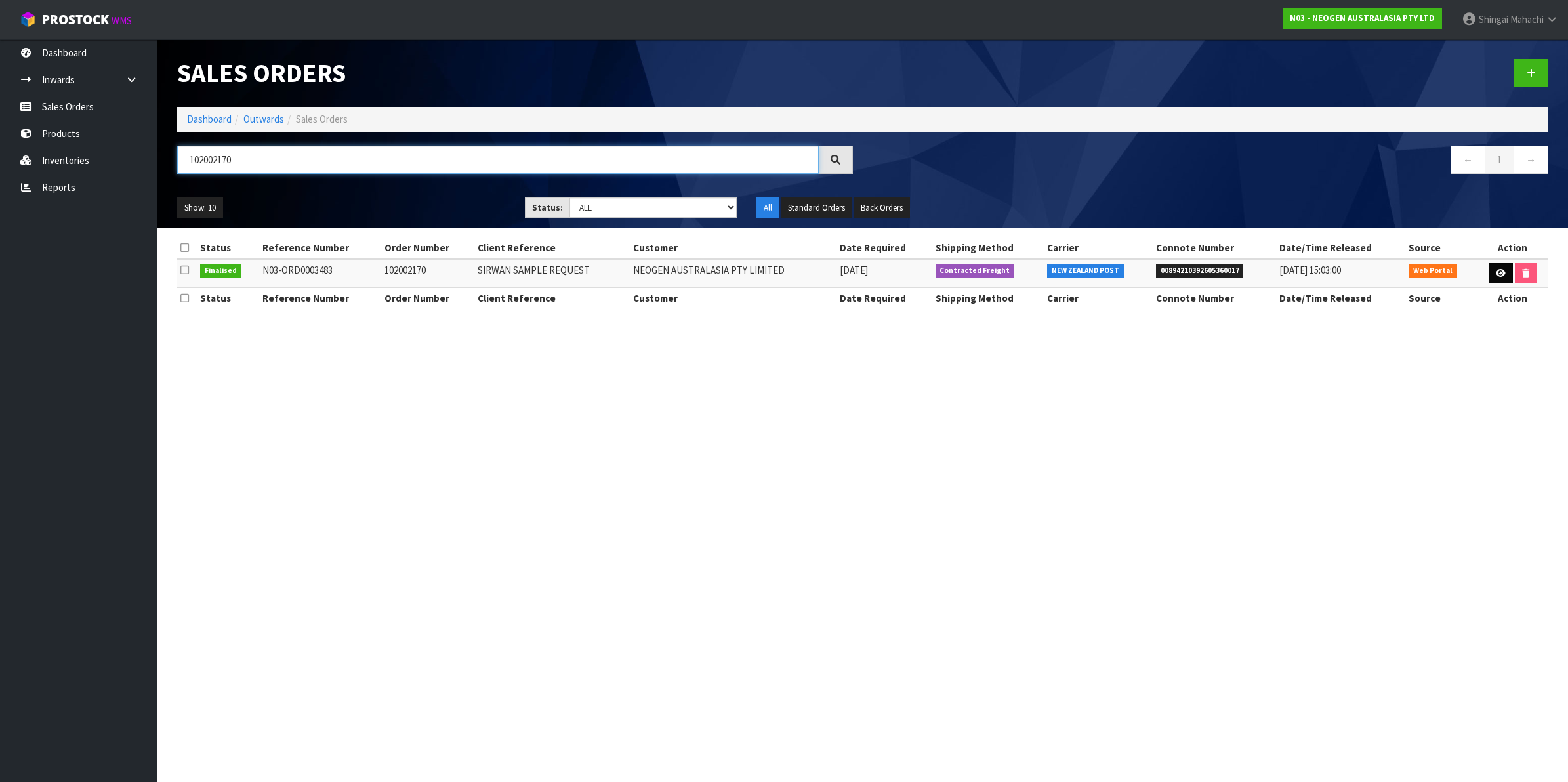
type input "102002170"
click at [1500, 271] on icon at bounding box center [1501, 274] width 10 height 9
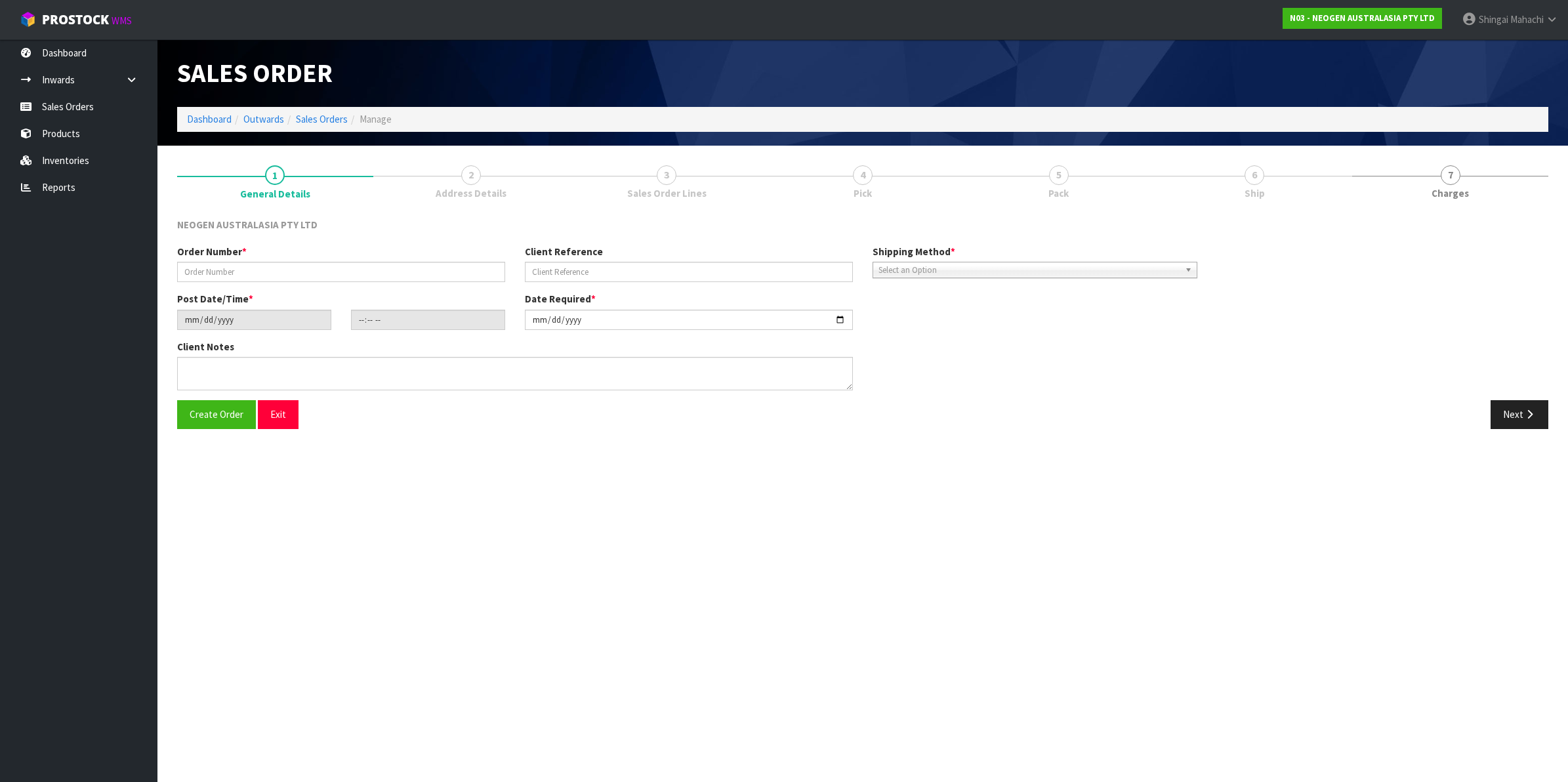
type input "102002170"
type input "SIRWAN SAMPLE REQUEST"
type input "[DATE]"
type input "17:40:00.000"
type input "[DATE]"
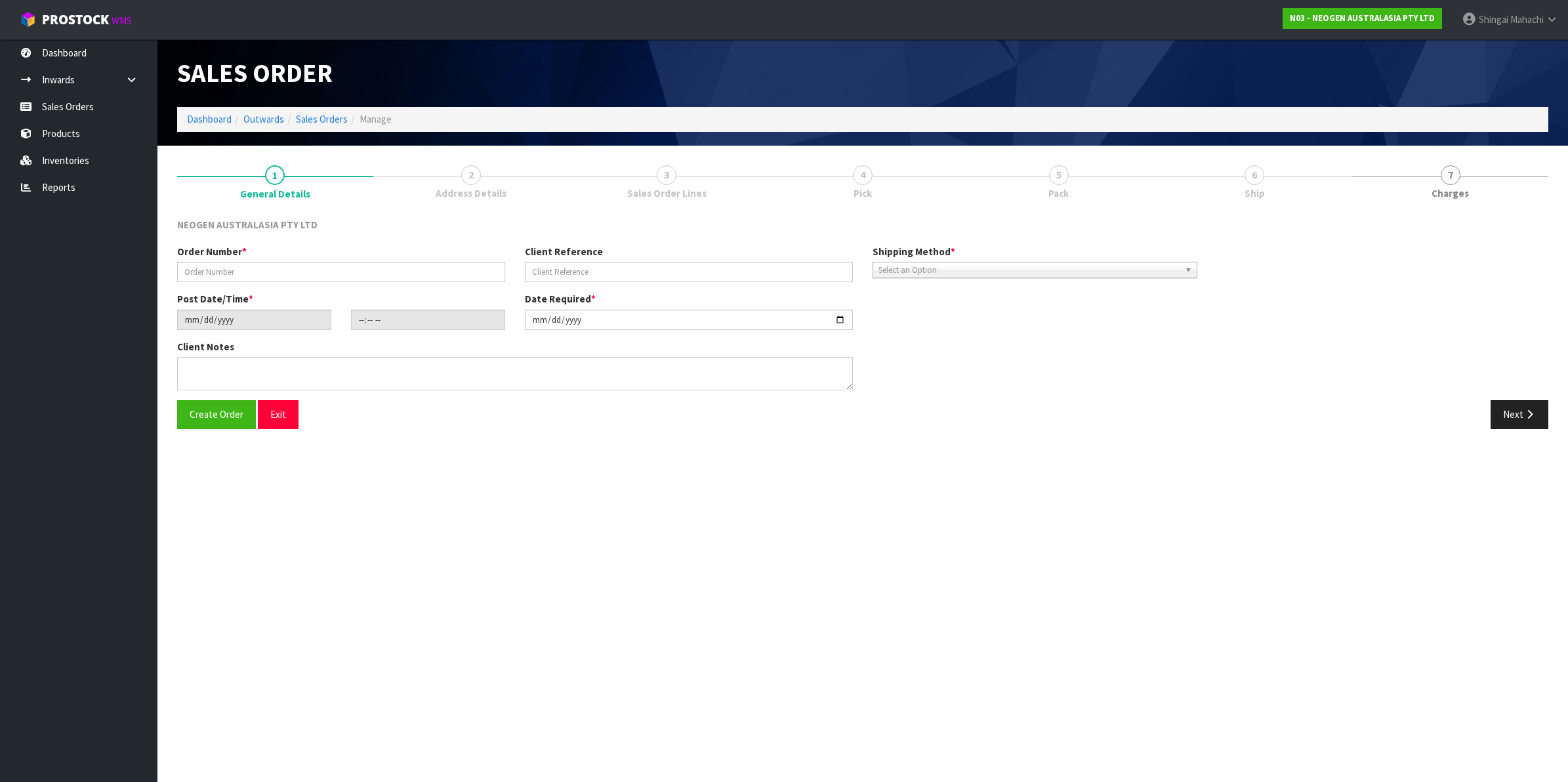
type textarea "ATTN: [PERSON_NAME]"
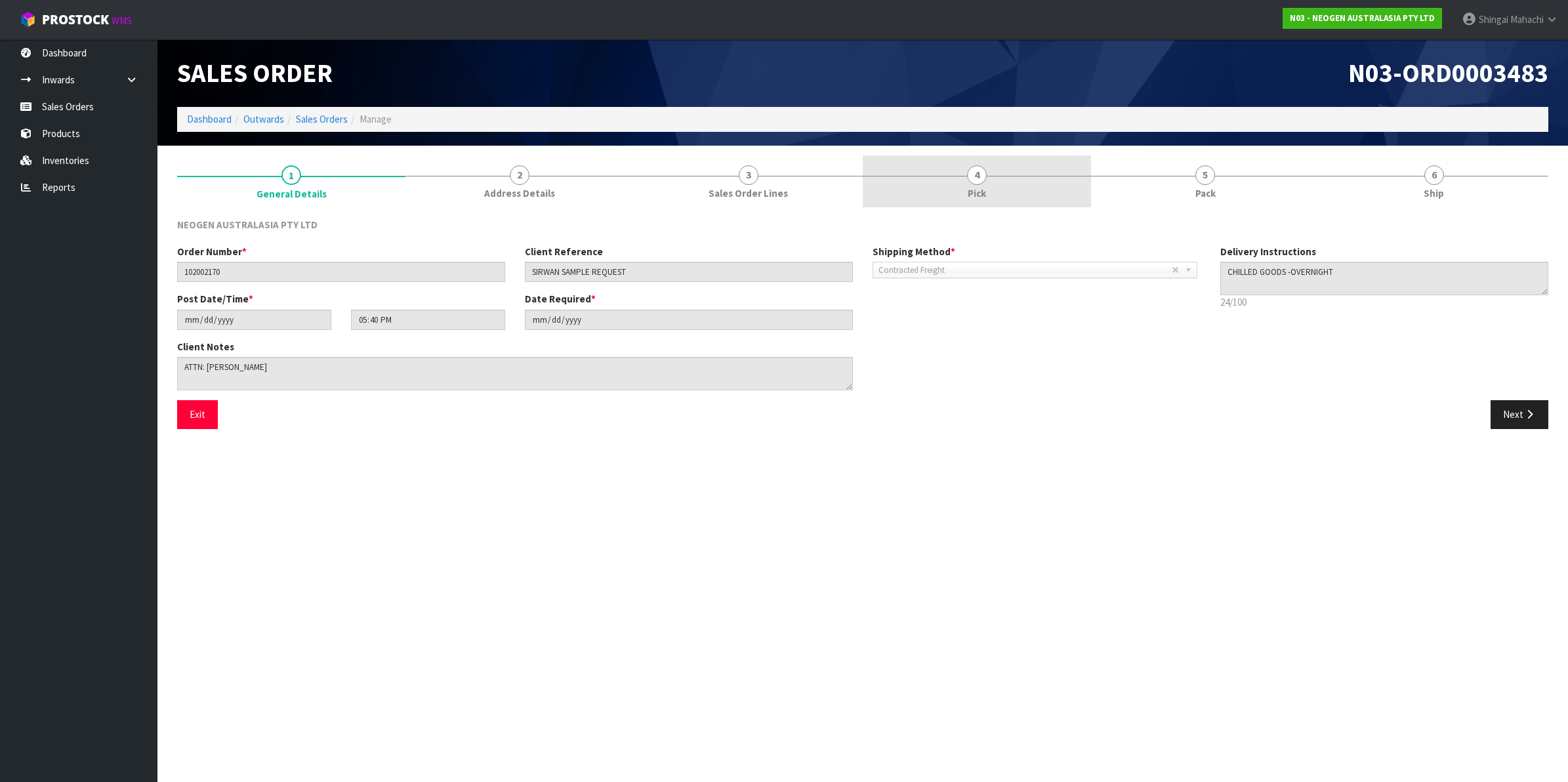
click at [979, 175] on span "4" at bounding box center [977, 175] width 20 height 20
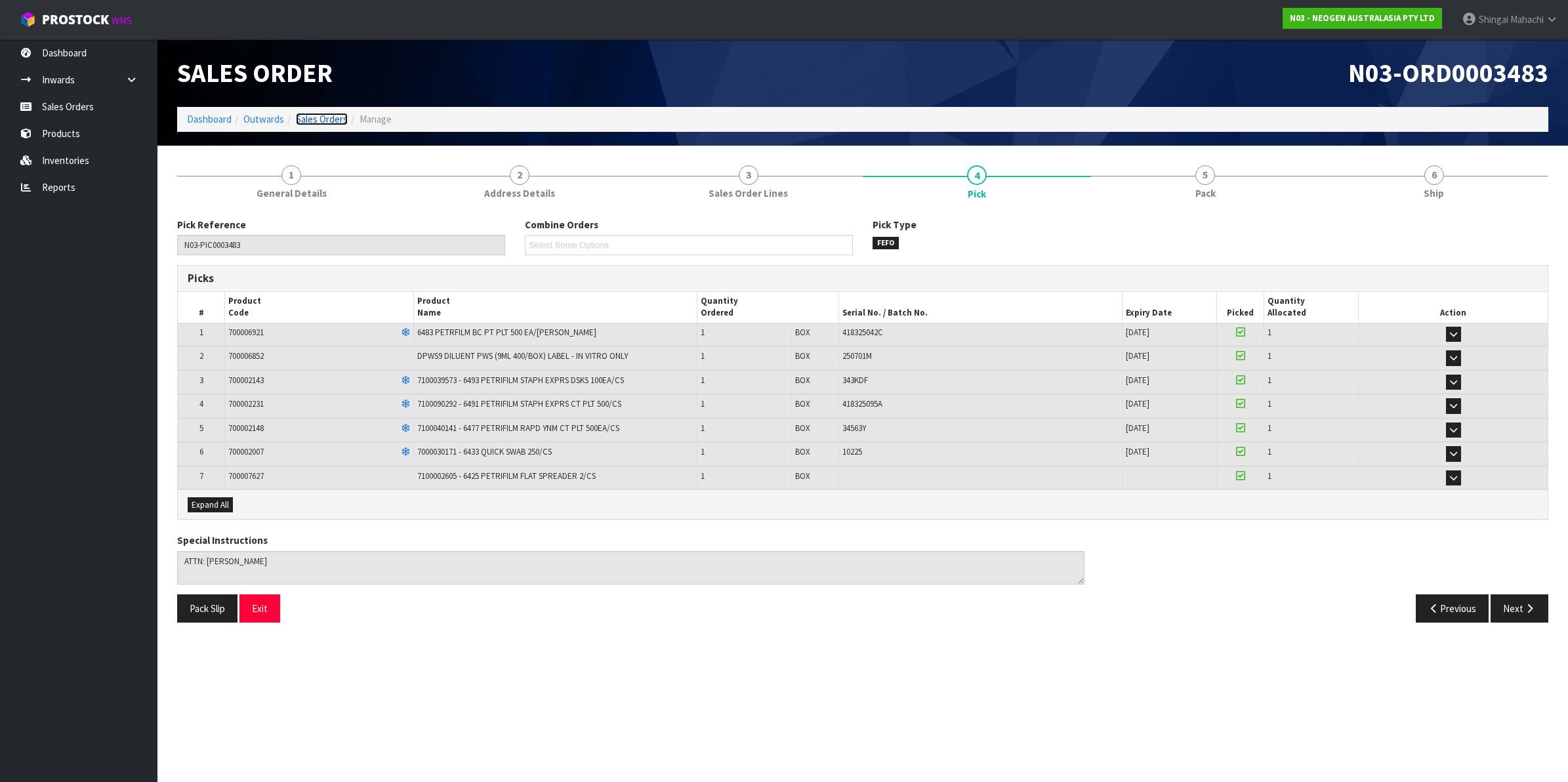
click at [323, 116] on link "Sales Orders" at bounding box center [321, 119] width 52 height 12
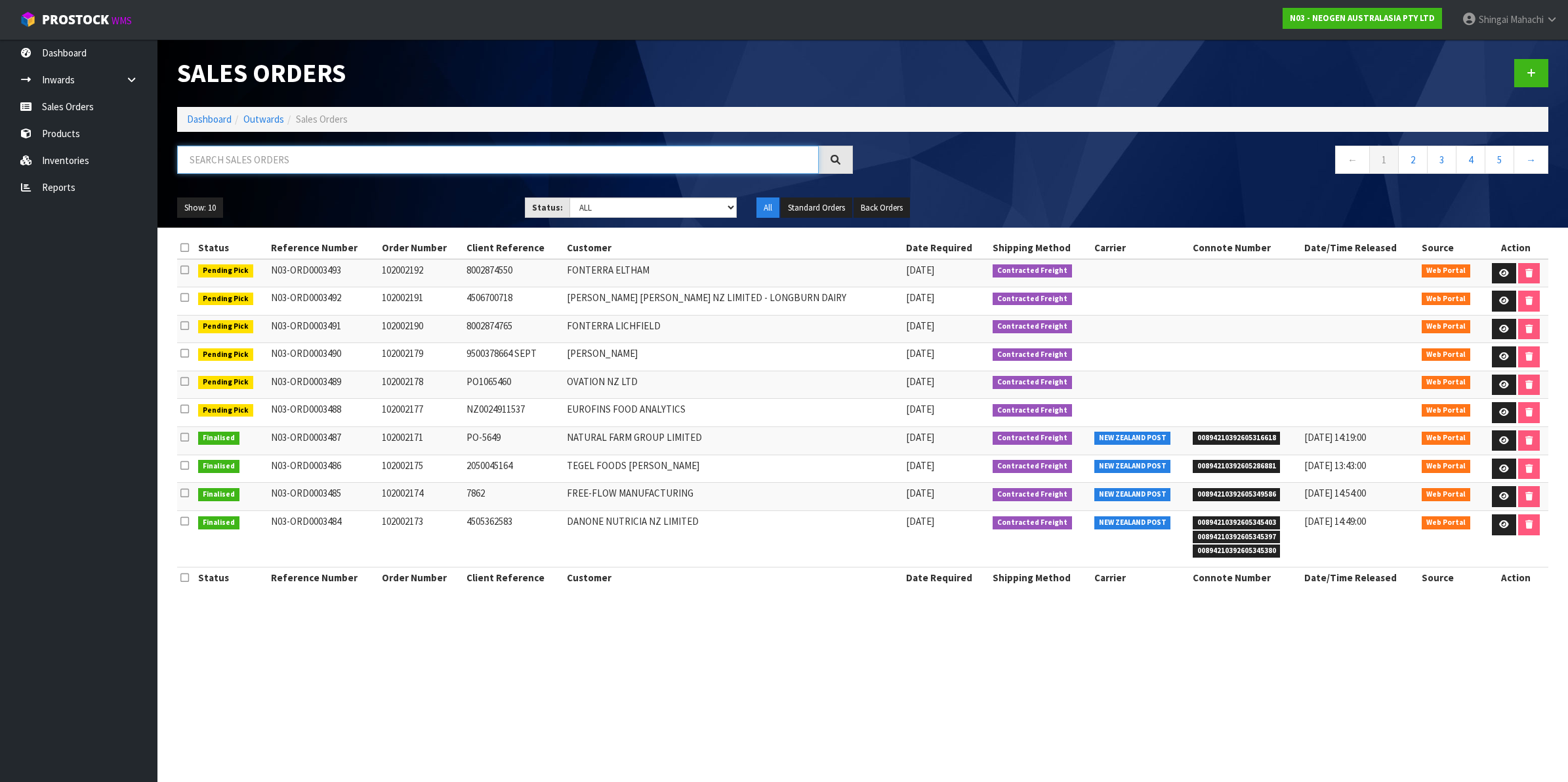
click at [280, 152] on input "text" at bounding box center [498, 159] width 641 height 28
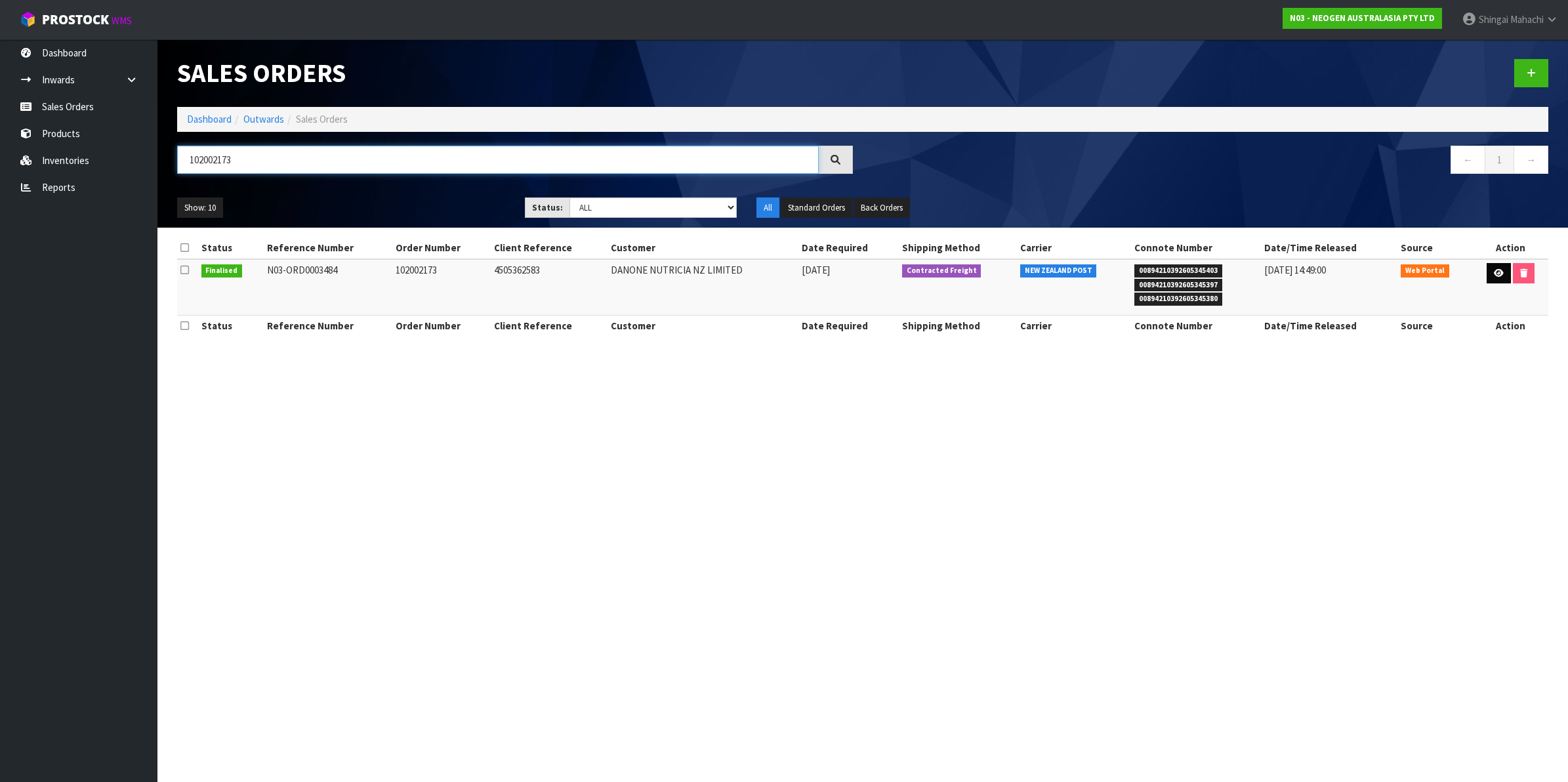
type input "102002173"
click at [1489, 267] on link at bounding box center [1498, 274] width 24 height 21
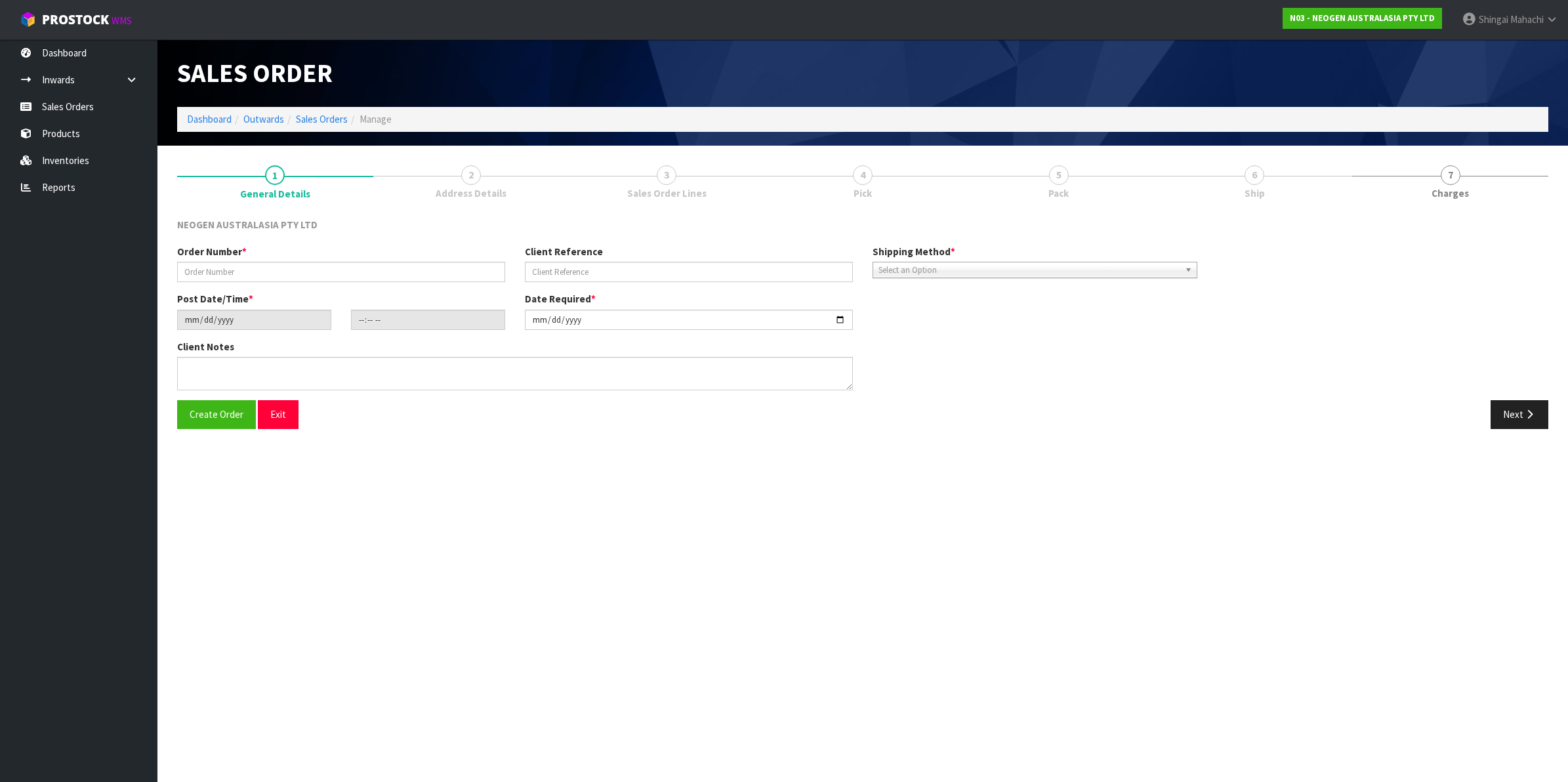
type input "102002173"
type input "4505362583"
type input "[DATE]"
type input "10:20:00.000"
type input "[DATE]"
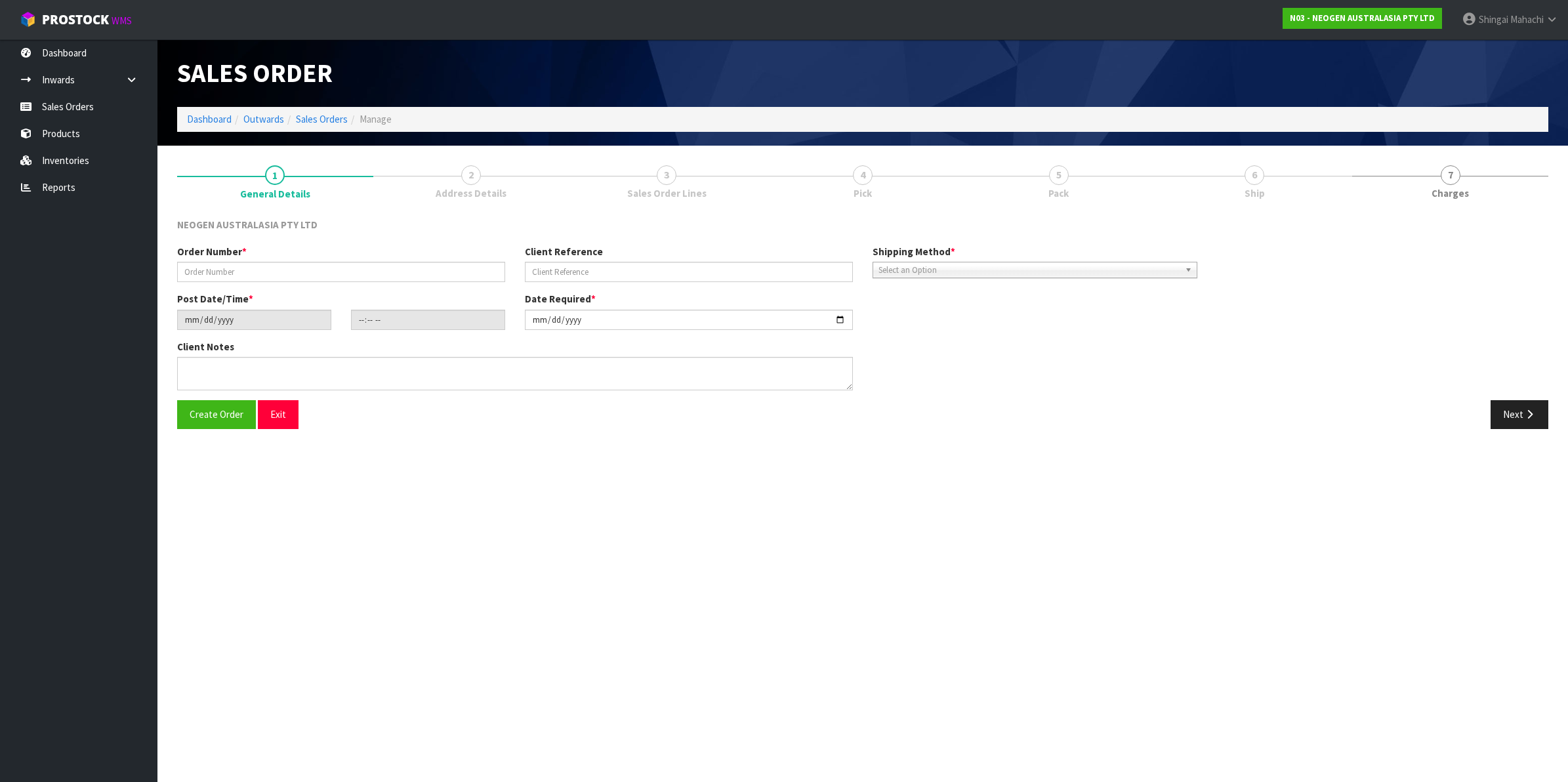
type textarea "ATTN: [PERSON_NAME]"
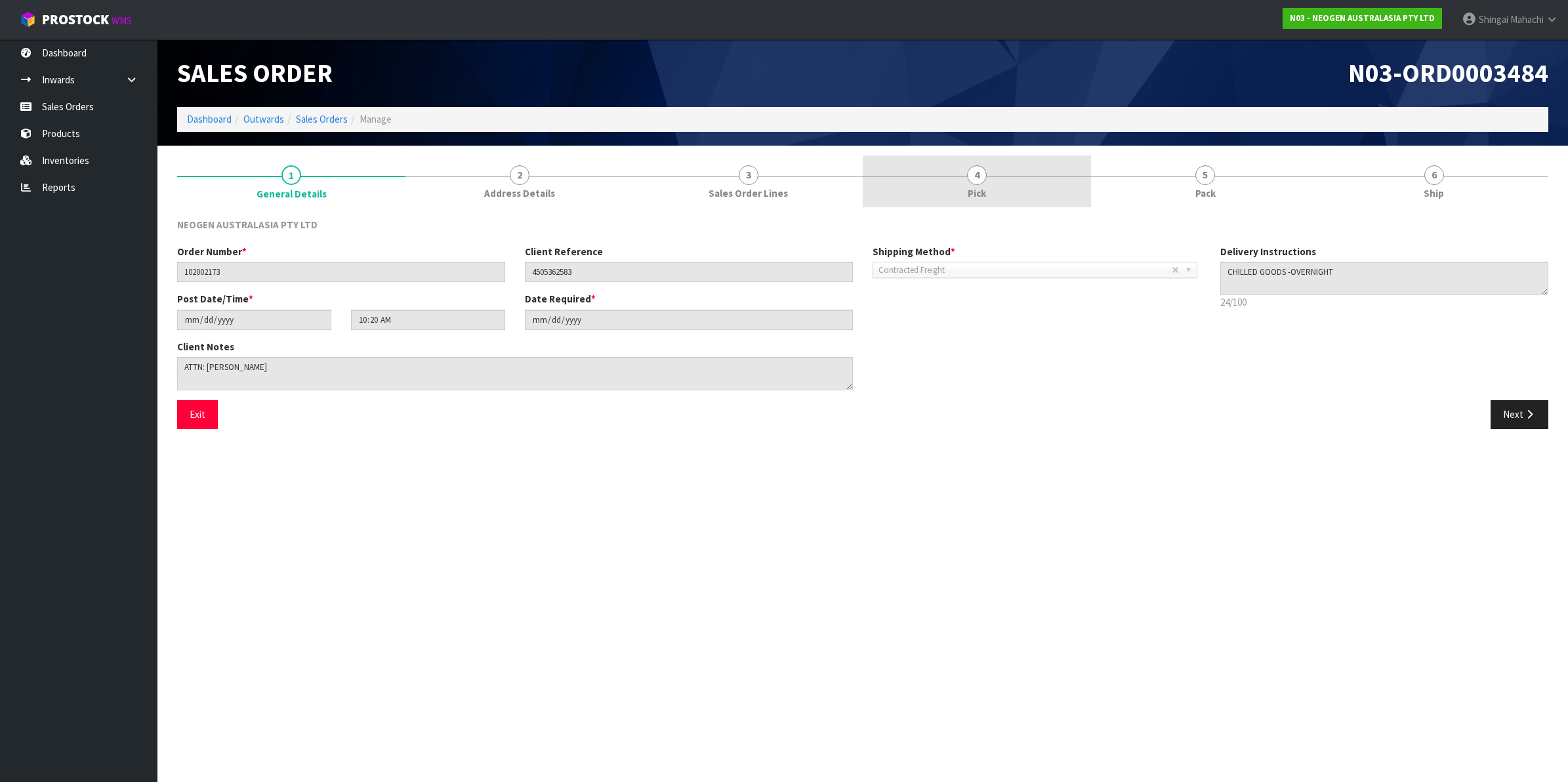
click at [978, 175] on span "4" at bounding box center [977, 175] width 20 height 20
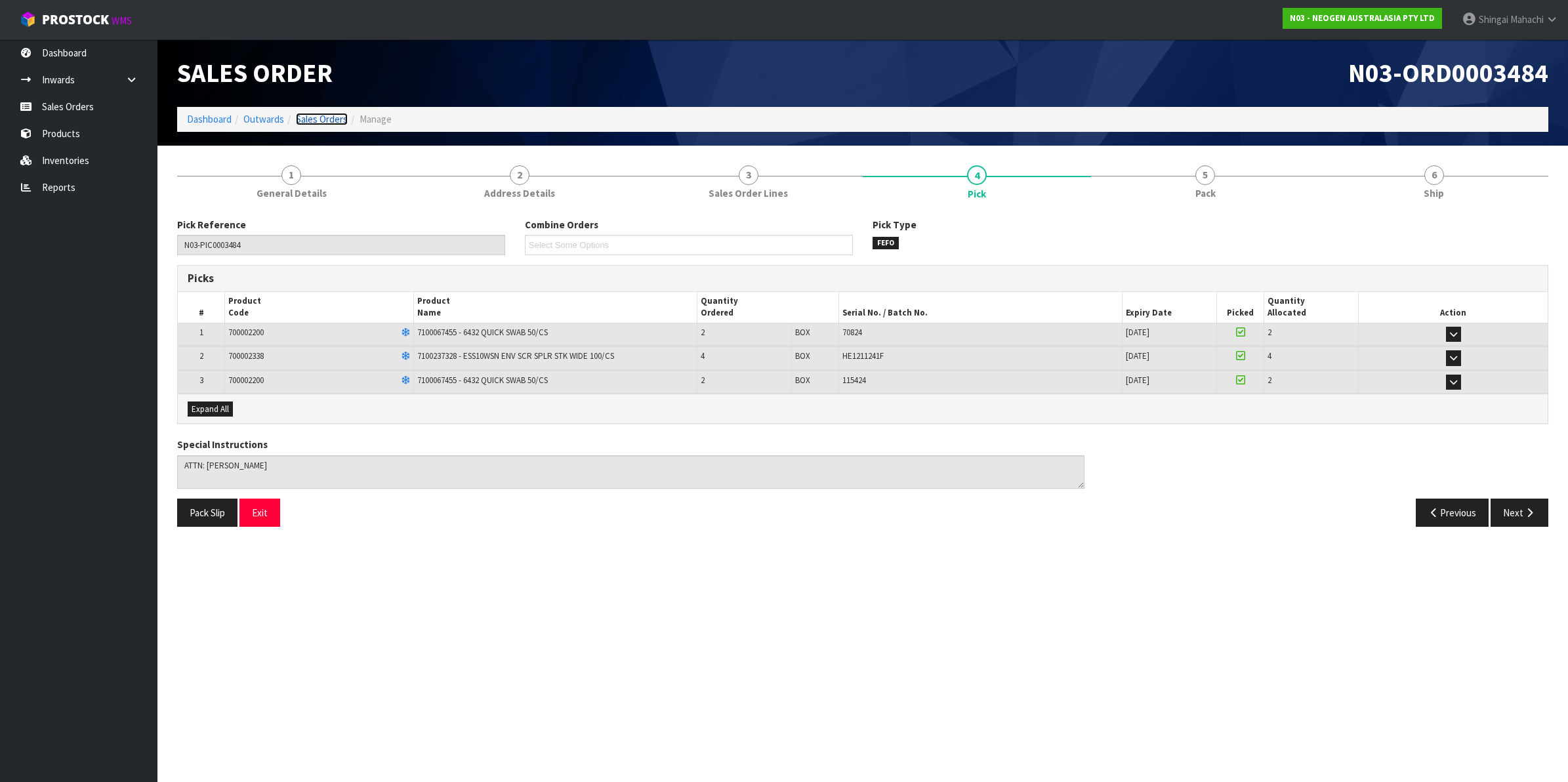
click at [304, 123] on link "Sales Orders" at bounding box center [321, 119] width 52 height 12
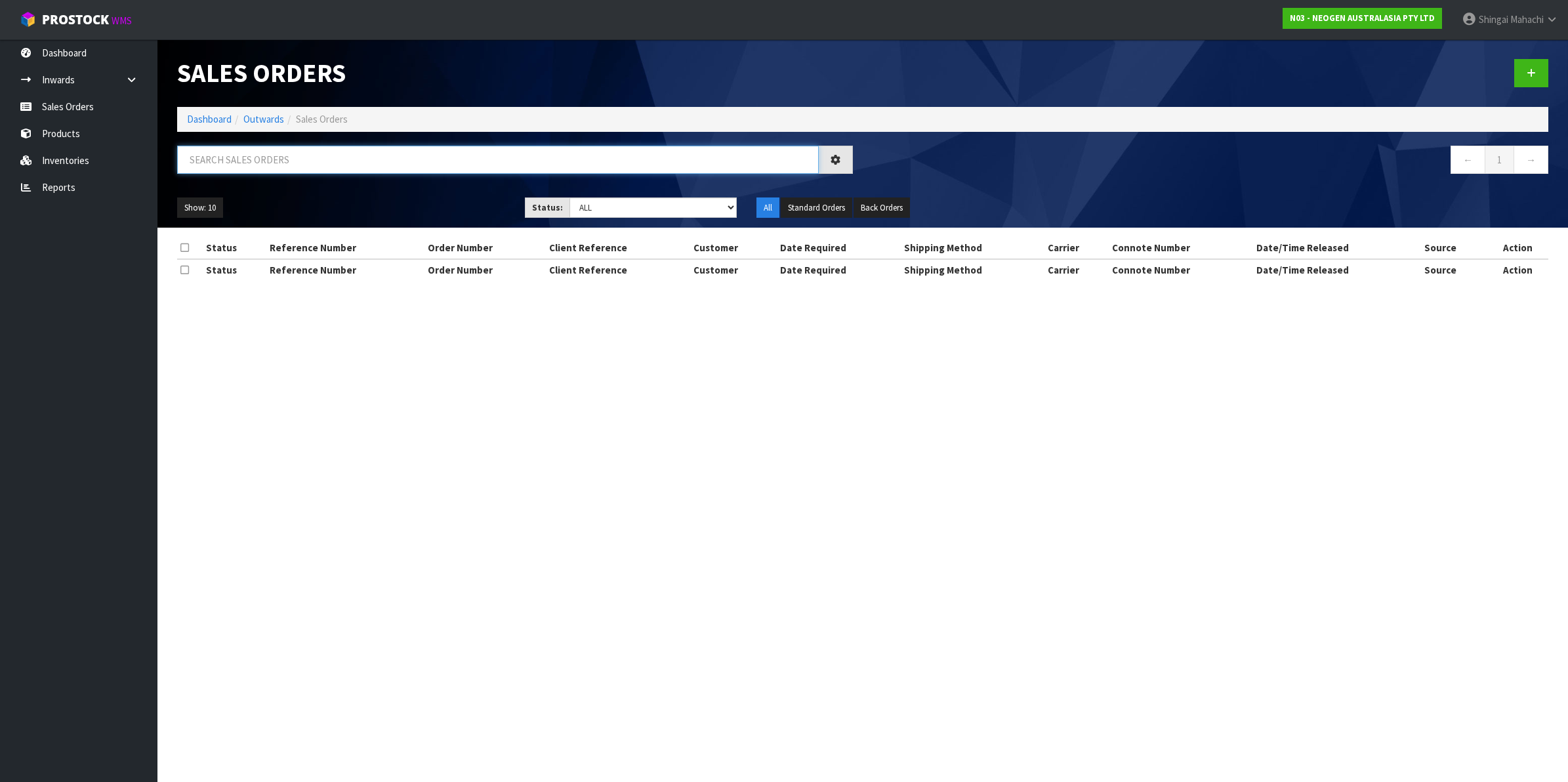
click at [271, 158] on input "text" at bounding box center [498, 159] width 641 height 28
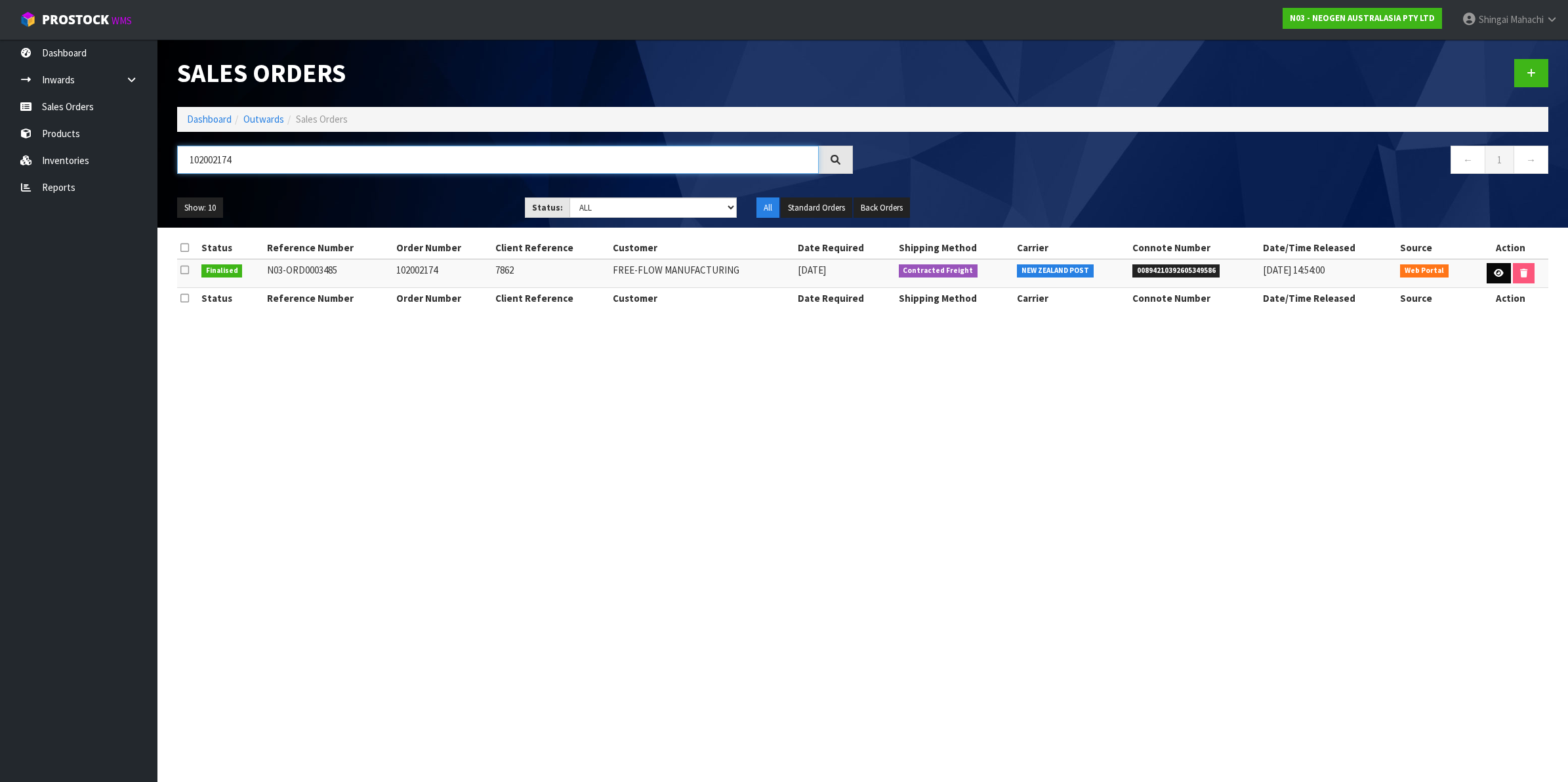
type input "102002174"
click at [1487, 276] on link at bounding box center [1498, 274] width 24 height 21
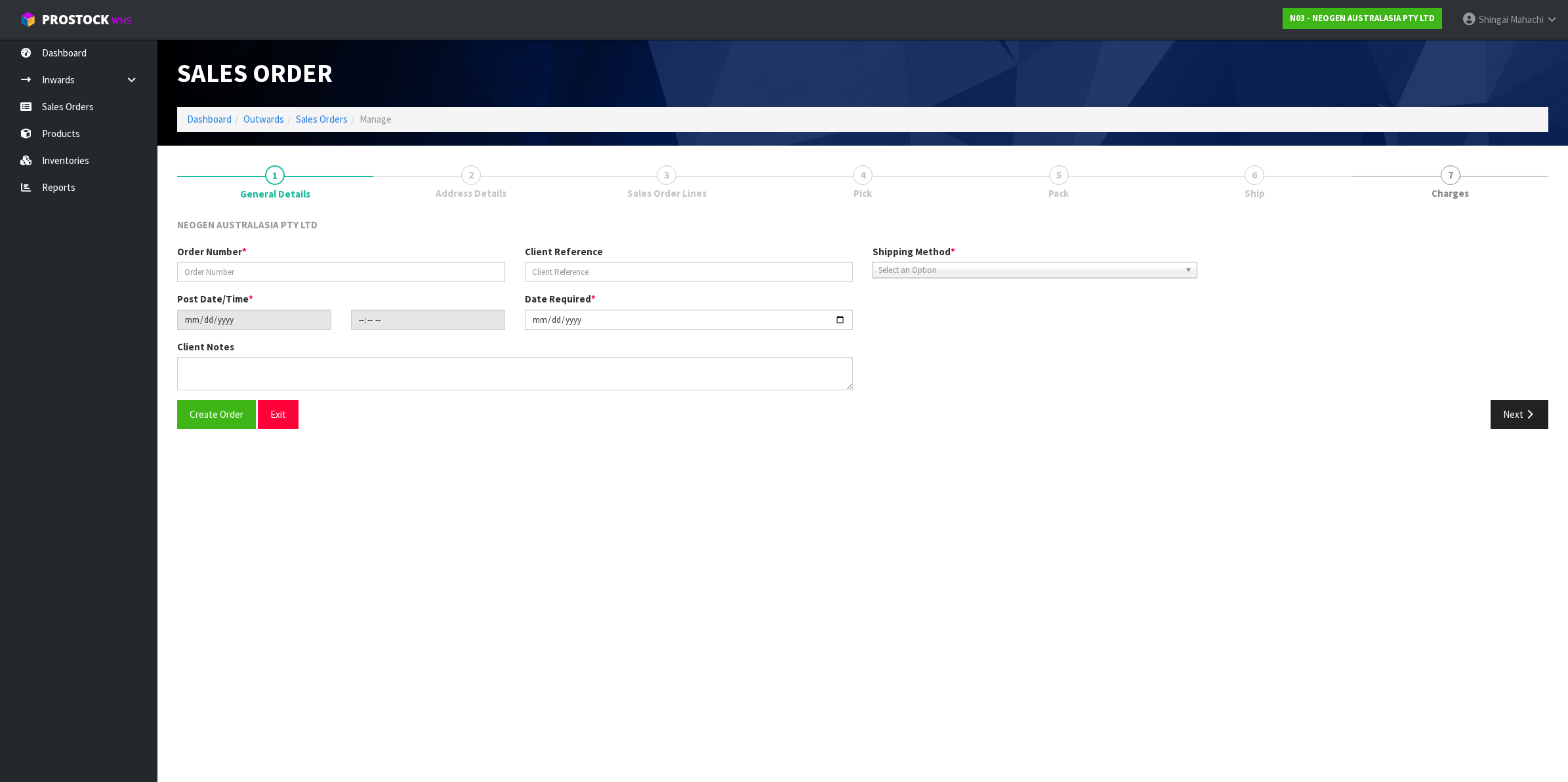
type input "102002174"
type input "7862"
type input "[DATE]"
type input "10:28:00.000"
type input "[DATE]"
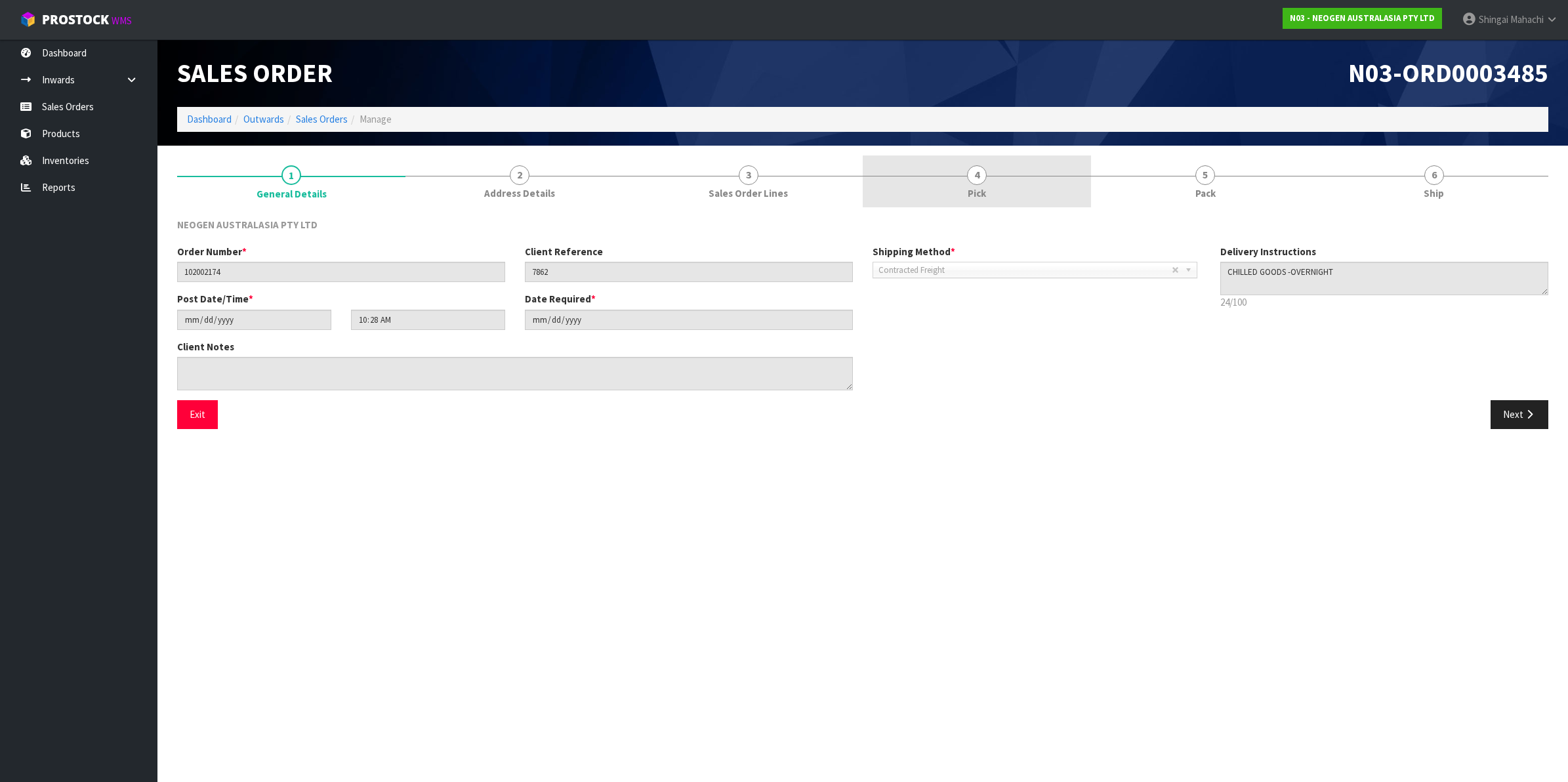
click at [977, 177] on span "4" at bounding box center [977, 175] width 20 height 20
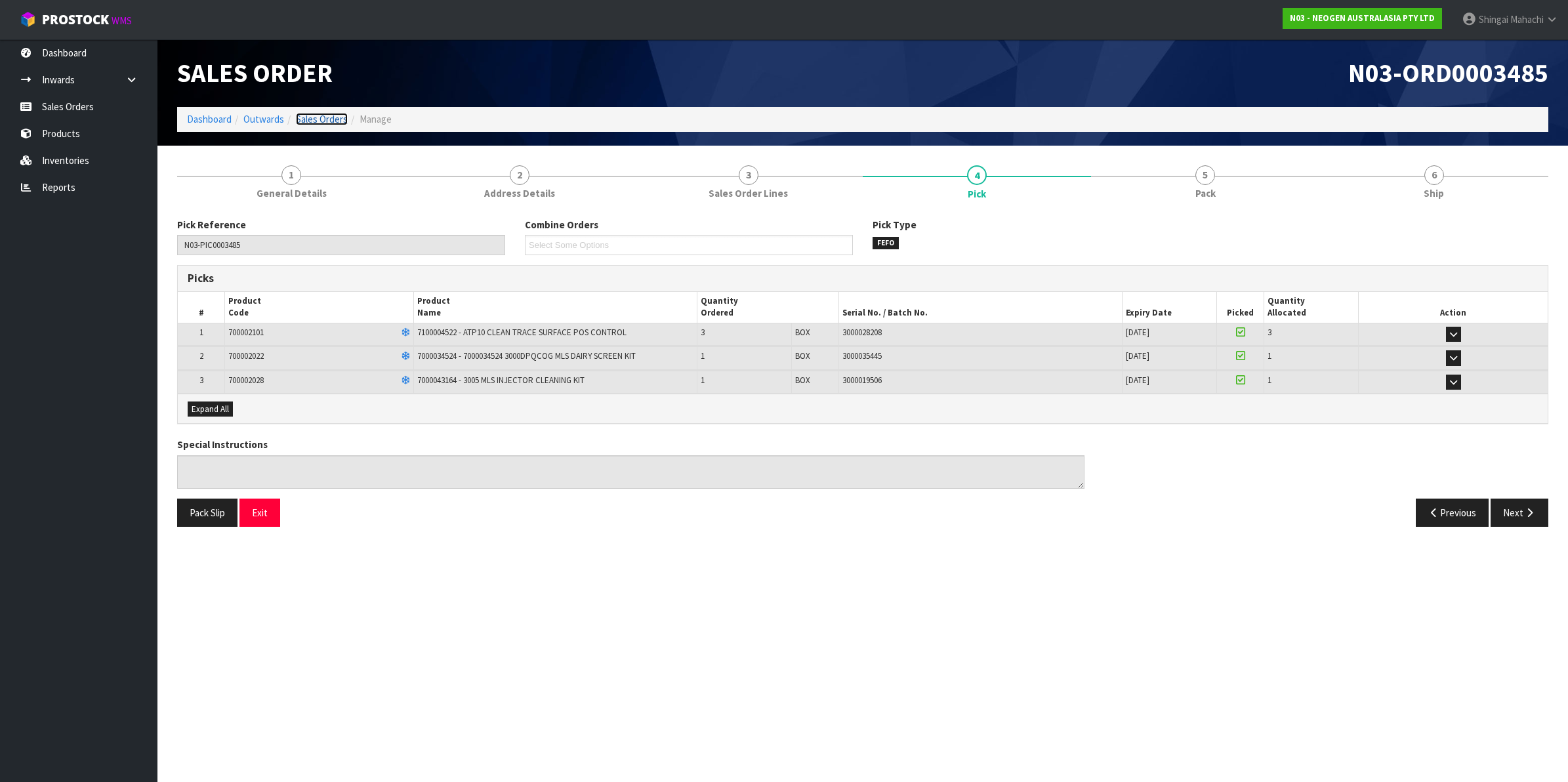
click at [330, 113] on link "Sales Orders" at bounding box center [321, 119] width 52 height 12
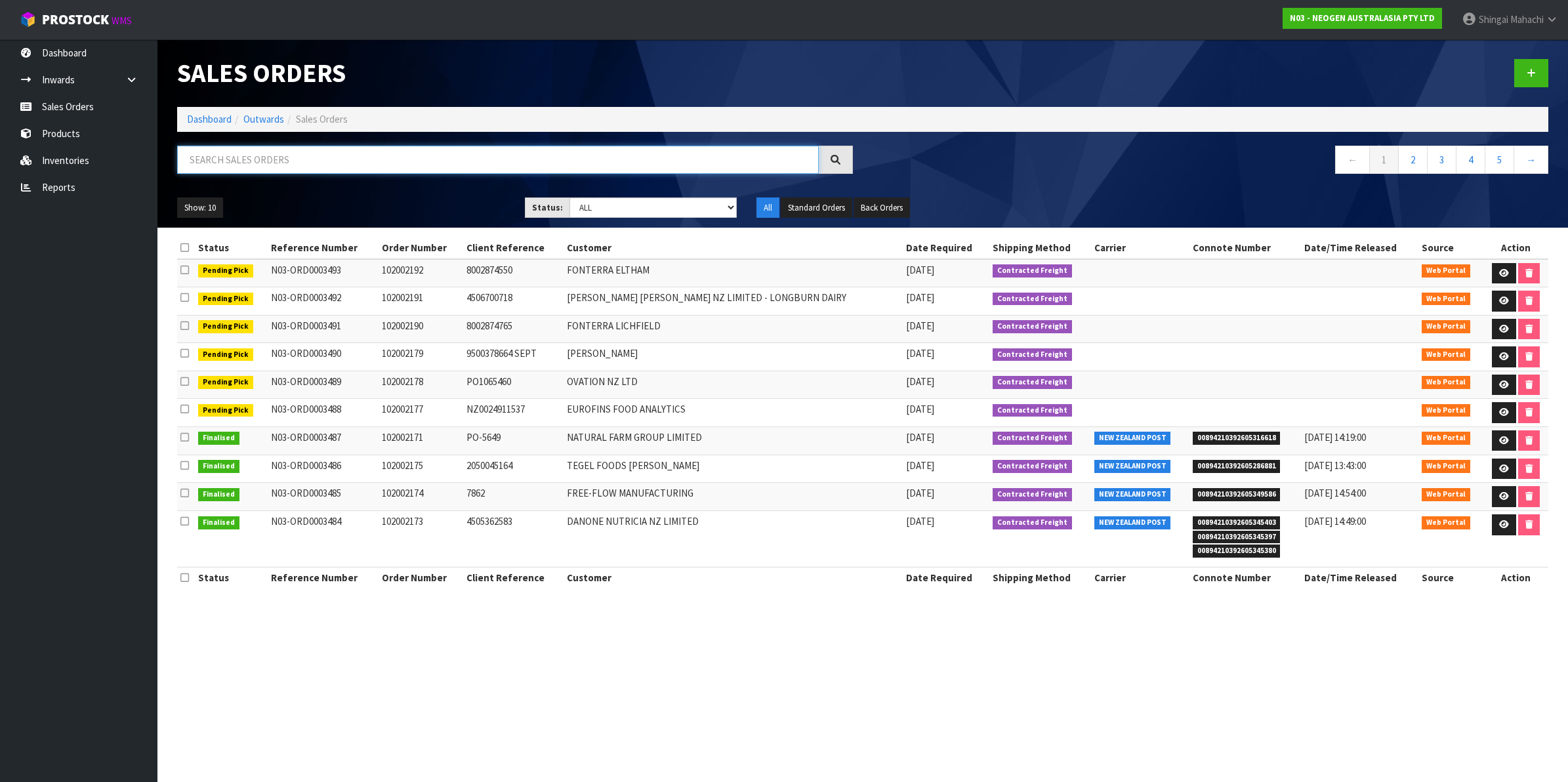
click at [280, 159] on input "text" at bounding box center [498, 159] width 641 height 28
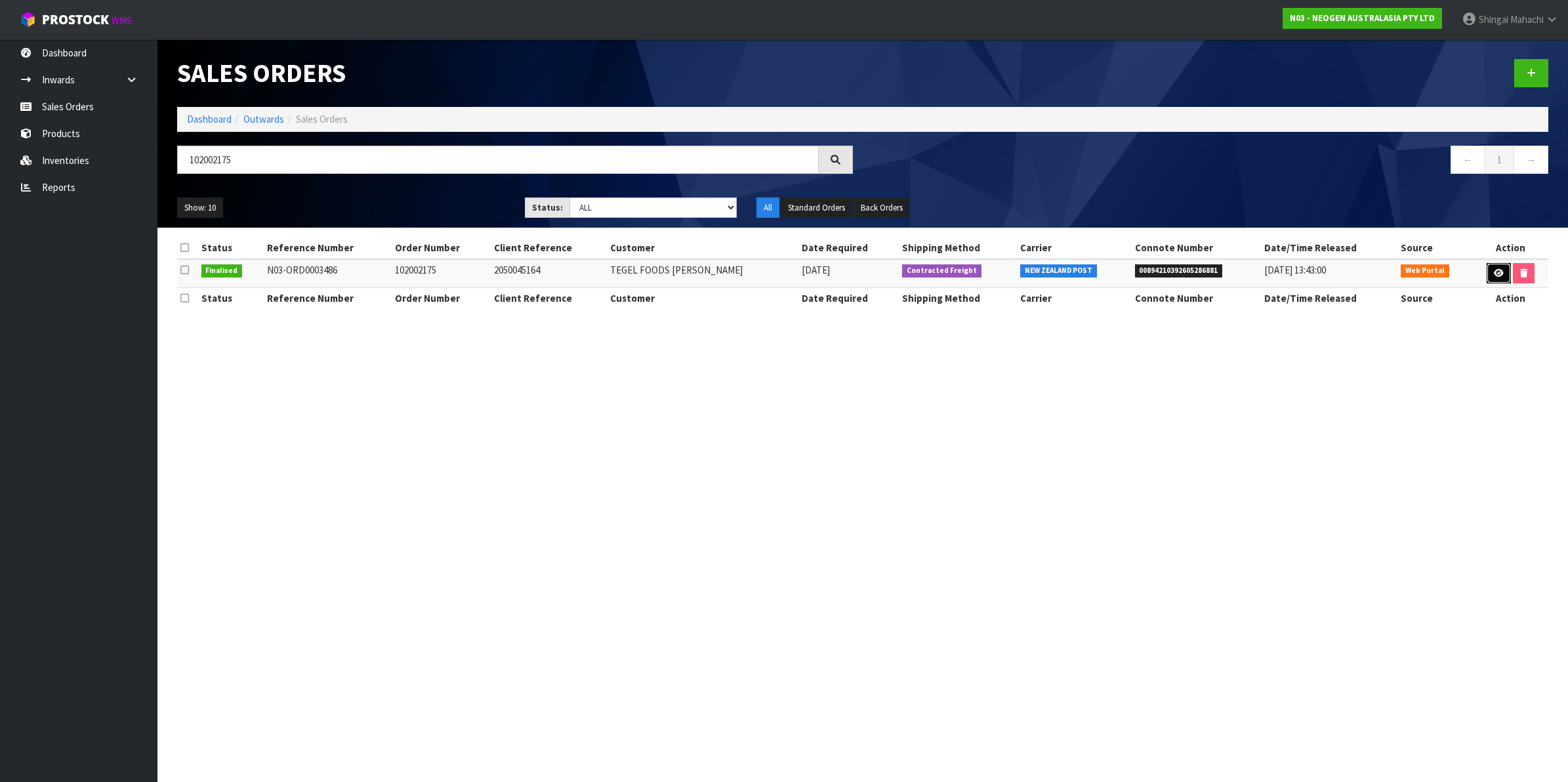
click at [1494, 273] on icon at bounding box center [1499, 274] width 10 height 9
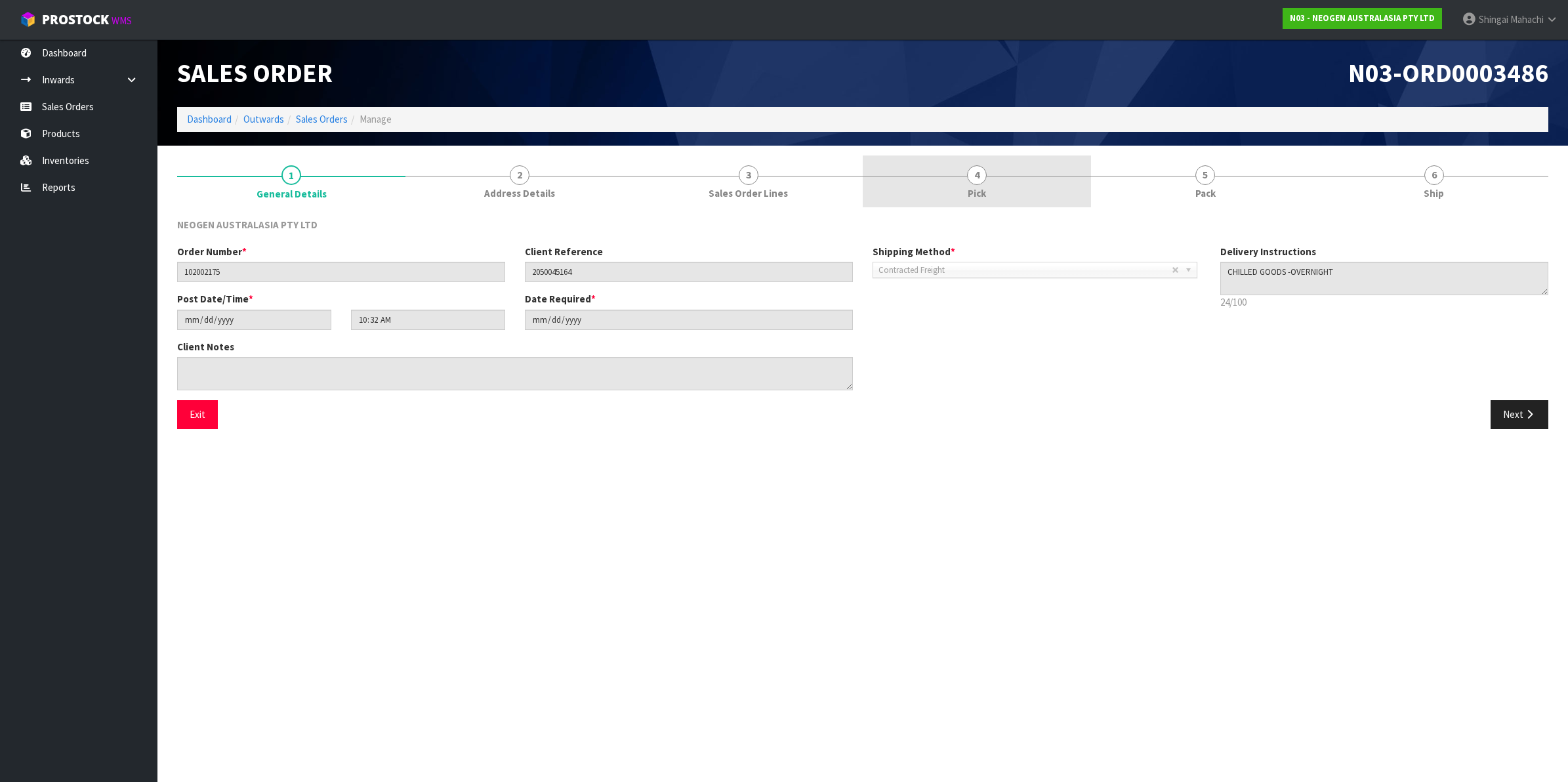
click at [976, 172] on span "4" at bounding box center [977, 175] width 20 height 20
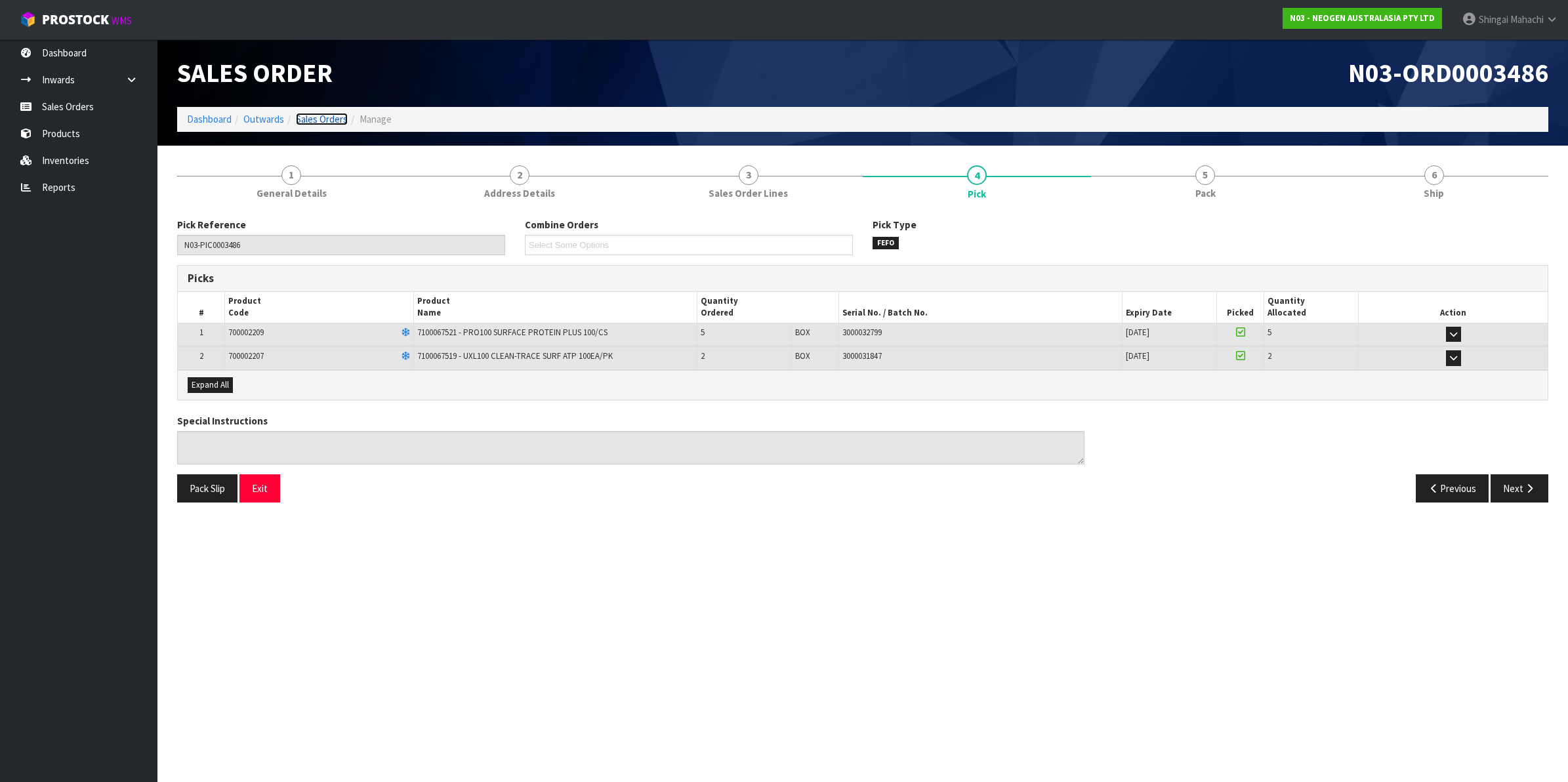
click at [317, 116] on link "Sales Orders" at bounding box center [321, 119] width 52 height 12
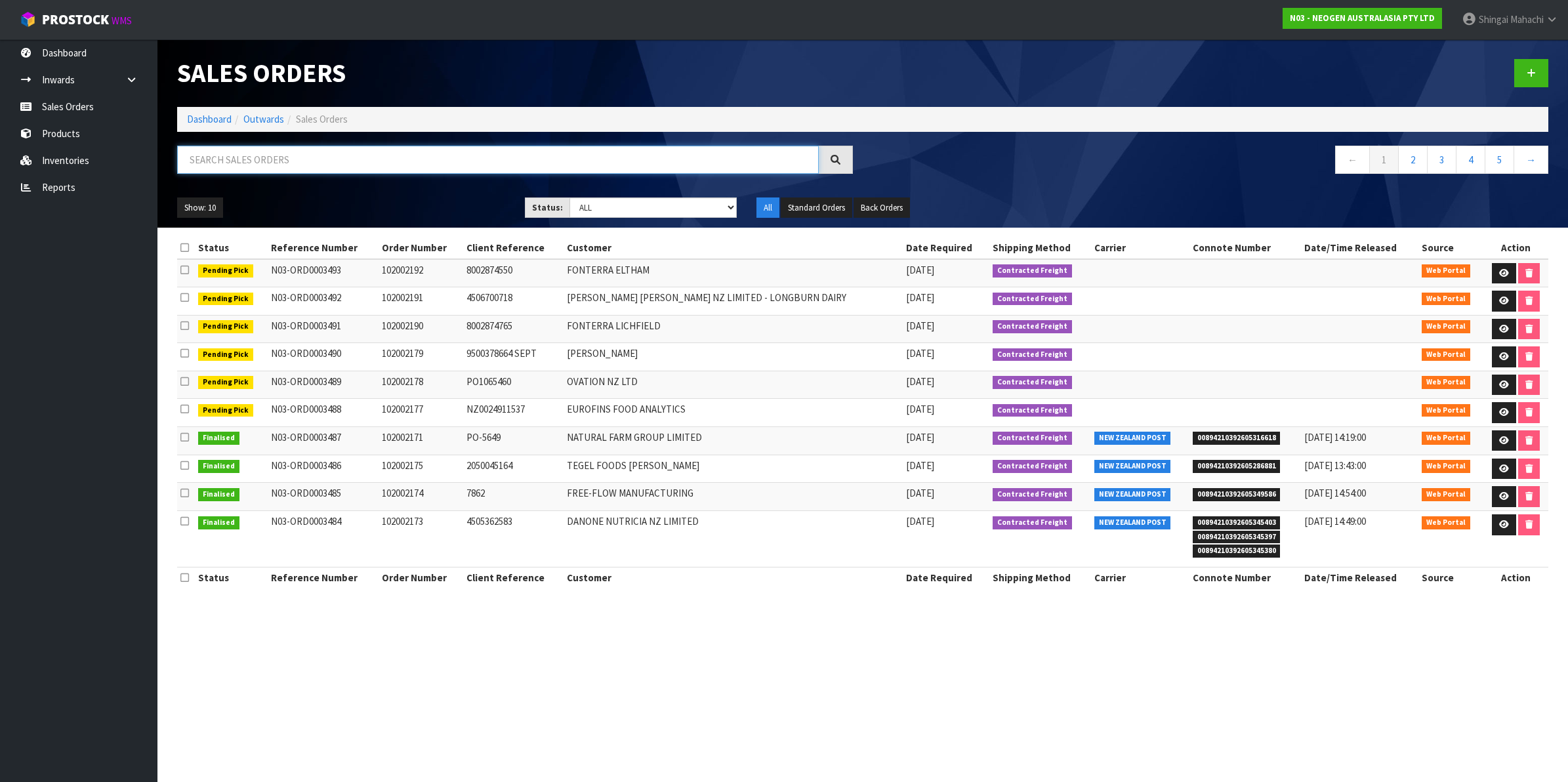
click at [218, 155] on input "text" at bounding box center [498, 159] width 641 height 28
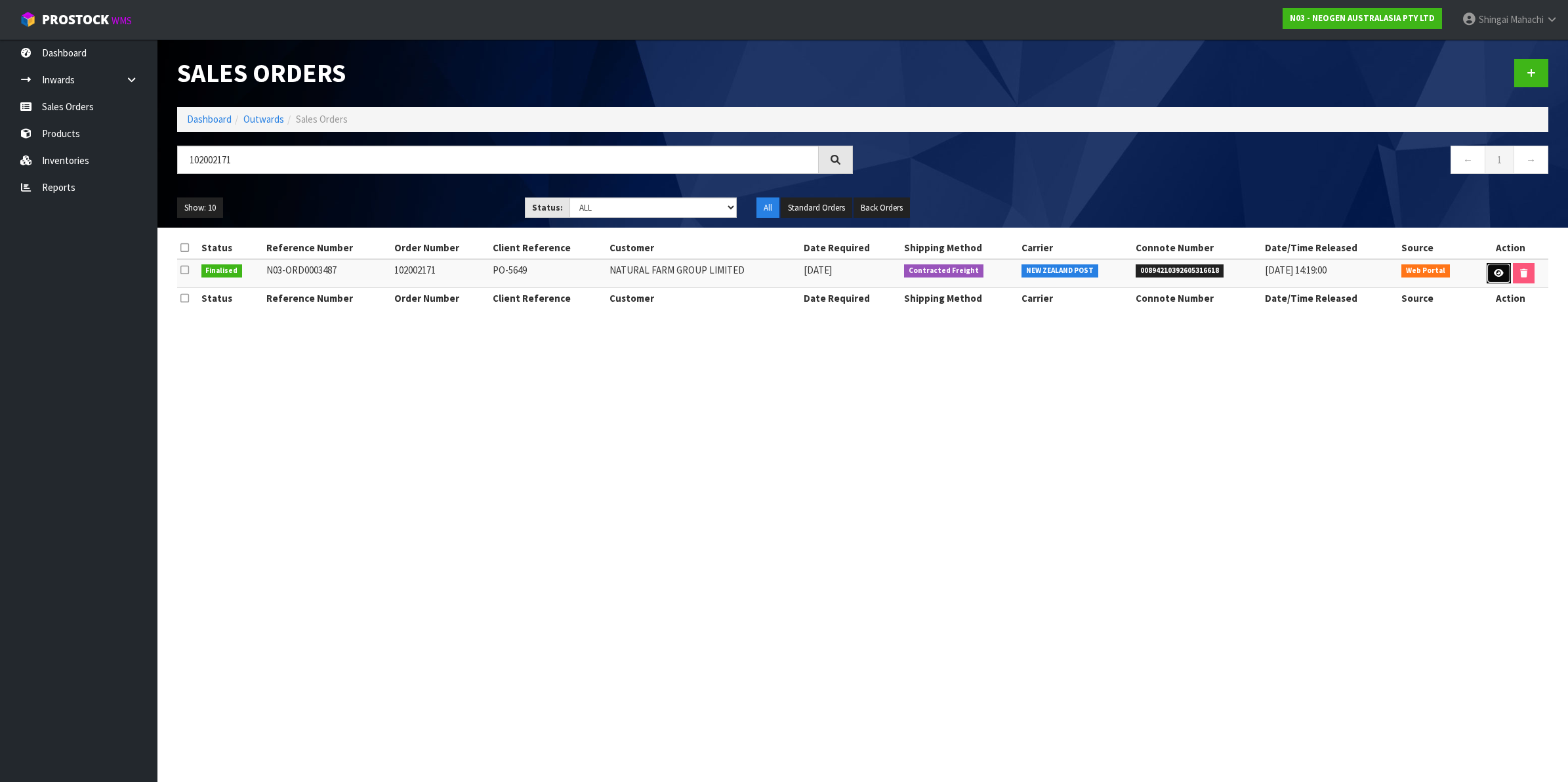
click at [1490, 276] on link at bounding box center [1498, 274] width 24 height 21
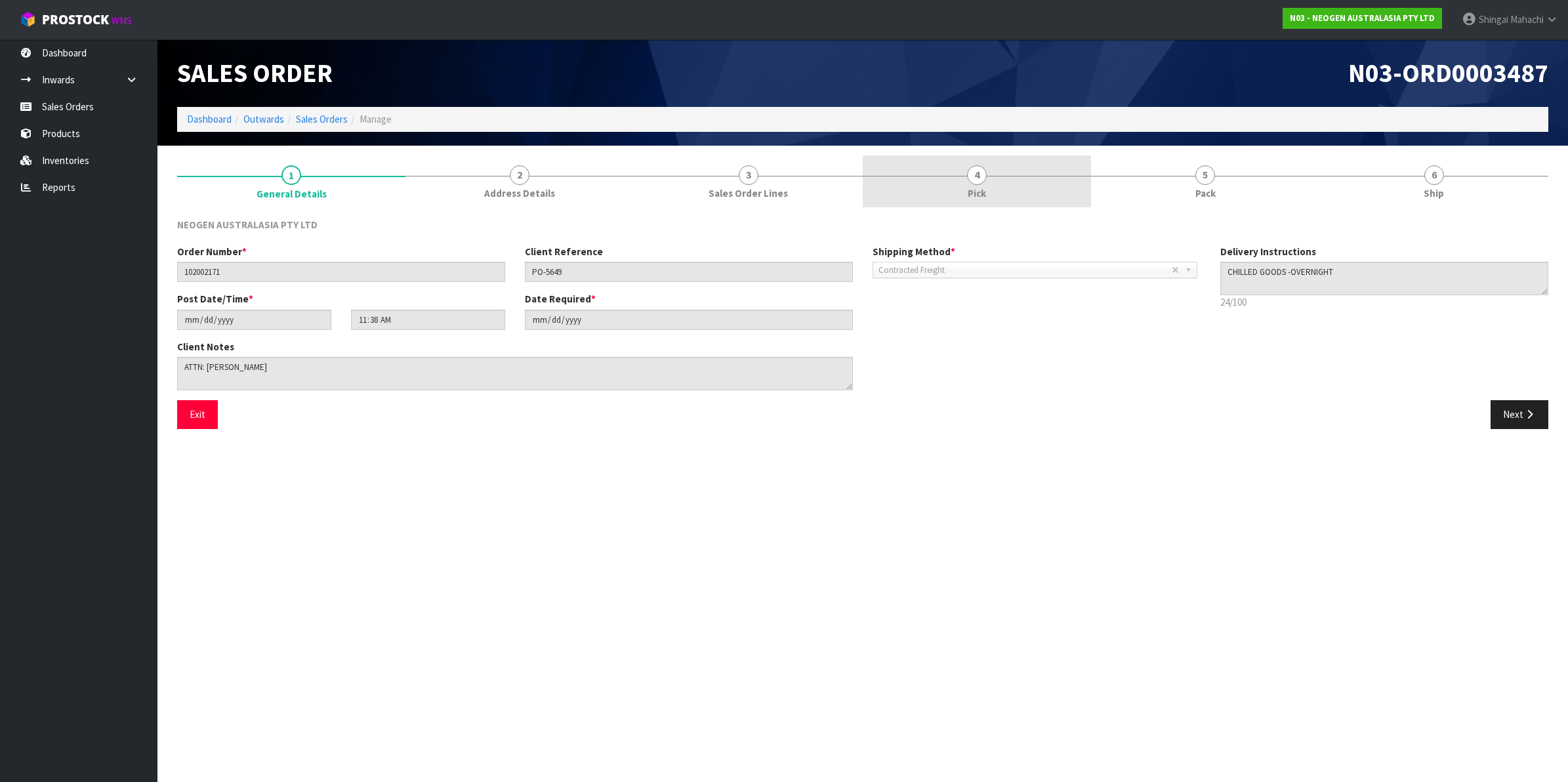
click at [963, 176] on link "4 Pick" at bounding box center [977, 181] width 228 height 52
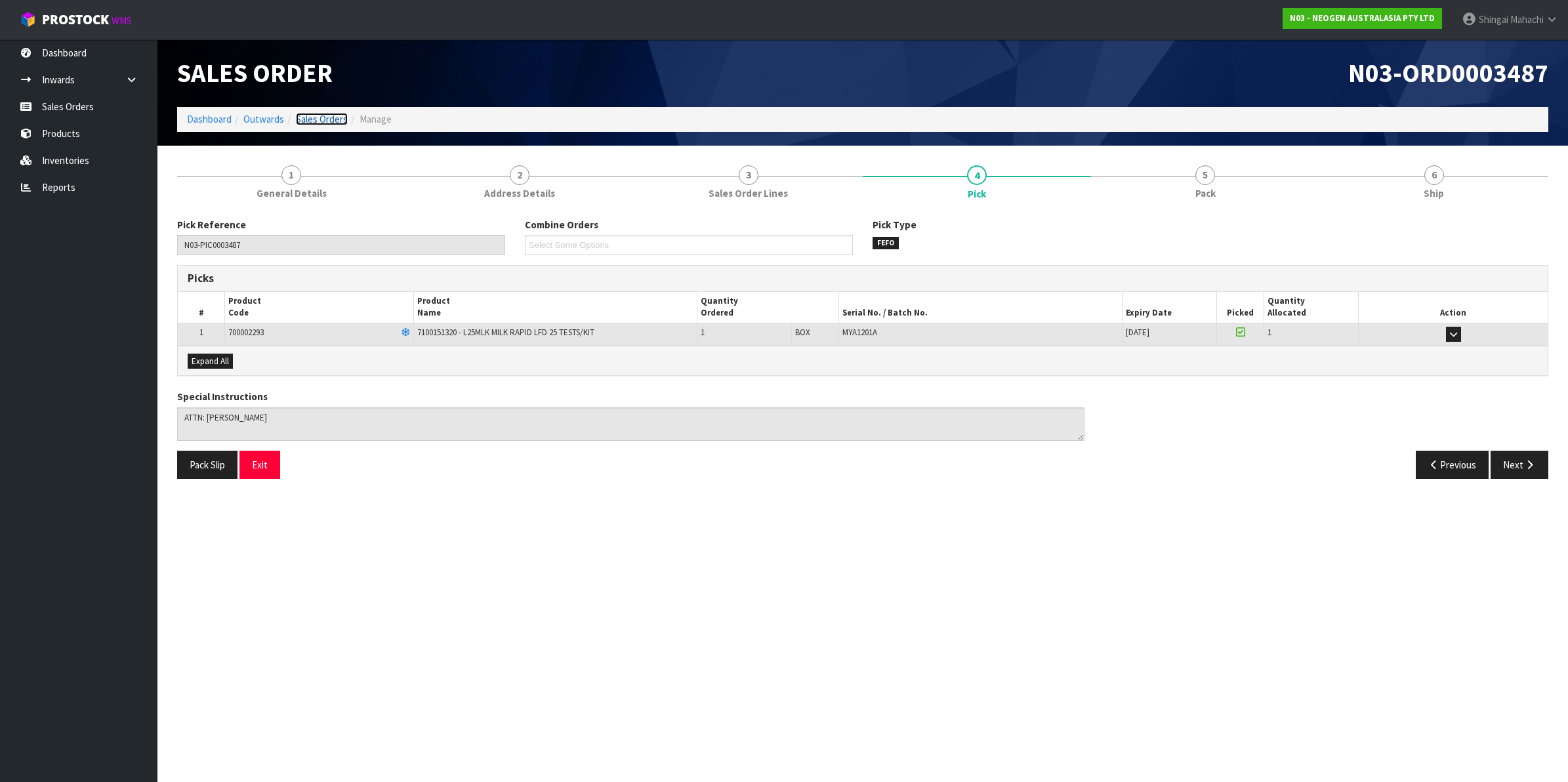
click at [308, 122] on link "Sales Orders" at bounding box center [321, 119] width 52 height 12
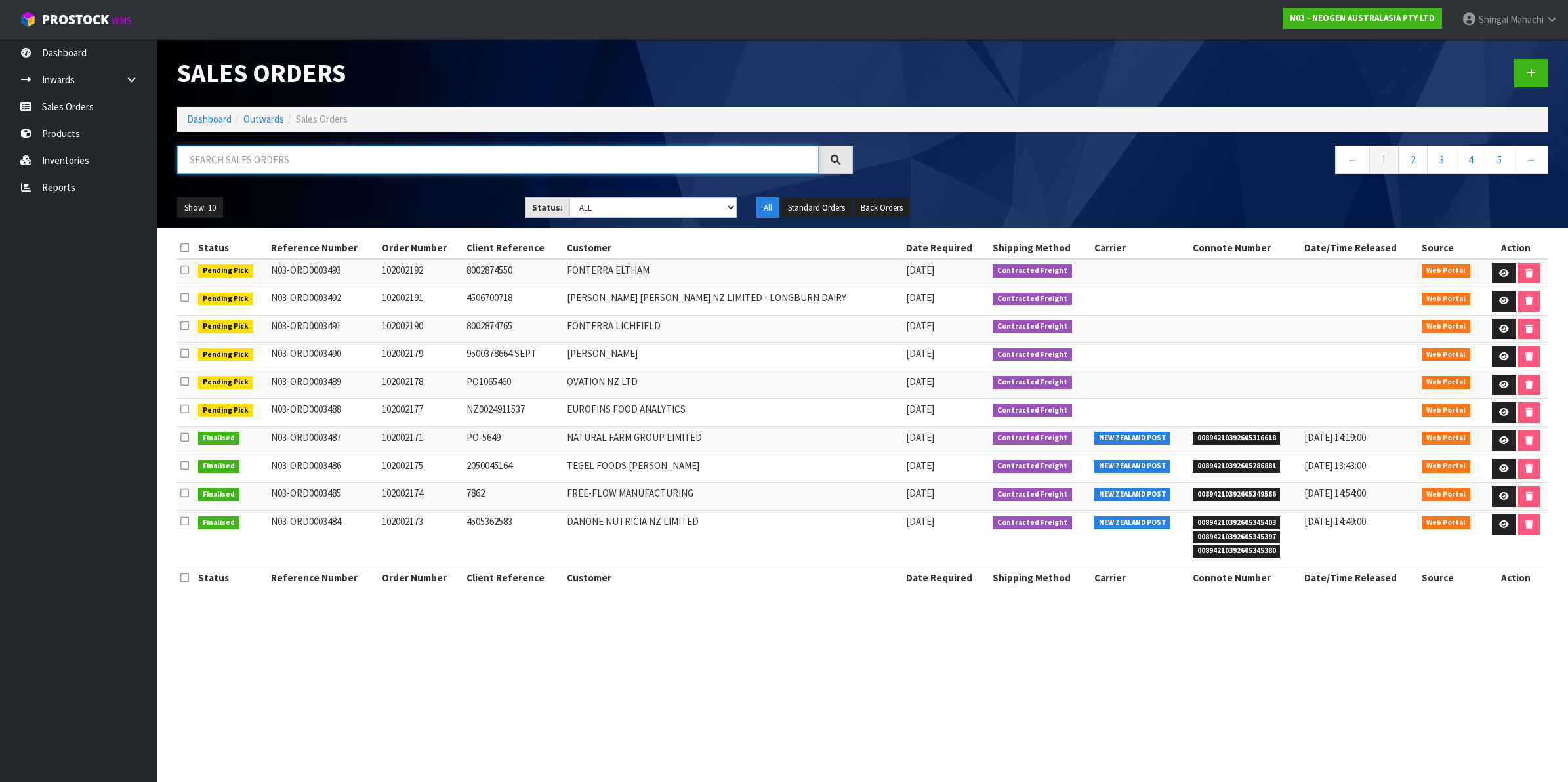
click at [235, 158] on input "text" at bounding box center [498, 159] width 641 height 28
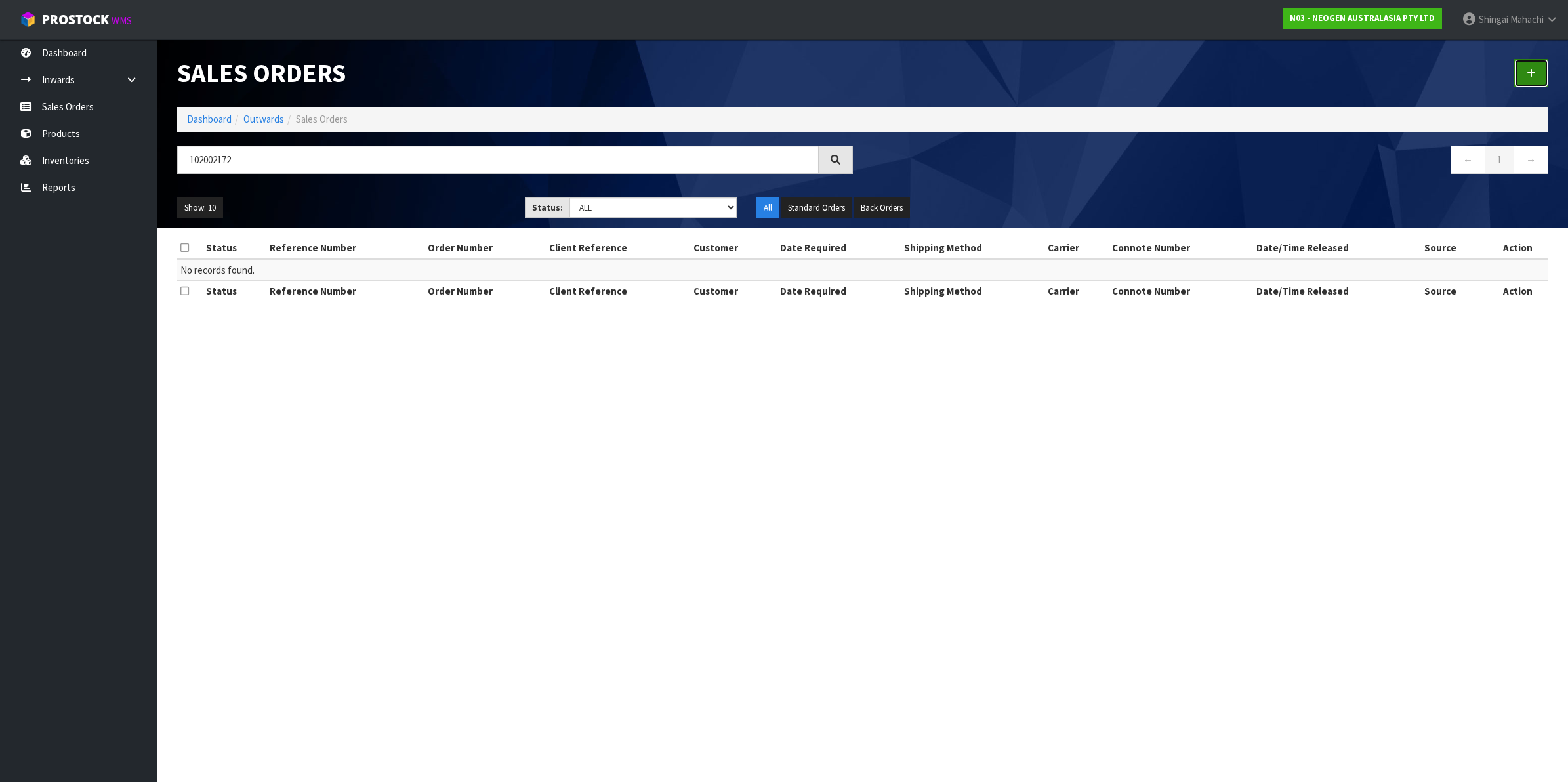
click at [1522, 76] on link at bounding box center [1531, 73] width 34 height 28
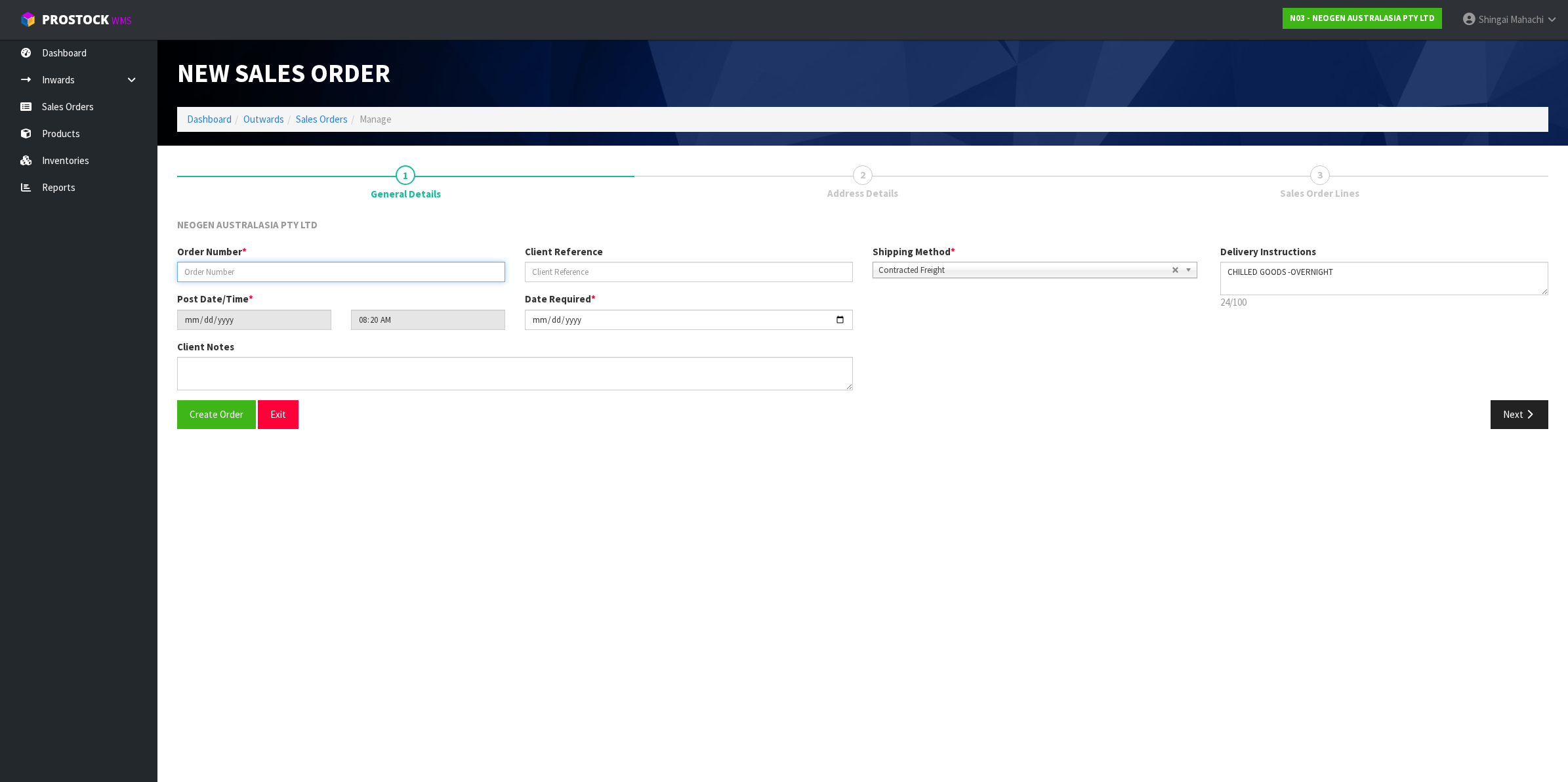
click at [209, 265] on input "text" at bounding box center [341, 272] width 328 height 20
click at [584, 271] on input "text" at bounding box center [689, 272] width 328 height 20
paste input "PO-00003201"
click at [215, 372] on textarea at bounding box center [515, 374] width 676 height 33
click at [215, 365] on textarea at bounding box center [515, 374] width 676 height 33
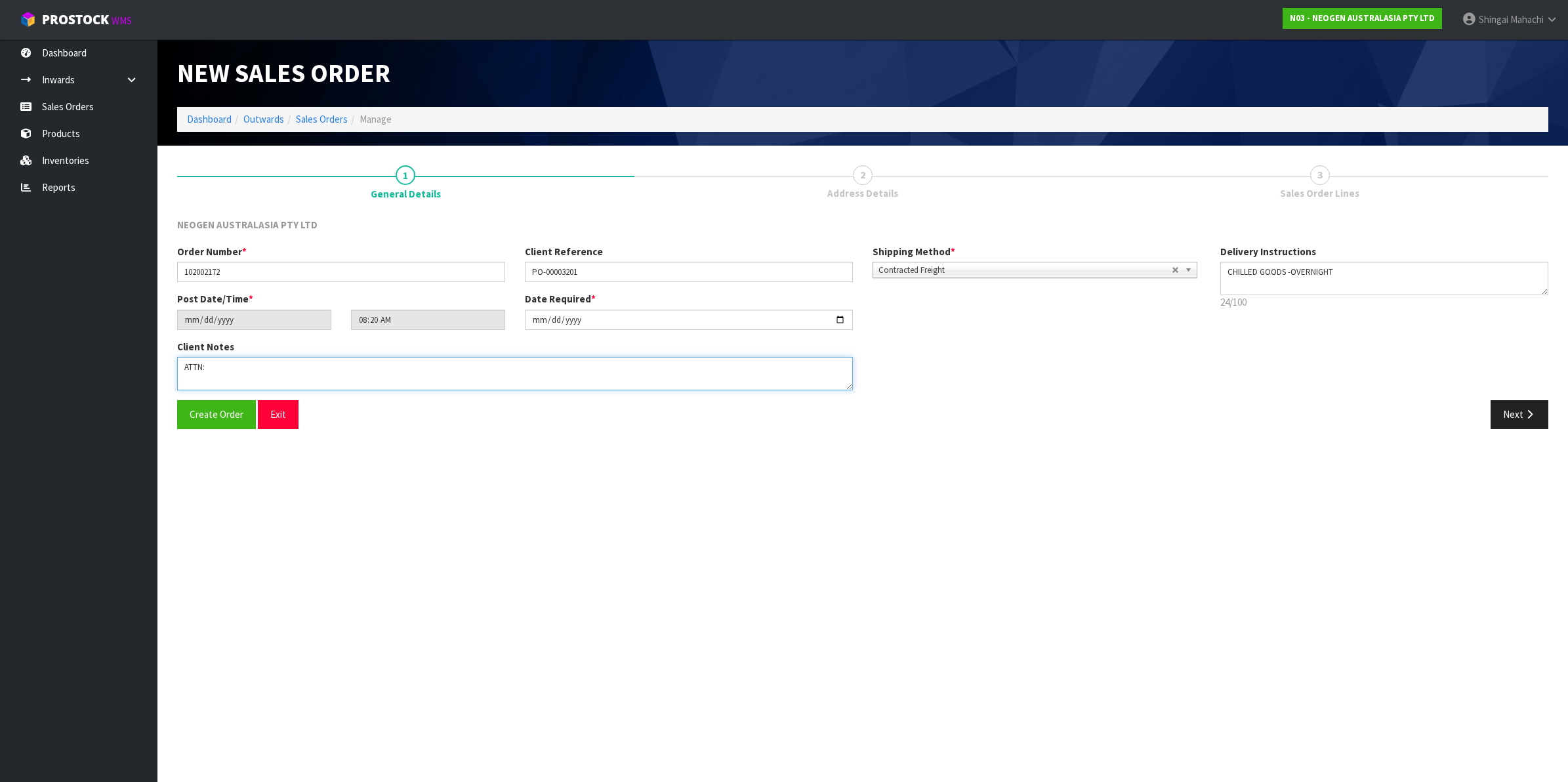
paste textarea "[PERSON_NAME]"
click at [1513, 413] on button "Next" at bounding box center [1519, 414] width 57 height 28
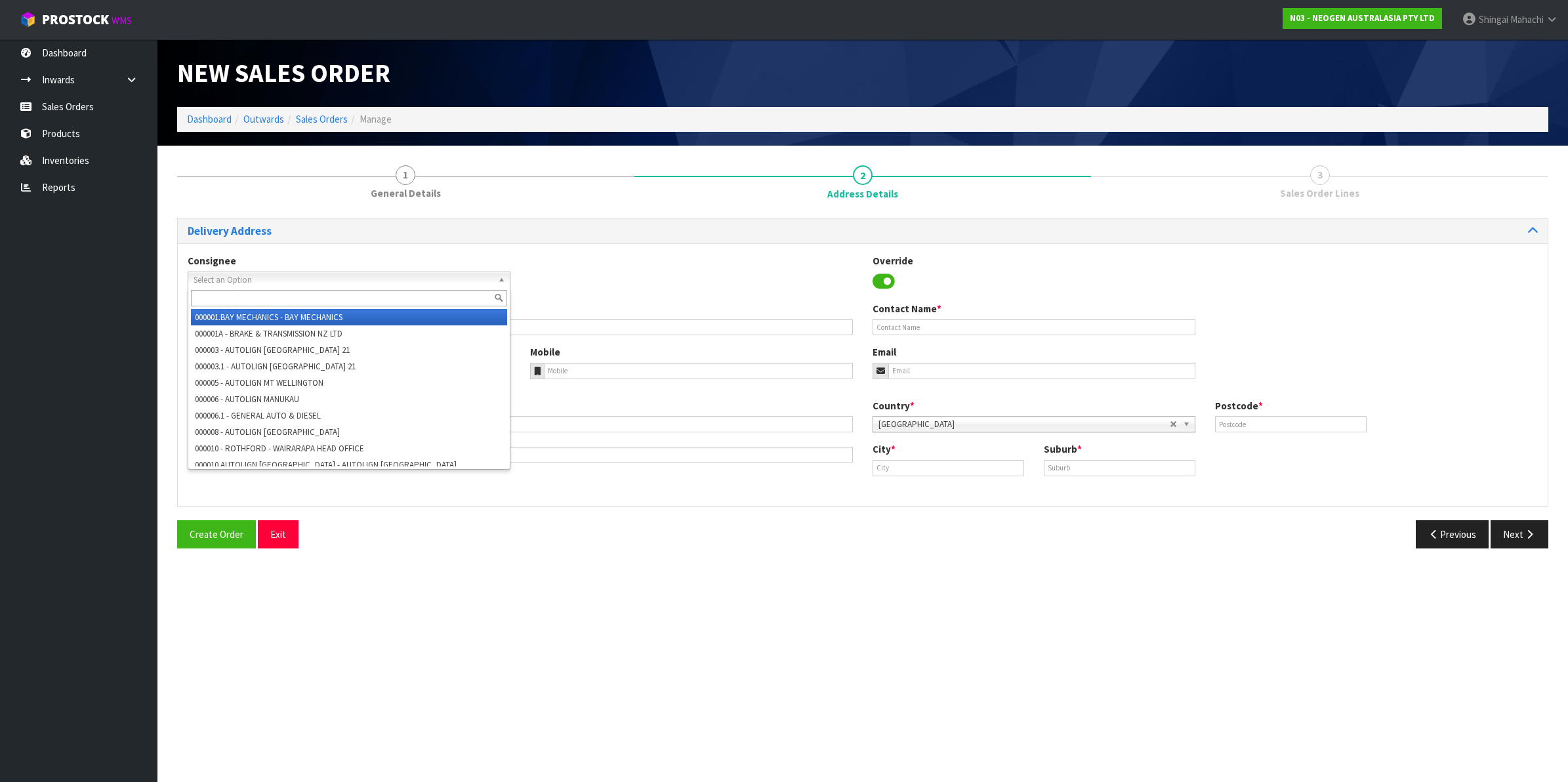
click at [233, 276] on span "Select an Option" at bounding box center [343, 280] width 299 height 16
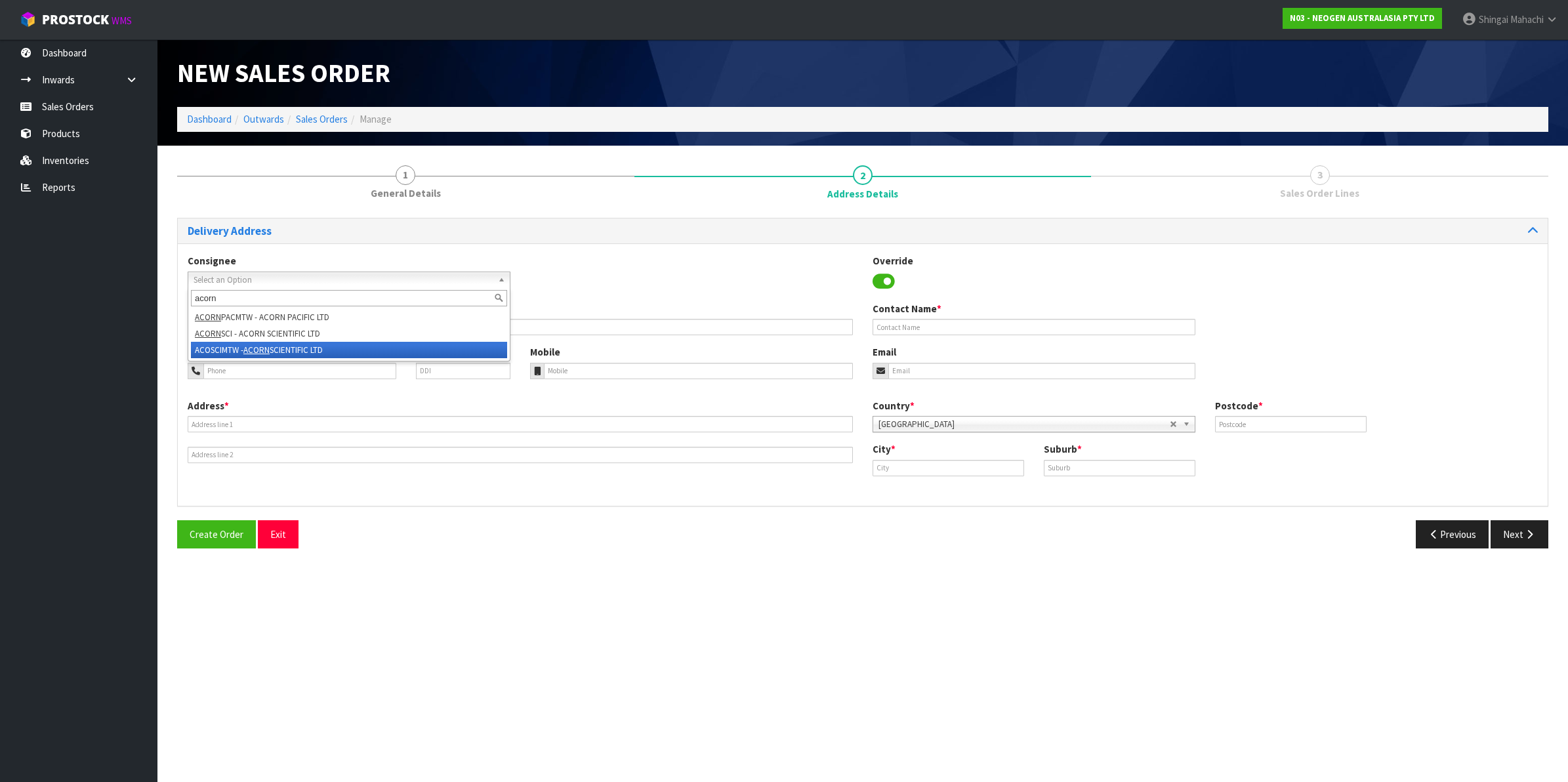
click at [273, 352] on li "ACOSCIMTW - ACORN SCIENTIFIC LTD" at bounding box center [349, 350] width 316 height 17
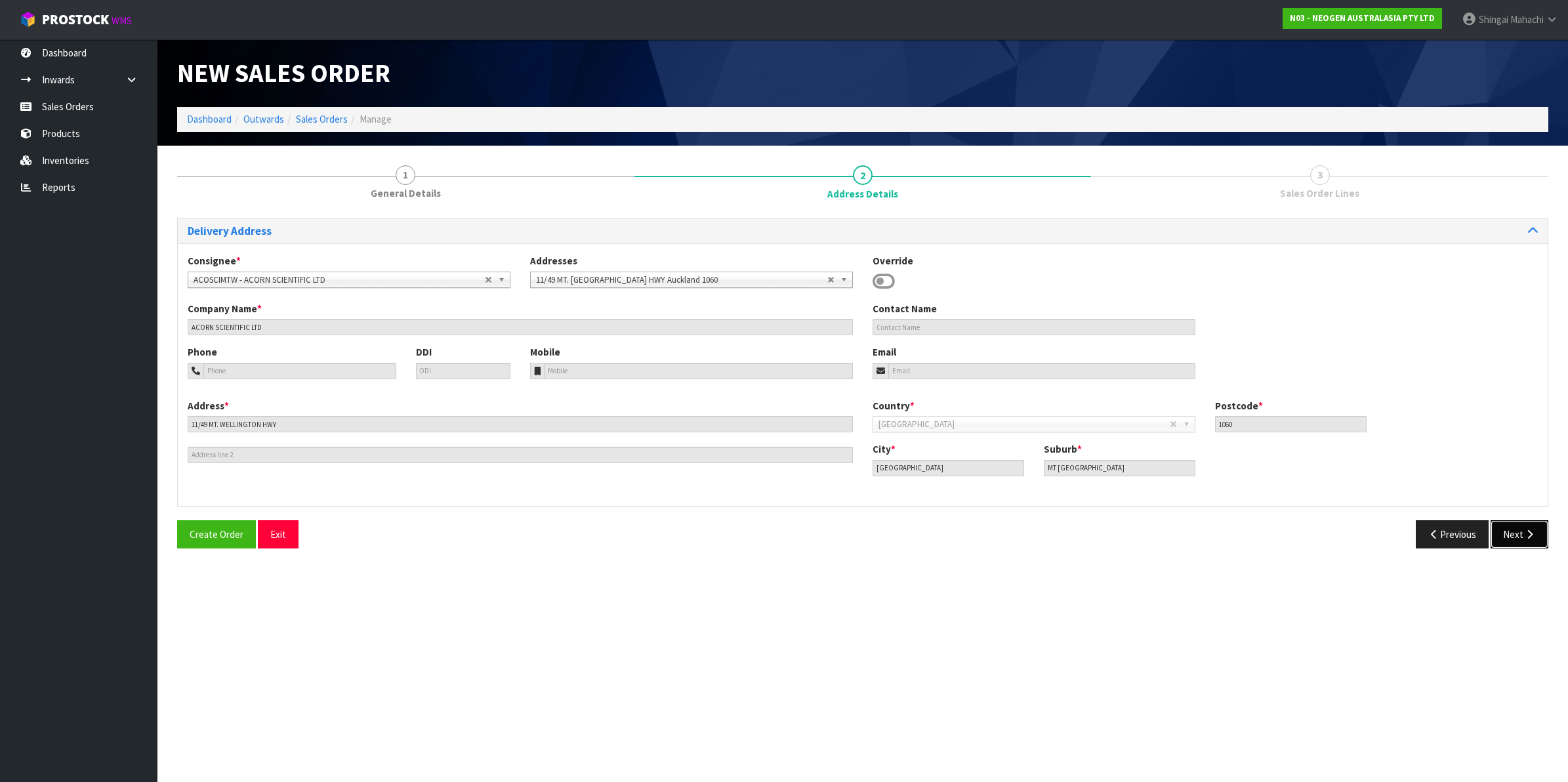
click at [1524, 537] on icon "button" at bounding box center [1529, 535] width 12 height 10
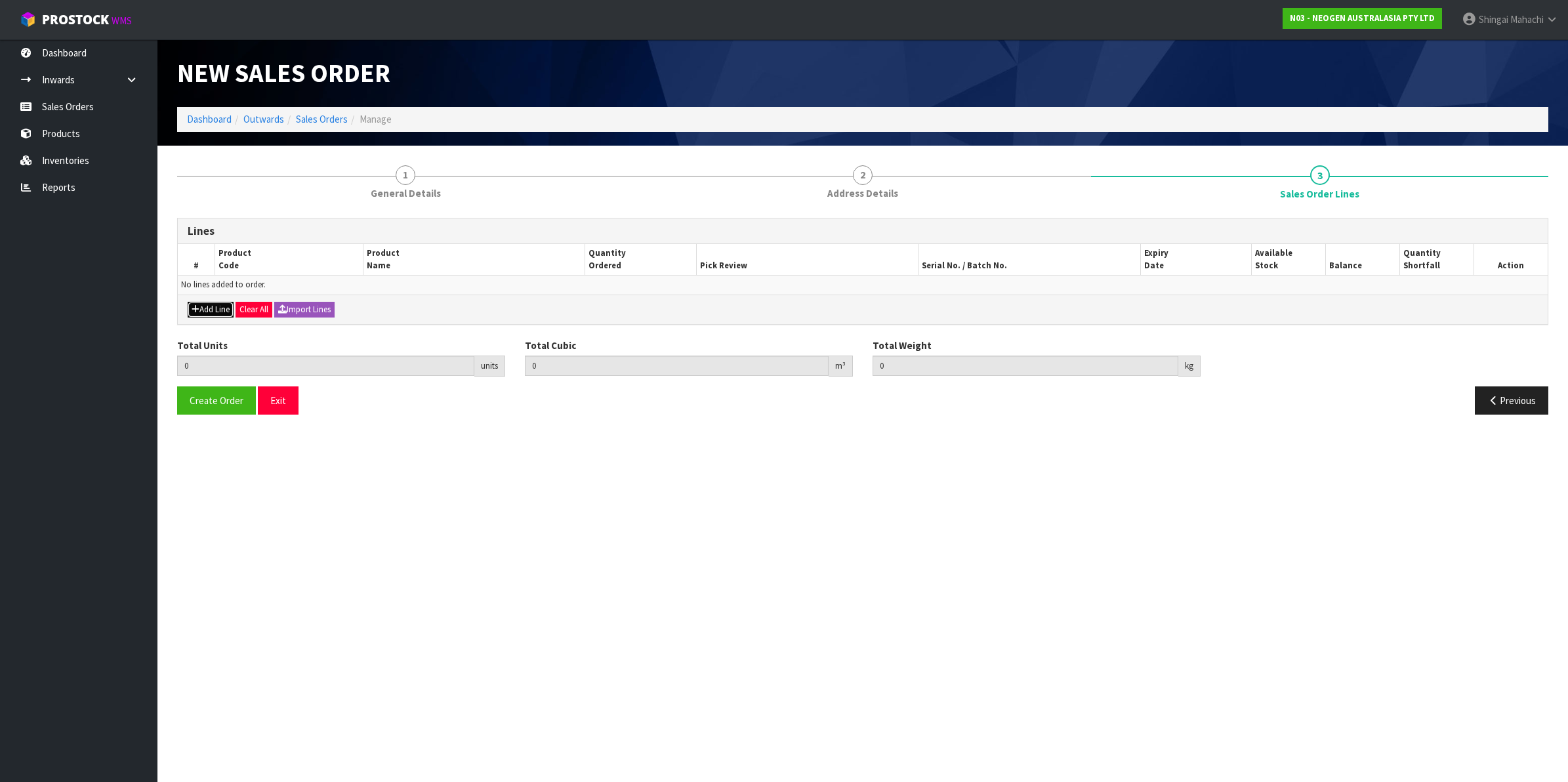
click at [204, 311] on button "Add Line" at bounding box center [210, 310] width 46 height 16
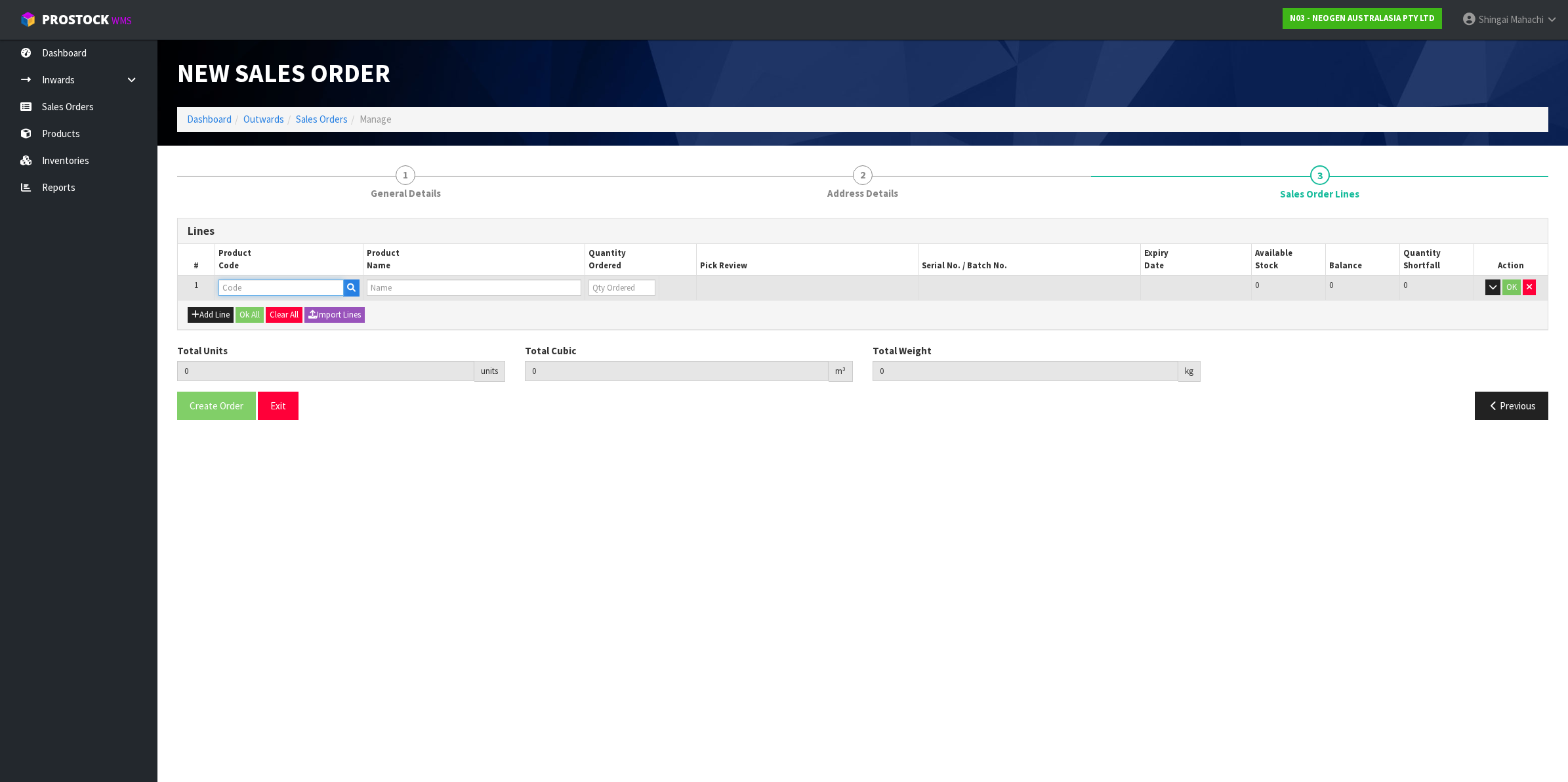
click at [246, 287] on input "text" at bounding box center [281, 287] width 125 height 17
paste input "700002278"
click at [224, 307] on button "Add Line" at bounding box center [210, 315] width 46 height 16
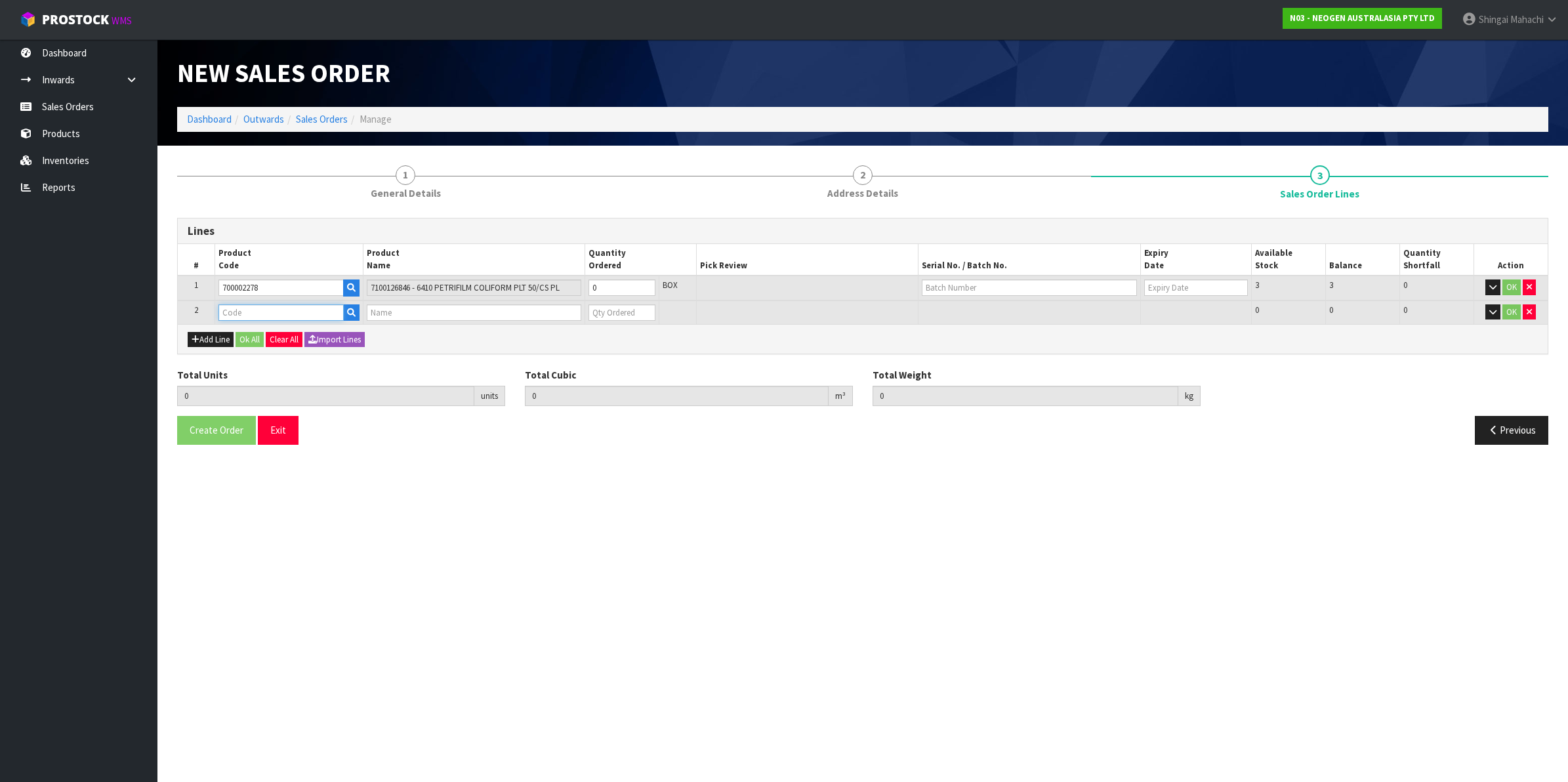
click at [257, 312] on input "text" at bounding box center [281, 313] width 125 height 17
paste input "700002207"
click at [1531, 290] on icon "button" at bounding box center [1529, 287] width 5 height 9
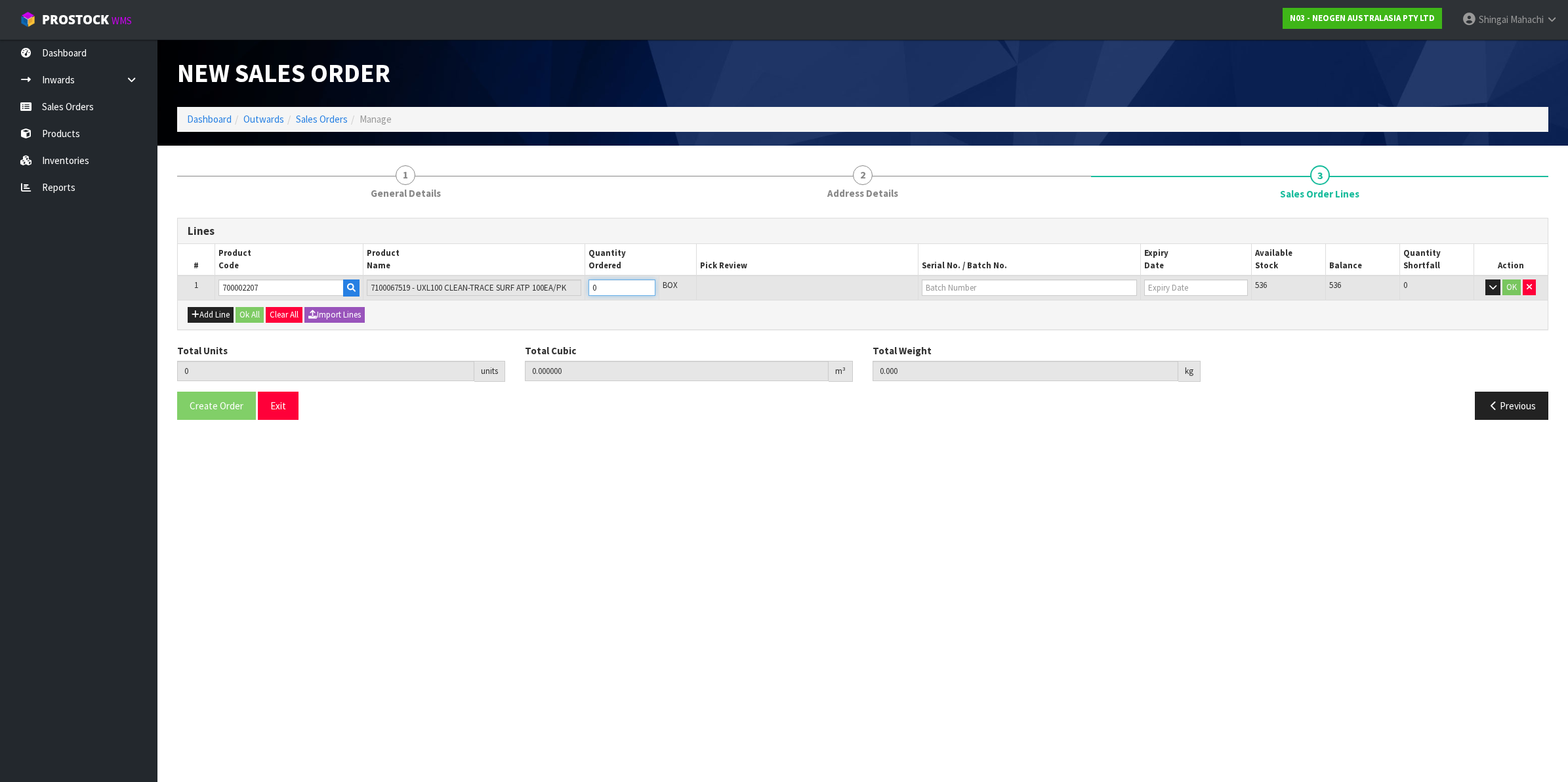
click at [558, 287] on tr "1 700002207 7100067519 - UXL100 CLEAN-TRACE SURF ATP 100EA/PK 0 BOX 536 536 0 OK" at bounding box center [863, 287] width 1370 height 24
click at [962, 293] on input "text" at bounding box center [1030, 287] width 215 height 17
click at [986, 312] on link "3000033292" at bounding box center [974, 309] width 104 height 17
click at [1507, 289] on button "OK" at bounding box center [1511, 287] width 18 height 16
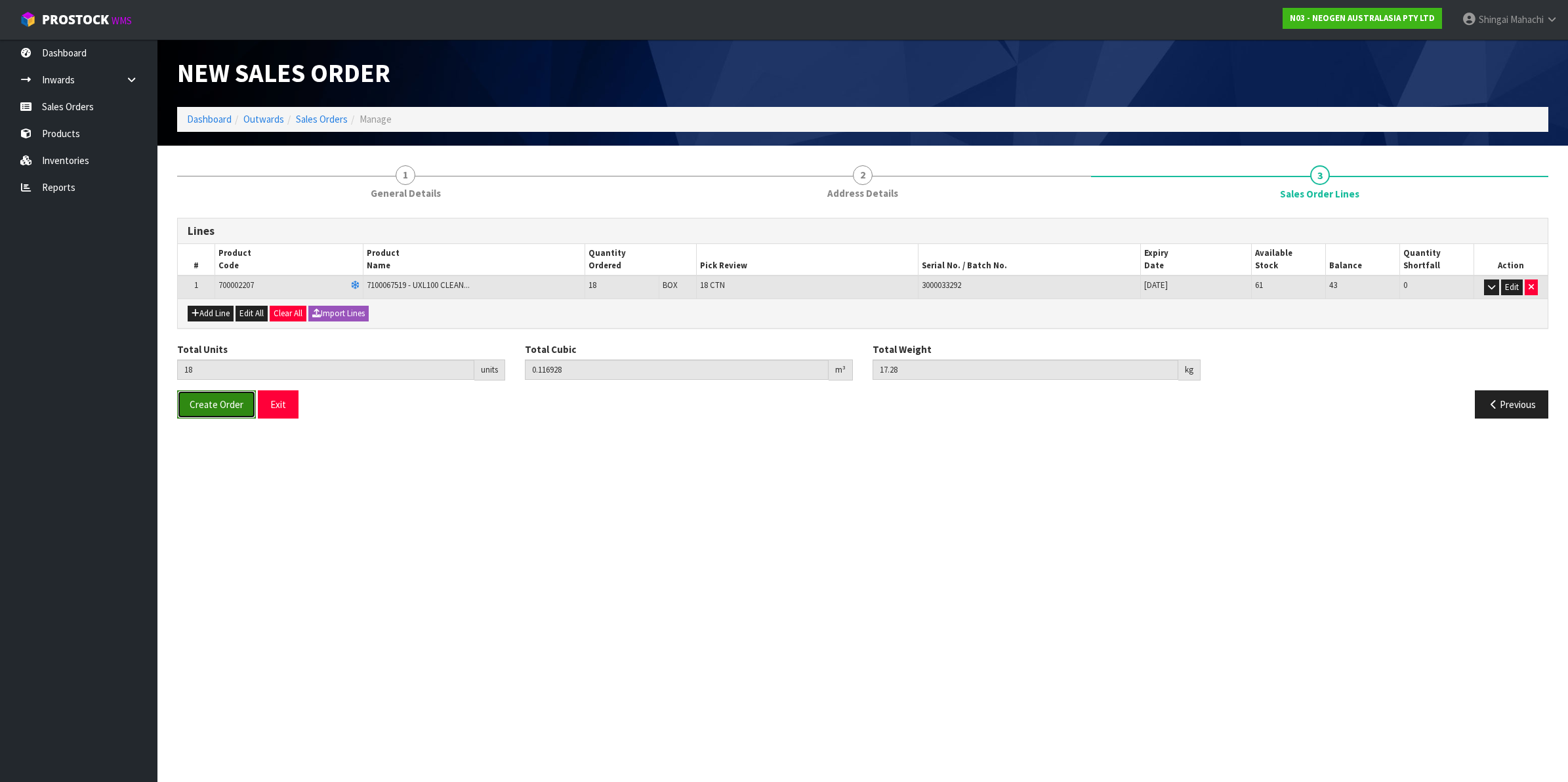
click at [222, 406] on span "Create Order" at bounding box center [217, 404] width 54 height 12
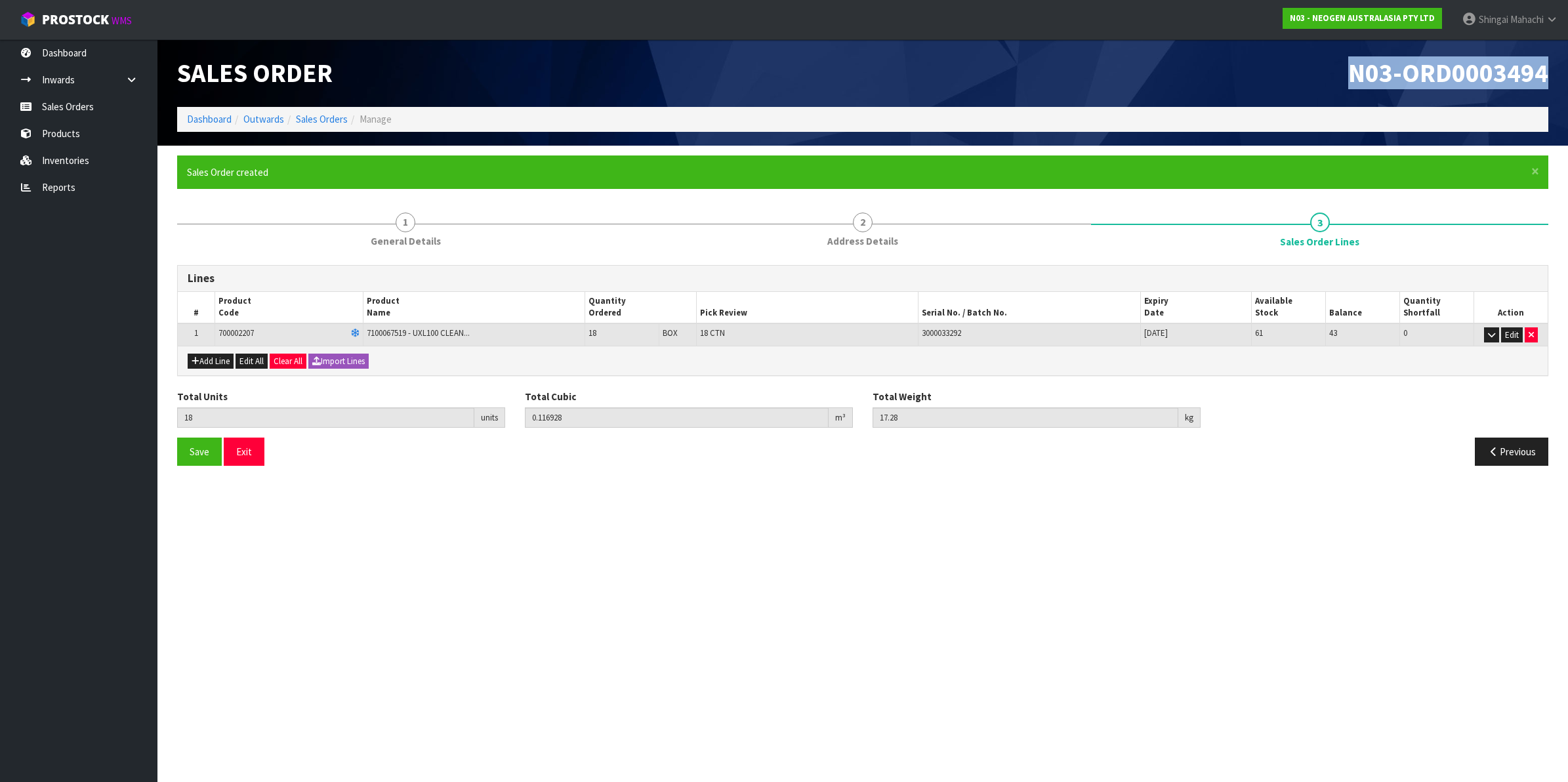
drag, startPoint x: 1340, startPoint y: 73, endPoint x: 1560, endPoint y: 73, distance: 220.0
click at [1560, 73] on header "Sales Order N03-ORD0003494 Dashboard Outwards Sales Orders Manage" at bounding box center [863, 92] width 1411 height 106
copy span "N03-ORD0003494"
click at [317, 119] on link "Sales Orders" at bounding box center [321, 119] width 52 height 12
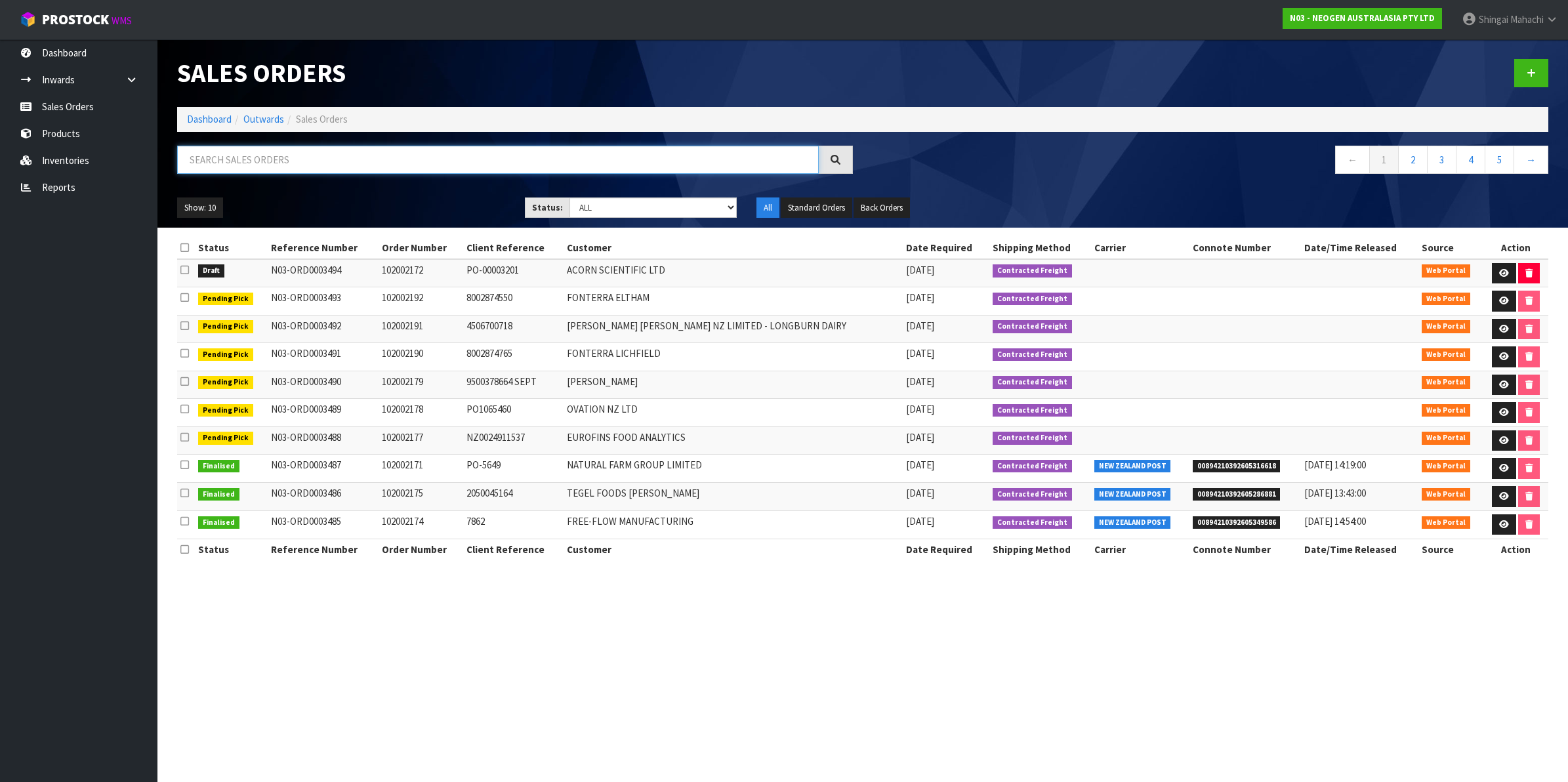
click at [241, 151] on input "text" at bounding box center [498, 159] width 641 height 28
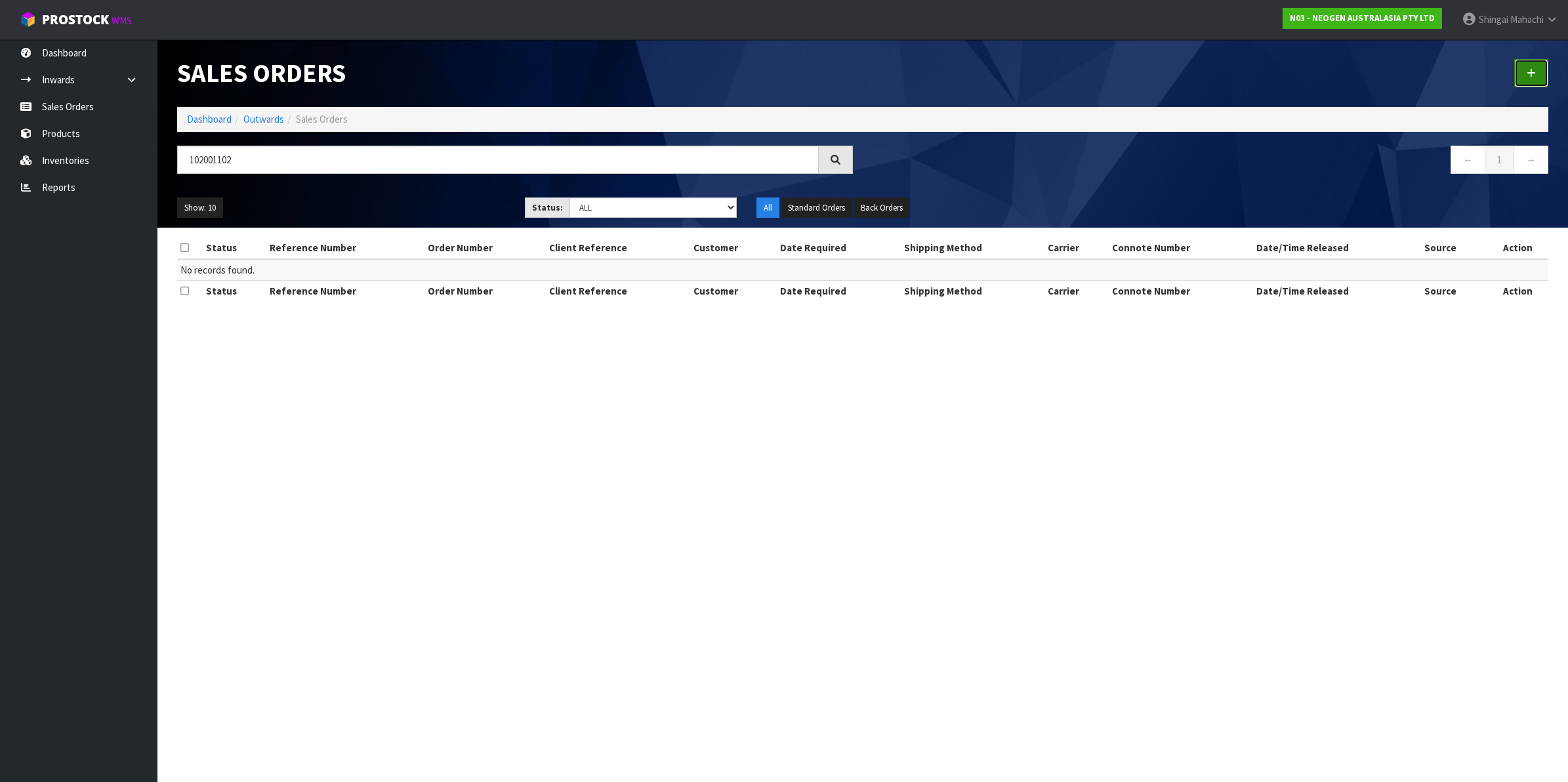
click at [1531, 73] on icon at bounding box center [1531, 73] width 9 height 10
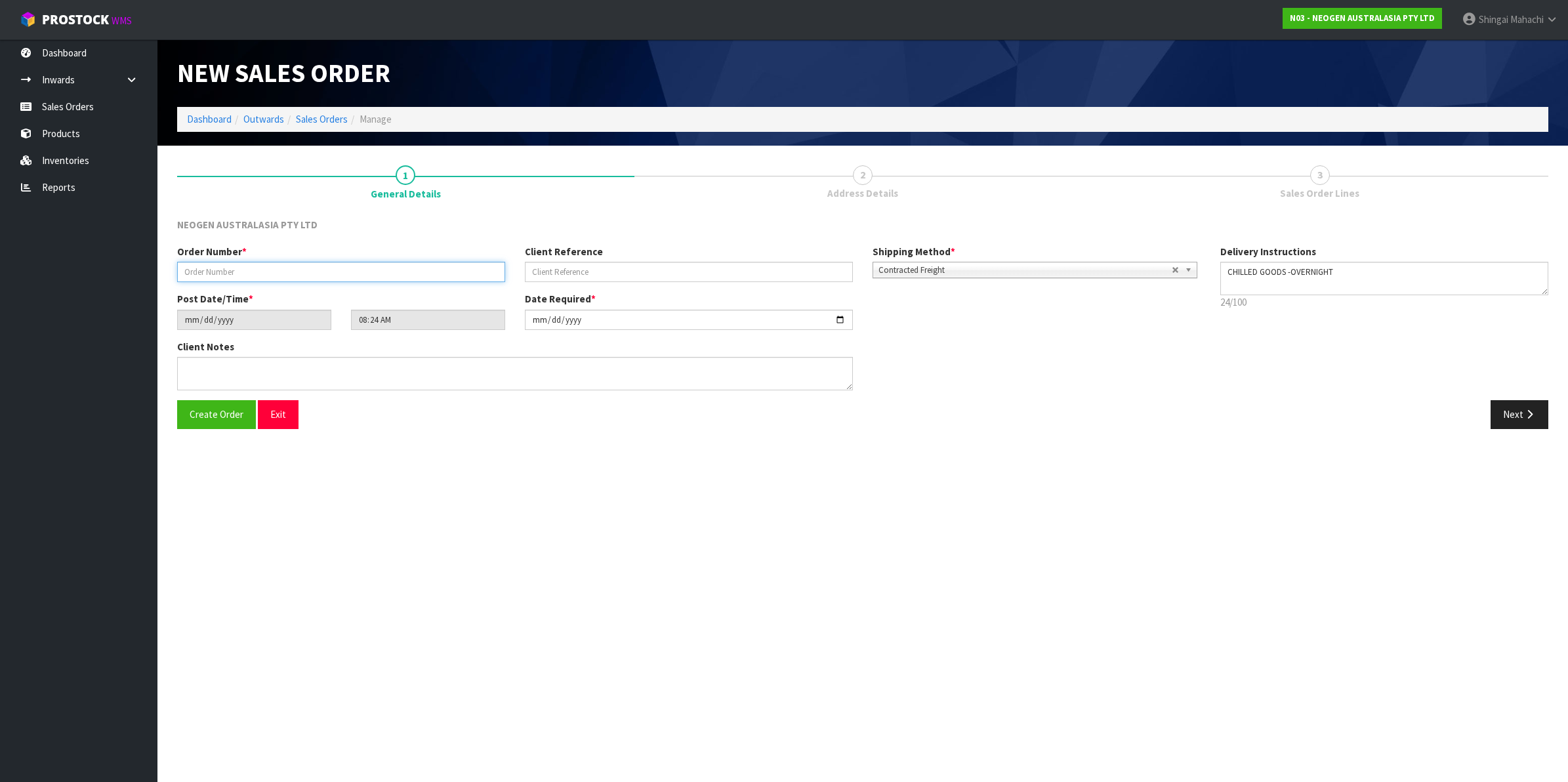
click at [227, 268] on input "text" at bounding box center [341, 272] width 328 height 20
click at [619, 266] on input "text" at bounding box center [689, 272] width 328 height 20
paste input "ROSSLYNVONAH011025"
click at [204, 376] on textarea at bounding box center [515, 374] width 676 height 33
click at [233, 374] on textarea at bounding box center [515, 374] width 676 height 33
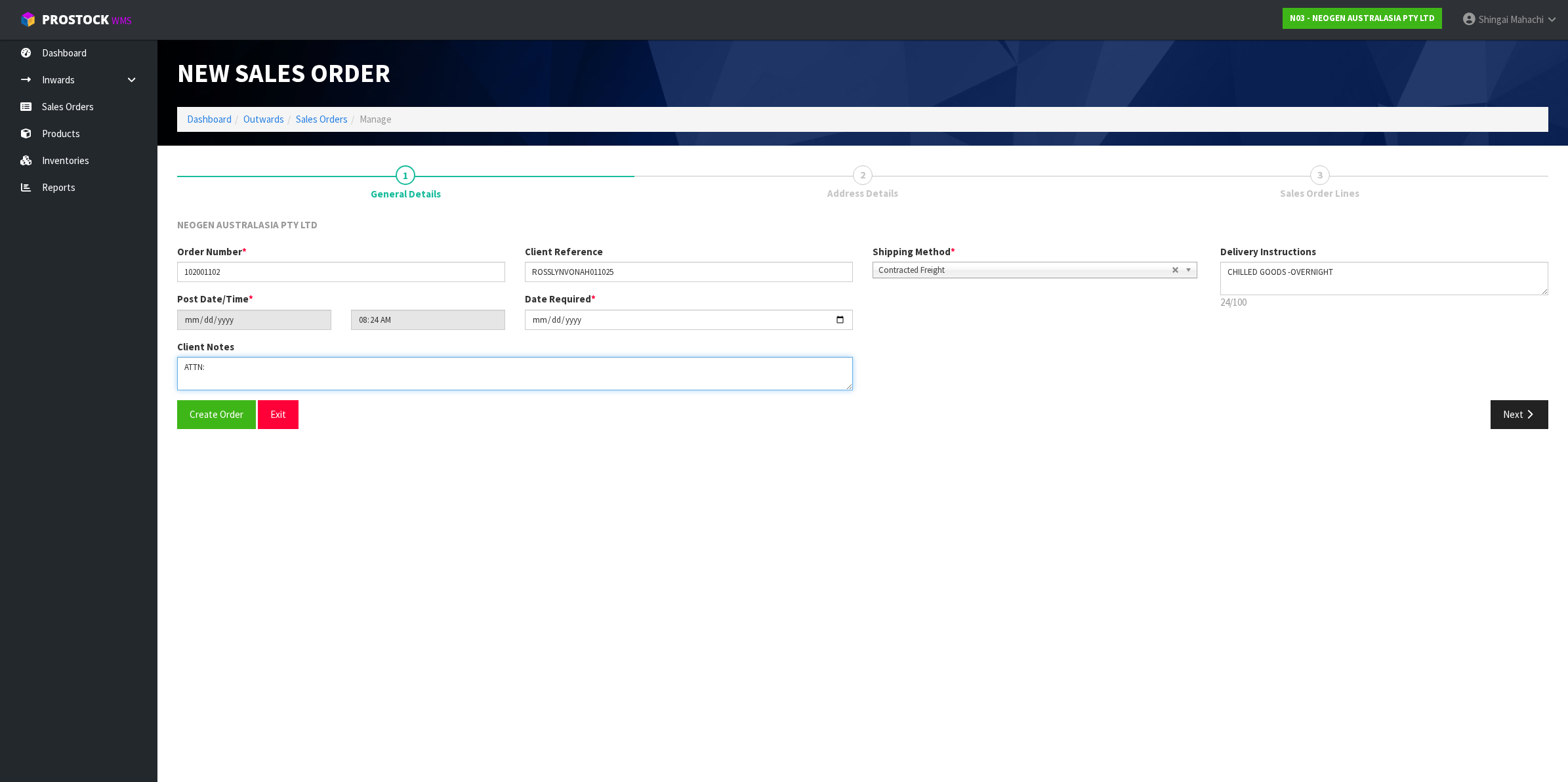
paste textarea "[PERSON_NAME]"
click at [1511, 410] on button "Next" at bounding box center [1519, 414] width 57 height 28
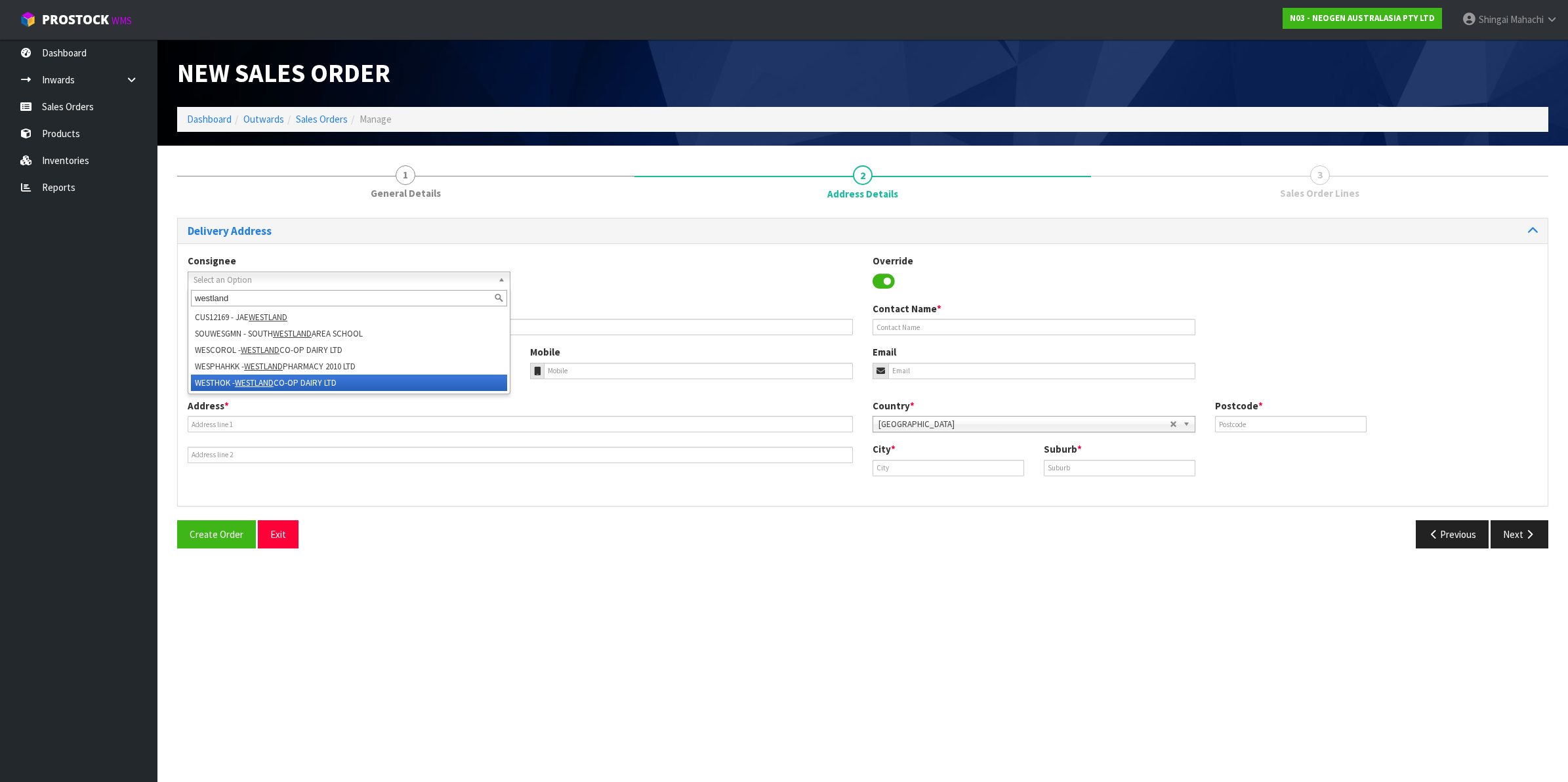
type input "westland"
click at [298, 383] on li "WESTHOK - WESTLAND CO-OP DAIRY LTD" at bounding box center [349, 383] width 316 height 17
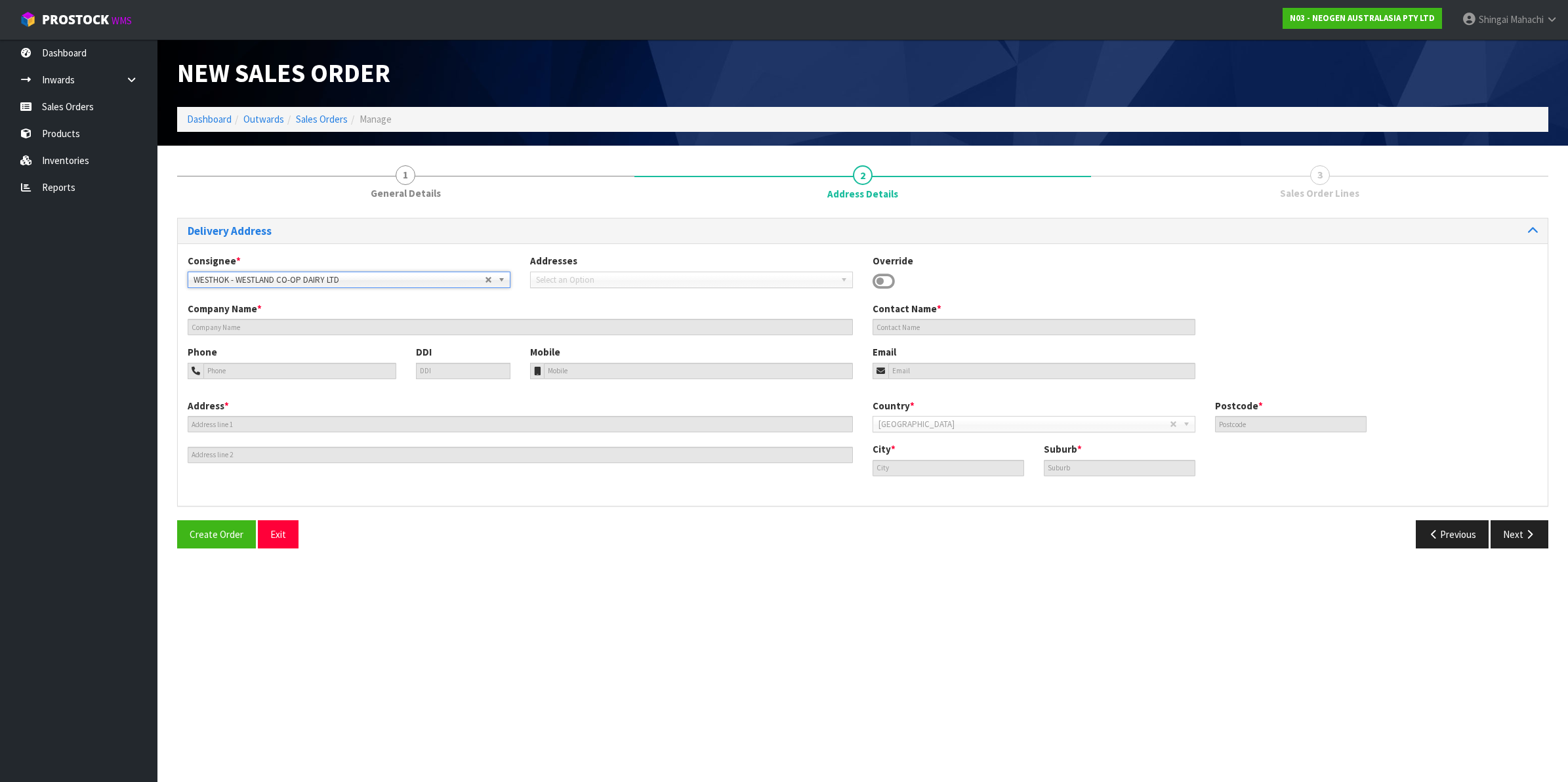
type input "WESTLAND CO-OP DAIRY LTD"
type input "[STREET_ADDRESS][PERSON_NAME]"
type input "7810"
type input "HOKITIKA"
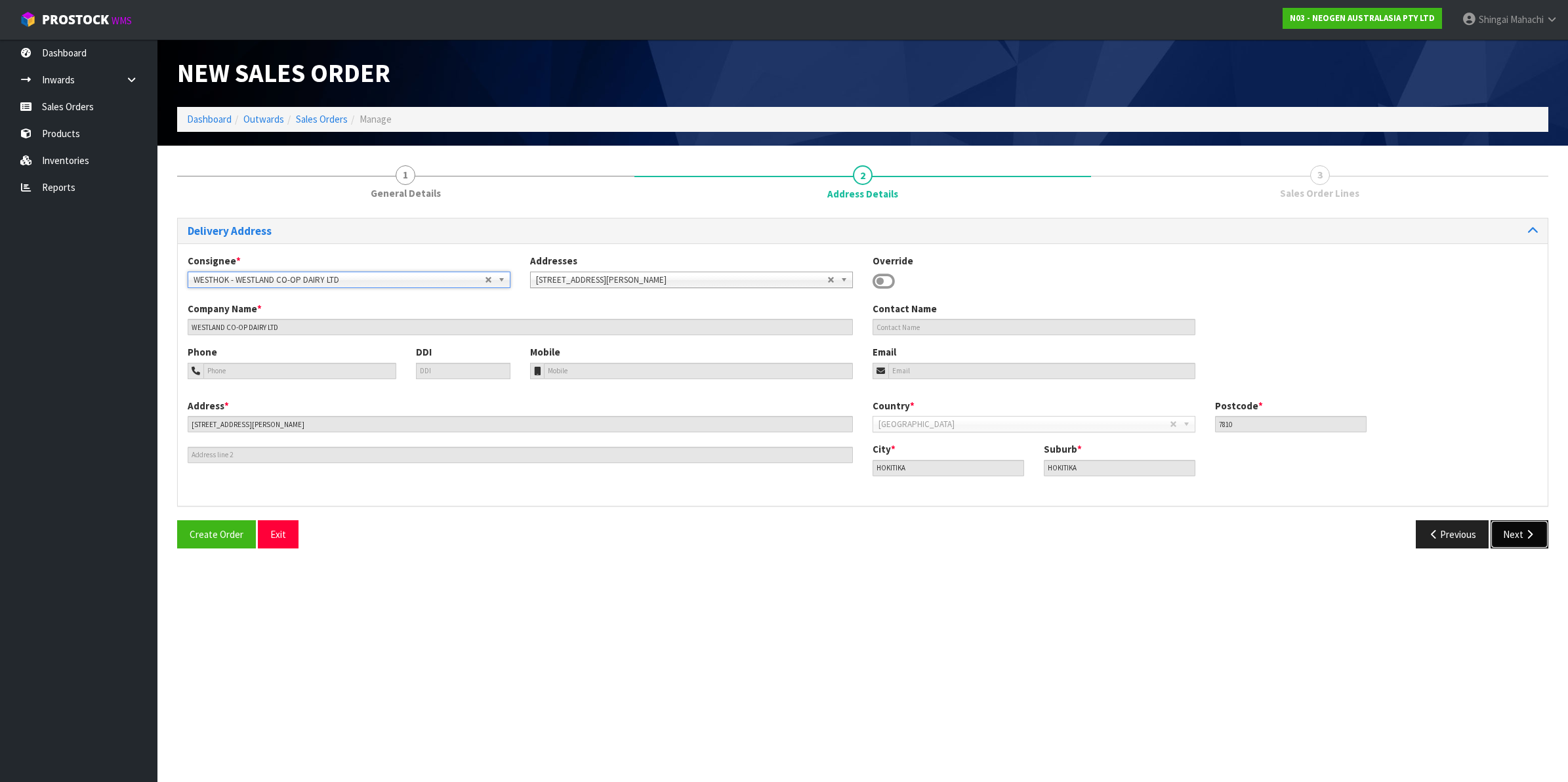
click at [1527, 530] on icon "button" at bounding box center [1529, 535] width 12 height 10
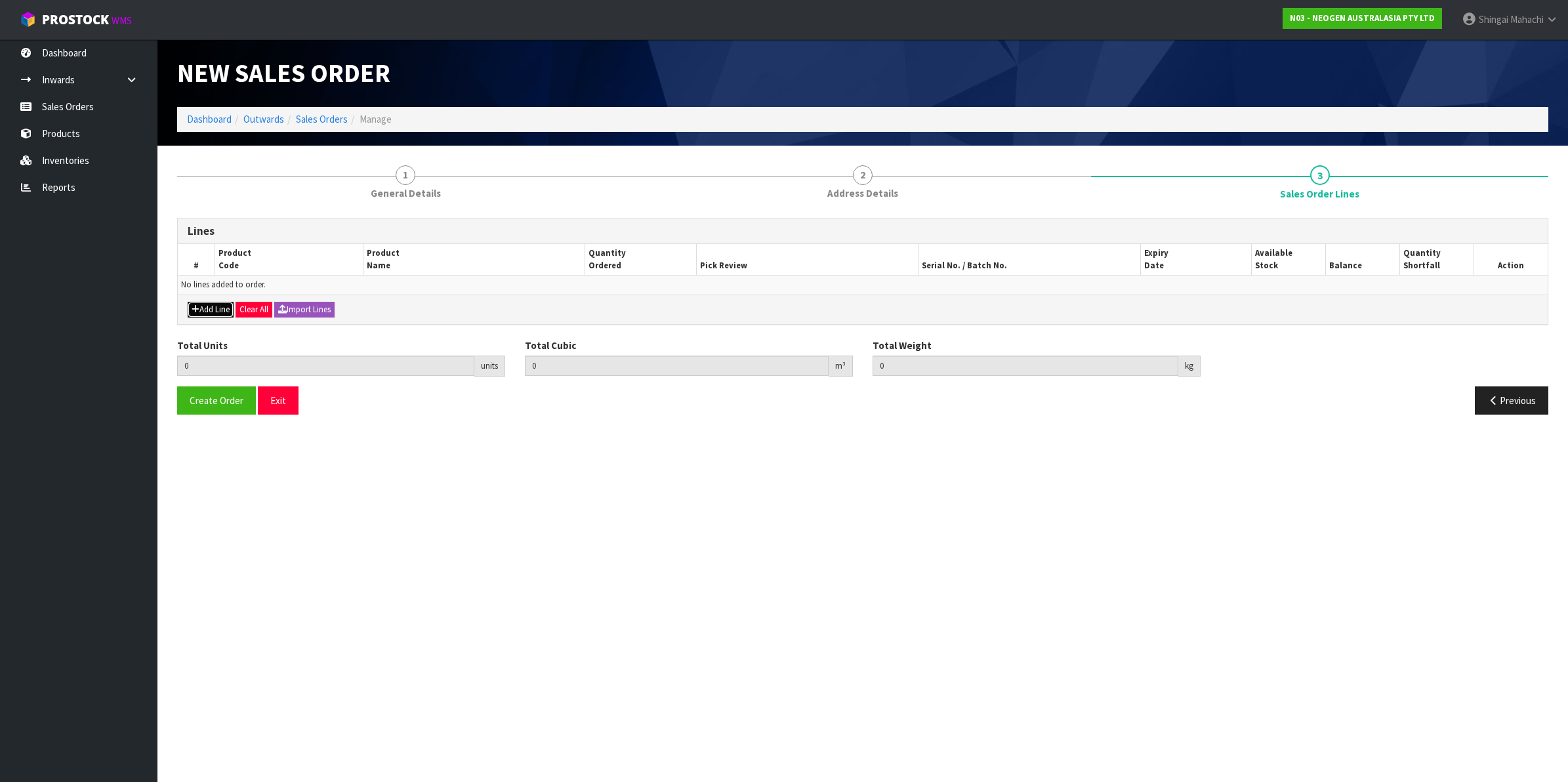
click at [210, 313] on button "Add Line" at bounding box center [210, 310] width 46 height 16
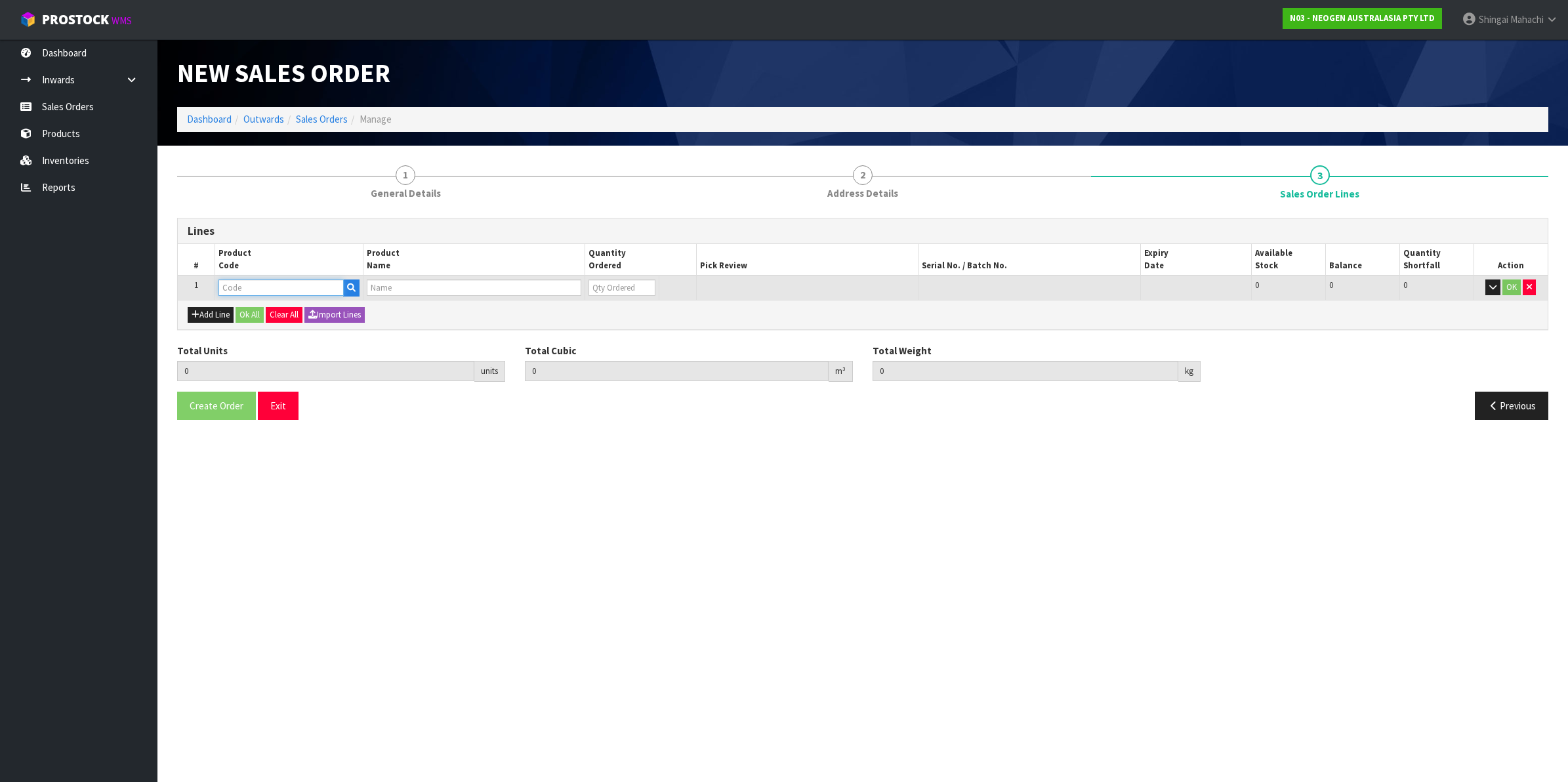
click at [234, 289] on input "text" at bounding box center [281, 287] width 125 height 17
click at [215, 316] on button "Add Line" at bounding box center [210, 315] width 46 height 16
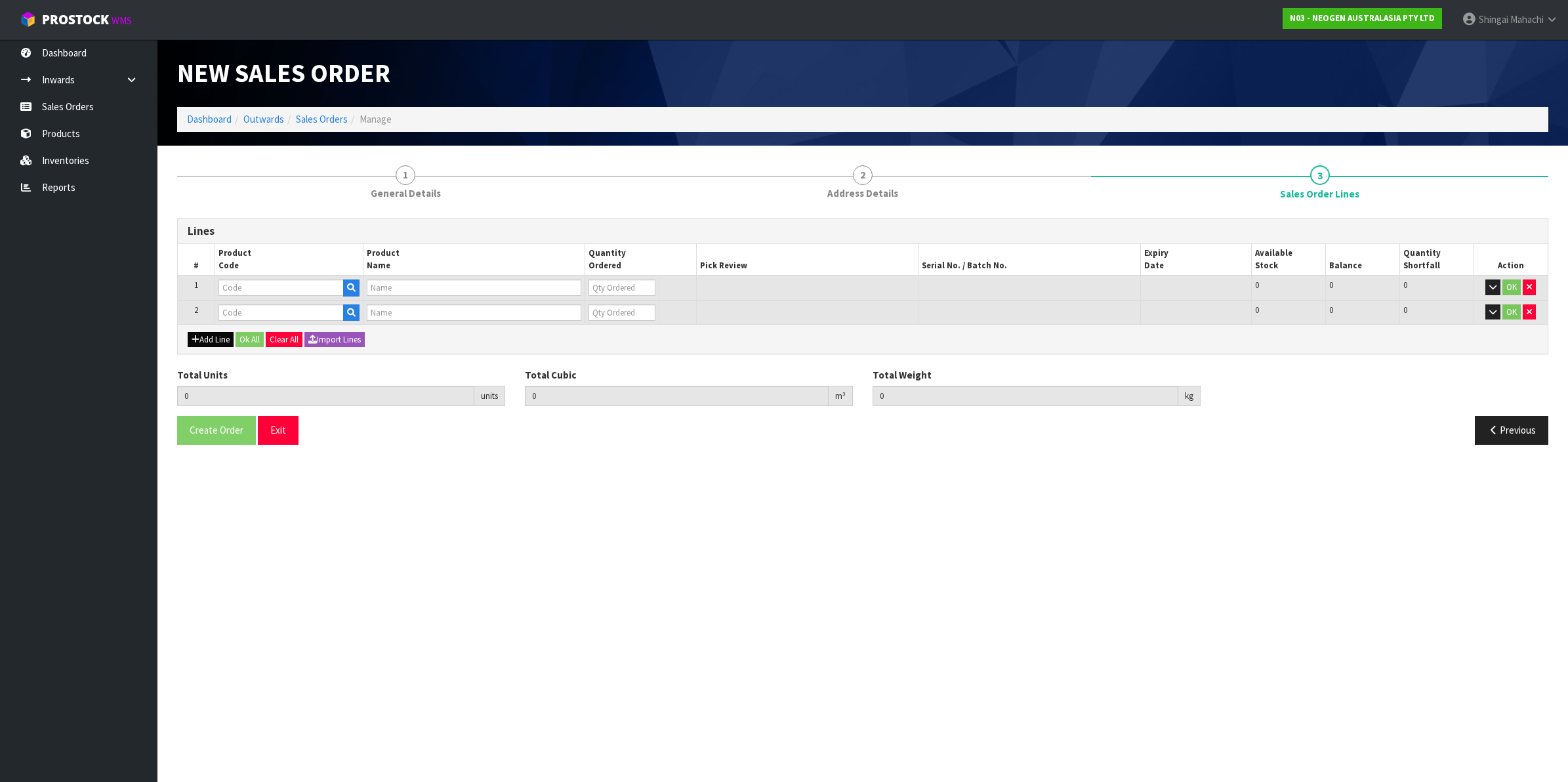
click at [215, 316] on td at bounding box center [289, 312] width 148 height 24
click at [204, 338] on button "Add Line" at bounding box center [210, 340] width 46 height 16
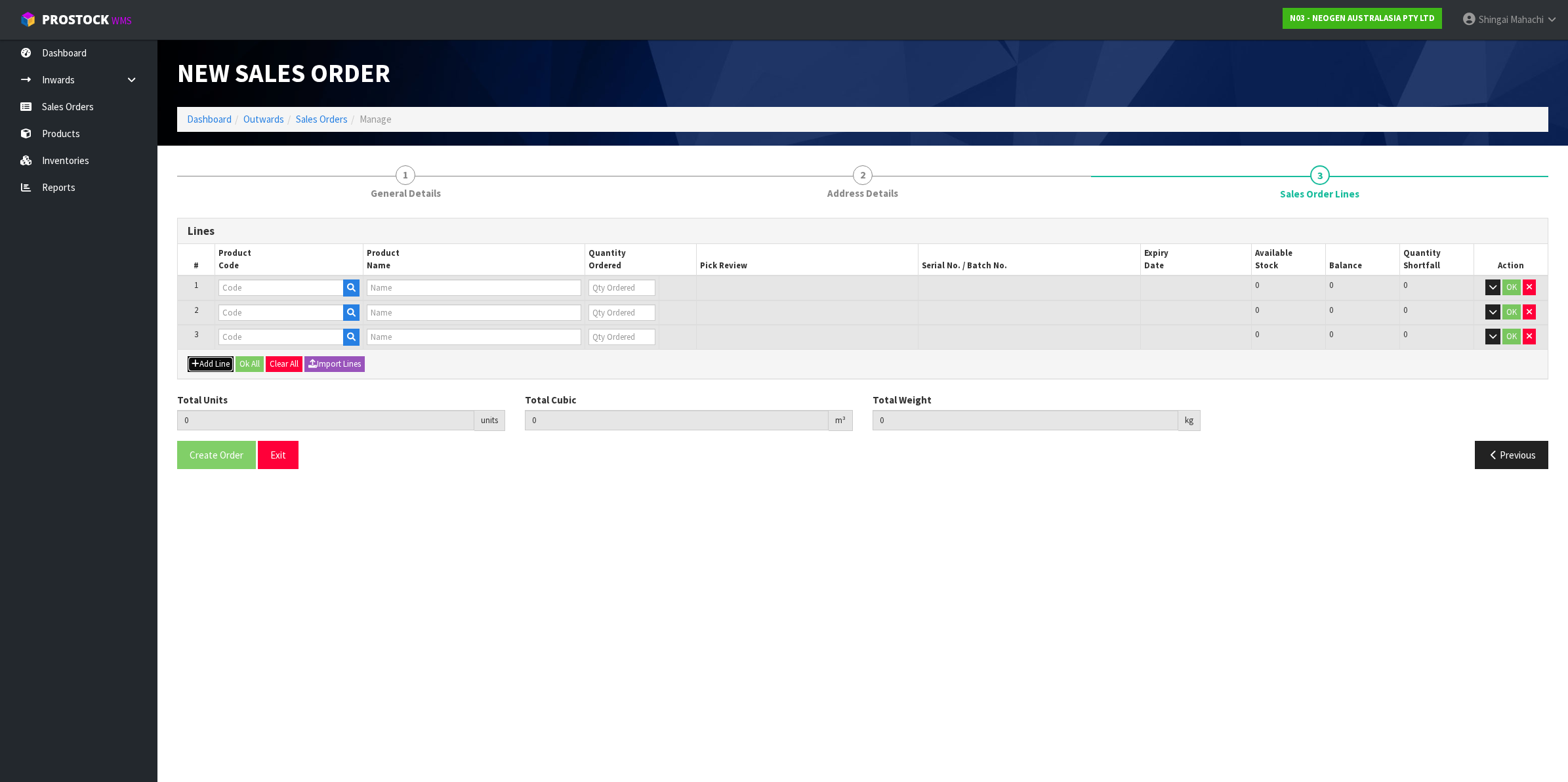
click at [204, 366] on button "Add Line" at bounding box center [210, 364] width 46 height 16
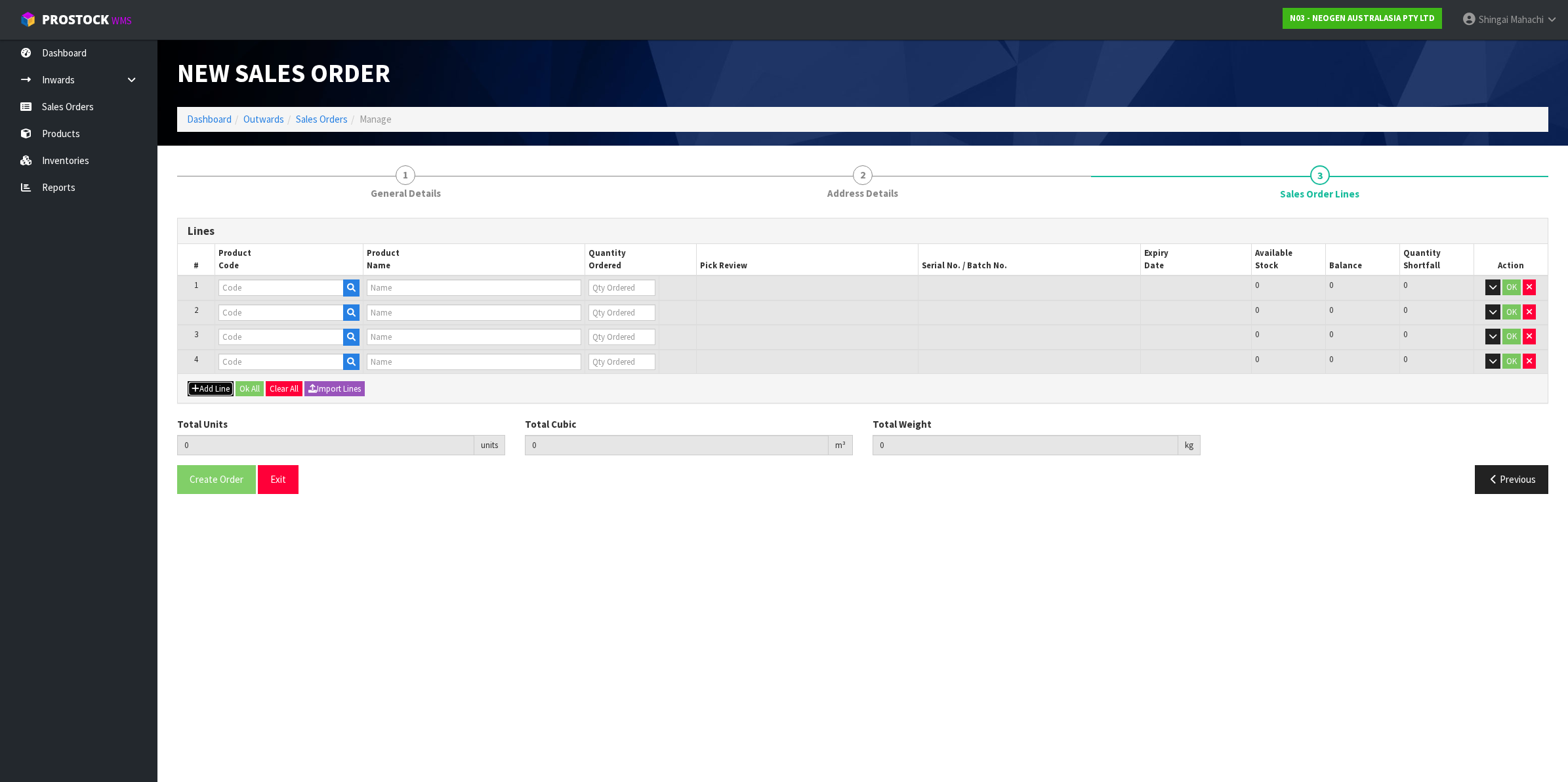
click at [211, 387] on button "Add Line" at bounding box center [210, 389] width 46 height 16
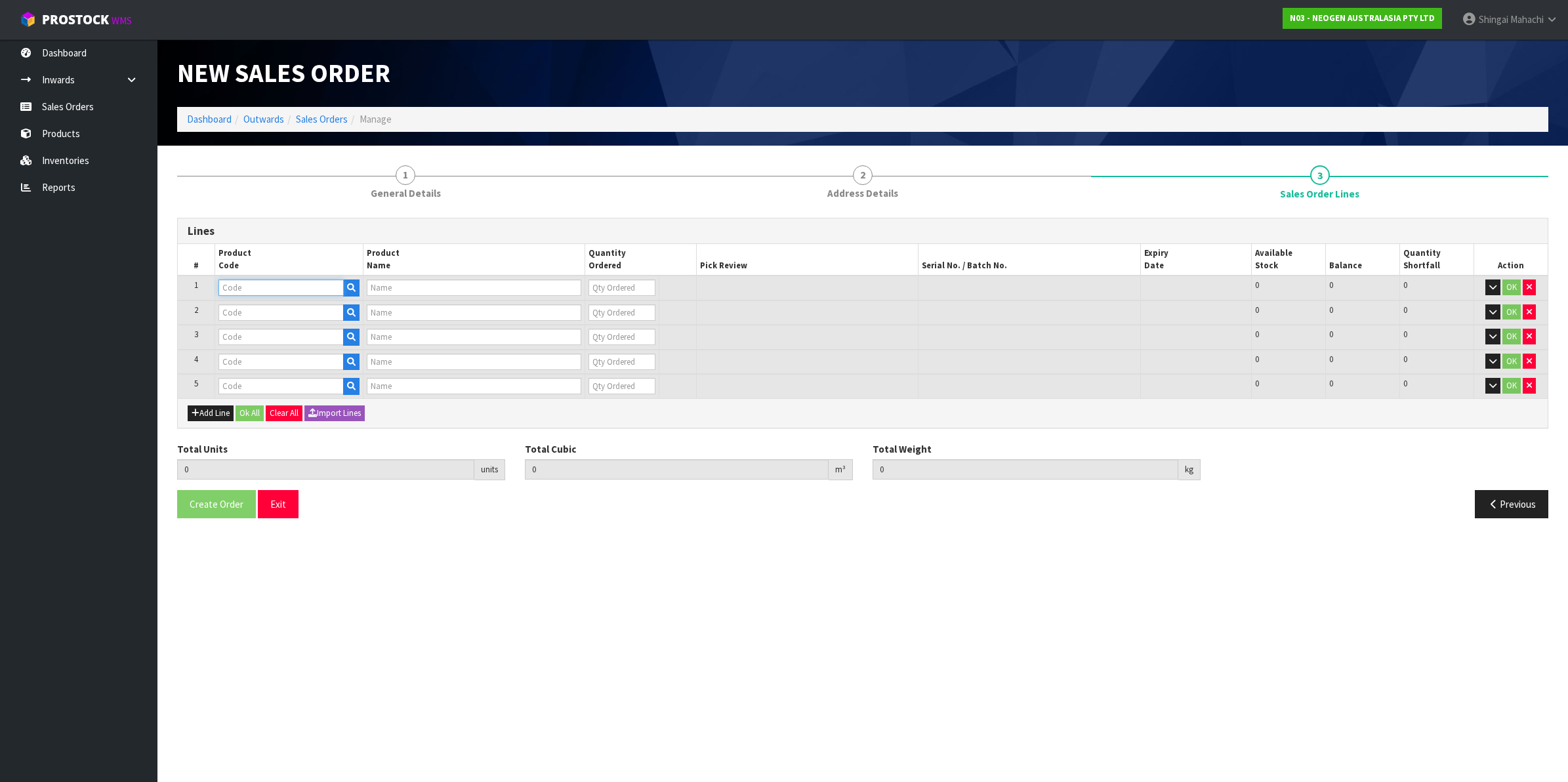
click at [260, 284] on input "text" at bounding box center [281, 287] width 125 height 17
paste input "700006852"
type input "700006852"
type input "DPWS9 DILUENT PWS (9ML 400/BOX) LABEL - IN VITRO ONLY"
type input "0"
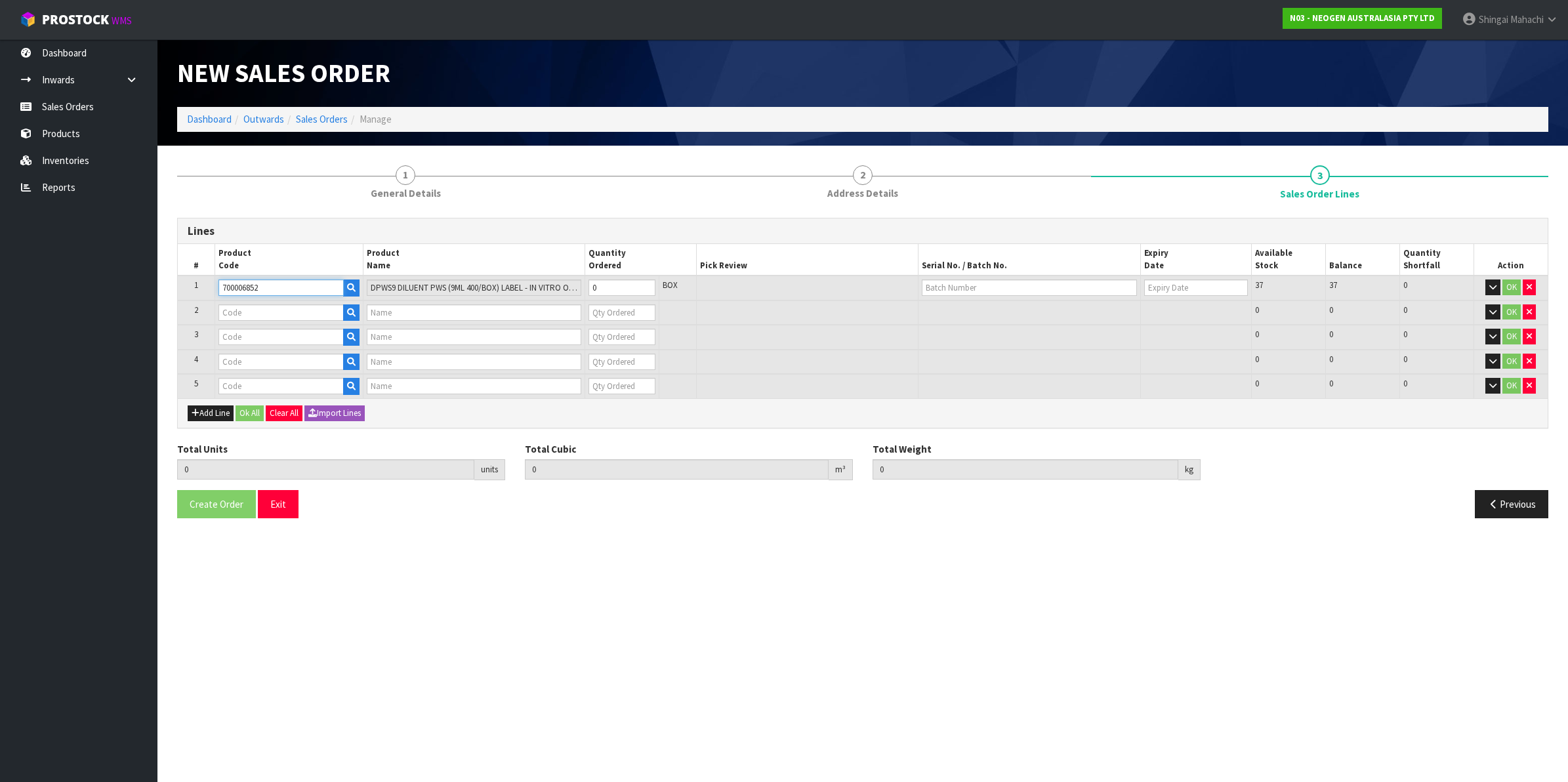
type input "700006852"
click at [241, 312] on input "text" at bounding box center [281, 313] width 125 height 17
paste input "700002273"
type input "700002273"
type input "7100126807 - 6421 PETRIFILM ENTROBCT PLT 1000/CS PL"
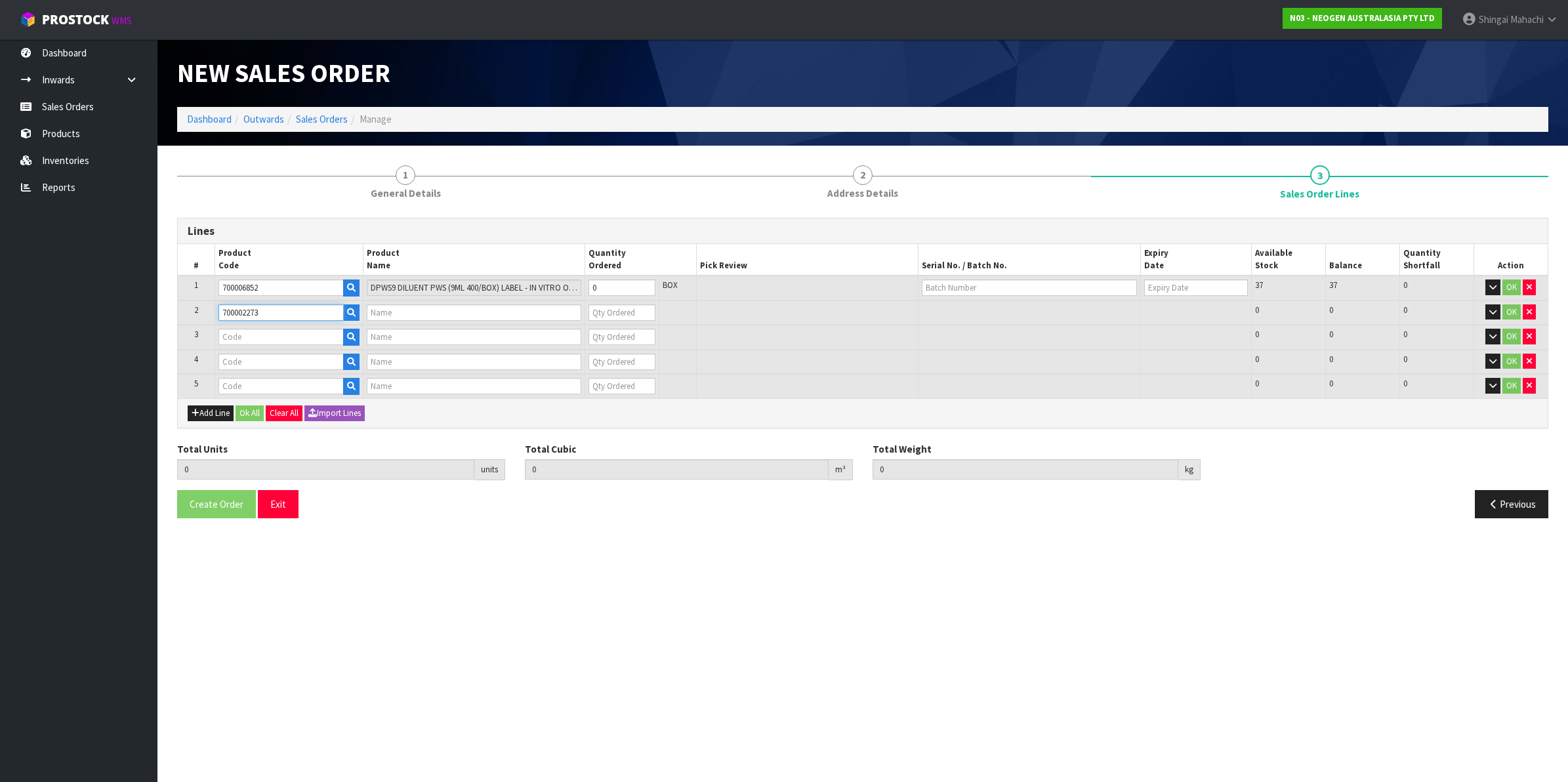
type input "0"
type input "700002273"
click at [255, 332] on input "text" at bounding box center [281, 337] width 125 height 17
paste input "700005495"
type input "700005495"
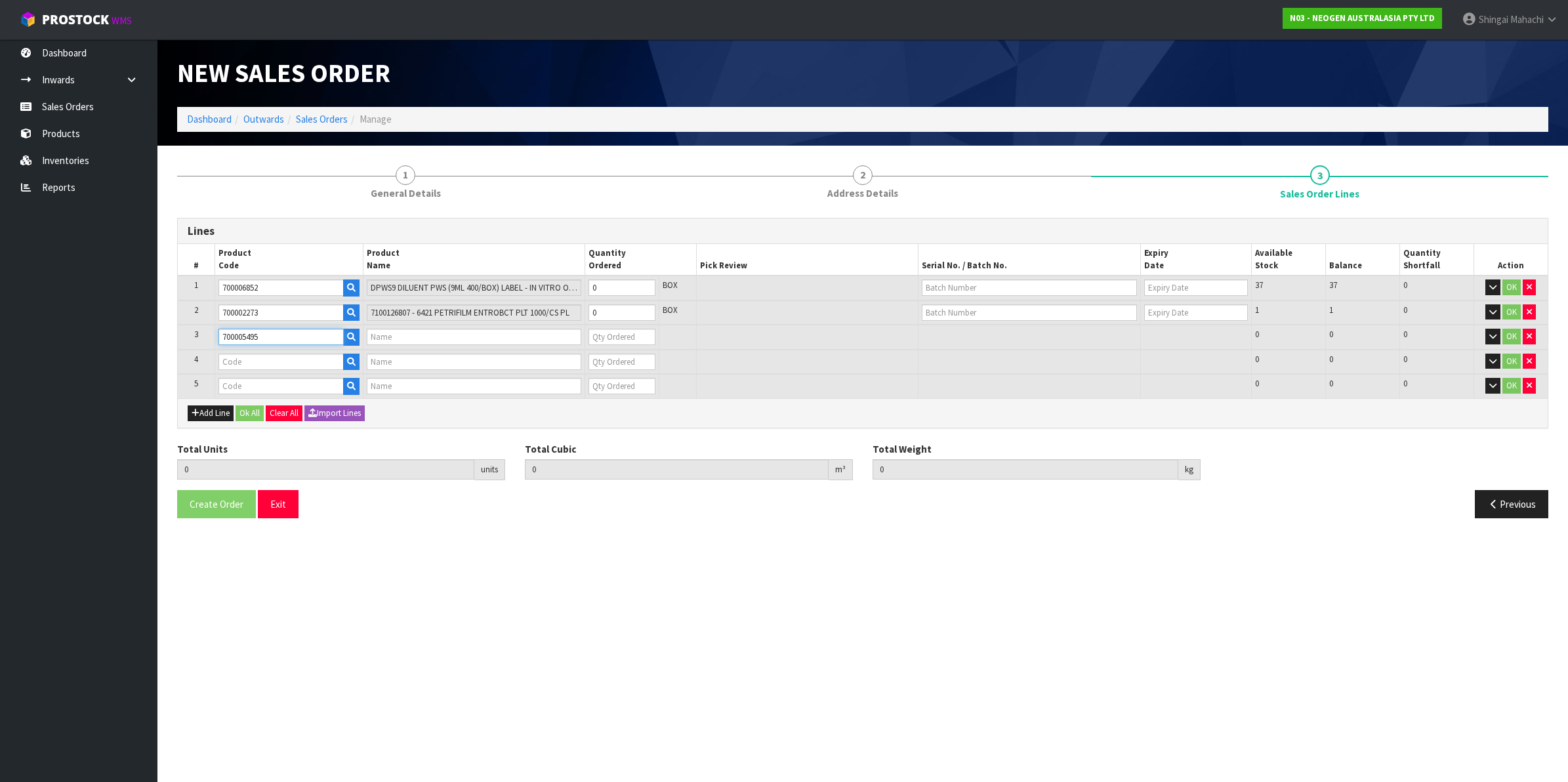
type input "7100263821 - 6479 PETRIFILM RAP AEROB PLT 500EA/CS PL"
type input "0"
type input "700005495"
click at [238, 362] on input "text" at bounding box center [281, 362] width 125 height 17
paste input "700002148"
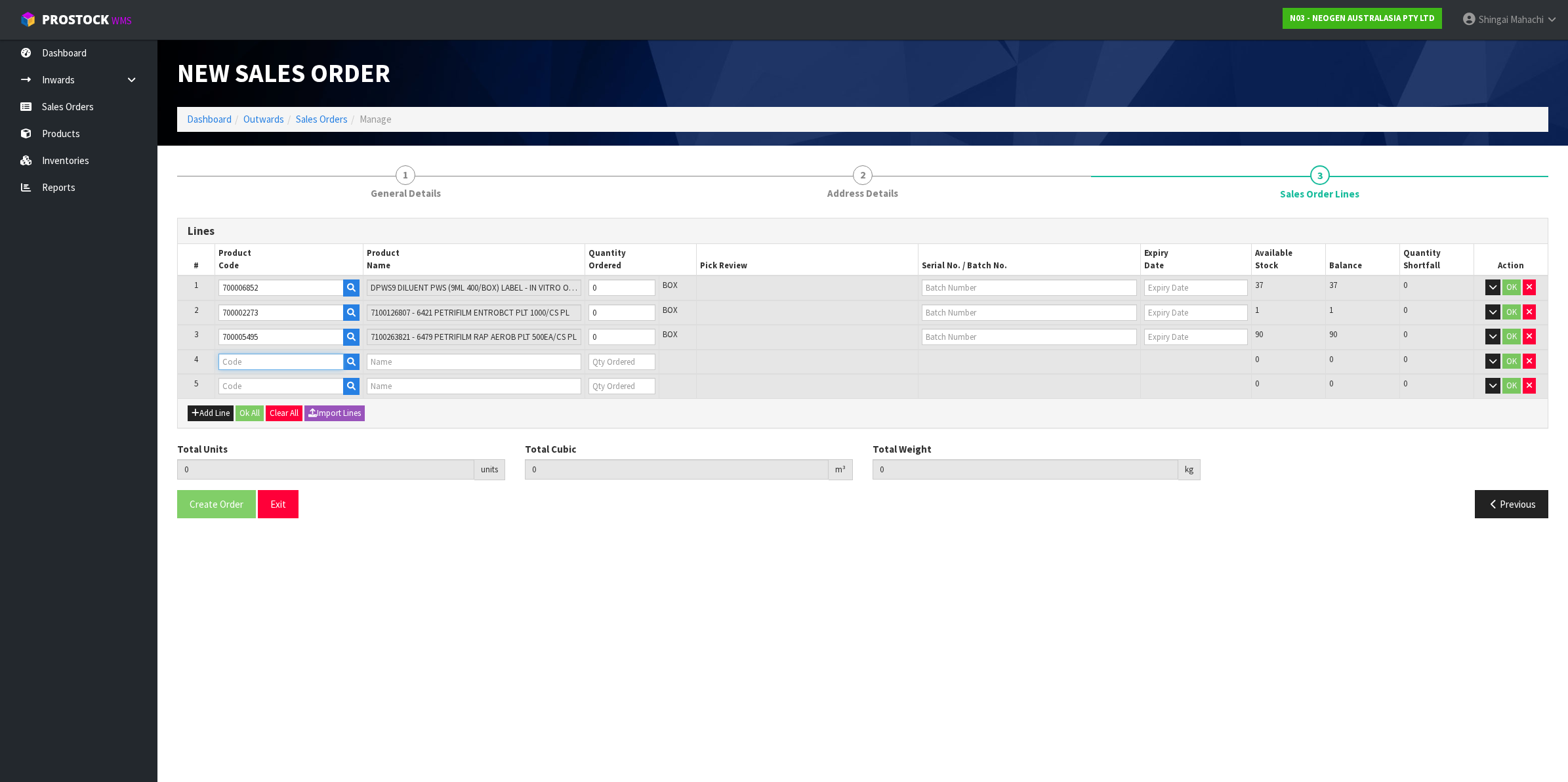
type input "700002148"
type input "7100040141 - 6477 PETRIFILM RAPD YNM CT PLT 500EA/CS"
type input "0"
type input "700002148"
click at [249, 388] on input "text" at bounding box center [281, 386] width 125 height 17
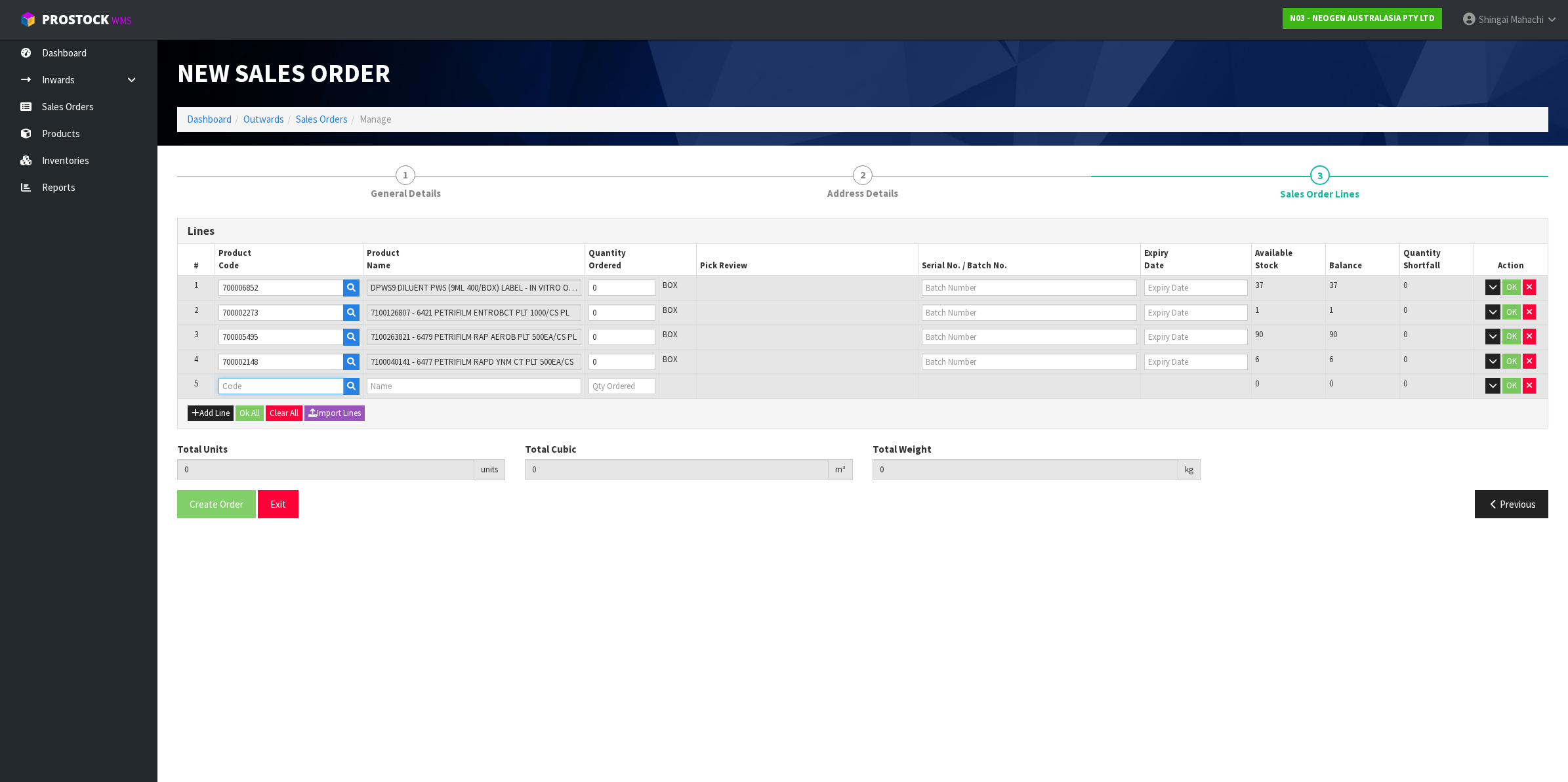
paste input "700006921"
type input "700006921"
type input "0.000000"
type input "0.000"
type input "6483 PETRFILM BC PT PLT 500 EA/[PERSON_NAME]"
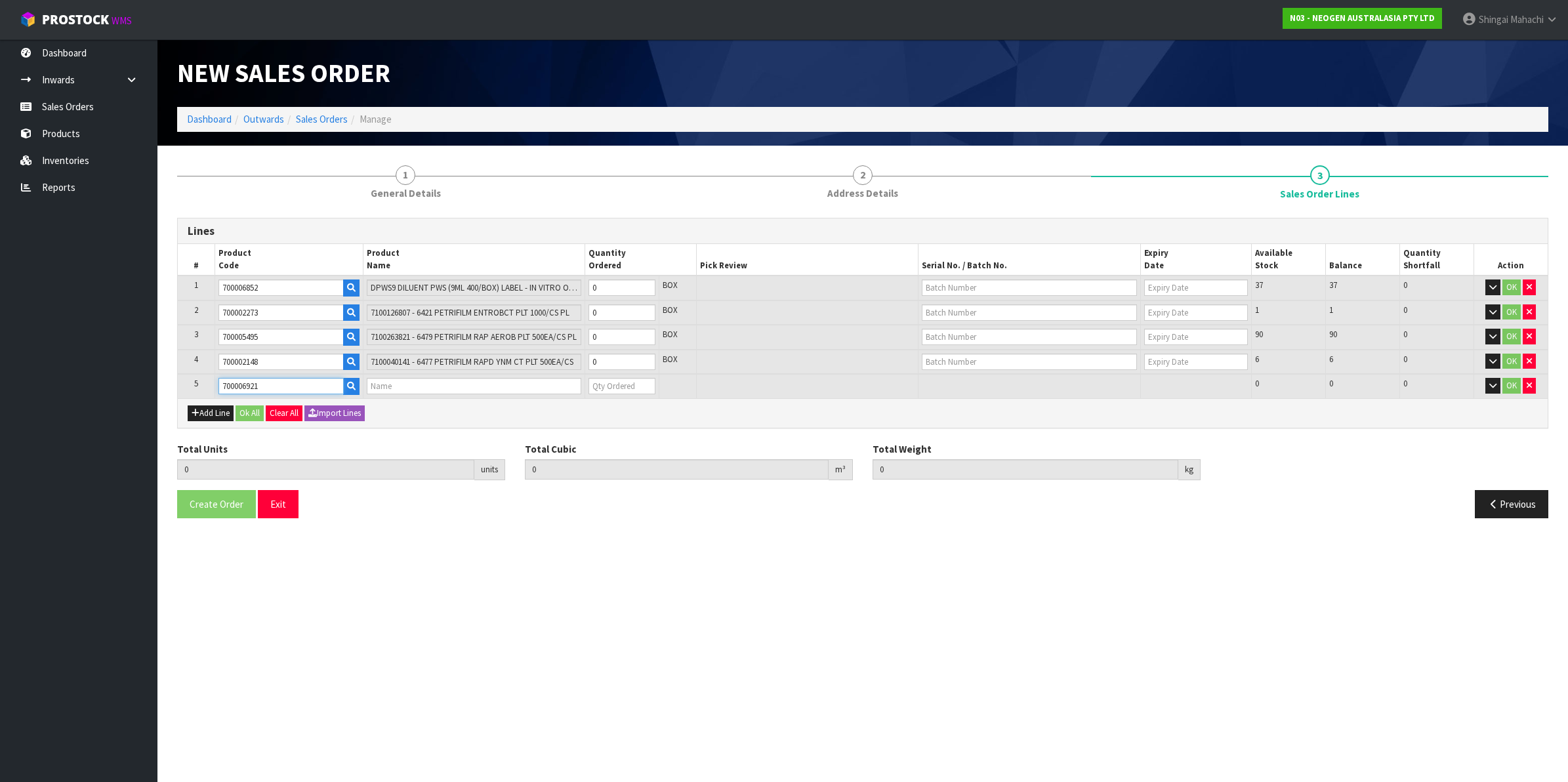
type input "0"
type input "700006921"
click at [561, 292] on tr "1 700006852 DPWS9 DILUENT PWS (9ML 400/BOX) LABEL - IN VITRO ONLY 0 BOX 37 37 0…" at bounding box center [863, 288] width 1370 height 25
type input "1"
type input "0.03654"
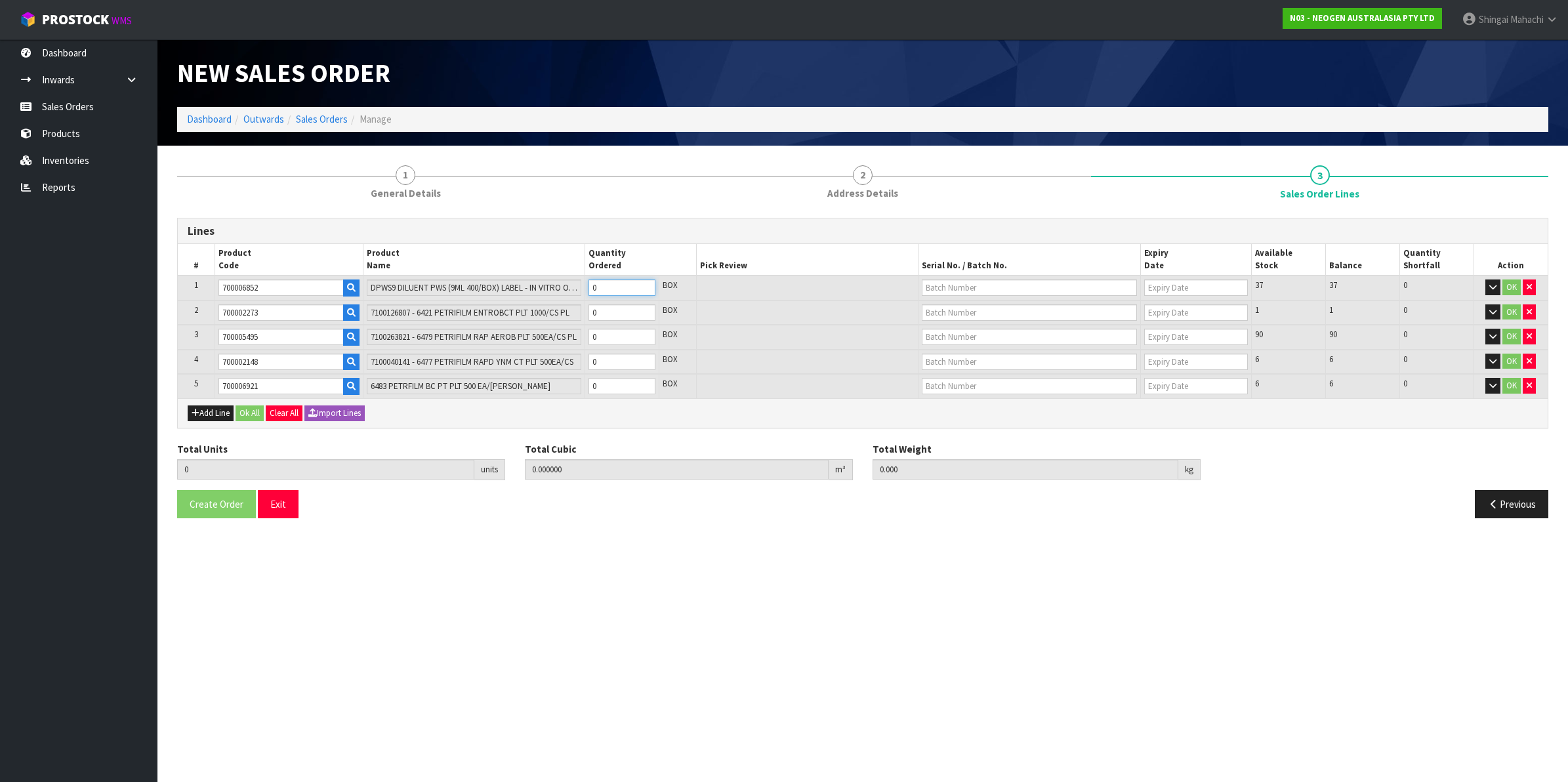
type input "9.44"
type input "1"
type input "10"
type input "0.3654"
type input "94.4"
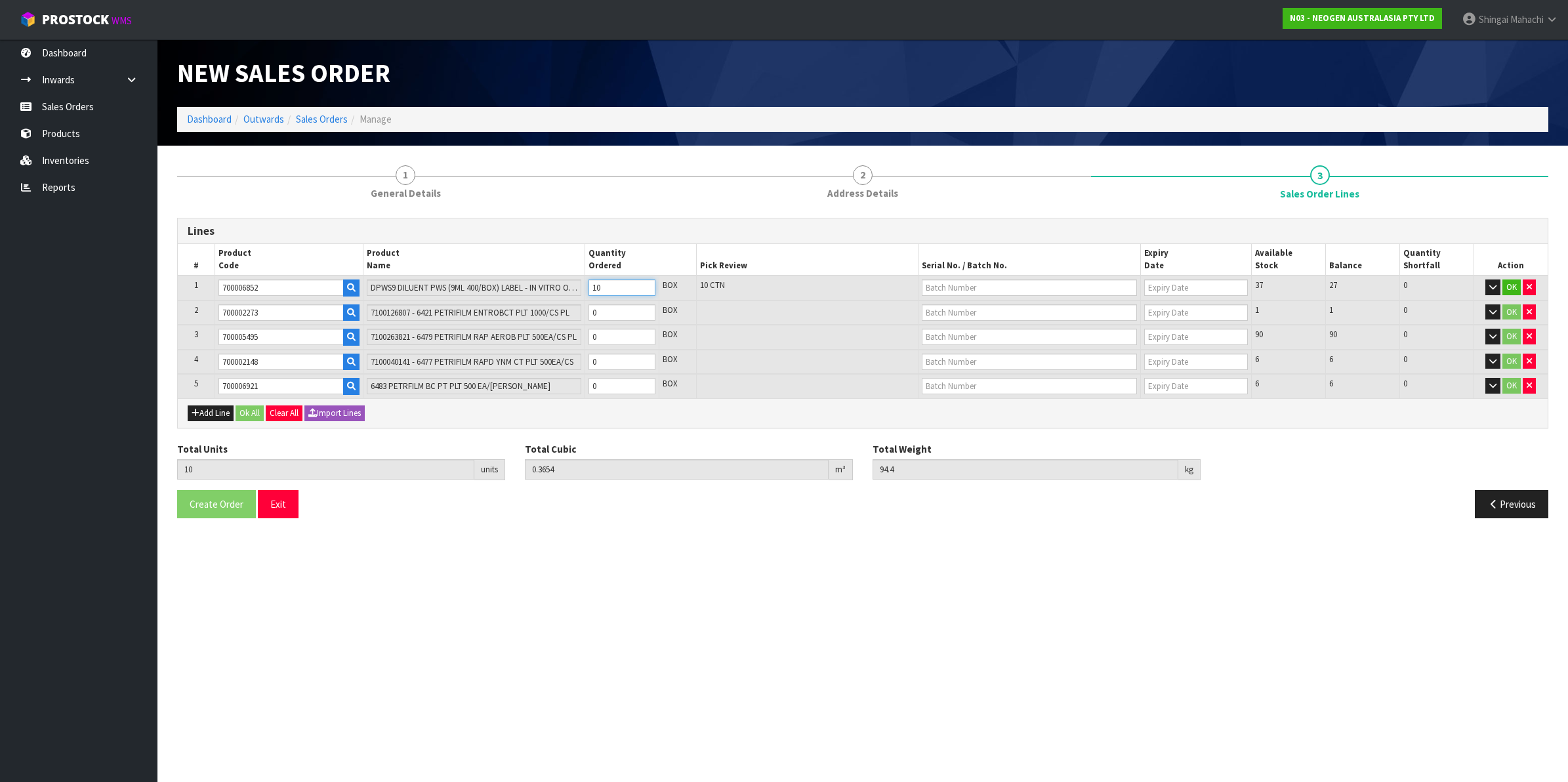
type input "10"
click at [551, 333] on tr "3 700005495 7100263821 - 6479 PETRIFILM RAP AEROB PLT 500EA/CS PL 0 BOX 90 90 0…" at bounding box center [863, 338] width 1370 height 25
type input "12"
type input "0.385084"
type input "97.6"
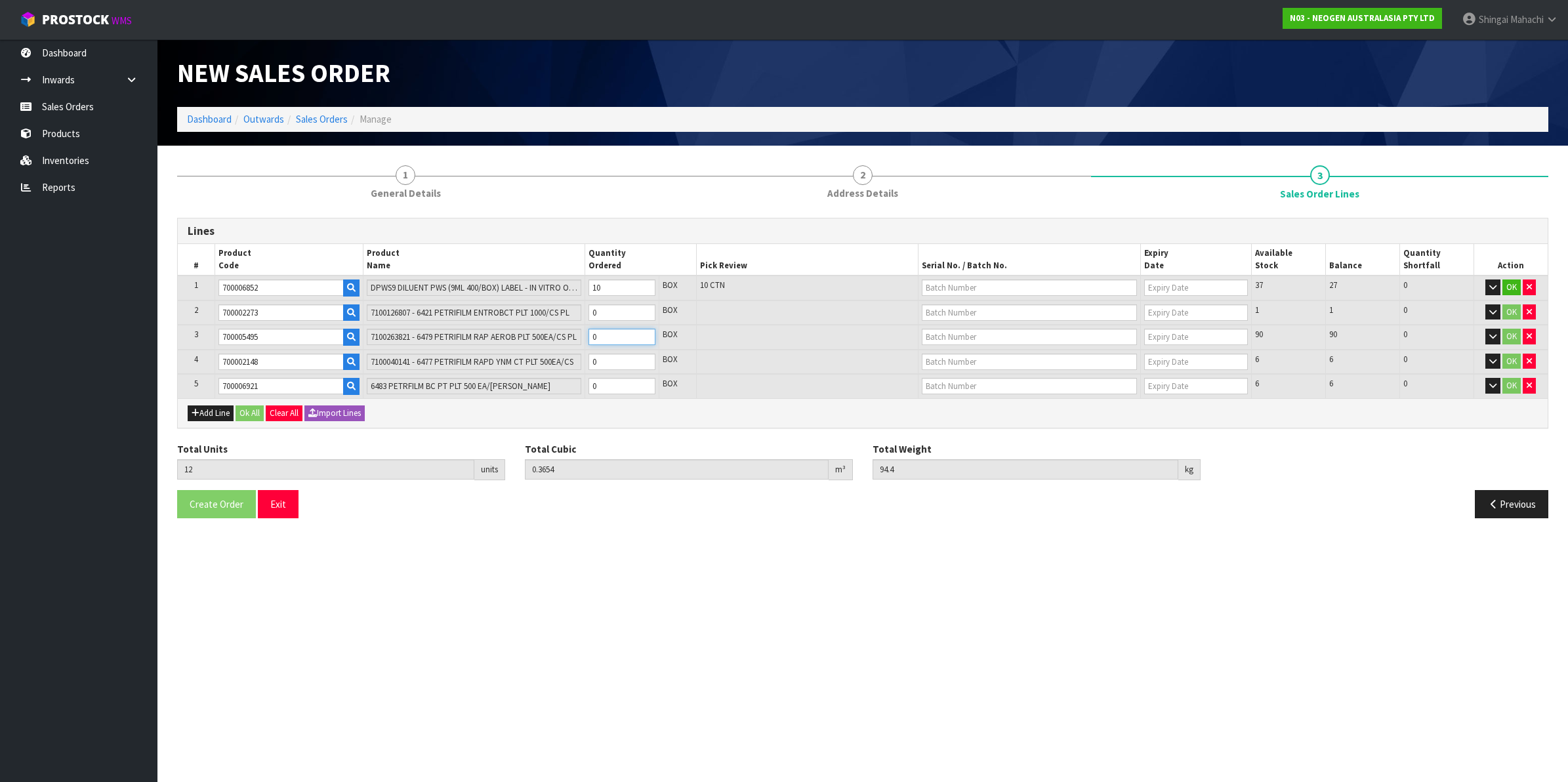
type input "2"
type input "30"
type input "0.56224"
type input "126.4"
type input "20"
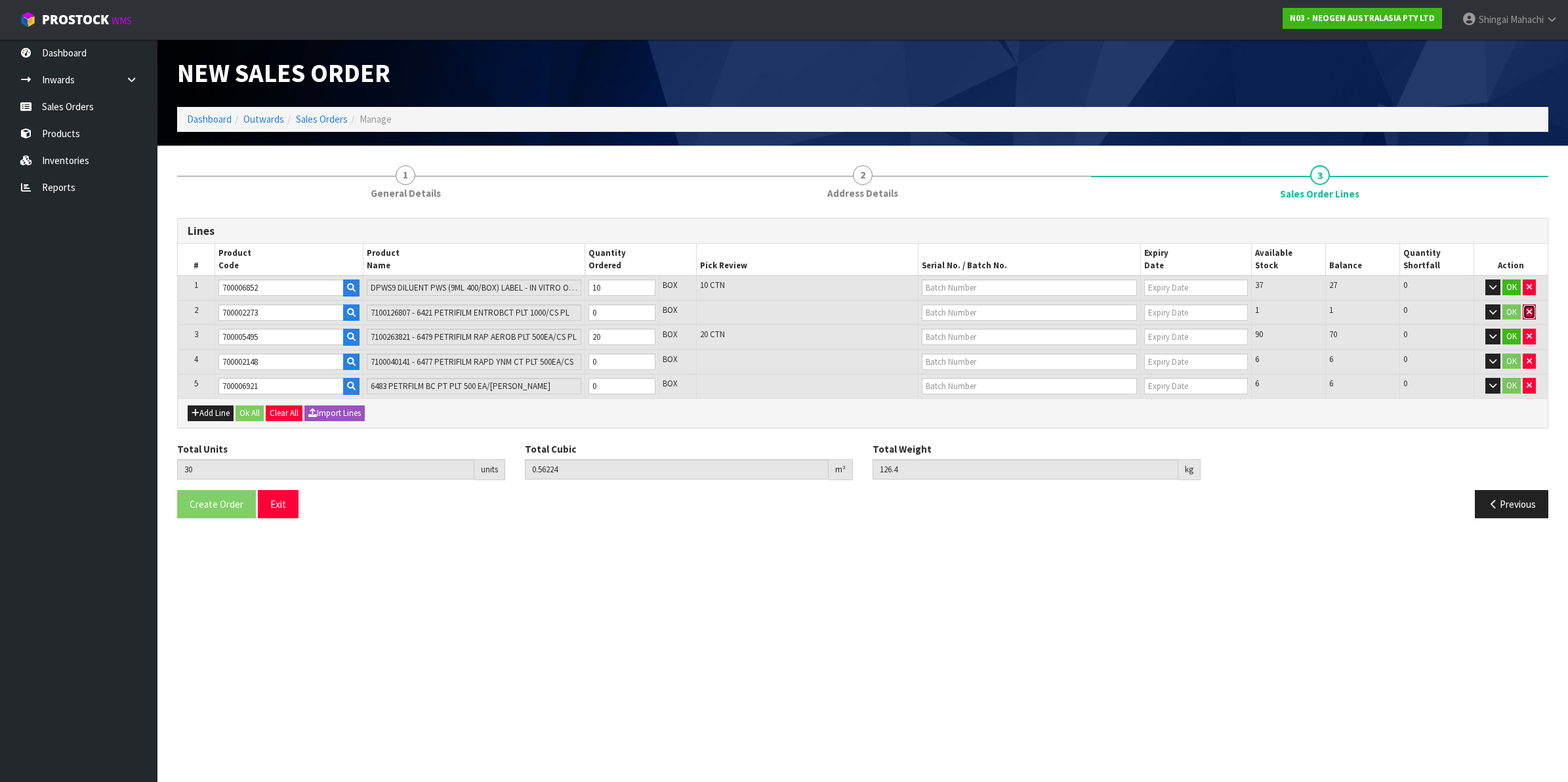
click at [1529, 309] on icon "button" at bounding box center [1529, 312] width 5 height 9
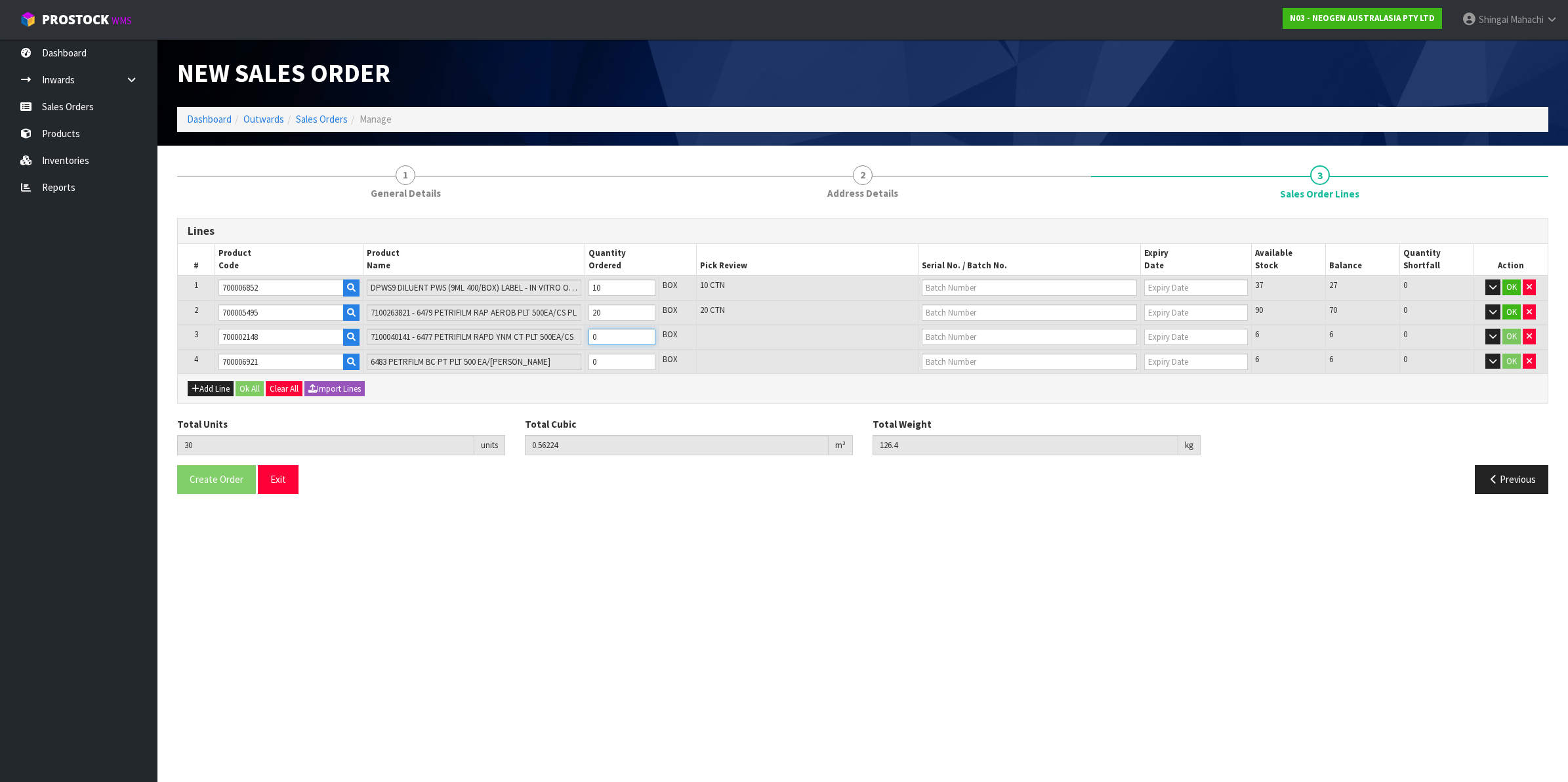
click at [580, 337] on tr "3 700002148 7100040141 - 6477 PETRIFILM RAPD YNM CT PLT 500EA/CS 0 BOX 6 6 0 OK" at bounding box center [863, 338] width 1370 height 25
type input "31"
type input "0.572082"
type input "128"
type input "1"
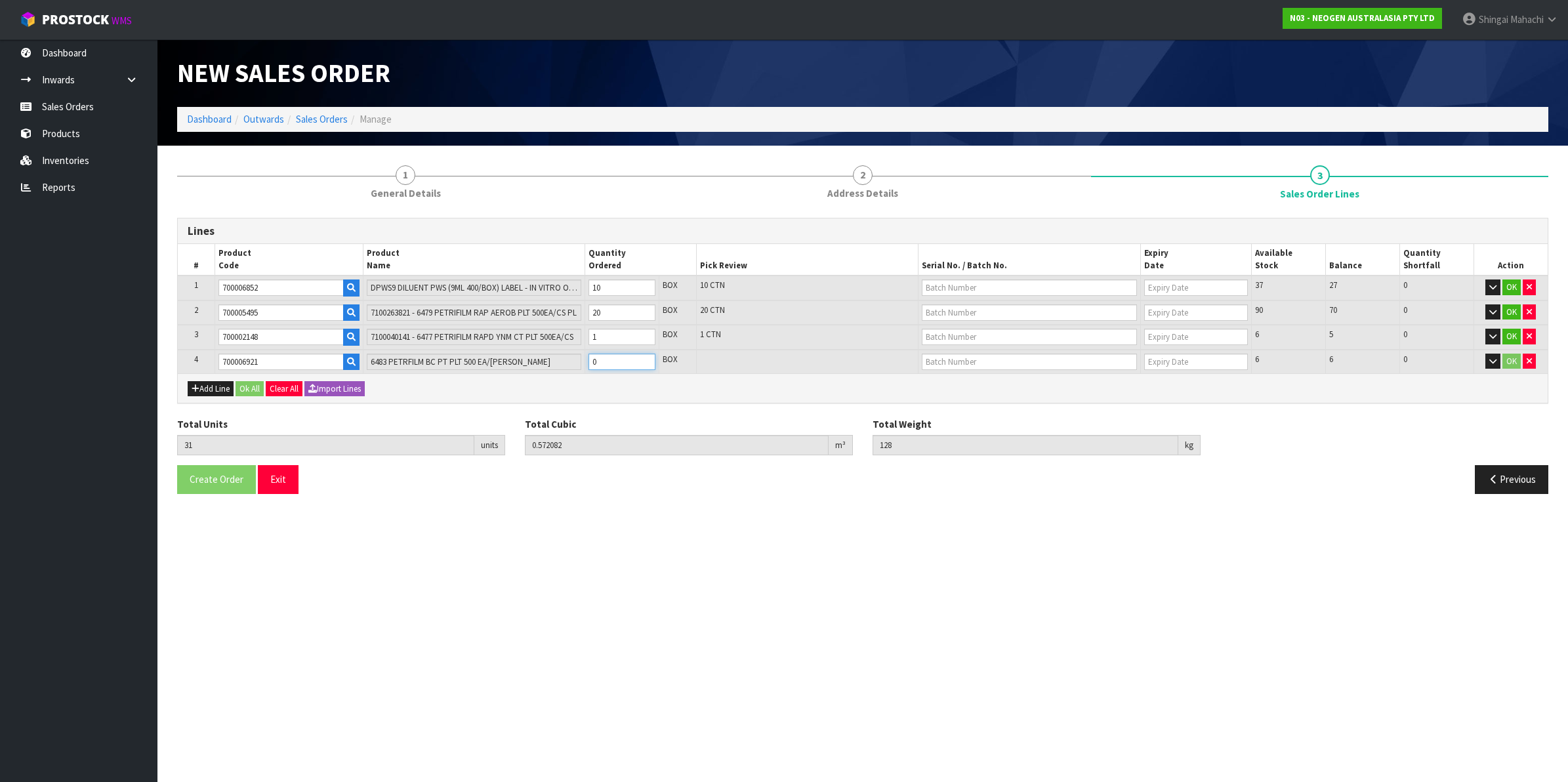
click at [576, 364] on tr "4 700006921 6483 PETRFILM BC PT PLT 500 EA/CS NG 0 BOX 6 6 0 OK" at bounding box center [863, 362] width 1370 height 24
type input "33"
type input "0.593172"
type input "130.88"
type input "2"
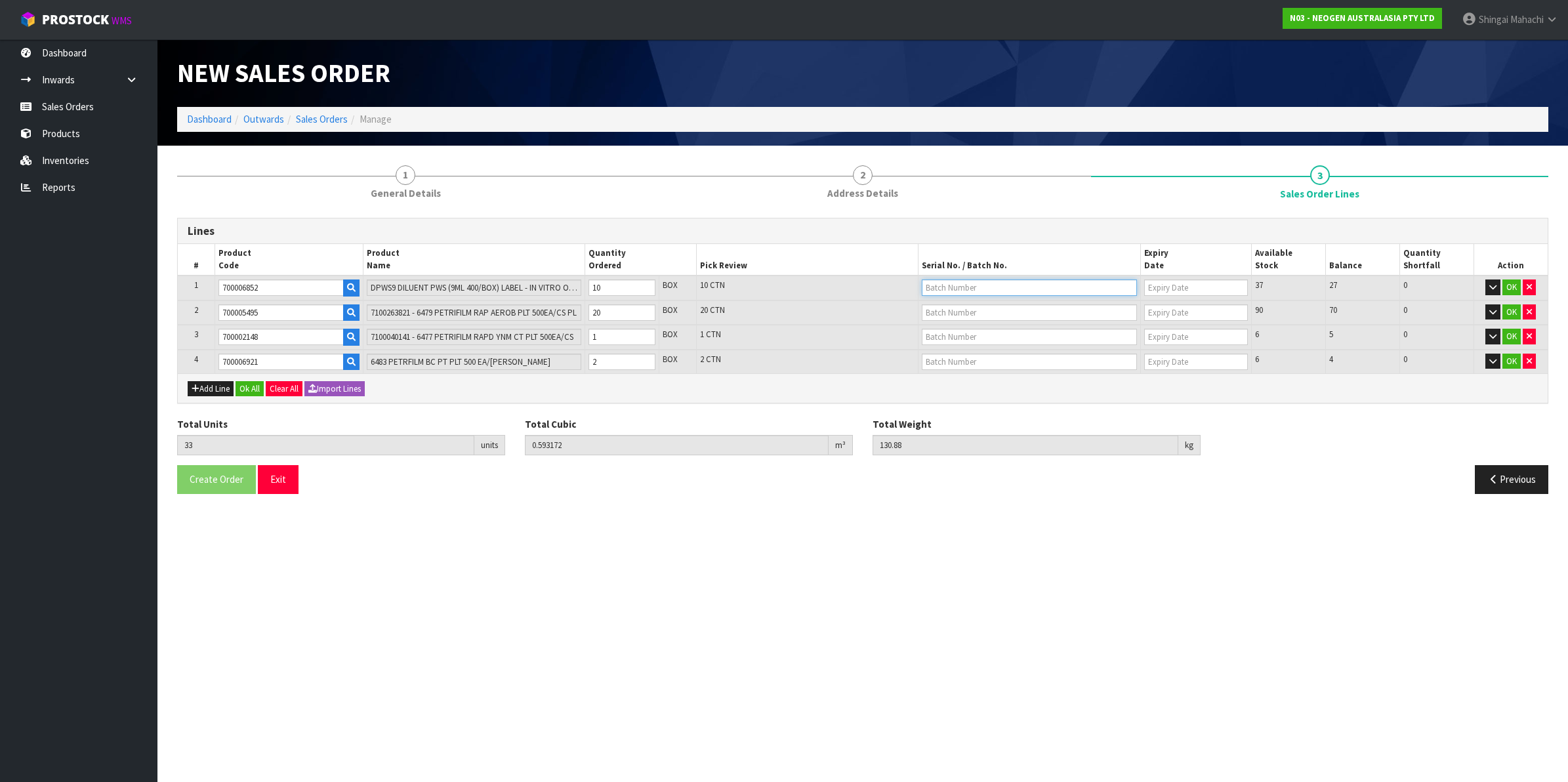
click at [982, 287] on input "text" at bounding box center [1030, 287] width 215 height 17
click at [989, 316] on link "250721M" at bounding box center [974, 309] width 104 height 17
type input "250721M"
type input "[DATE]"
click at [959, 306] on input "text" at bounding box center [1030, 313] width 215 height 17
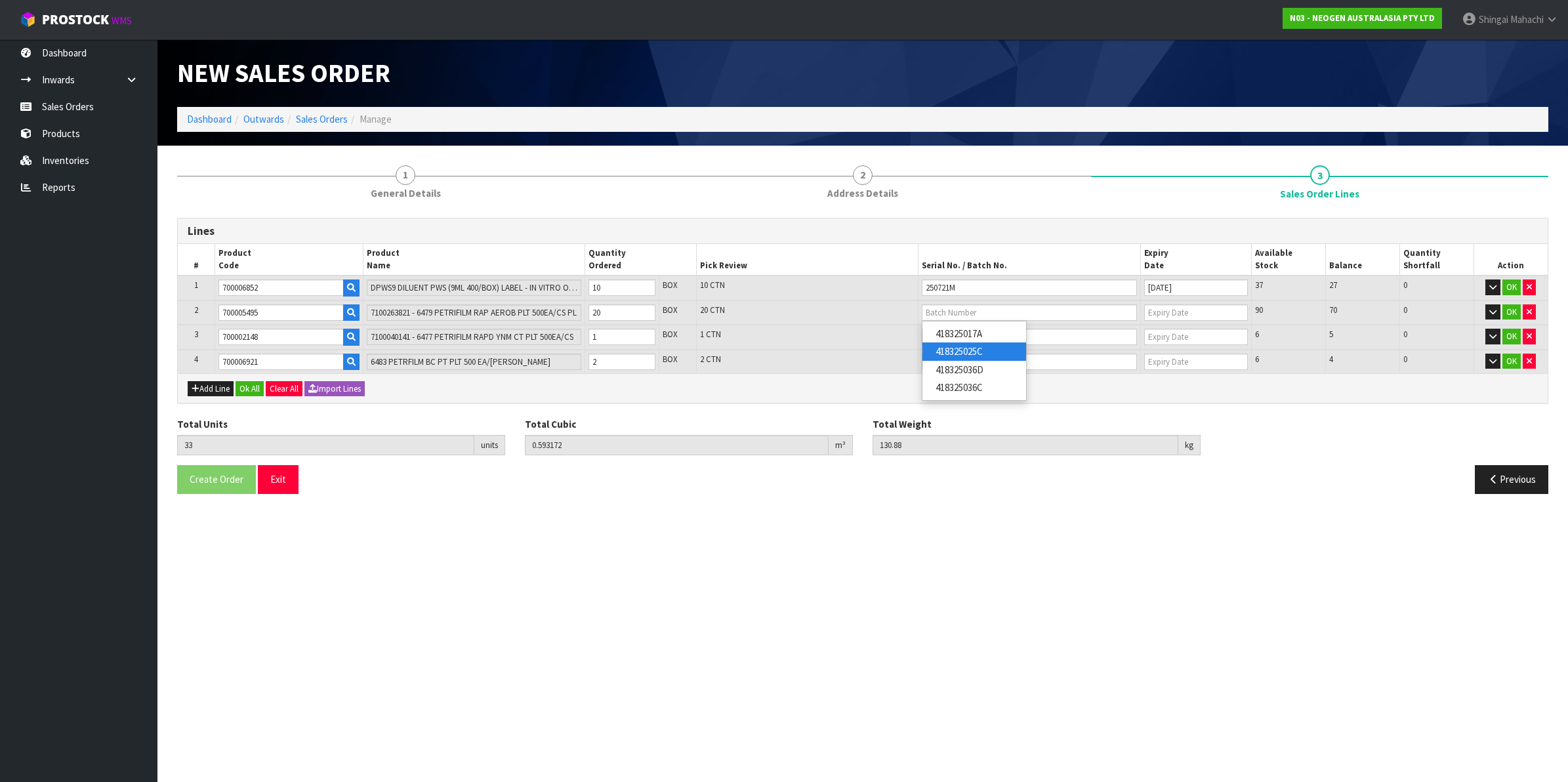
click at [985, 355] on link "418325025C" at bounding box center [974, 351] width 104 height 17
type input "418325025C"
type input "26/07/2026"
click at [938, 335] on input "text" at bounding box center [1030, 337] width 215 height 17
click at [965, 365] on link "34563Y" at bounding box center [974, 359] width 104 height 17
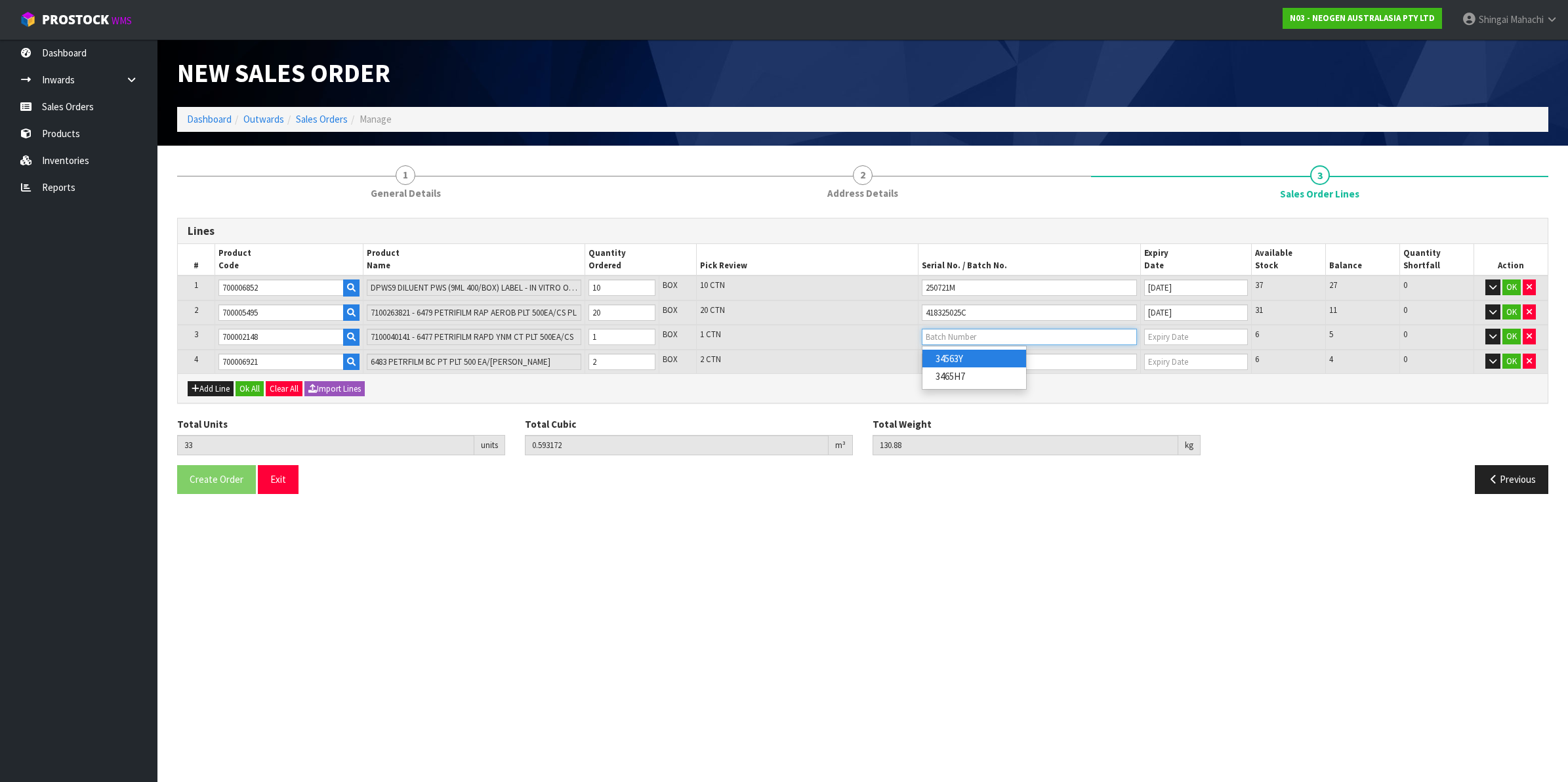
type input "34563Y"
type input "[DATE]"
click at [969, 356] on input "text" at bounding box center [1030, 362] width 215 height 17
click at [973, 379] on link "418325042C" at bounding box center [974, 383] width 104 height 17
type input "418325042C"
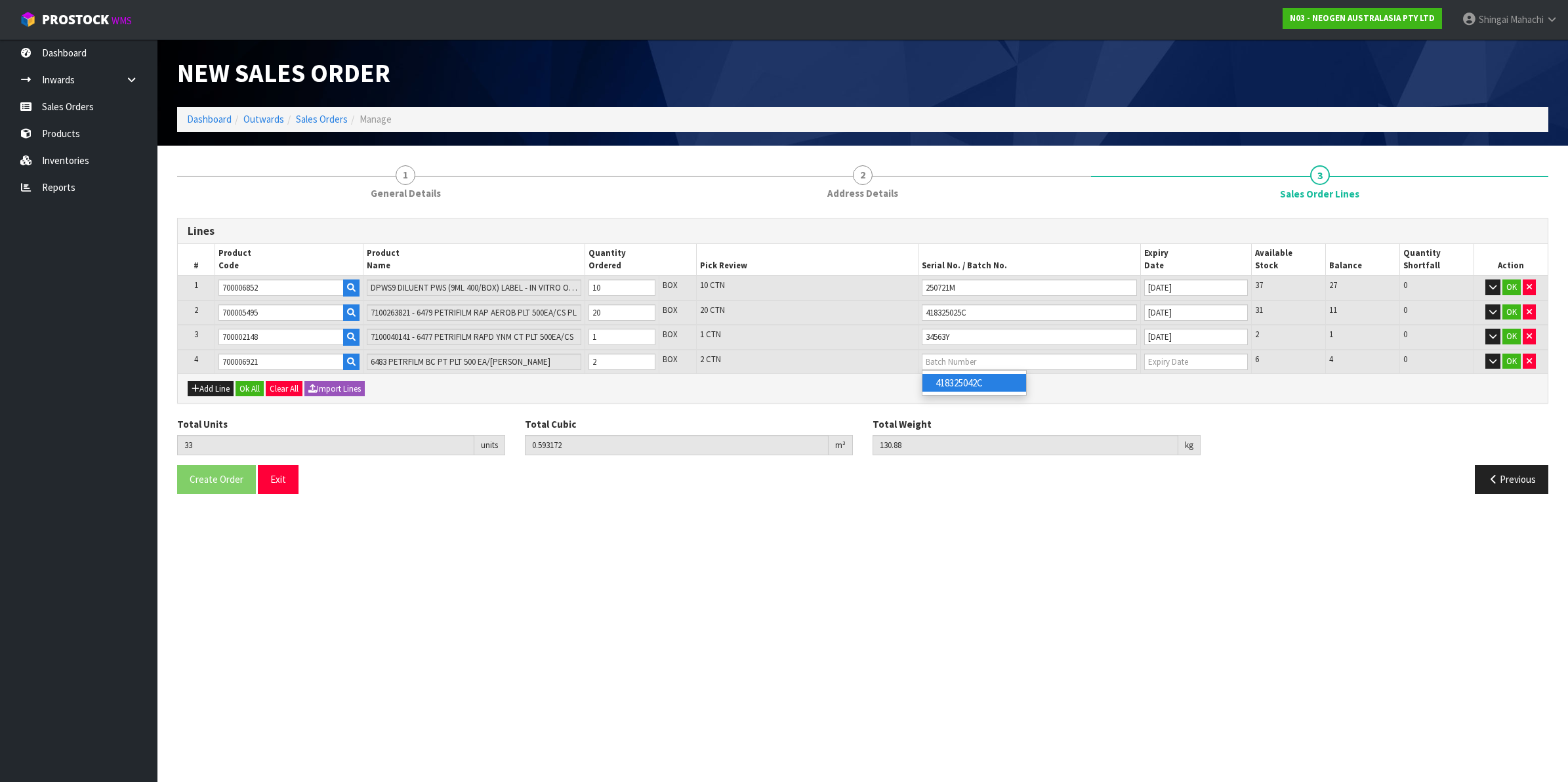
type input "[DATE]"
click at [1520, 359] on button "OK" at bounding box center [1511, 362] width 18 height 16
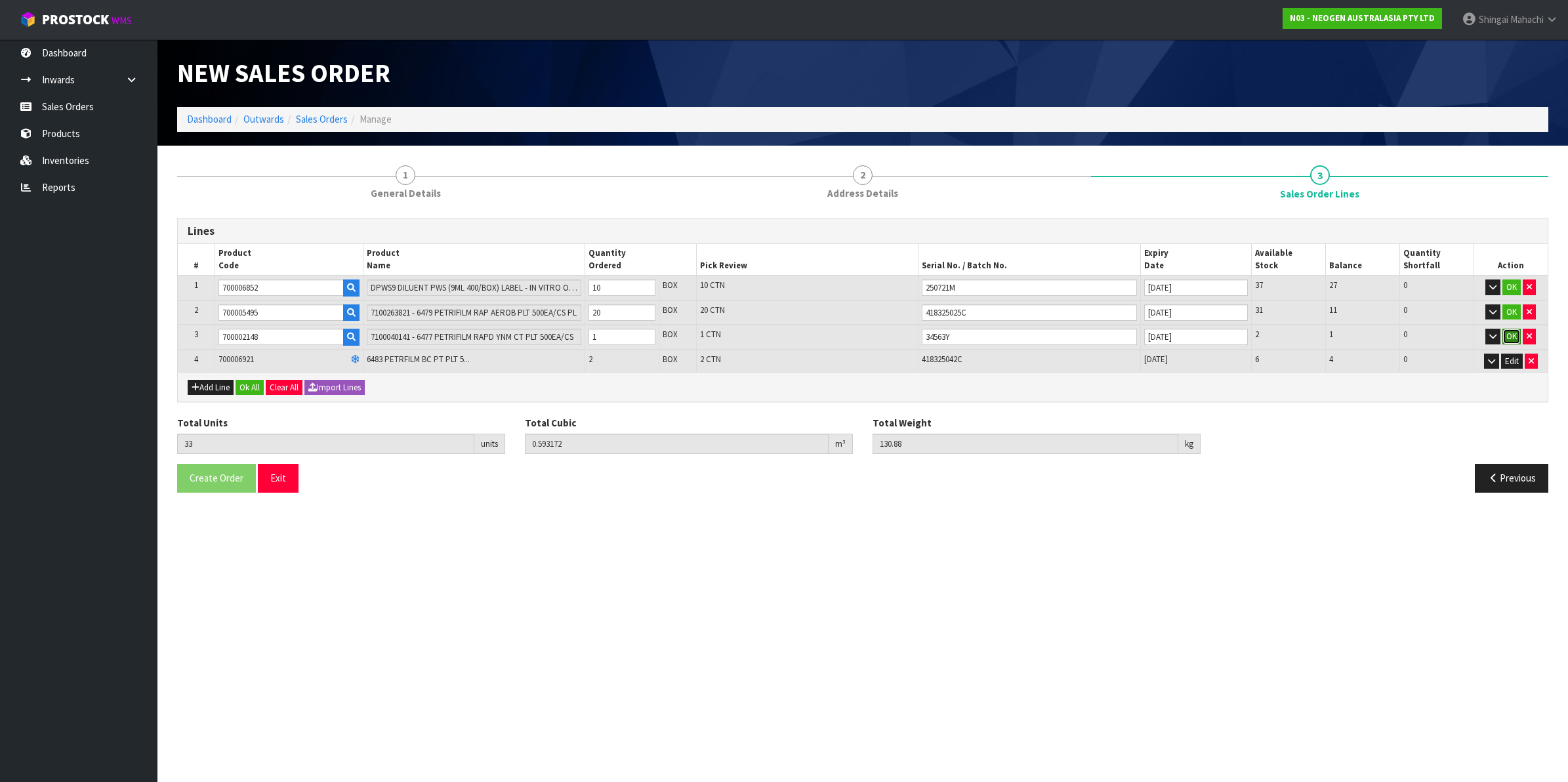
click at [1511, 332] on button "OK" at bounding box center [1511, 337] width 18 height 16
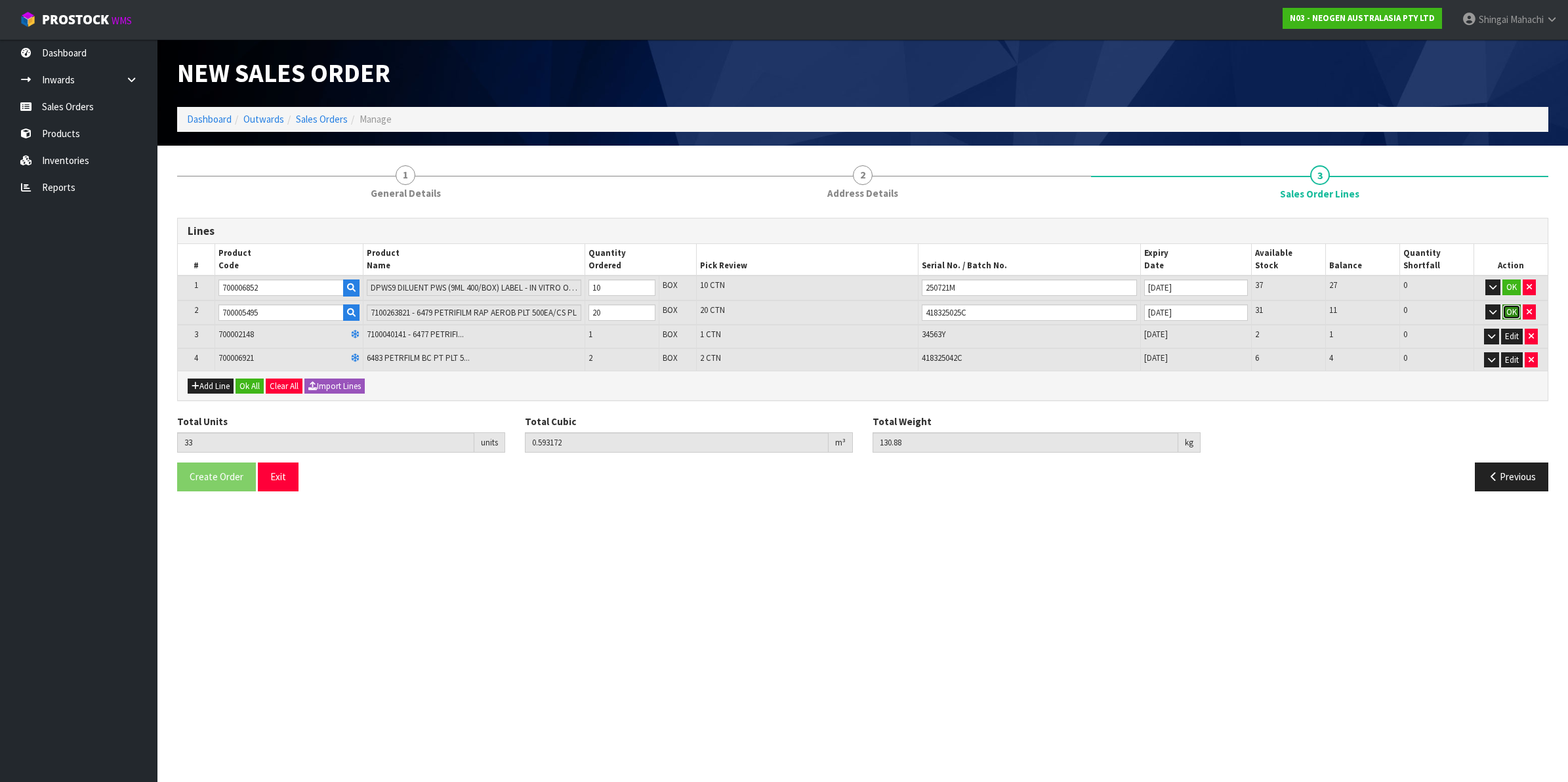
click at [1511, 312] on button "OK" at bounding box center [1511, 313] width 18 height 16
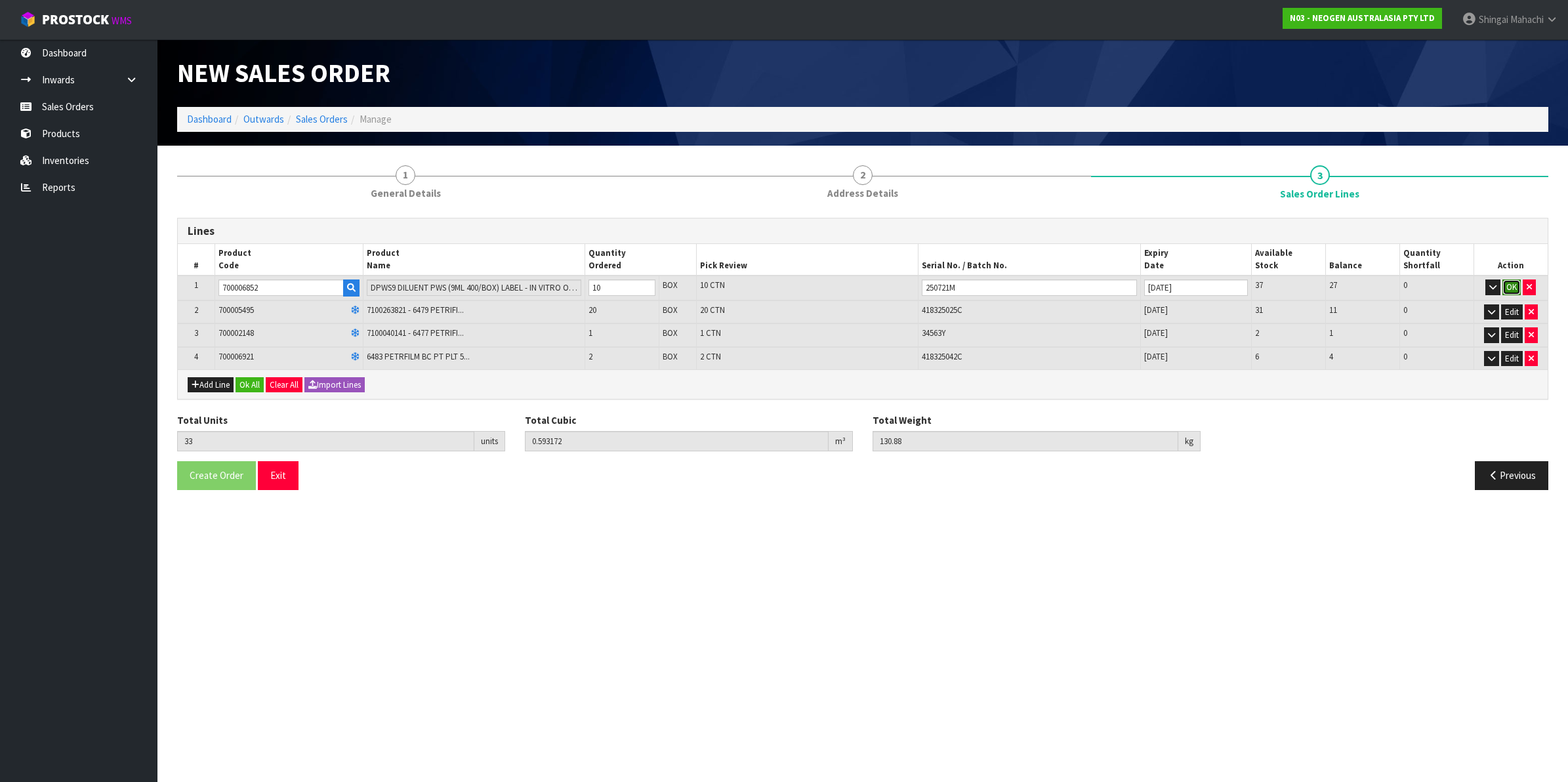
click at [1511, 284] on button "OK" at bounding box center [1511, 287] width 18 height 16
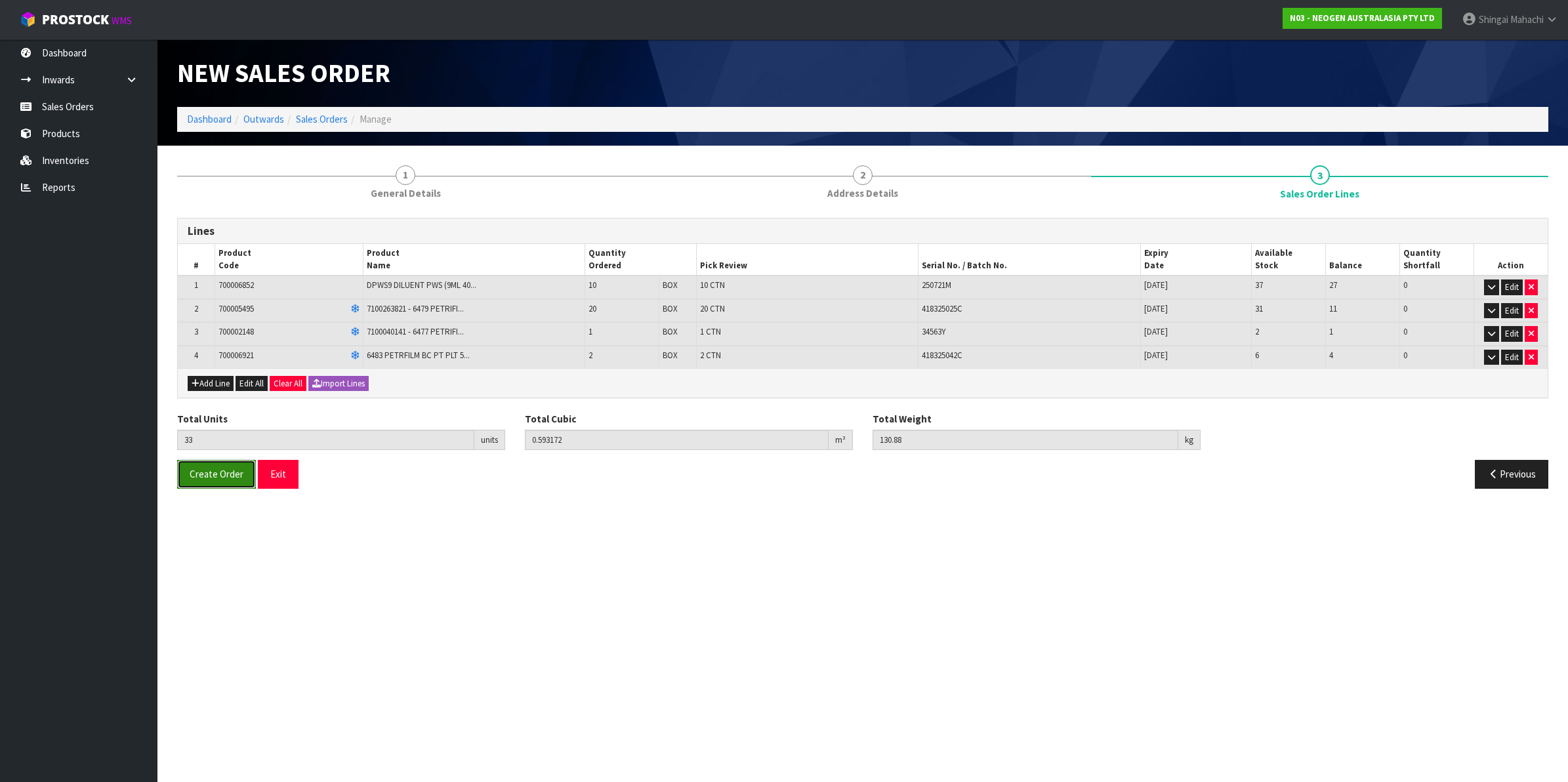
click at [220, 476] on span "Create Order" at bounding box center [217, 474] width 54 height 12
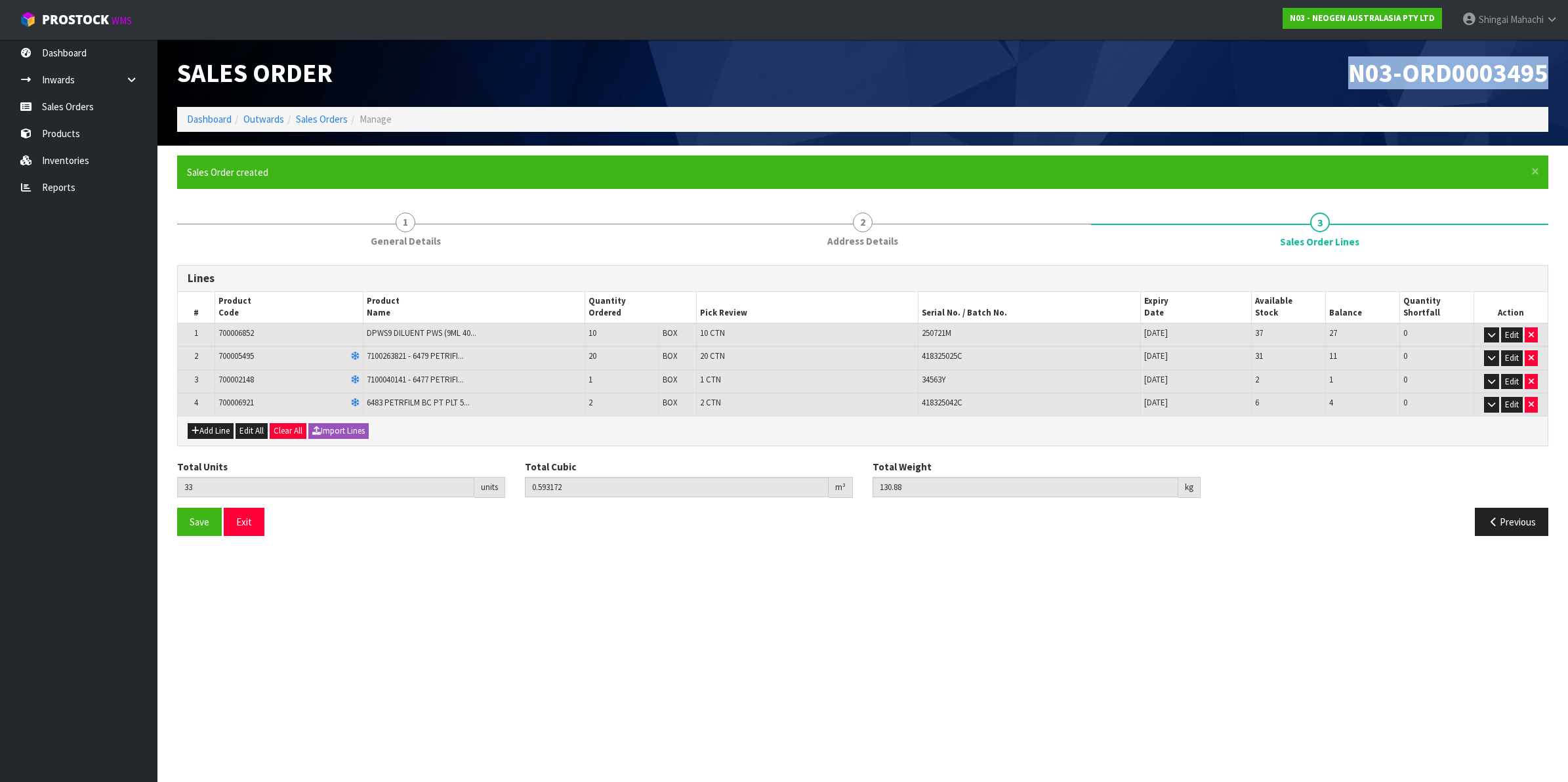
drag, startPoint x: 1346, startPoint y: 79, endPoint x: 1547, endPoint y: 74, distance: 201.1
click at [1547, 74] on h1 "N03-ORD0003495" at bounding box center [1210, 73] width 676 height 28
copy span "N03-ORD0003495"
click at [324, 119] on link "Sales Orders" at bounding box center [321, 119] width 52 height 12
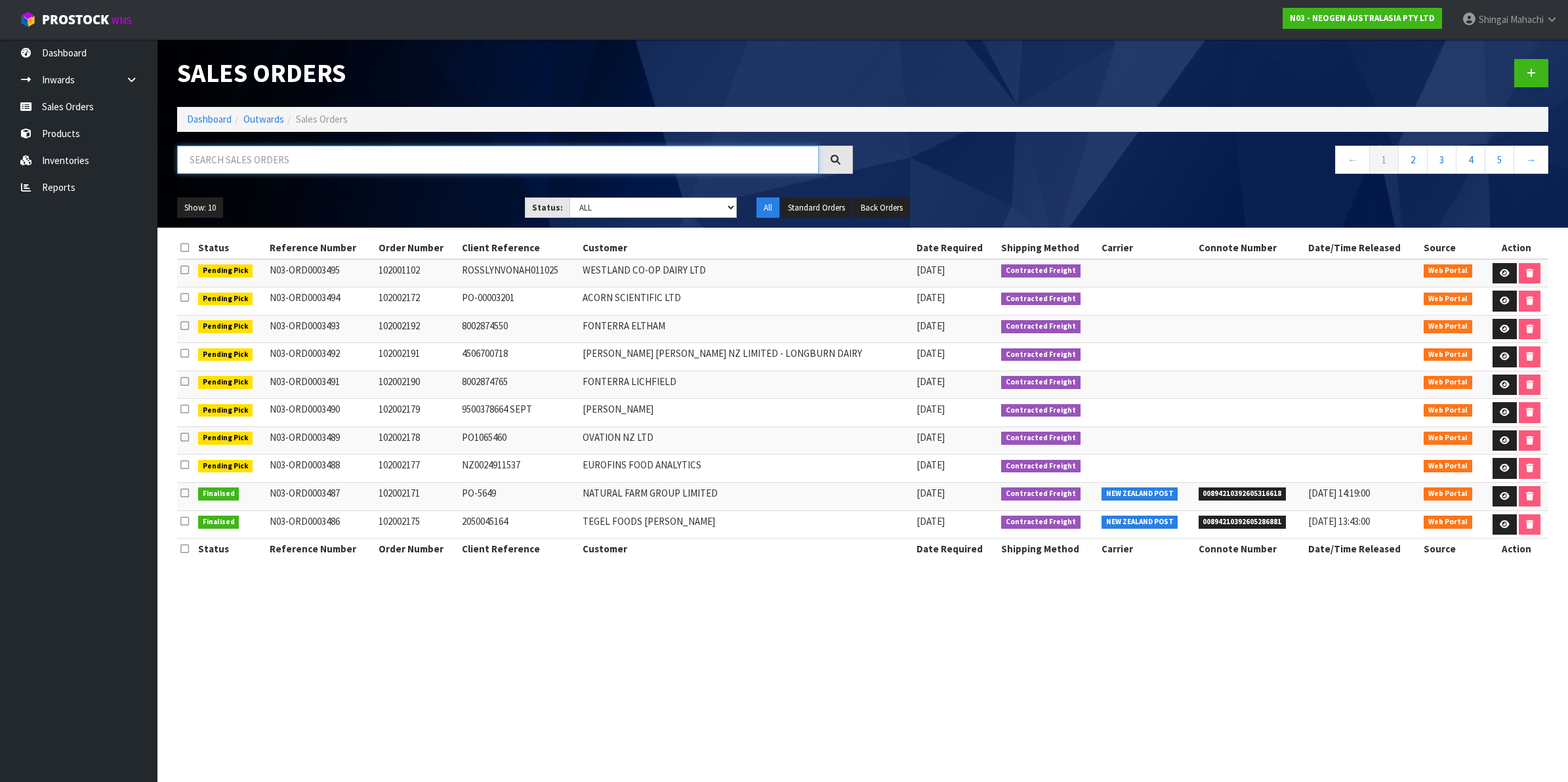
click at [276, 155] on input "text" at bounding box center [498, 159] width 641 height 28
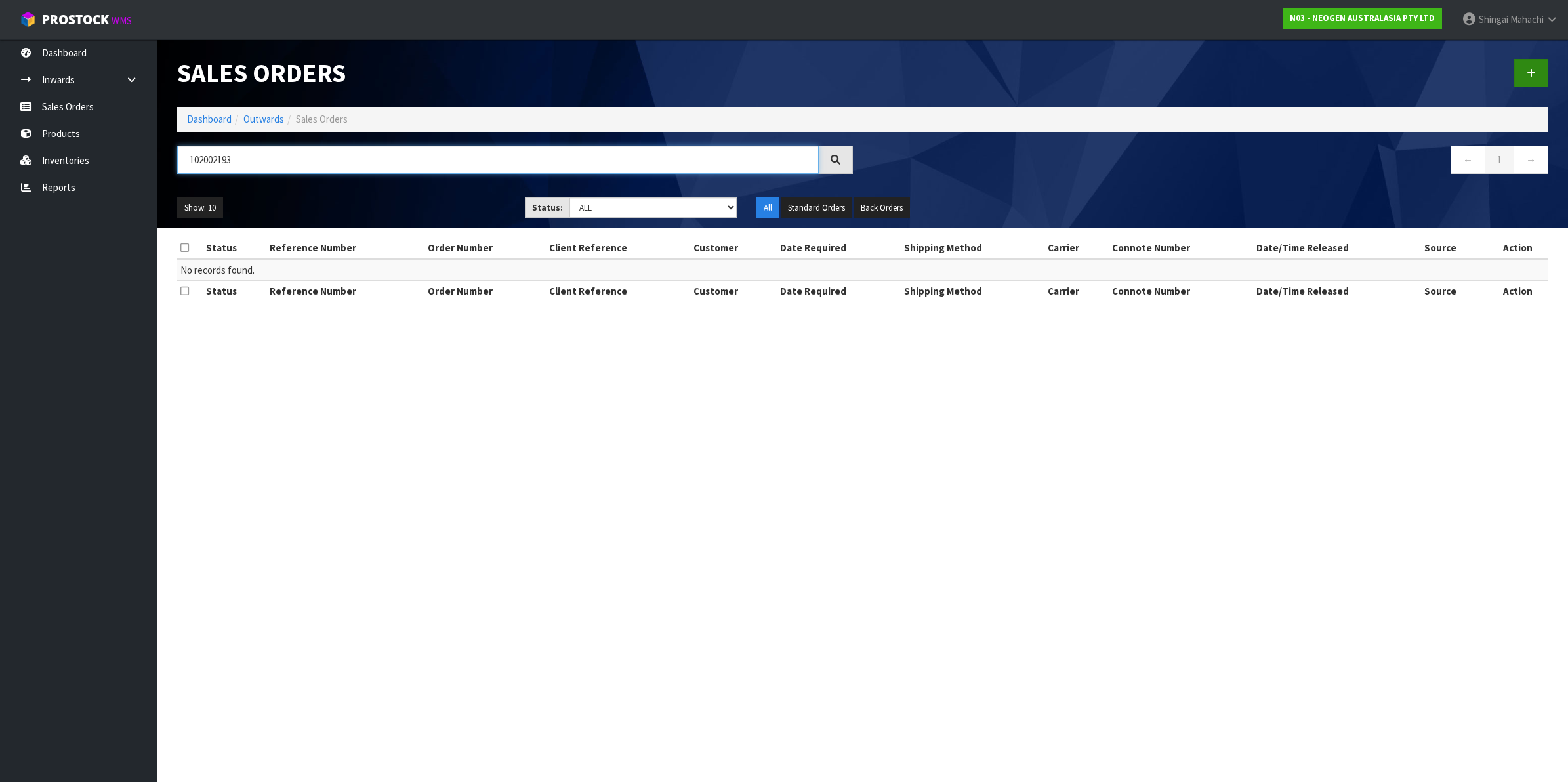
type input "102002193"
click at [1537, 69] on link at bounding box center [1531, 73] width 34 height 28
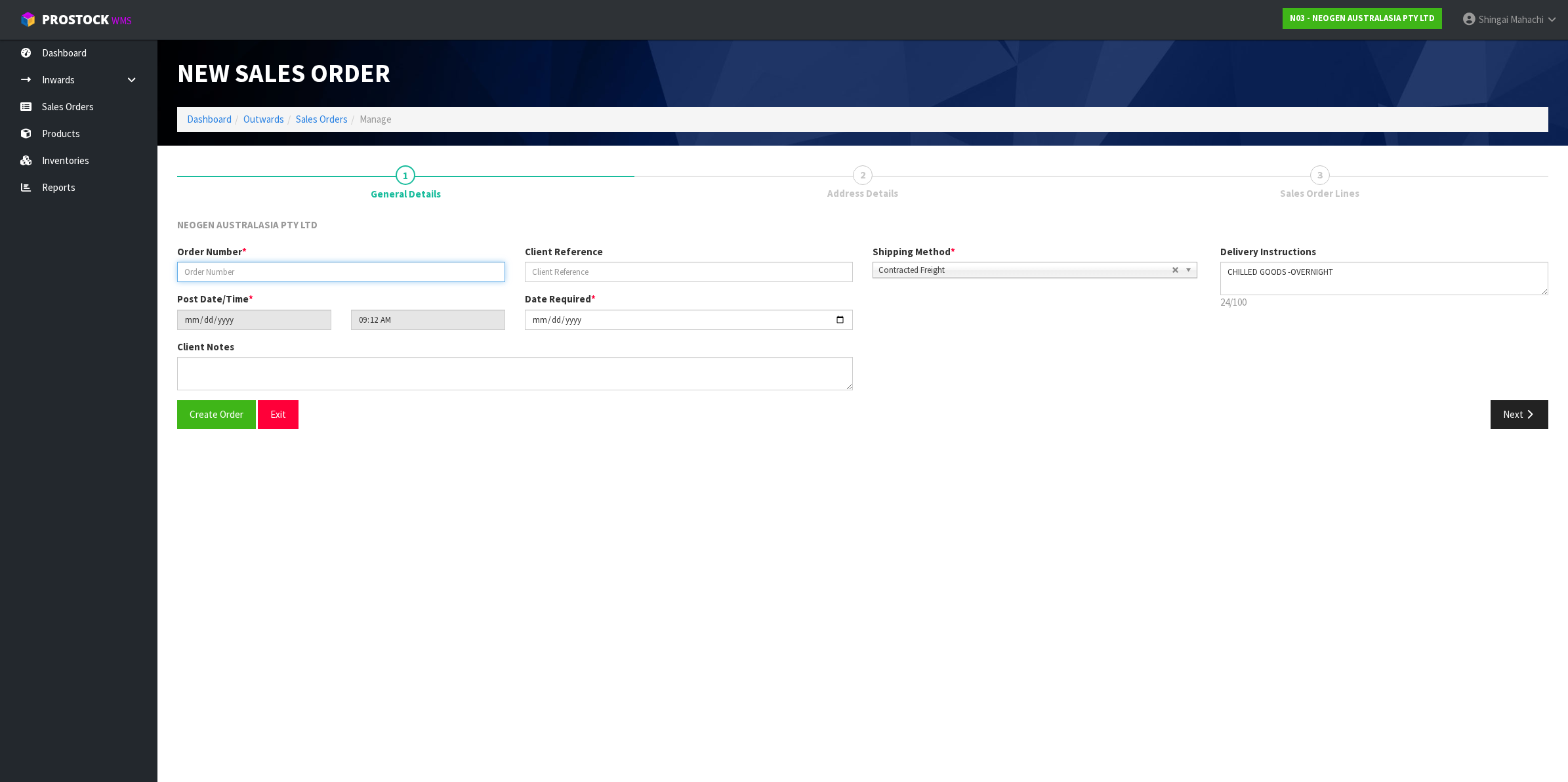
click at [200, 272] on input "text" at bounding box center [341, 272] width 328 height 20
type input "102002193"
click at [568, 272] on input "text" at bounding box center [689, 272] width 328 height 20
paste input "NZ0034915368"
type input "NZ0034915368"
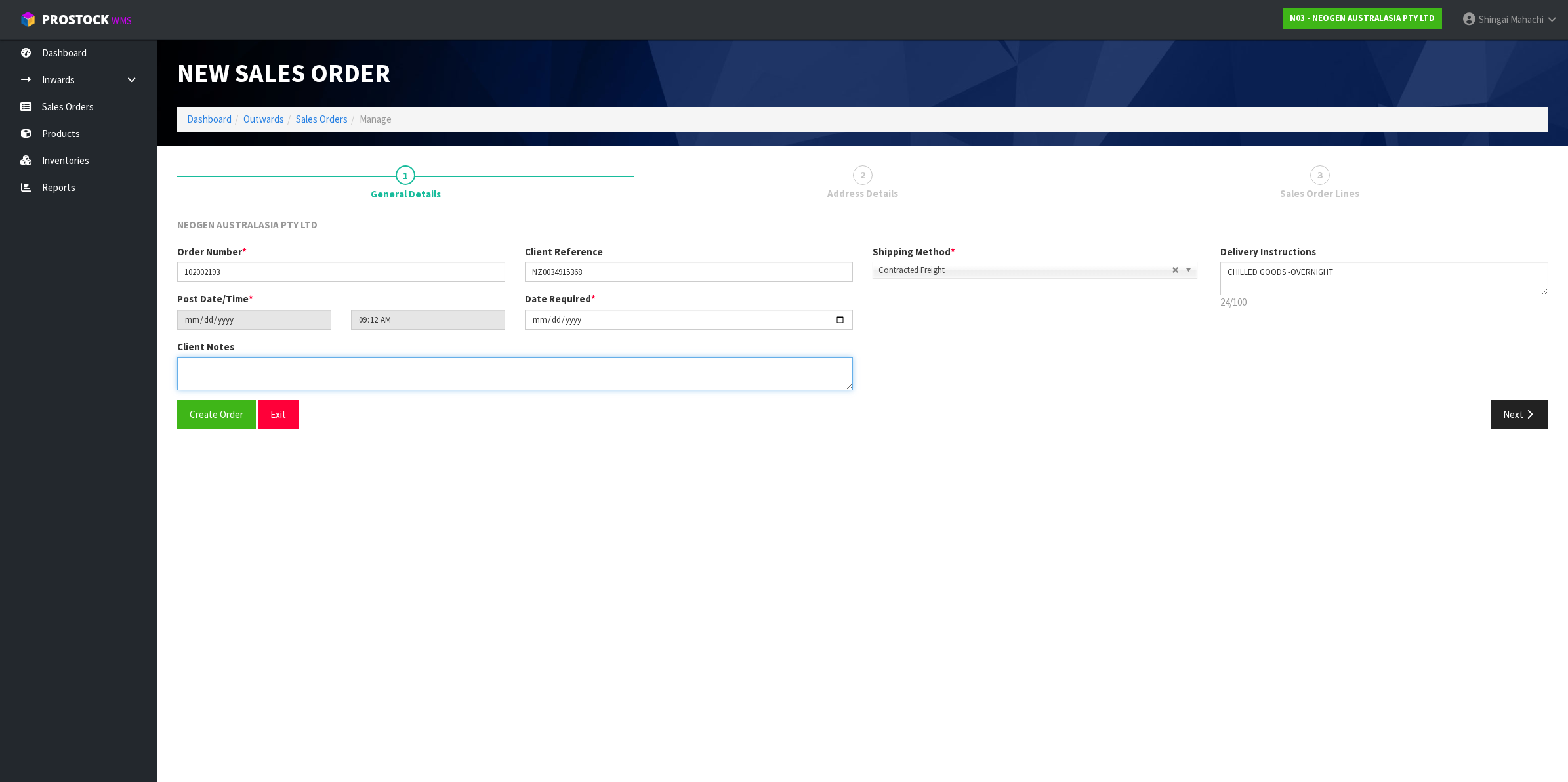
click at [215, 372] on textarea at bounding box center [515, 374] width 676 height 33
paste textarea "DELIVERY CONTACT"
type textarea "ATTN: DELIVERY CONTACT"
click at [1524, 413] on icon "button" at bounding box center [1529, 415] width 12 height 10
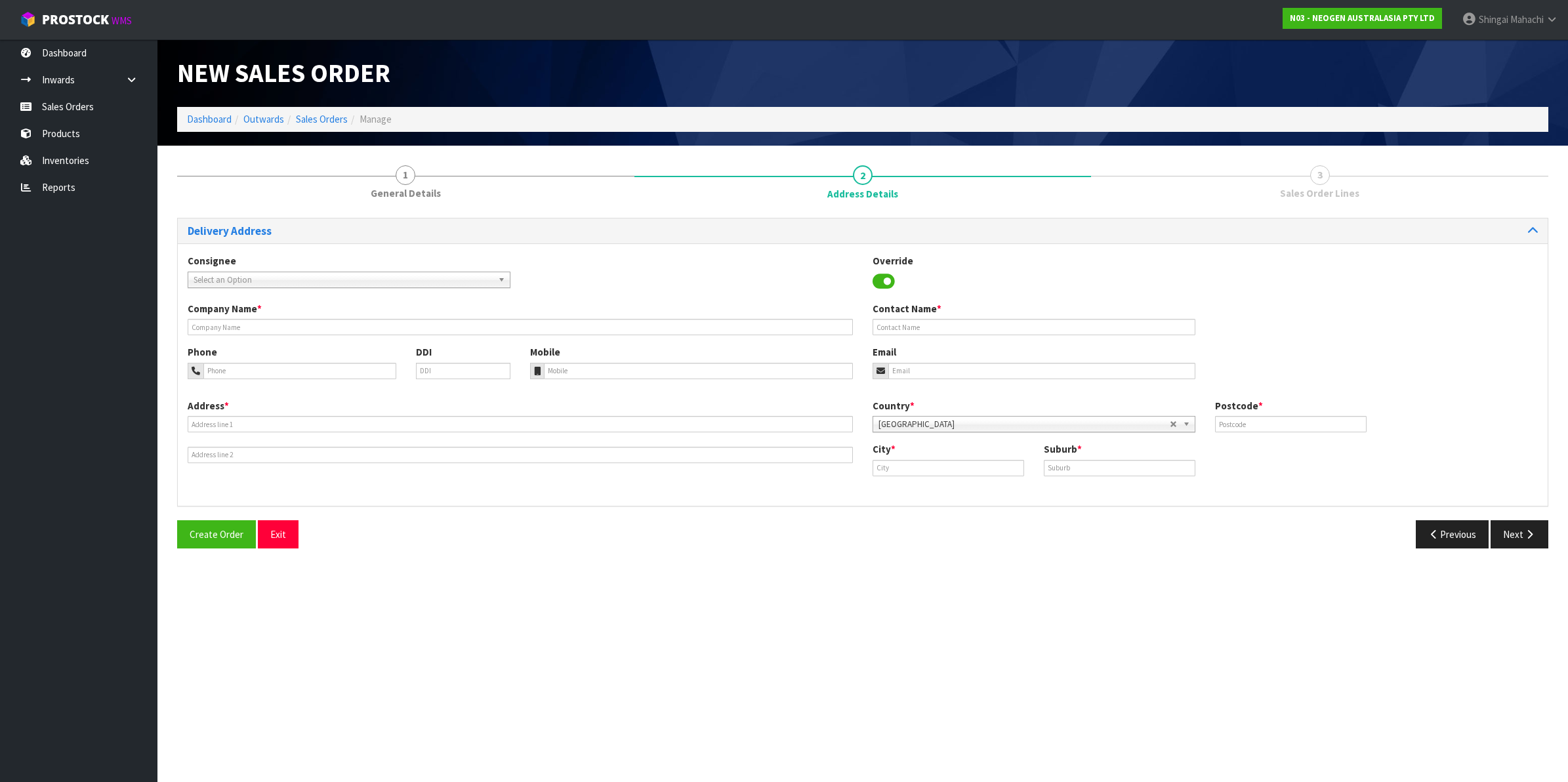
click at [226, 272] on span "Select an Option" at bounding box center [343, 280] width 299 height 16
type input "eurifins"
click at [225, 276] on span "Select an Option" at bounding box center [343, 280] width 299 height 16
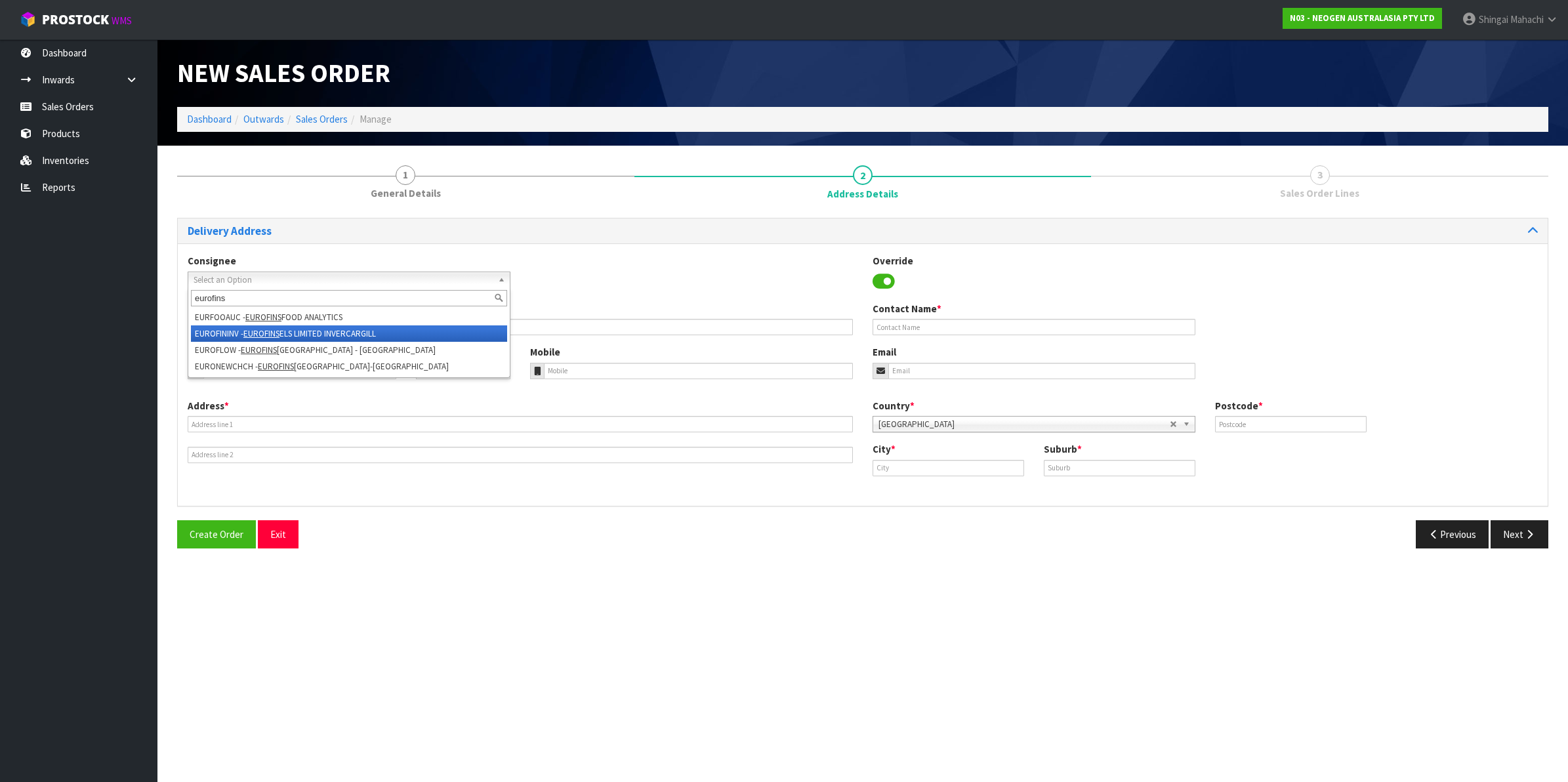
type input "eurofins"
click at [258, 329] on em "EUROFINS" at bounding box center [262, 333] width 36 height 11
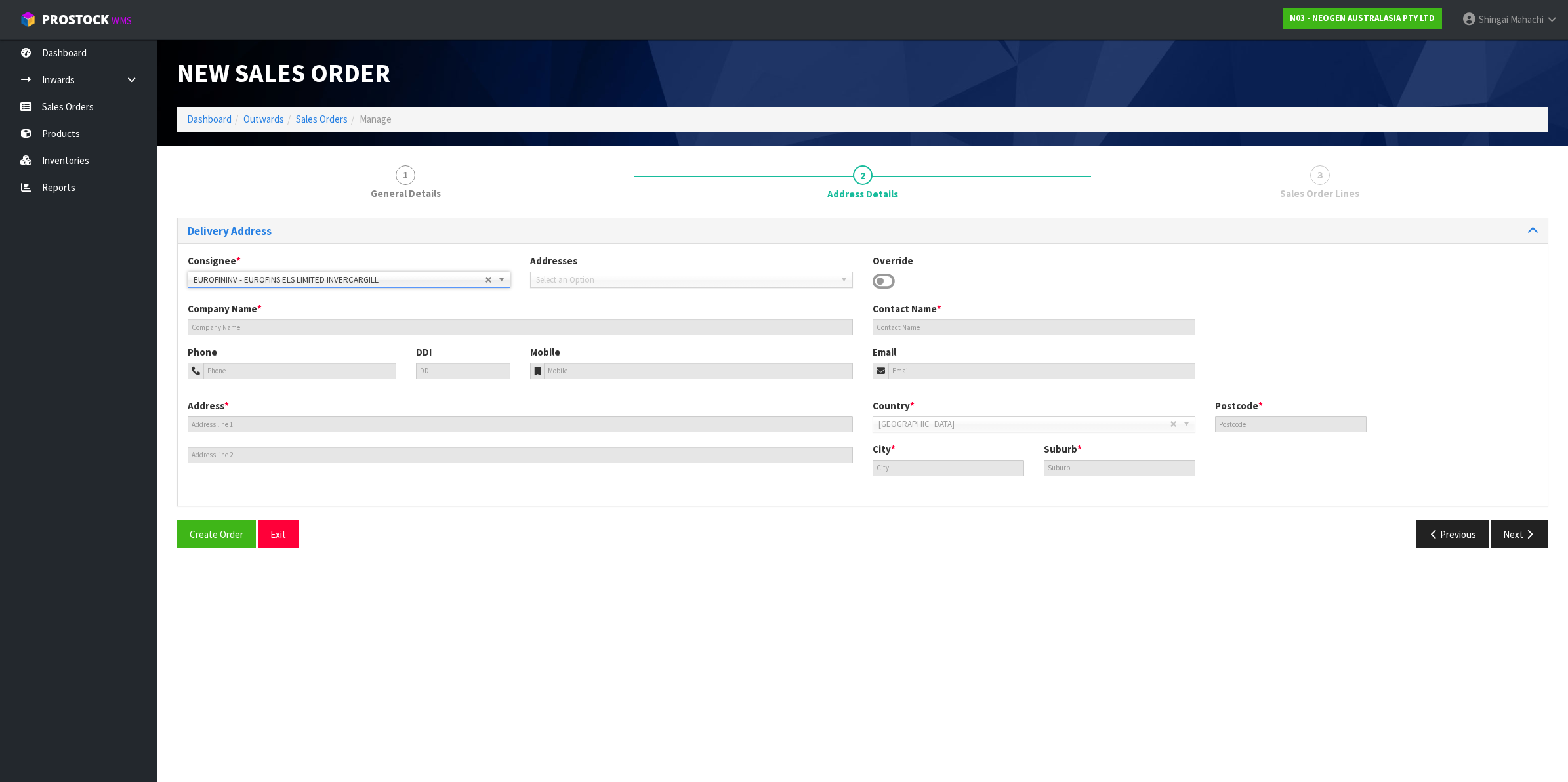
type input "EUROFINS ELS LIMITED INVERCARGILL"
type input "142 ESK STREET"
type input "9810"
type input "INVERCARGILL"
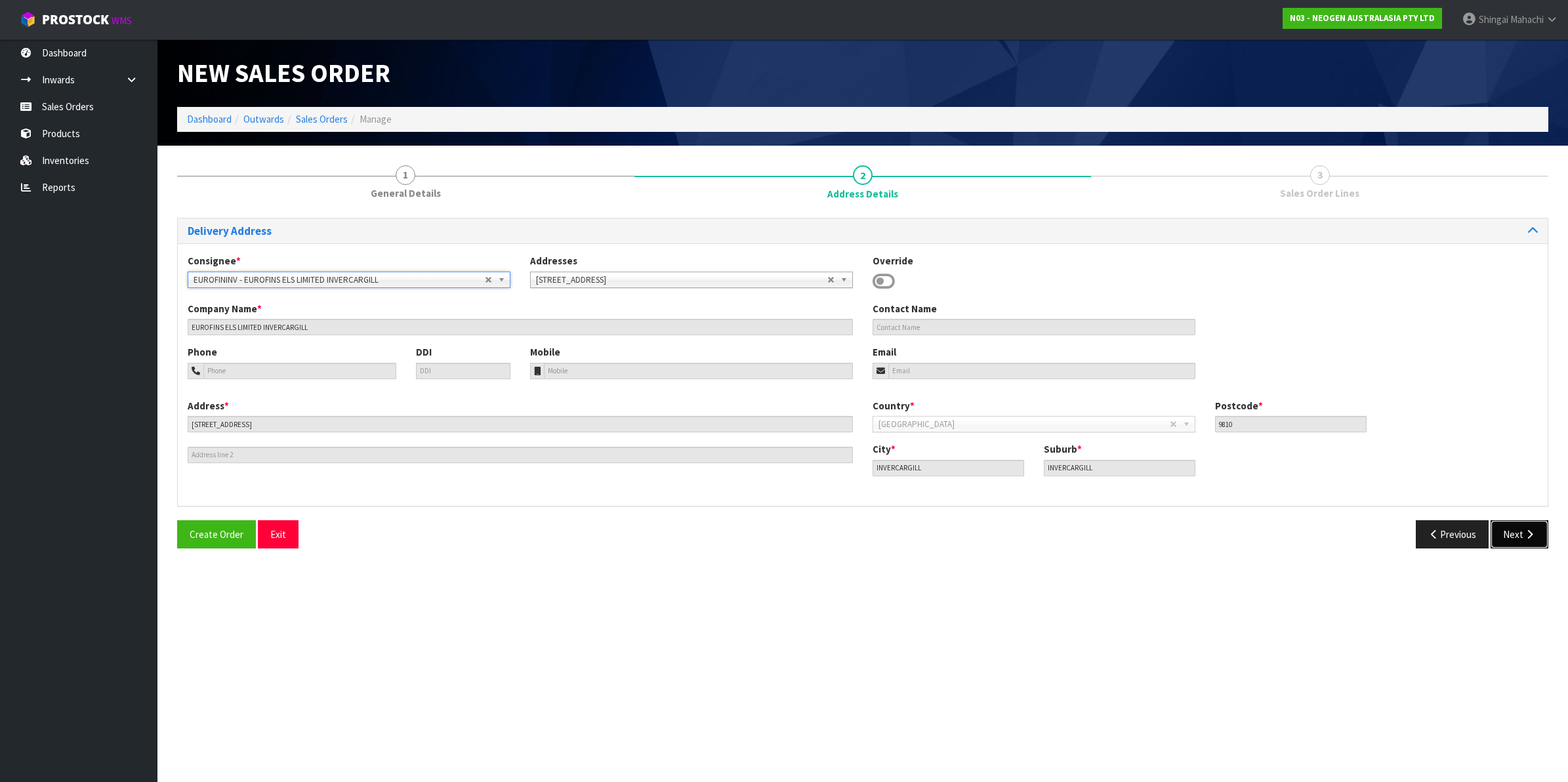
click at [1516, 525] on button "Next" at bounding box center [1519, 534] width 57 height 28
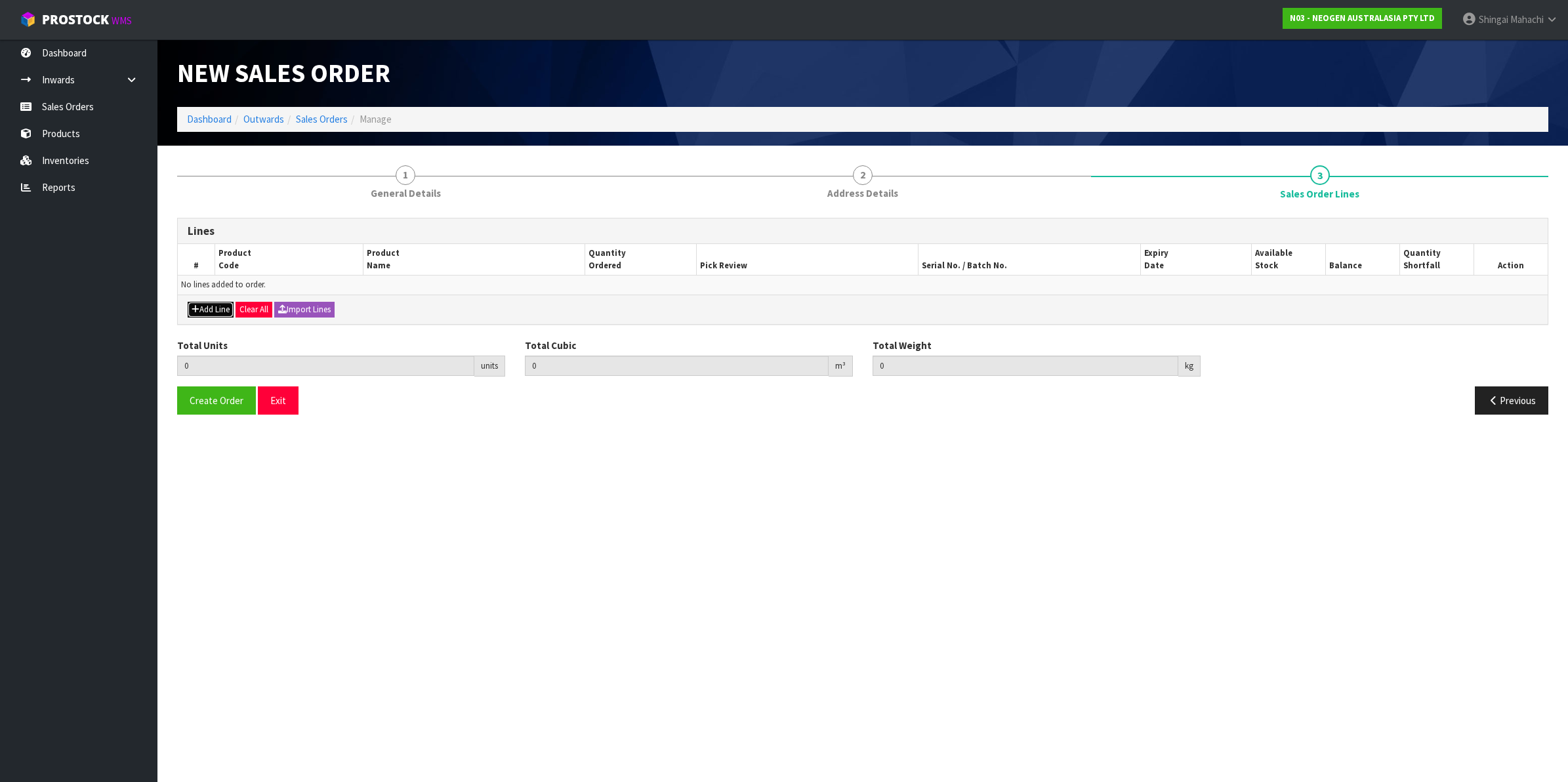
click at [211, 316] on button "Add Line" at bounding box center [210, 310] width 46 height 16
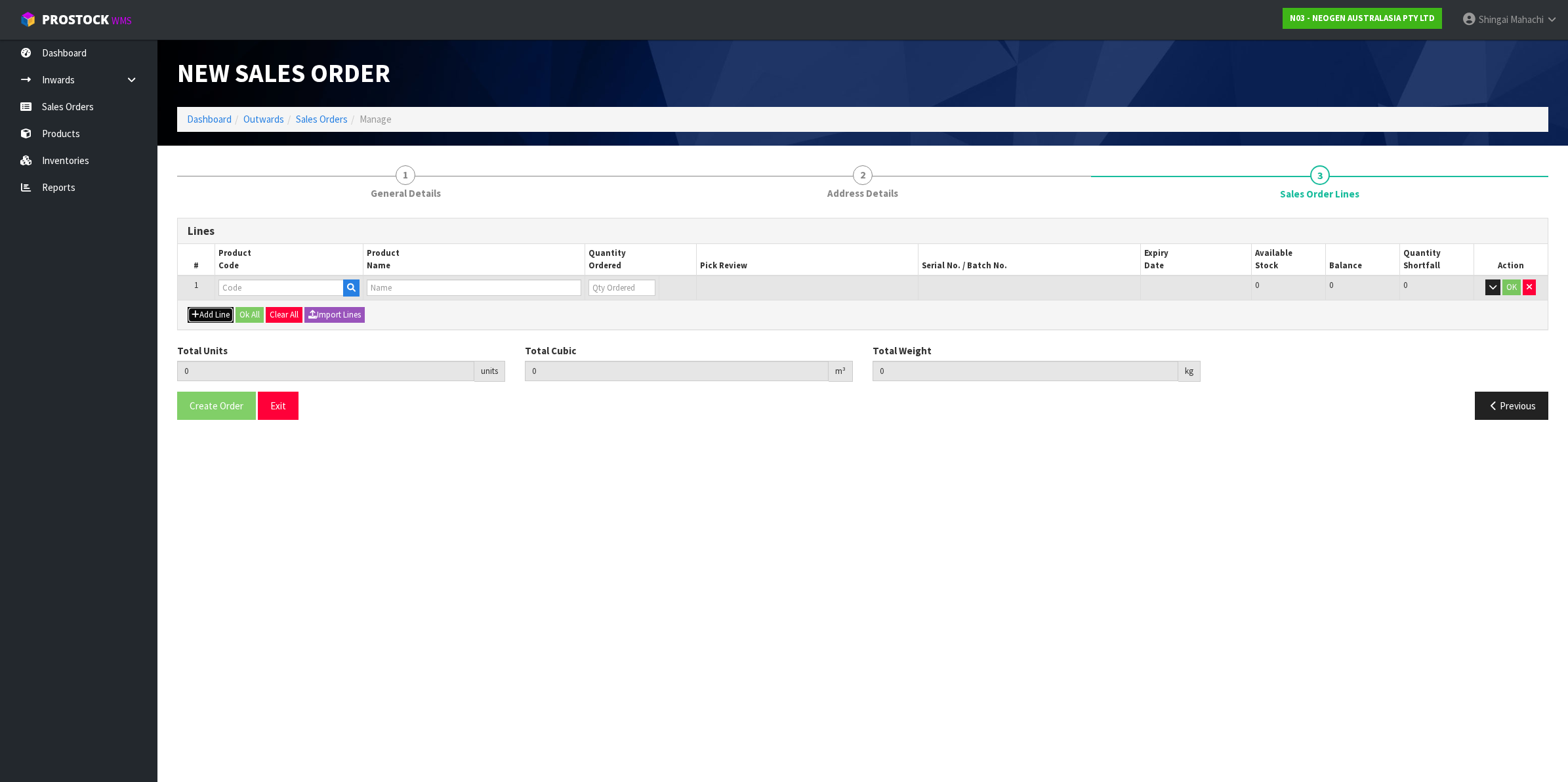
click at [228, 309] on button "Add Line" at bounding box center [210, 315] width 46 height 16
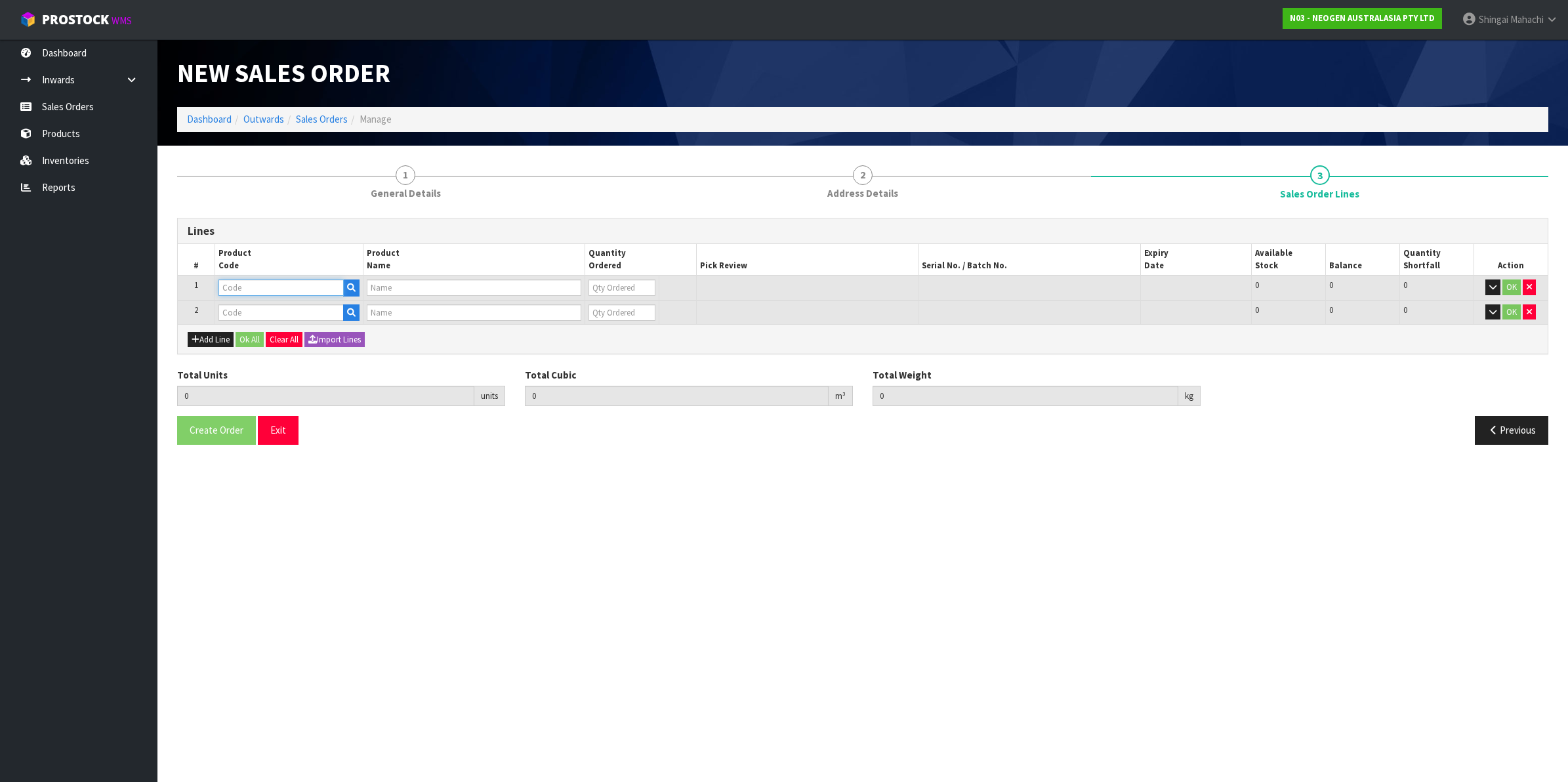
click at [249, 291] on input "text" at bounding box center [281, 287] width 125 height 17
paste input "700002120"
type input "700002120"
type input "7100039374 - 6406 PETRIFILM AEROBIC CT PLT 1000EA/CS"
type input "0"
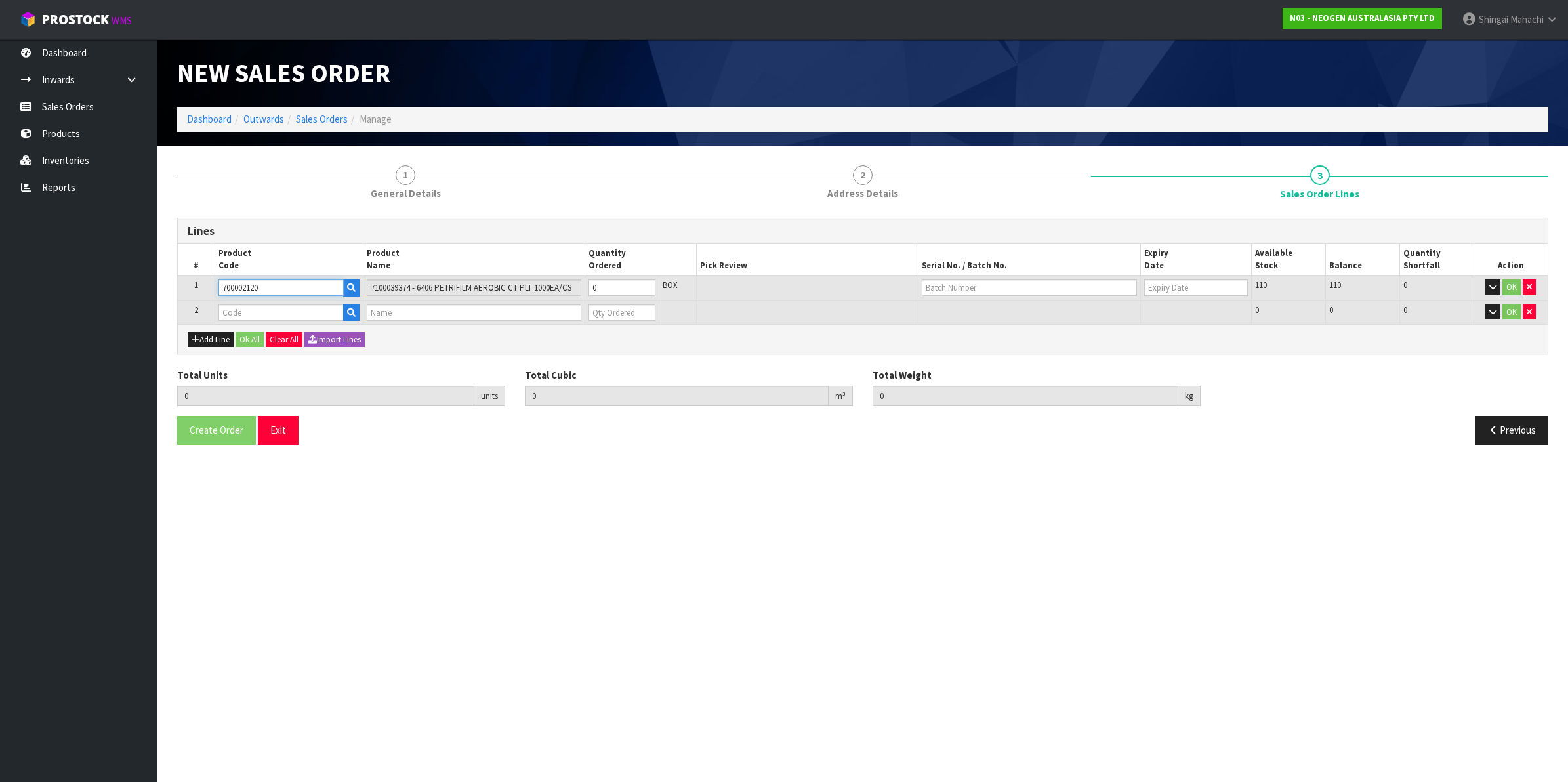
type input "700002120"
click at [234, 311] on input "text" at bounding box center [281, 313] width 125 height 17
paste input "700002277"
type input "700002277"
type input "0.000000"
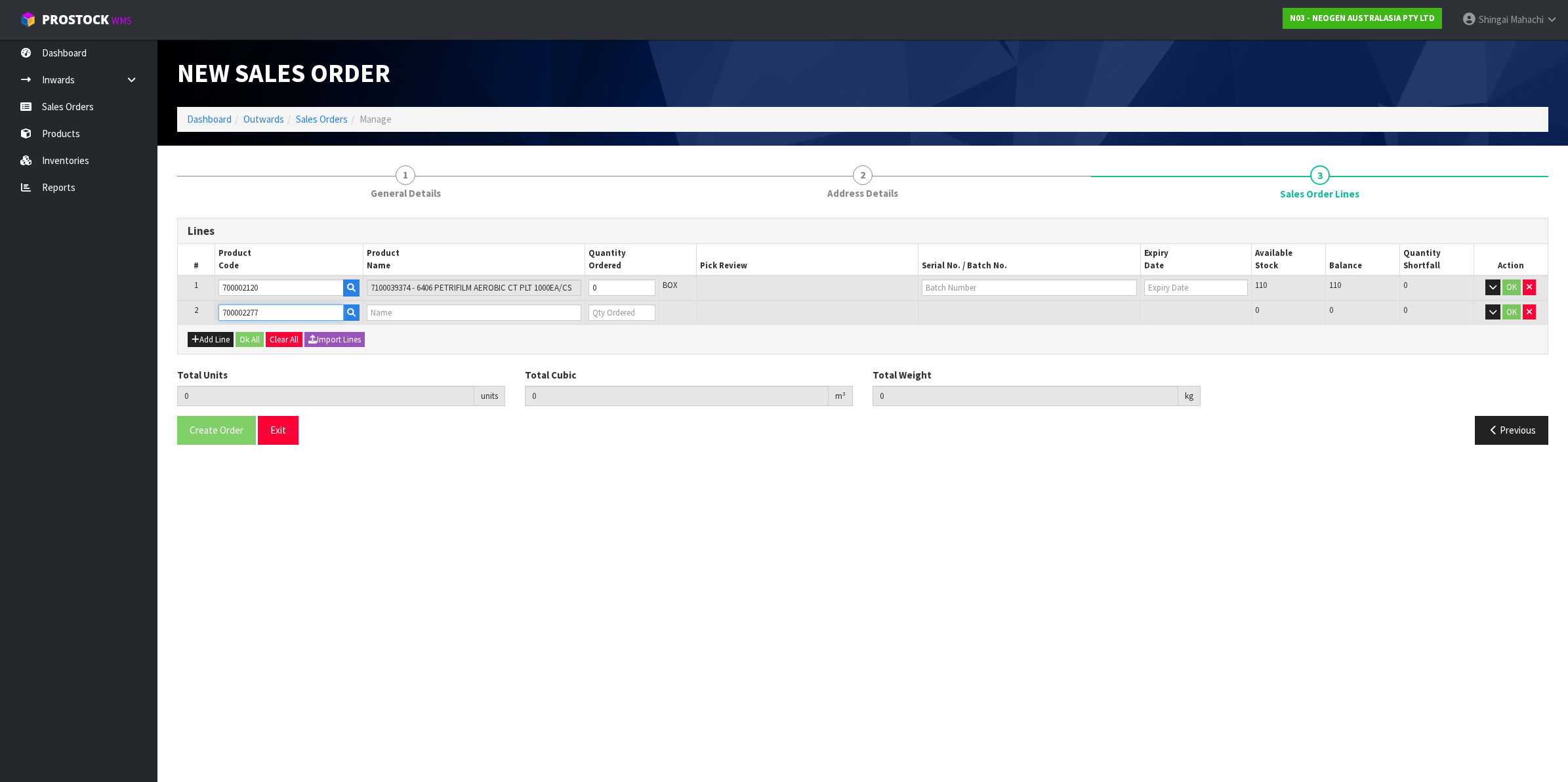
type input "0.000"
type input "7100126845 - 6414 PETRIFILM ECOLI/COLI CT PLT 500C PL"
type input "0"
type input "700002277"
click at [220, 342] on button "Add Line" at bounding box center [210, 340] width 46 height 16
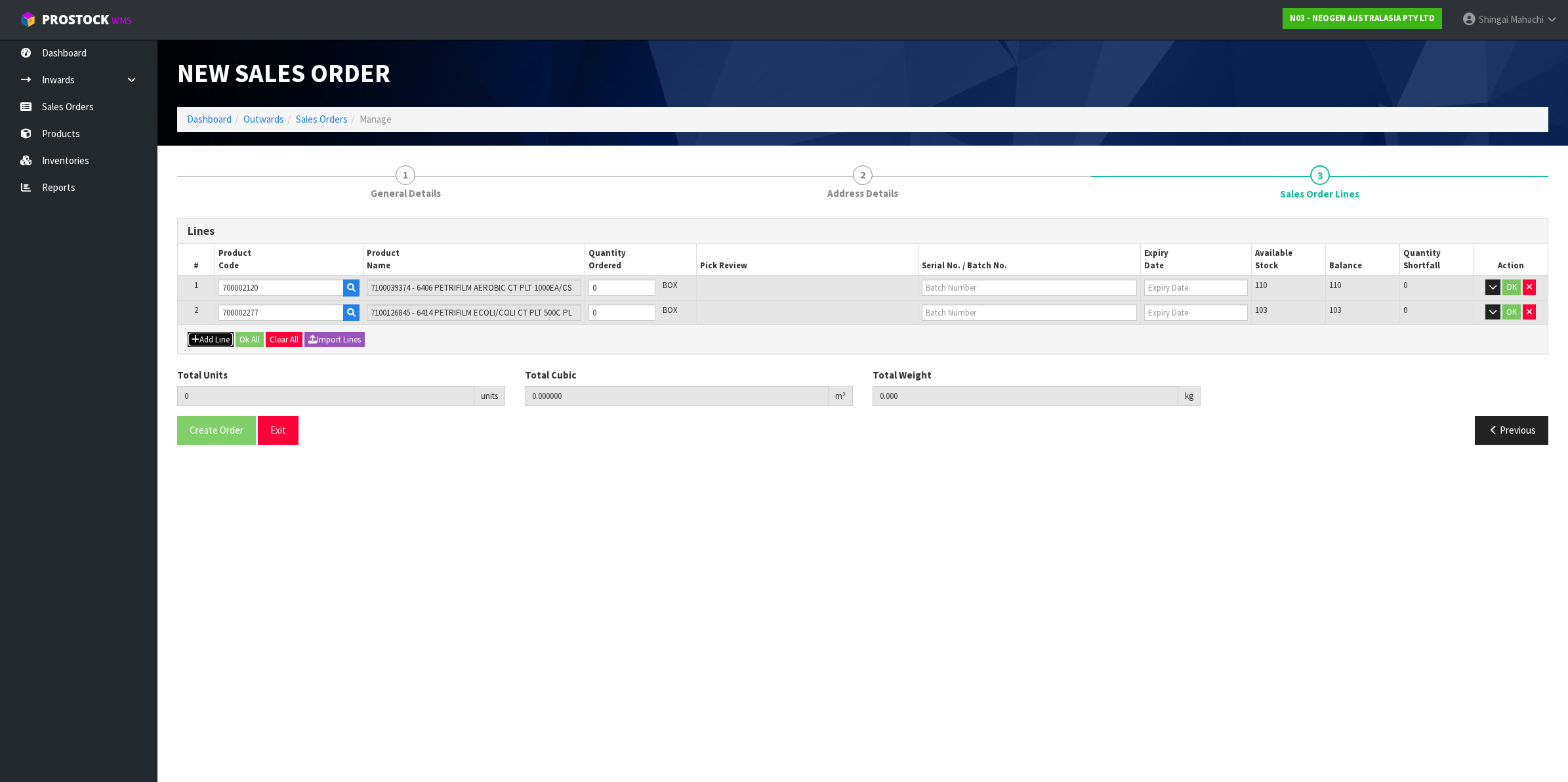
type input "0"
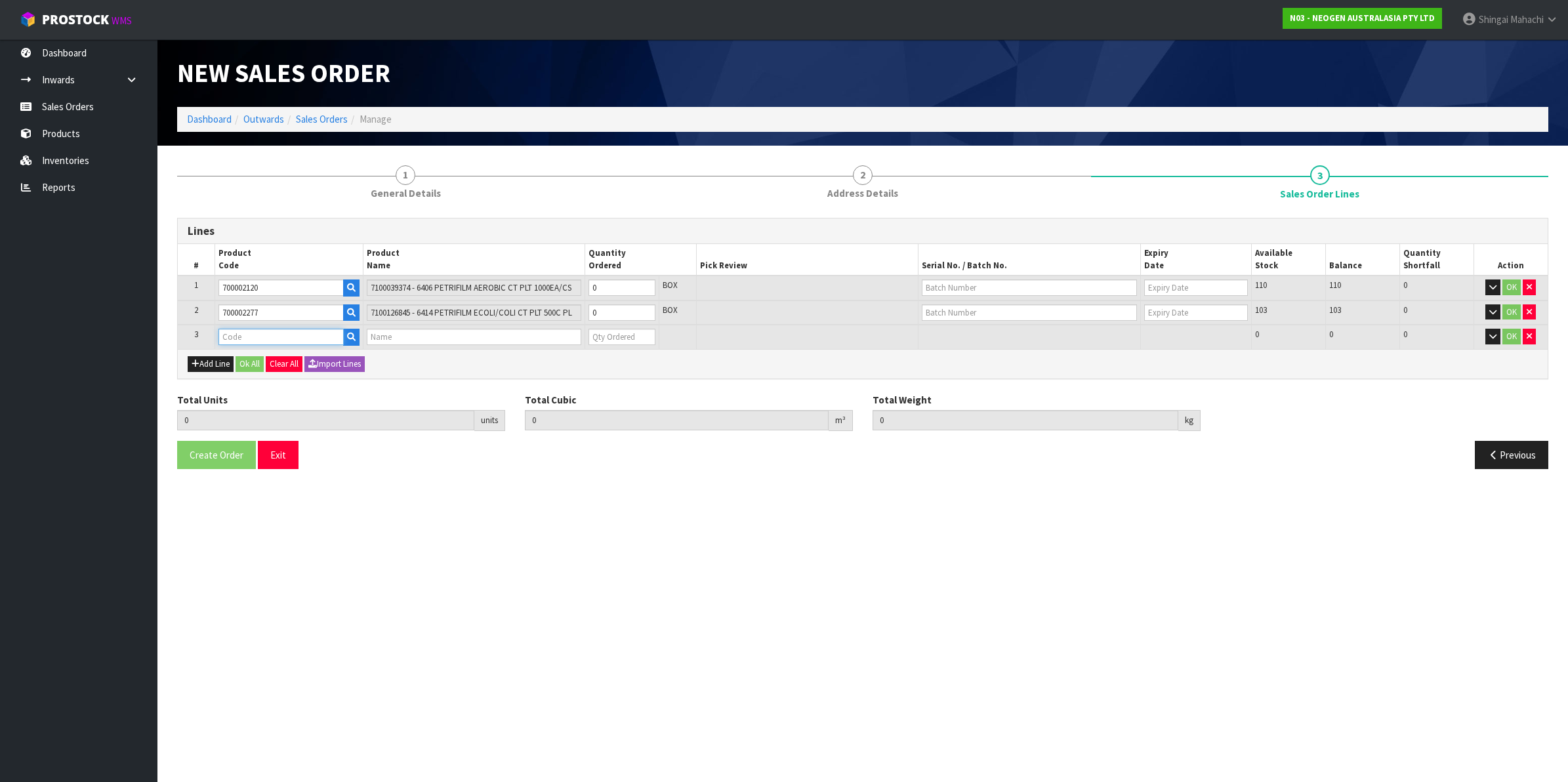
click at [240, 329] on input "text" at bounding box center [281, 337] width 125 height 17
paste input "700002149"
type input "700002149"
type input "0.000000"
type input "0.000"
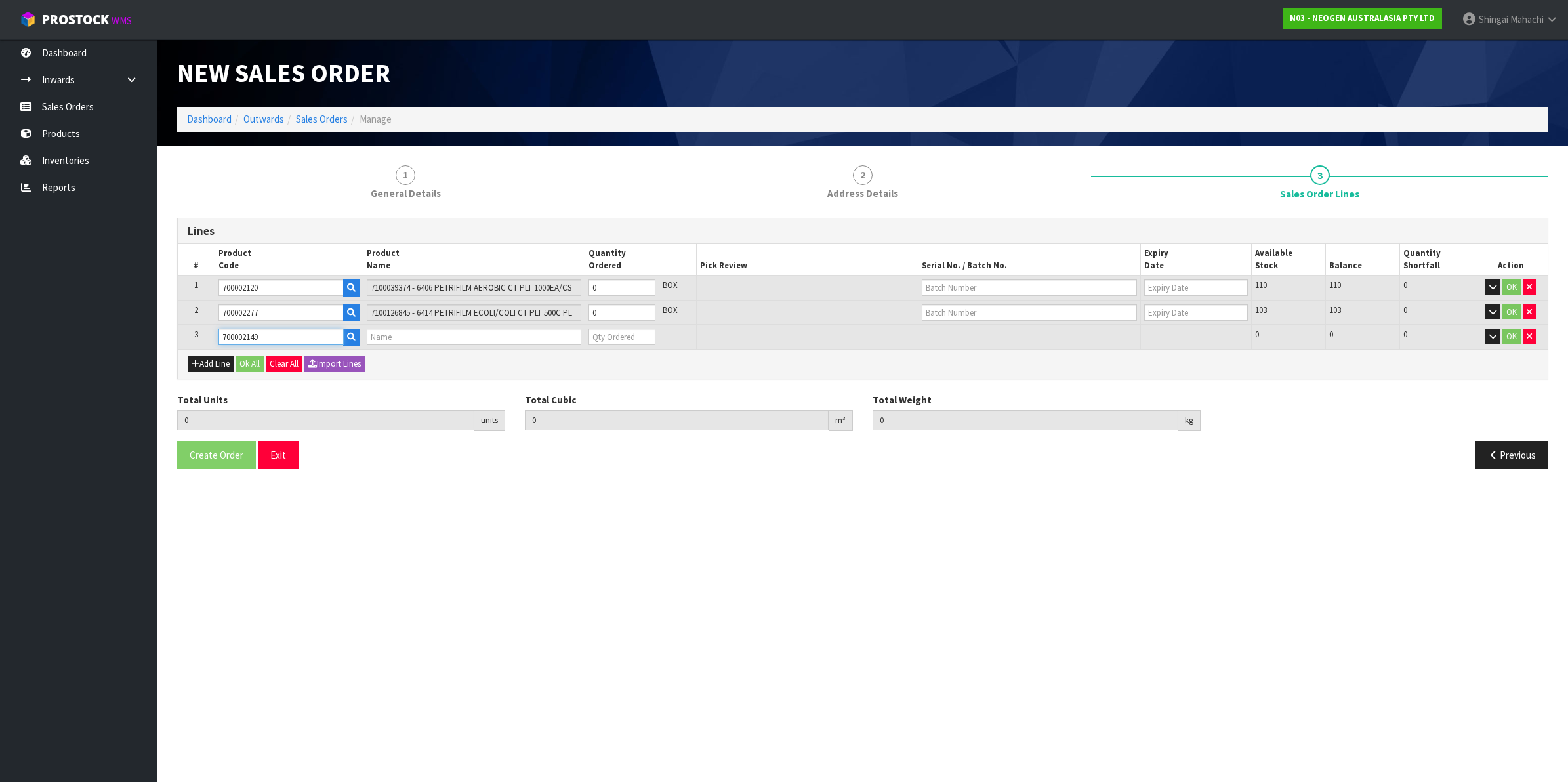
type input "7100041177 - MDA2LMO96 MDA 2 L MONO 96 TESTS/KIT"
type input "0"
type input "700002149"
drag, startPoint x: 602, startPoint y: 289, endPoint x: 583, endPoint y: 292, distance: 19.2
click at [583, 292] on tr "1 700002120 7100039374 - 6406 PETRIFILM AEROBIC CT PLT 1000EA/CS 0 BOX 110 110 …" at bounding box center [863, 288] width 1370 height 25
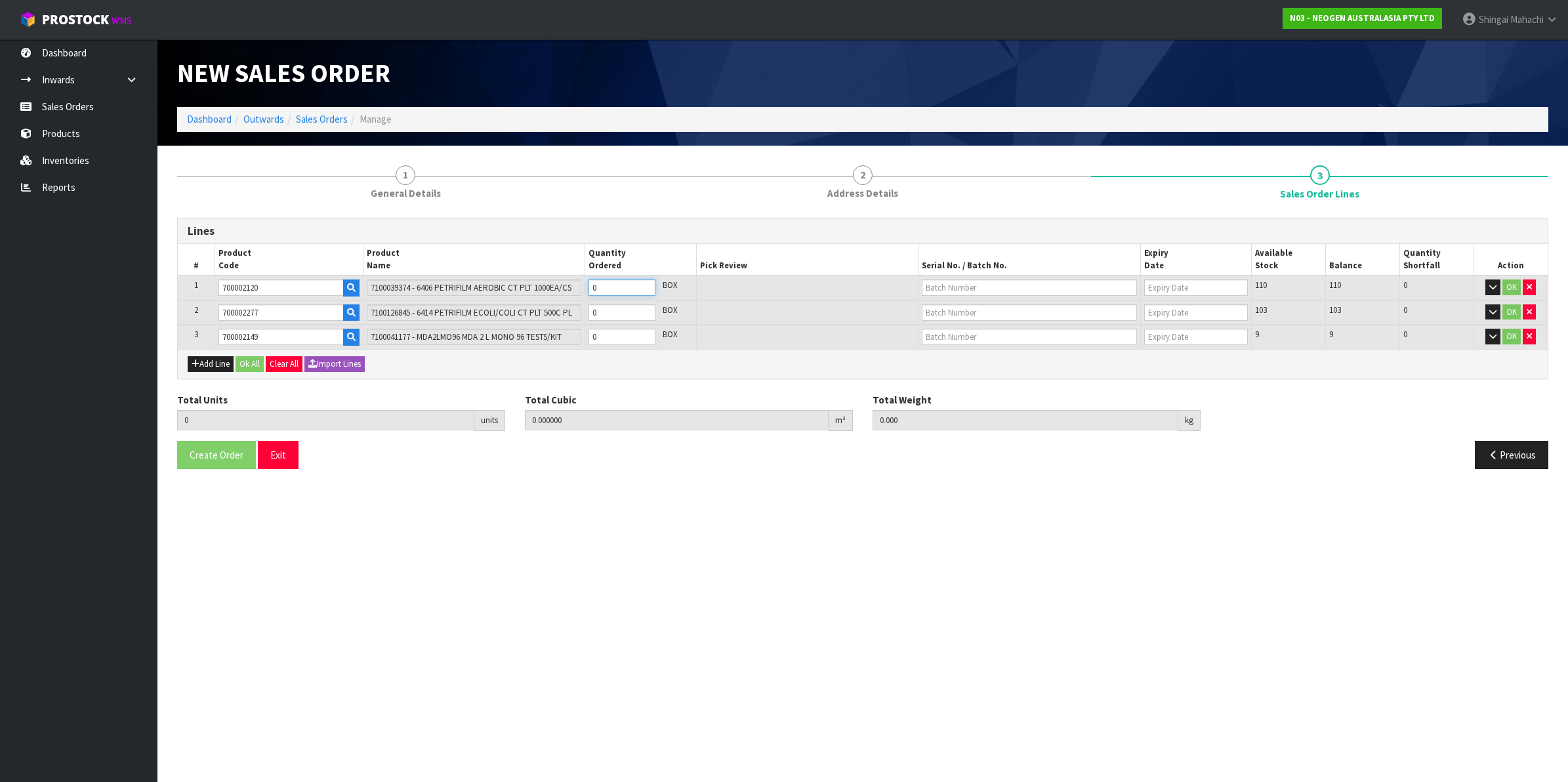
type input "6"
type input "0.04416"
type input "12"
type input "6"
click at [580, 314] on tr "2 700002277 7100126845 - 6414 PETRIFILM ECOLI/COLI CT PLT 500C PL 0 BOX 103 103…" at bounding box center [863, 313] width 1370 height 25
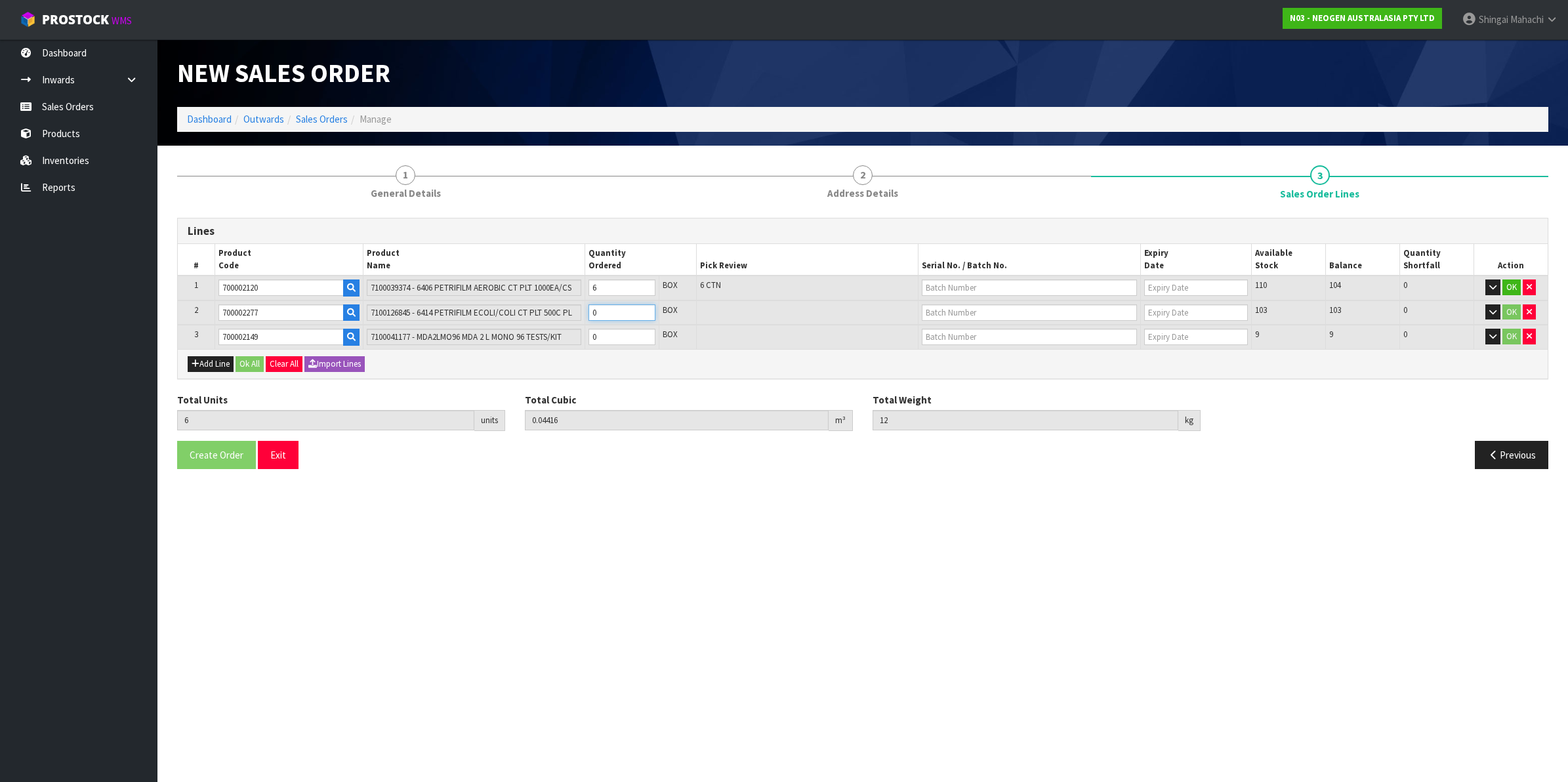
type input "10"
type input "0.08976"
type input "18.8"
type input "4"
click at [497, 343] on tr "3 700002149 7100041177 - MDA2LMO96 MDA 2 L MONO 96 TESTS/KIT 0 BOX 9 9 0 OK" at bounding box center [863, 337] width 1370 height 24
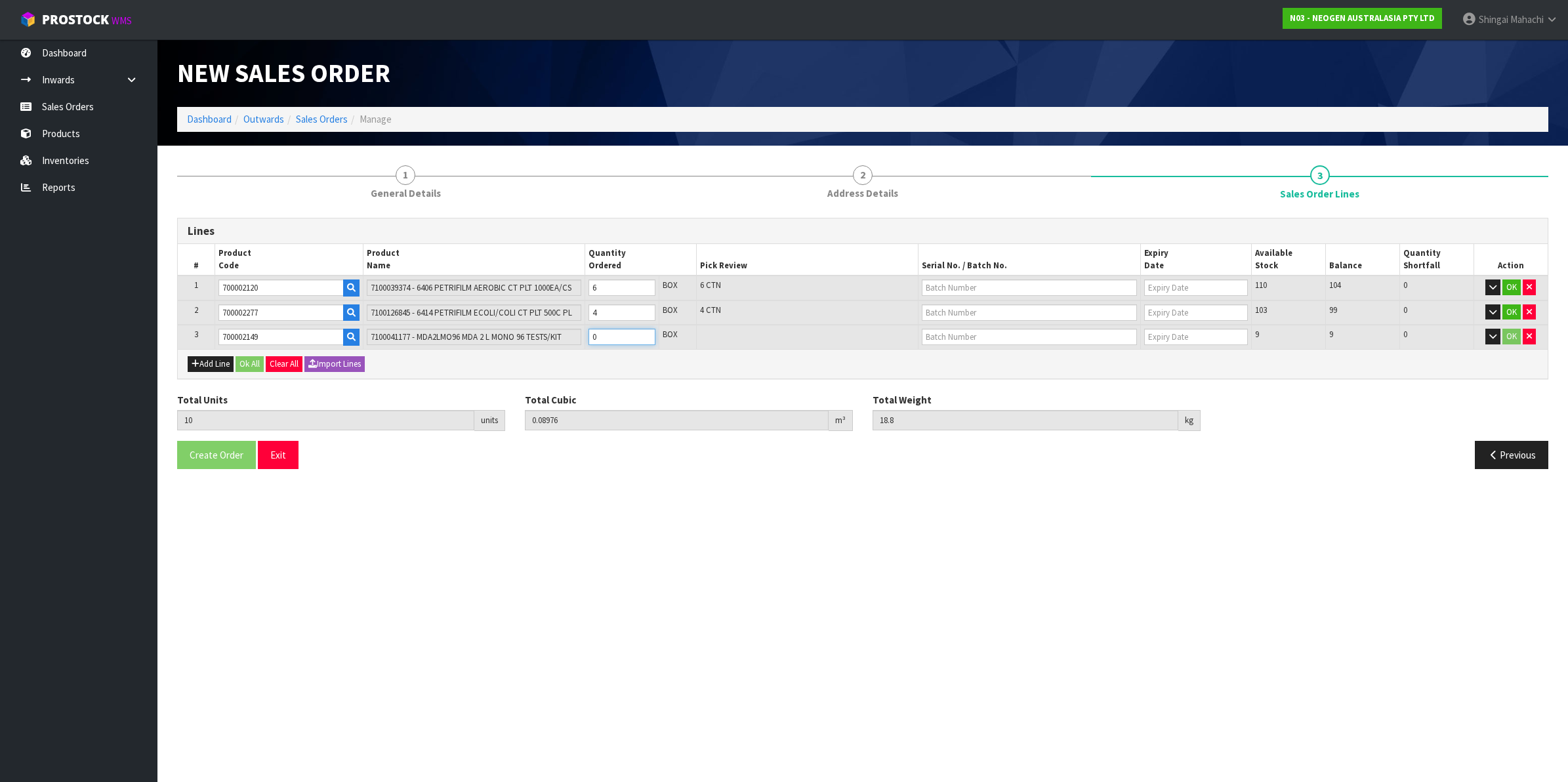
type input "12"
type input "0.093864"
type input "19.6"
type input "2"
drag, startPoint x: 266, startPoint y: 282, endPoint x: 217, endPoint y: 298, distance: 51.5
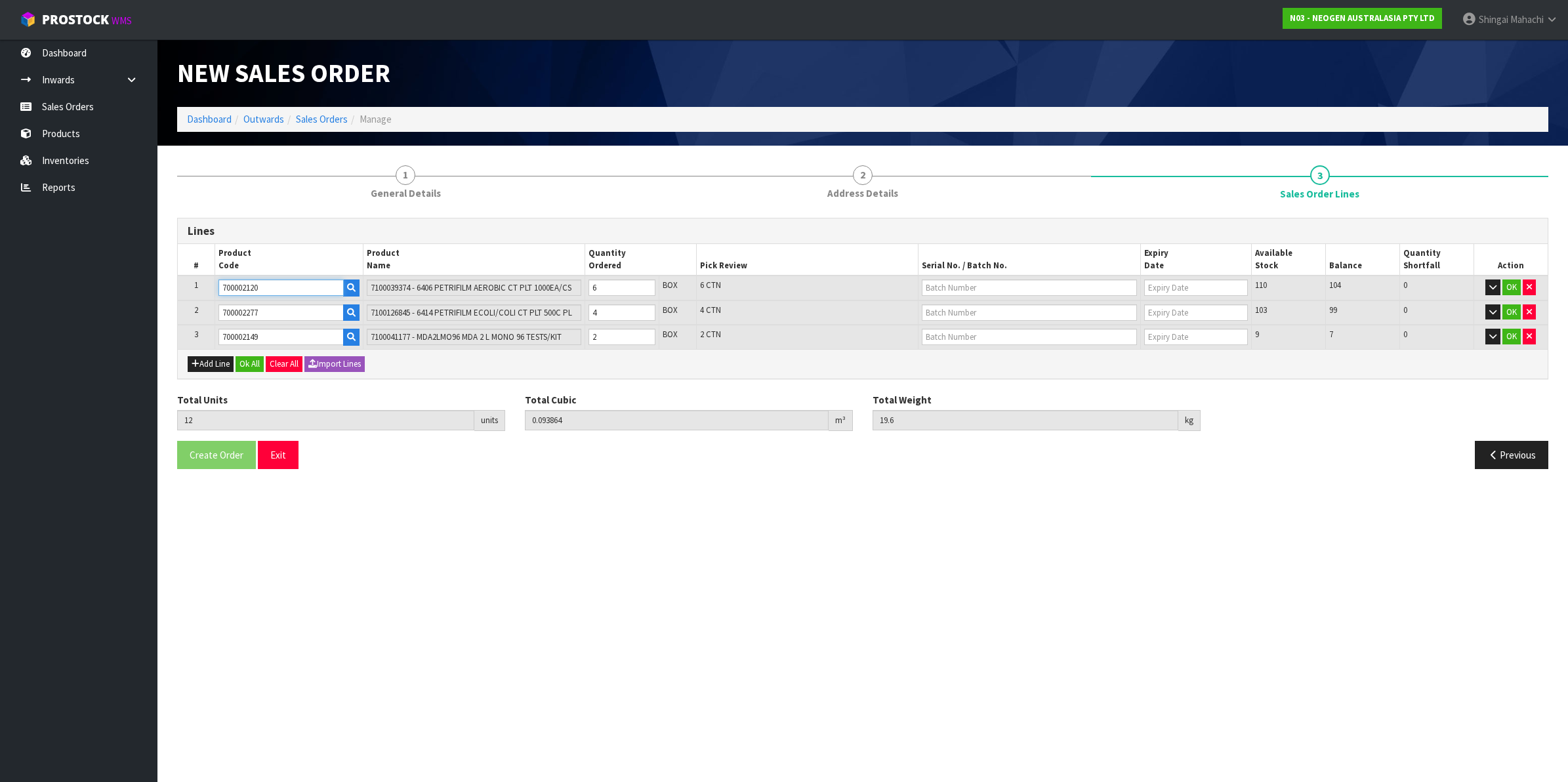
click at [217, 298] on td "700002120" at bounding box center [289, 288] width 148 height 25
click at [528, 291] on tr "1 700002120 7100039374 - 6406 PETRIFILM AEROBIC CT PLT 1000EA/CS 6 BOX 6 CTN 11…" at bounding box center [863, 288] width 1370 height 25
type input "8"
type input "0.064424"
type input "11.6"
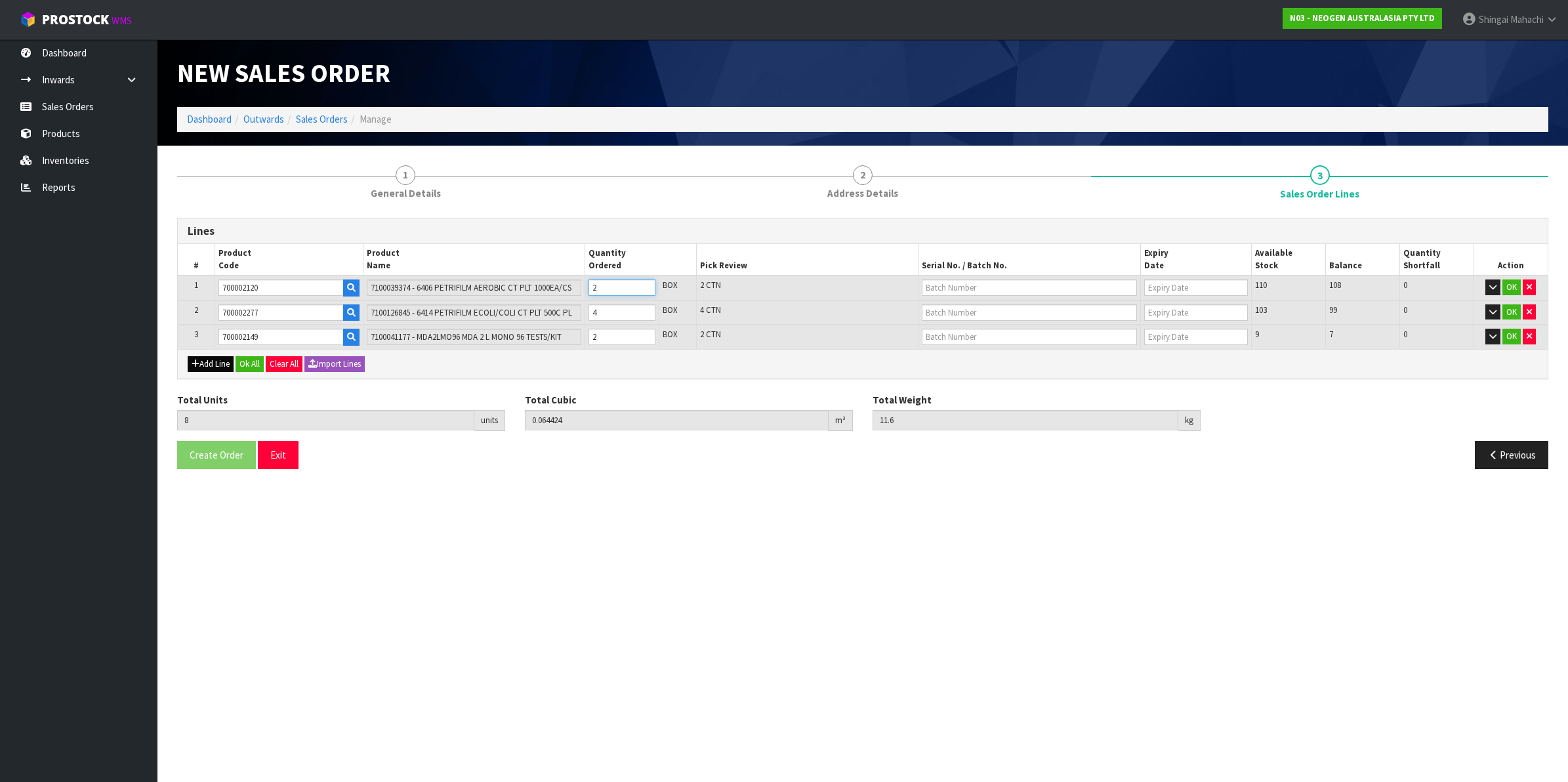
type input "2"
click at [204, 367] on button "Add Line" at bounding box center [210, 364] width 46 height 16
type input "0"
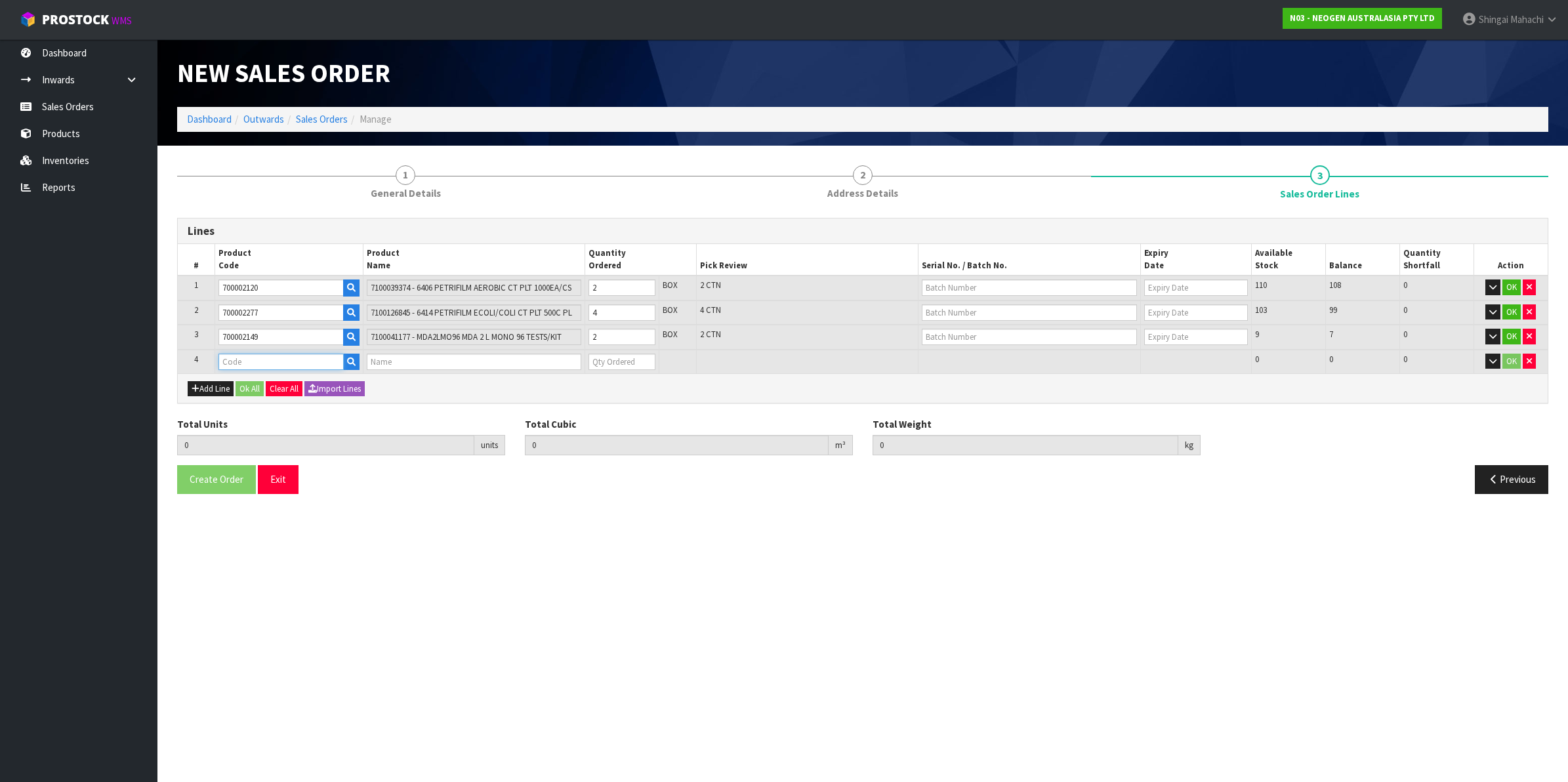
click at [255, 359] on input "text" at bounding box center [281, 362] width 125 height 17
paste input "700002120"
type input "700002120"
type input "8"
type input "0.064424"
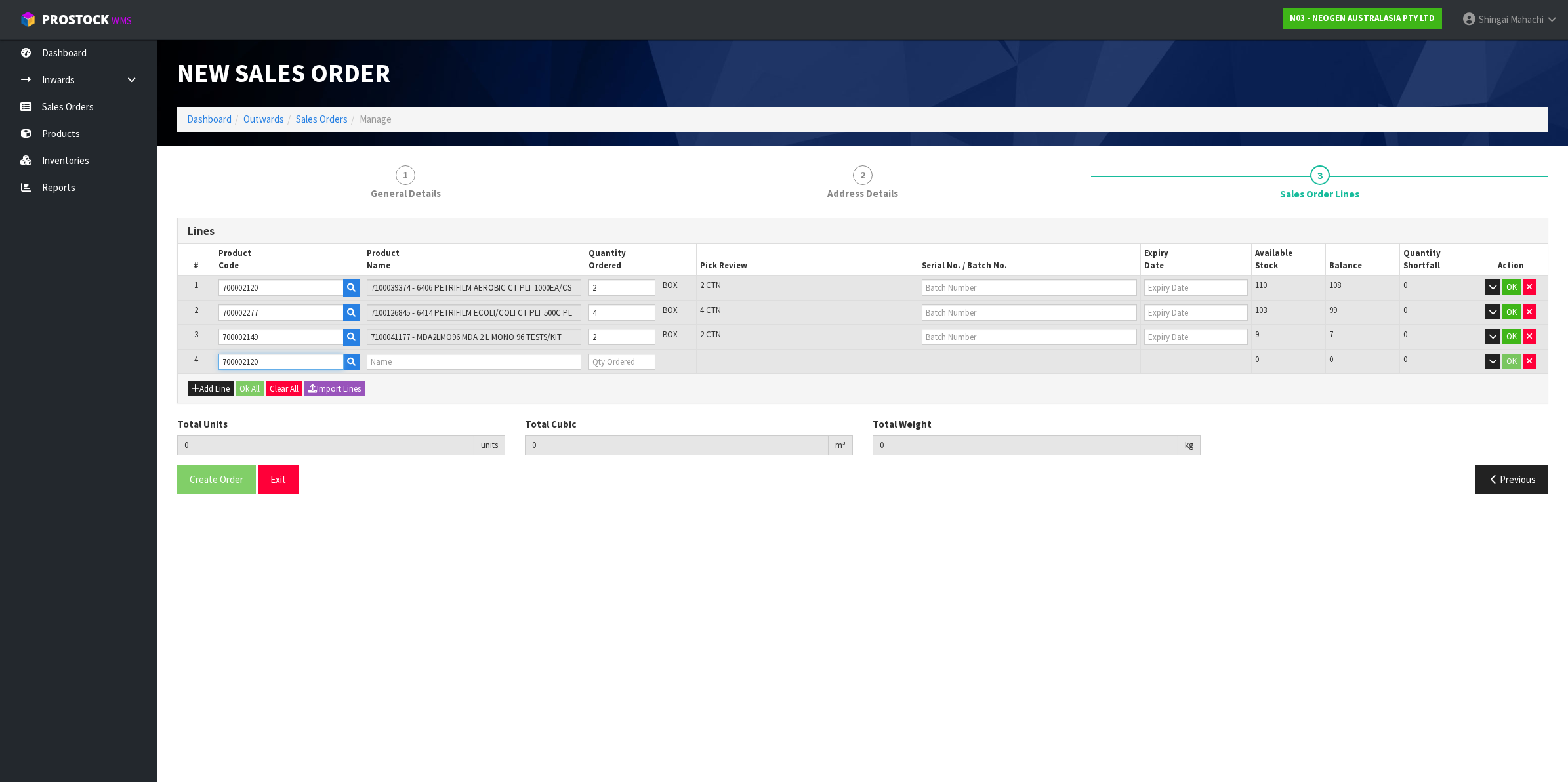
type input "11.6"
type input "7100039374 - 6406 PETRIFILM AEROBIC CT PLT 1000EA/CS"
type input "0"
type input "700002120"
drag, startPoint x: 627, startPoint y: 359, endPoint x: 520, endPoint y: 380, distance: 109.0
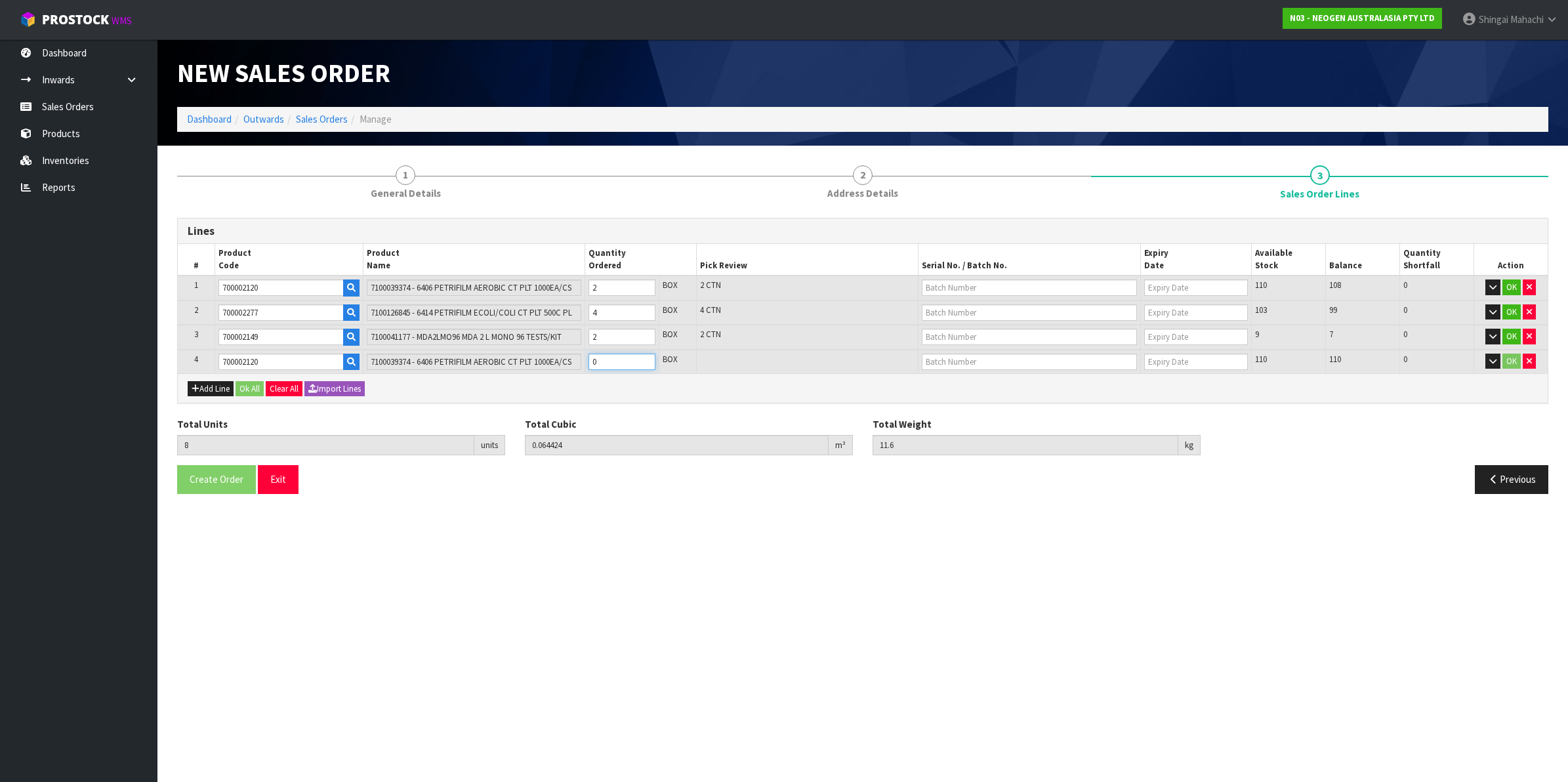
click at [520, 380] on div "Lines # Product Code Product Name Quantity Ordered Pick Review Serial No. / Bat…" at bounding box center [863, 311] width 1371 height 186
type input "12"
type input "0.093864"
type input "19.6"
type input "4"
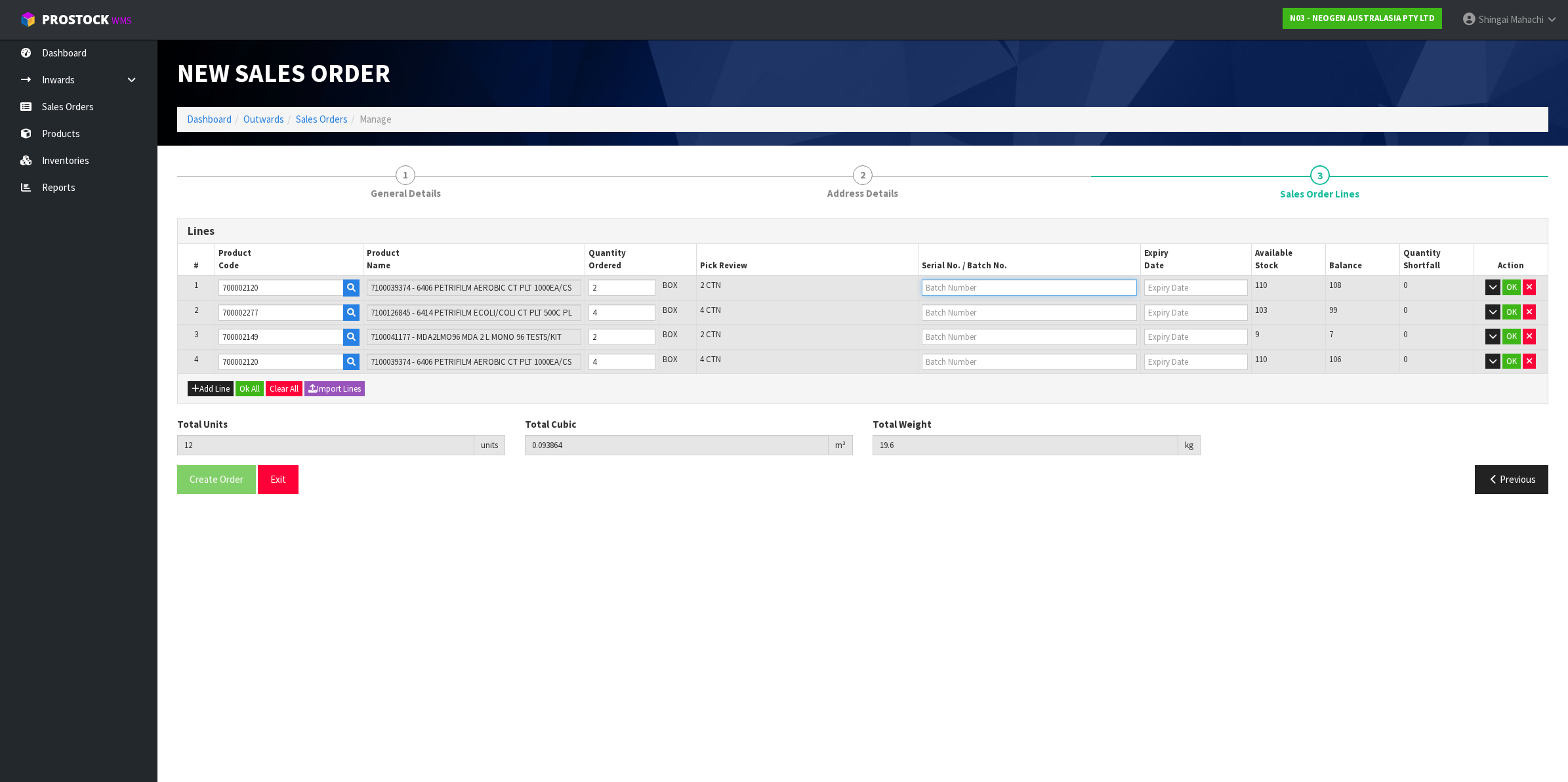
click at [969, 284] on input "text" at bounding box center [1030, 287] width 215 height 17
click at [969, 314] on link "345946" at bounding box center [974, 309] width 104 height 17
type input "345946"
type input "[DATE]"
click at [940, 362] on input "text" at bounding box center [1030, 362] width 215 height 17
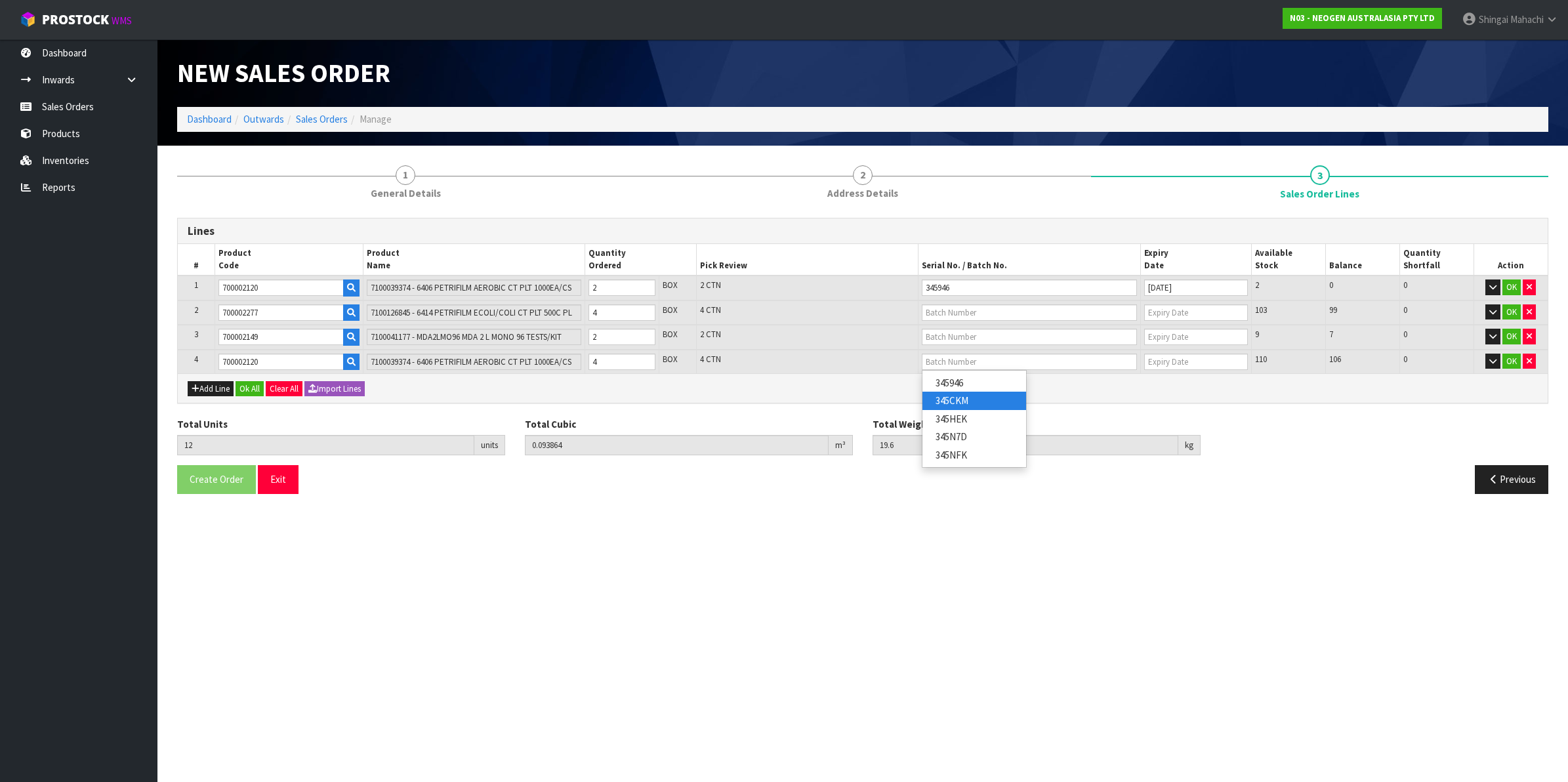
click at [958, 397] on link "345CKM" at bounding box center [974, 401] width 104 height 17
type input "345CKM"
type input "03/11/2026"
click at [962, 312] on input "text" at bounding box center [1030, 313] width 215 height 17
click at [976, 337] on link "418325133C" at bounding box center [974, 334] width 104 height 17
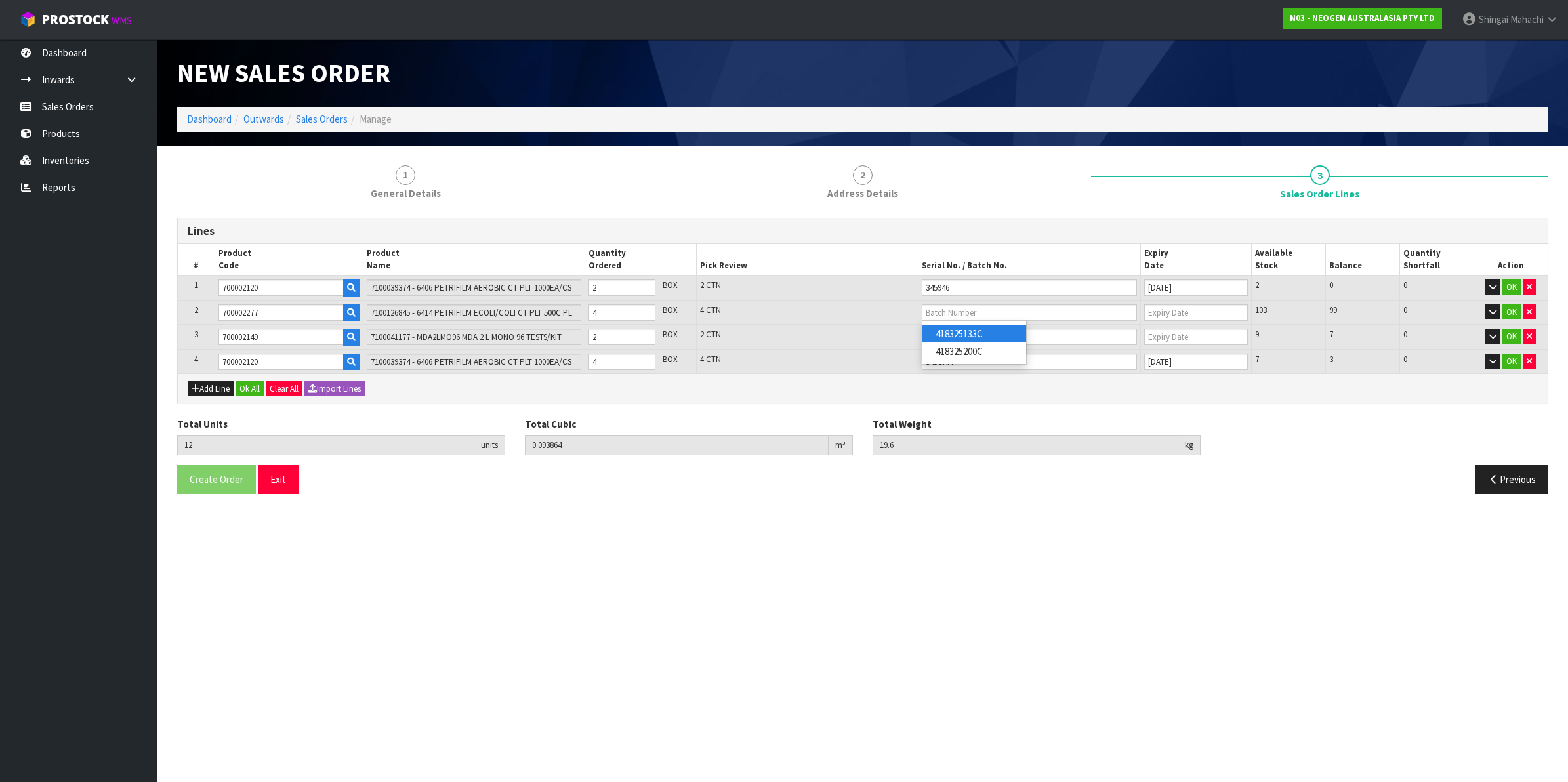
type input "418325133C"
type input "[DATE]"
click at [945, 342] on input "text" at bounding box center [1030, 337] width 215 height 17
click at [978, 358] on link "3000031216" at bounding box center [974, 359] width 104 height 17
type input "3000031216"
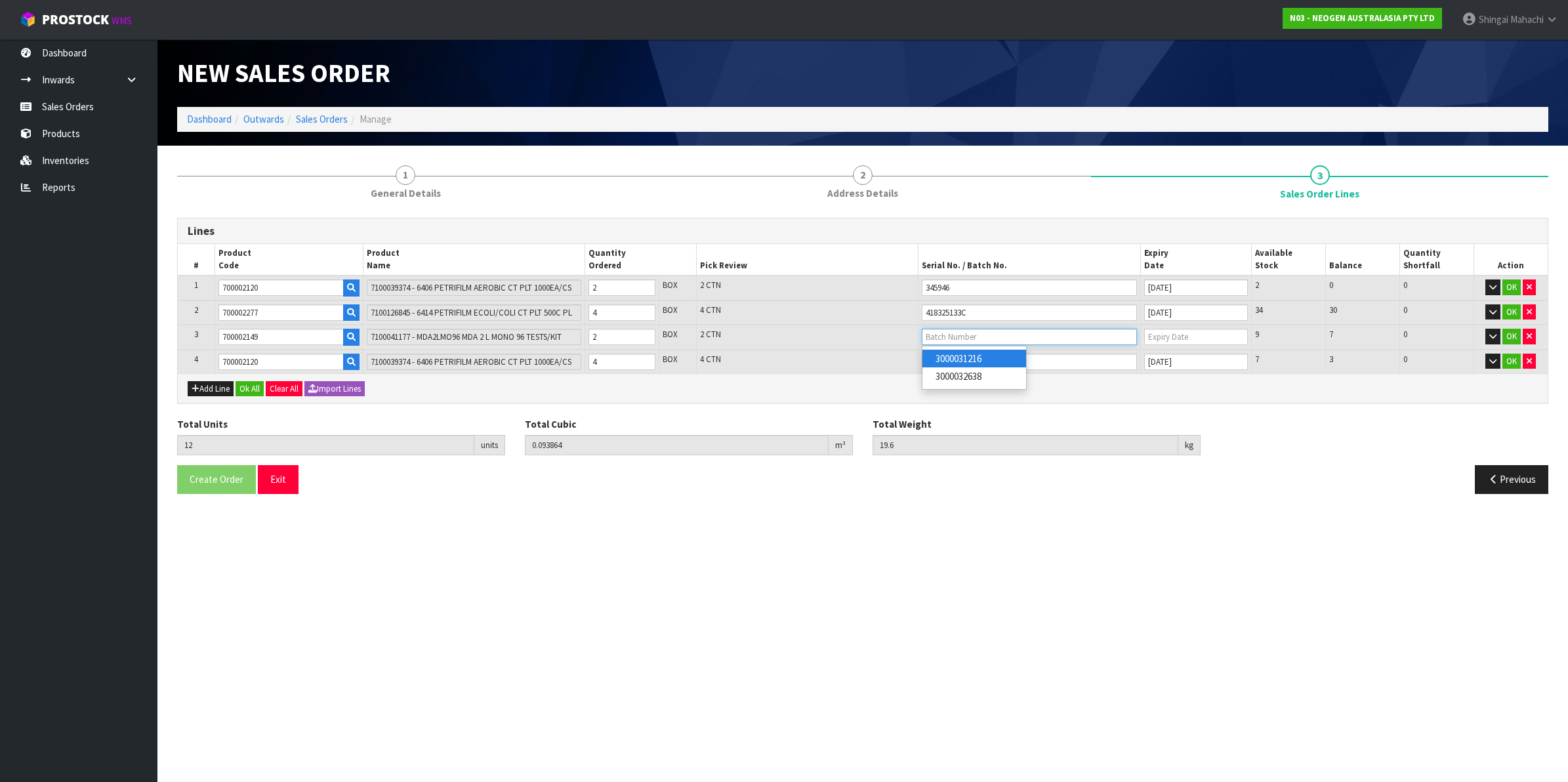
type input "07/11/2026"
click at [1513, 361] on button "OK" at bounding box center [1511, 362] width 18 height 16
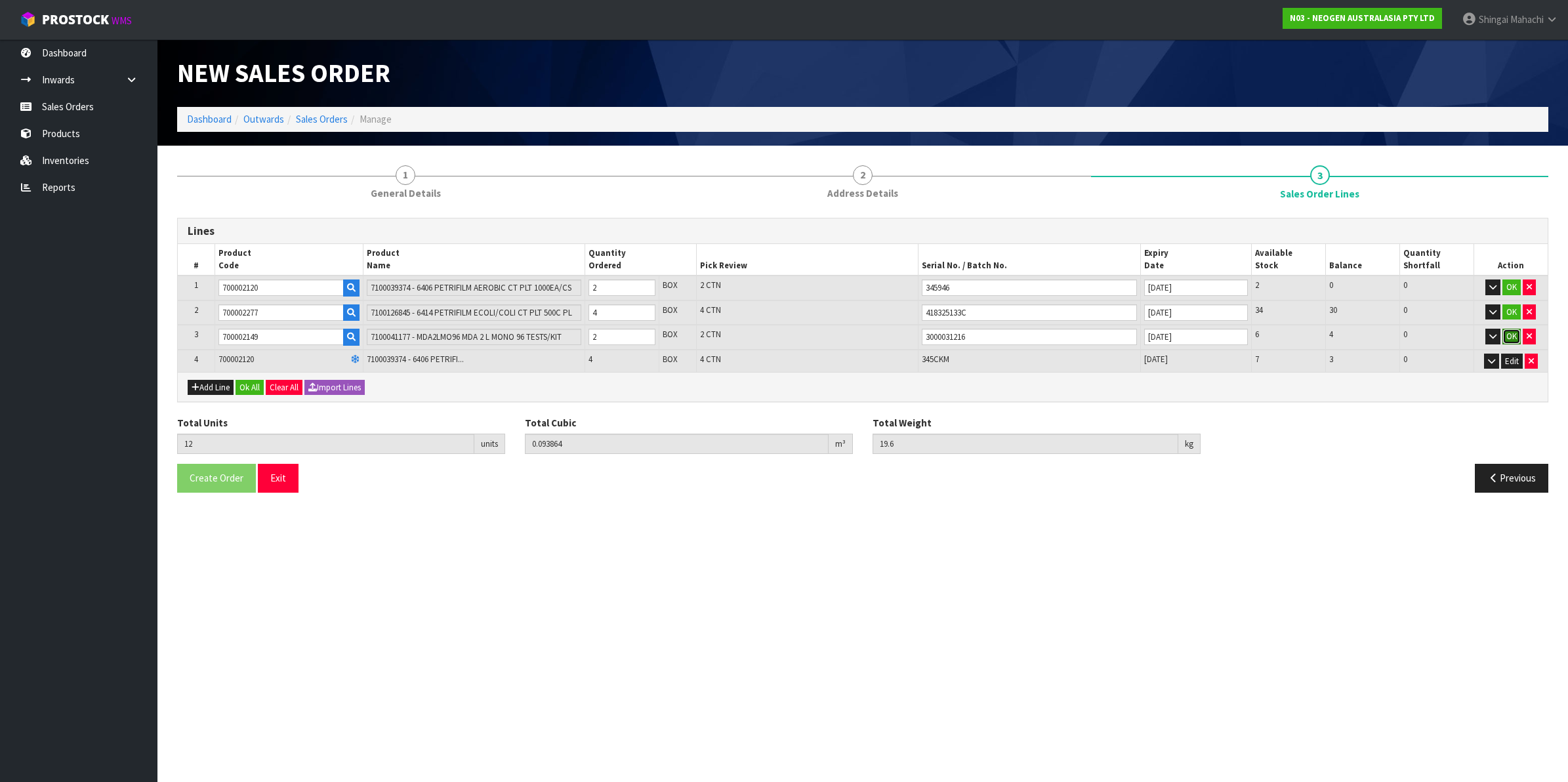
click at [1518, 339] on button "OK" at bounding box center [1511, 337] width 18 height 16
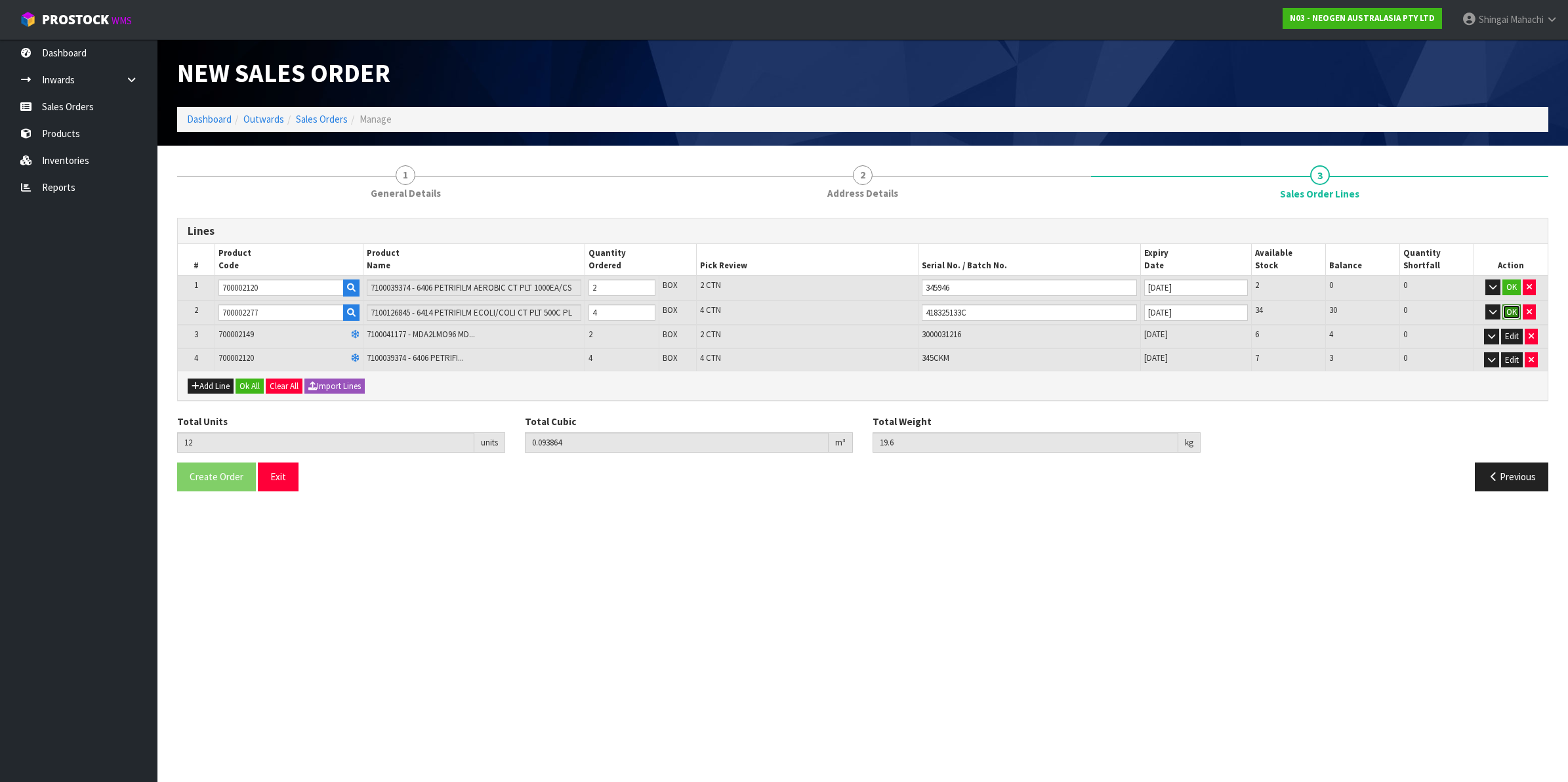
click at [1513, 314] on button "OK" at bounding box center [1511, 313] width 18 height 16
click at [1507, 279] on button "OK" at bounding box center [1511, 287] width 18 height 16
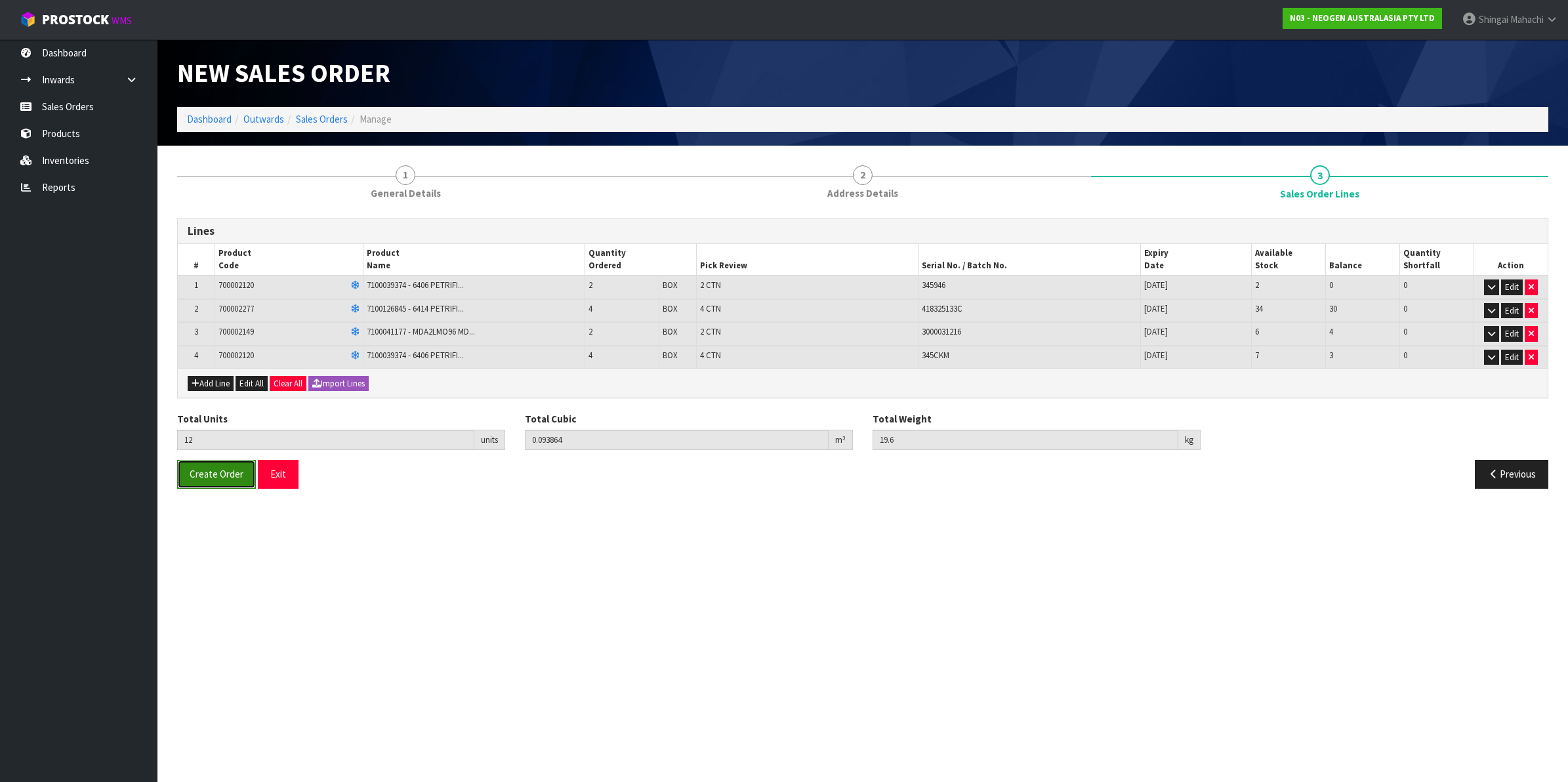
click at [221, 469] on span "Create Order" at bounding box center [217, 474] width 54 height 12
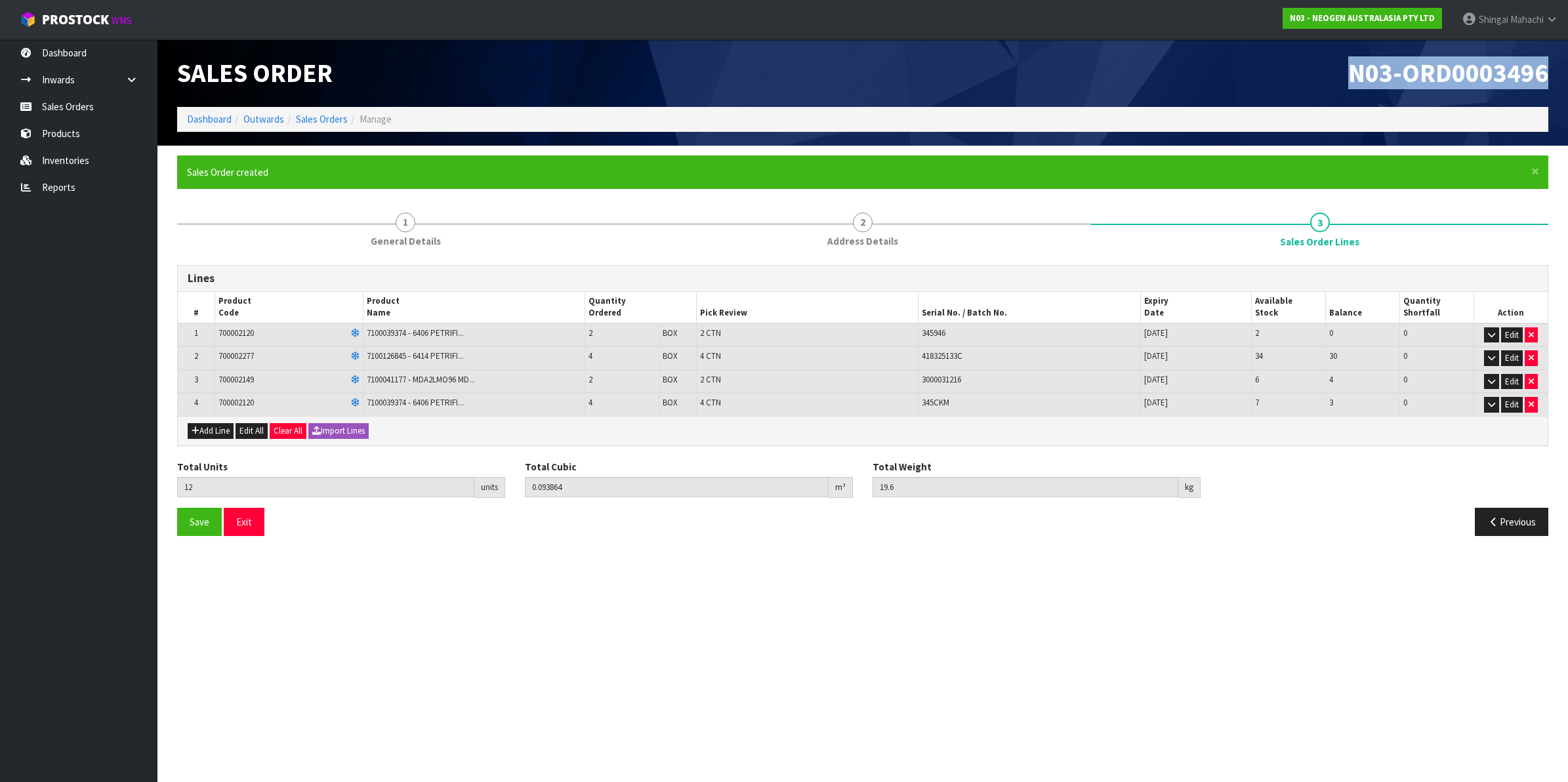
drag, startPoint x: 1343, startPoint y: 69, endPoint x: 1545, endPoint y: 67, distance: 202.0
click at [1545, 67] on h1 "N03-ORD0003496" at bounding box center [1210, 73] width 676 height 28
